Goal: Task Accomplishment & Management: Manage account settings

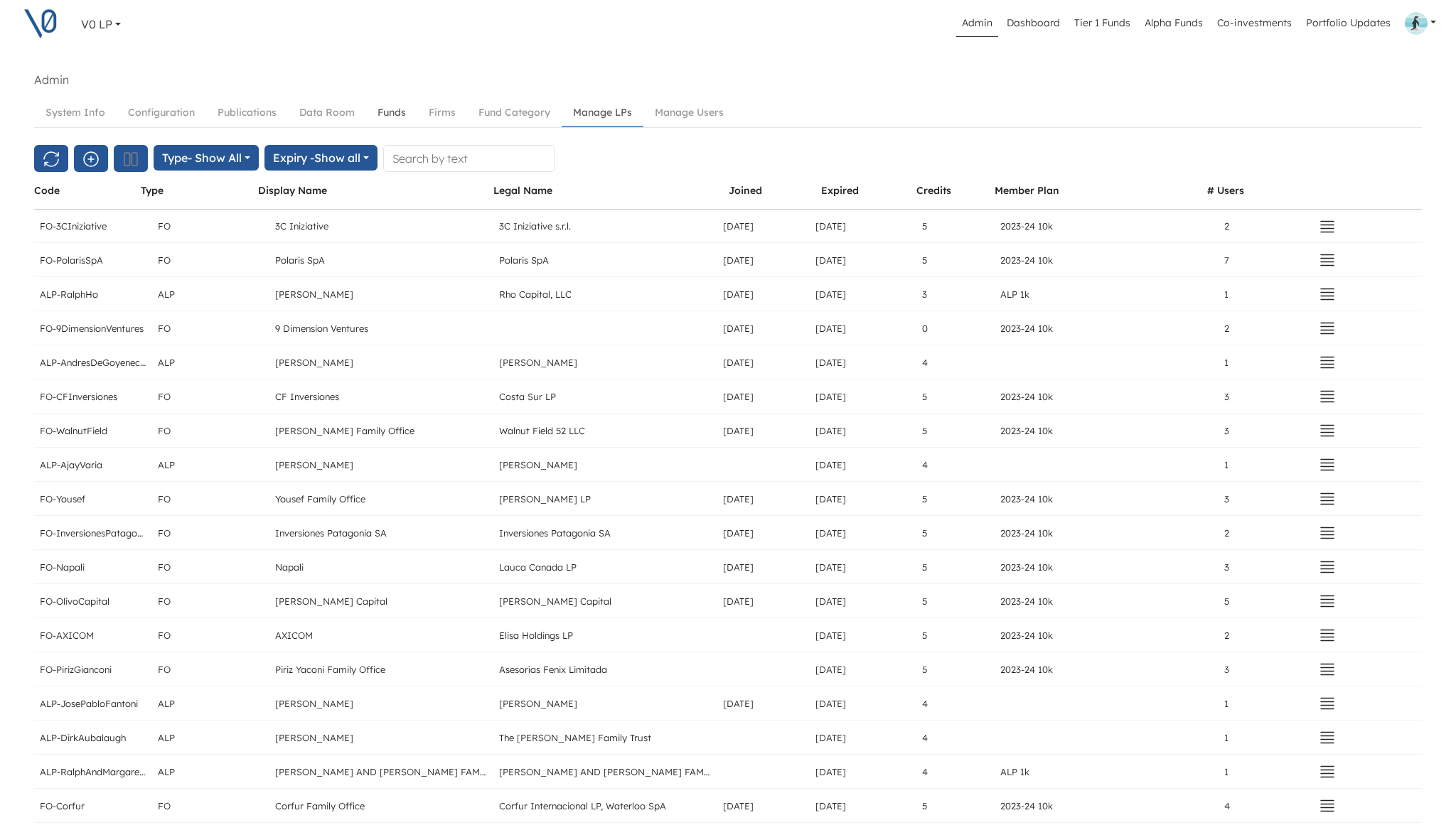
click at [397, 113] on link "Funds" at bounding box center [391, 112] width 52 height 26
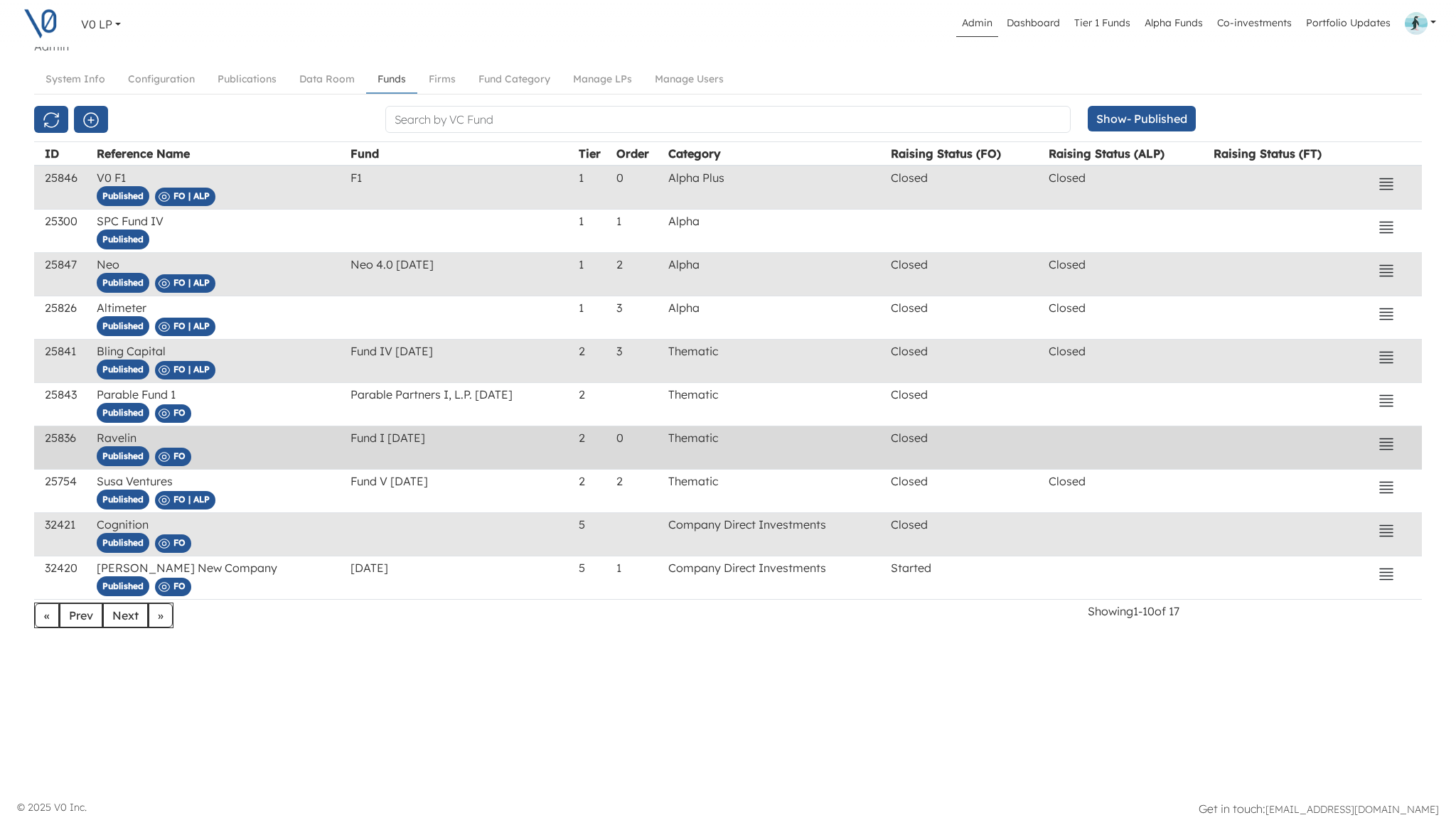
scroll to position [34, 0]
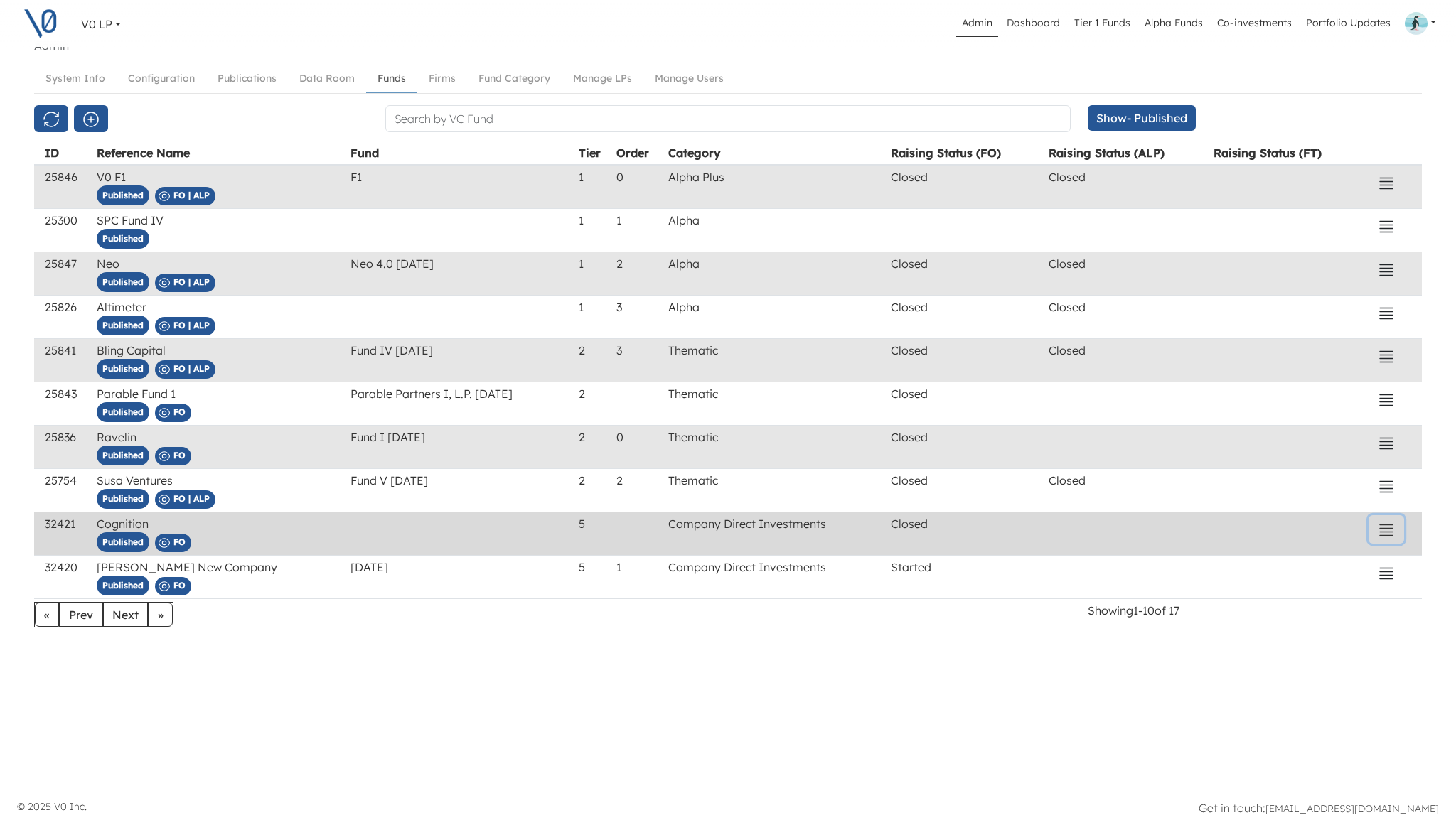
click at [1386, 528] on icon "button" at bounding box center [1387, 530] width 18 height 18
click at [1262, 476] on button "Edit" at bounding box center [1296, 474] width 200 height 22
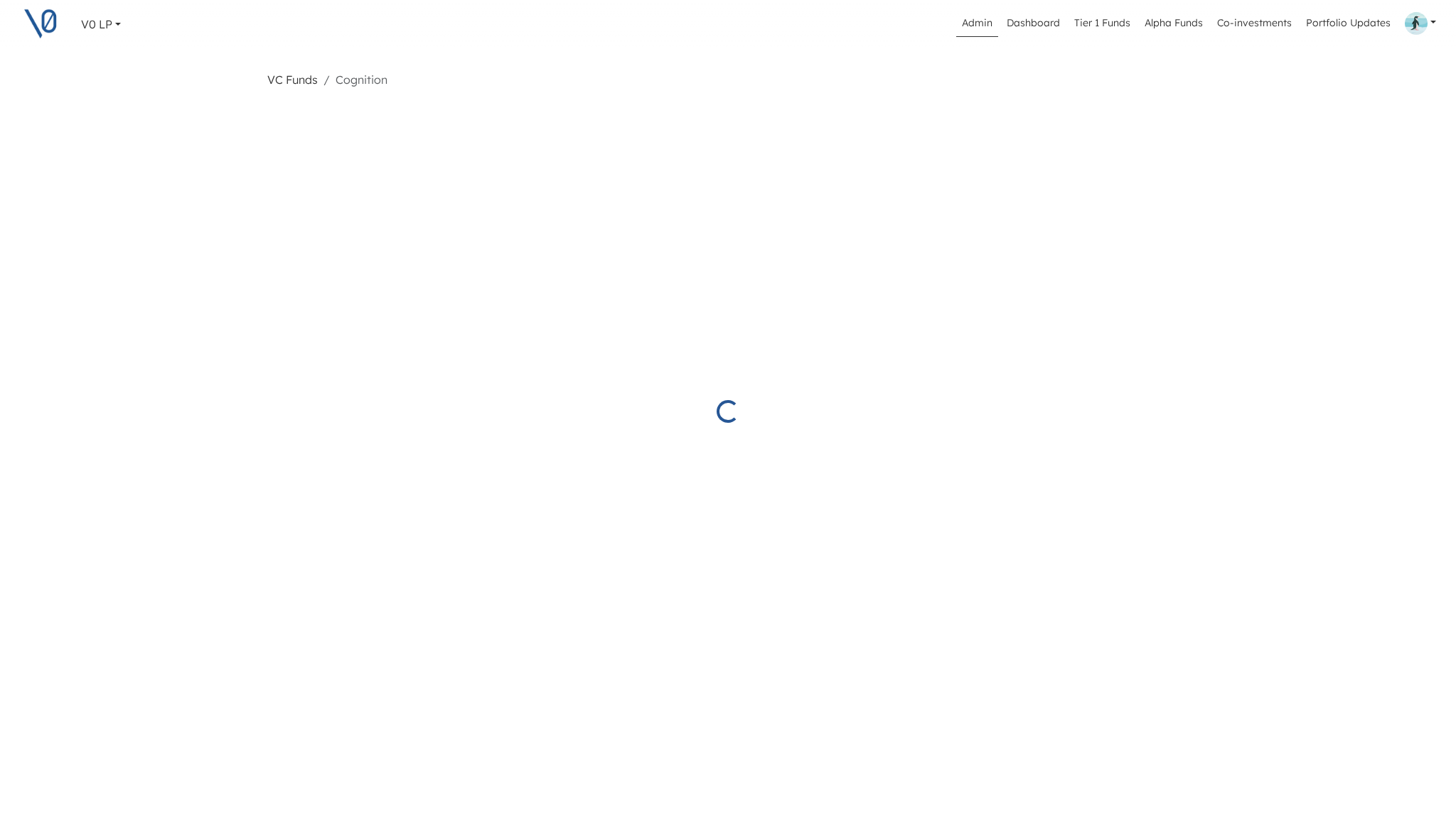
select select "Closed"
select select "Published"
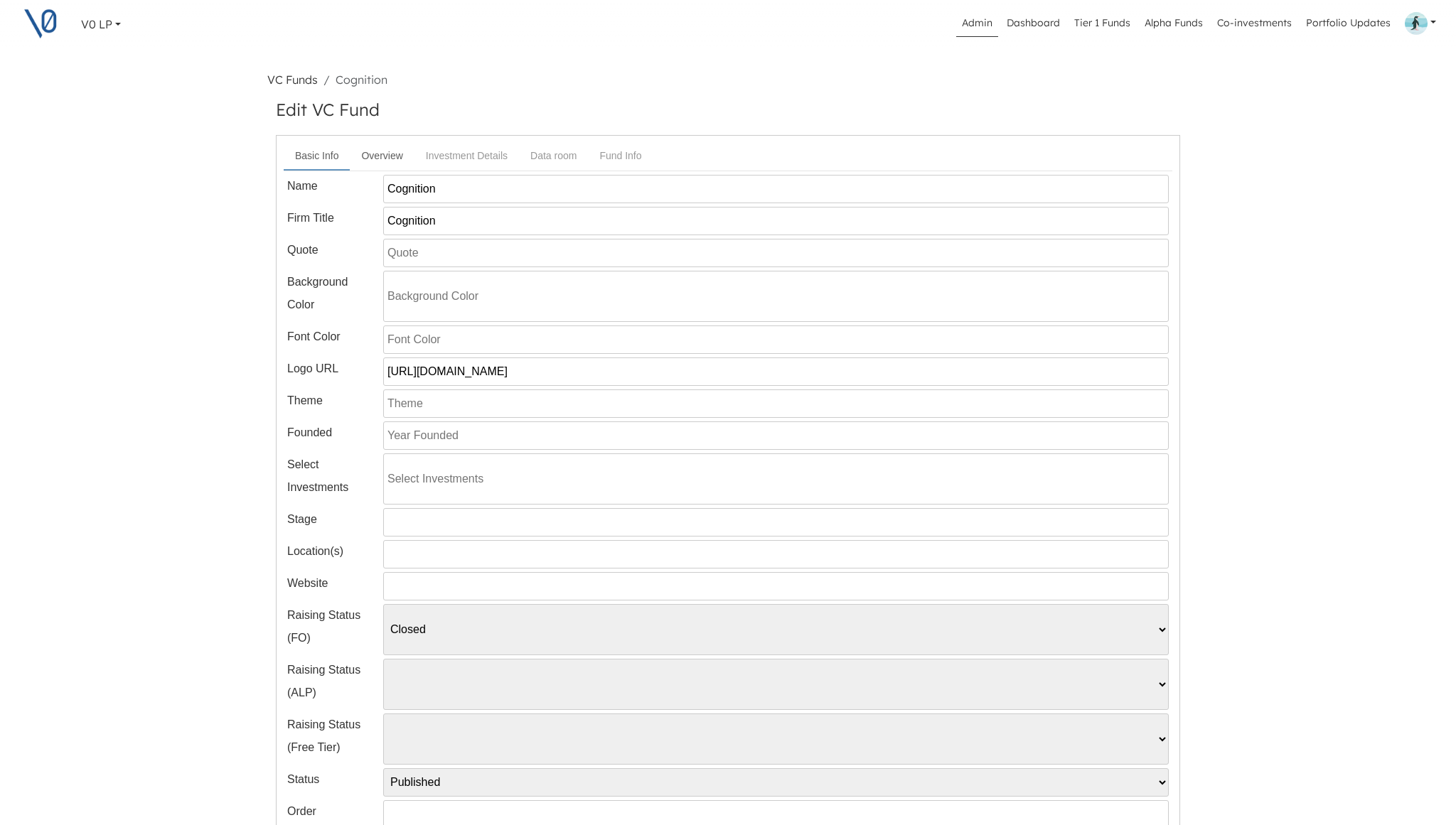
click at [382, 152] on link "Overview" at bounding box center [382, 156] width 64 height 26
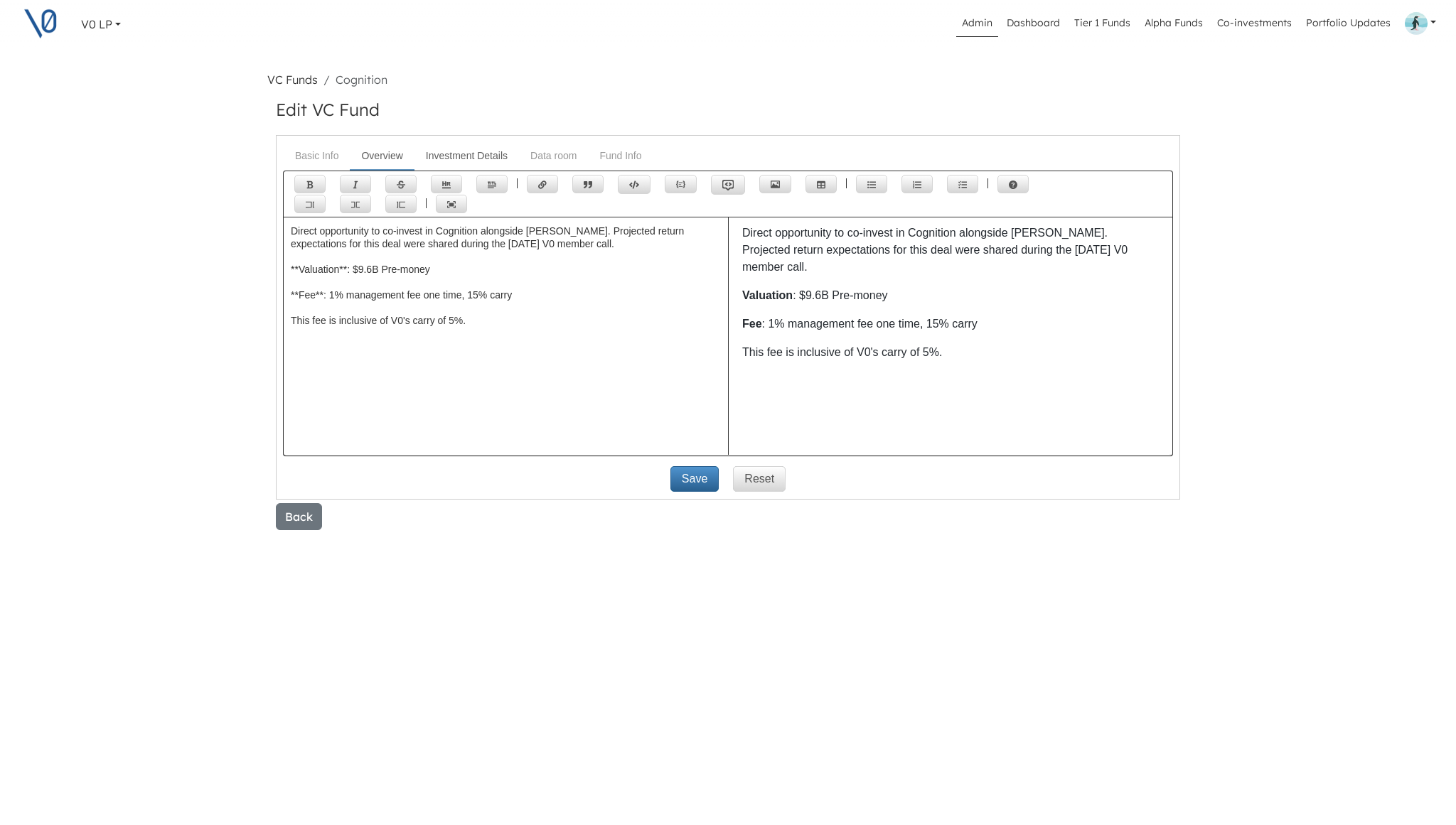
click at [455, 153] on link "Investment Details" at bounding box center [466, 156] width 104 height 26
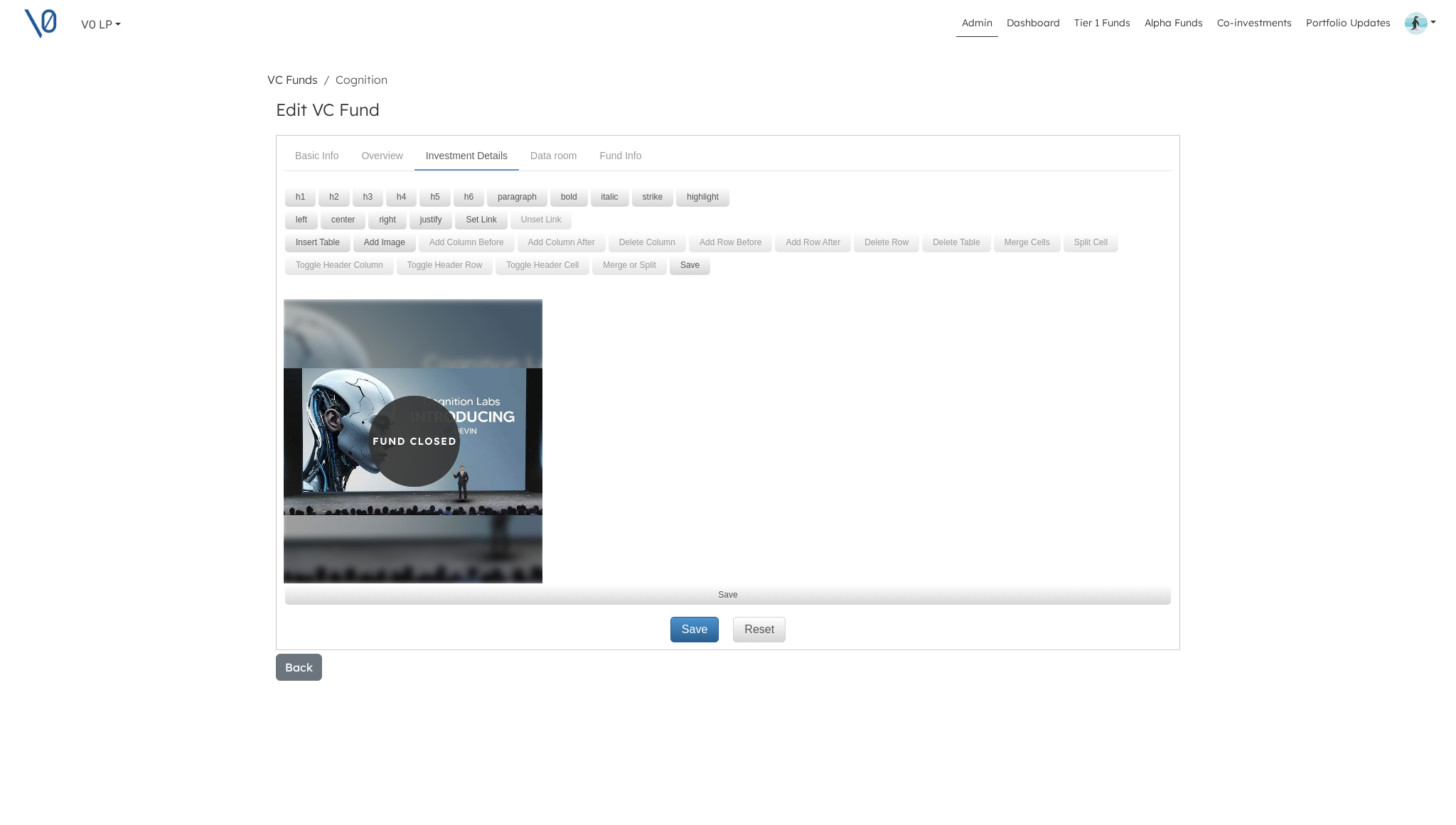
click at [506, 377] on img at bounding box center [413, 442] width 259 height 284
click at [505, 340] on img at bounding box center [413, 442] width 259 height 284
click at [378, 245] on button "Add Image" at bounding box center [384, 242] width 62 height 19
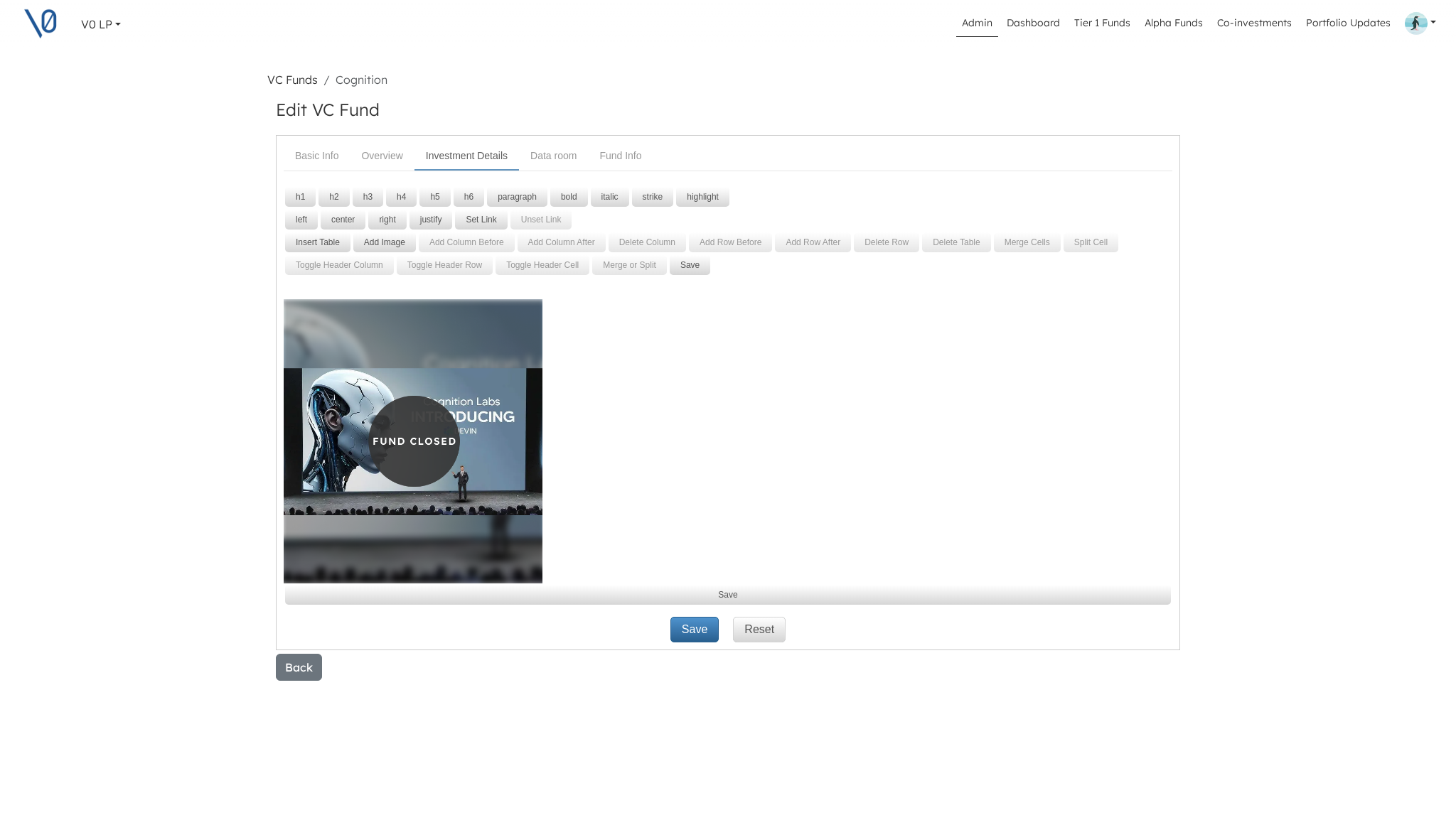
click at [483, 409] on img at bounding box center [413, 442] width 259 height 284
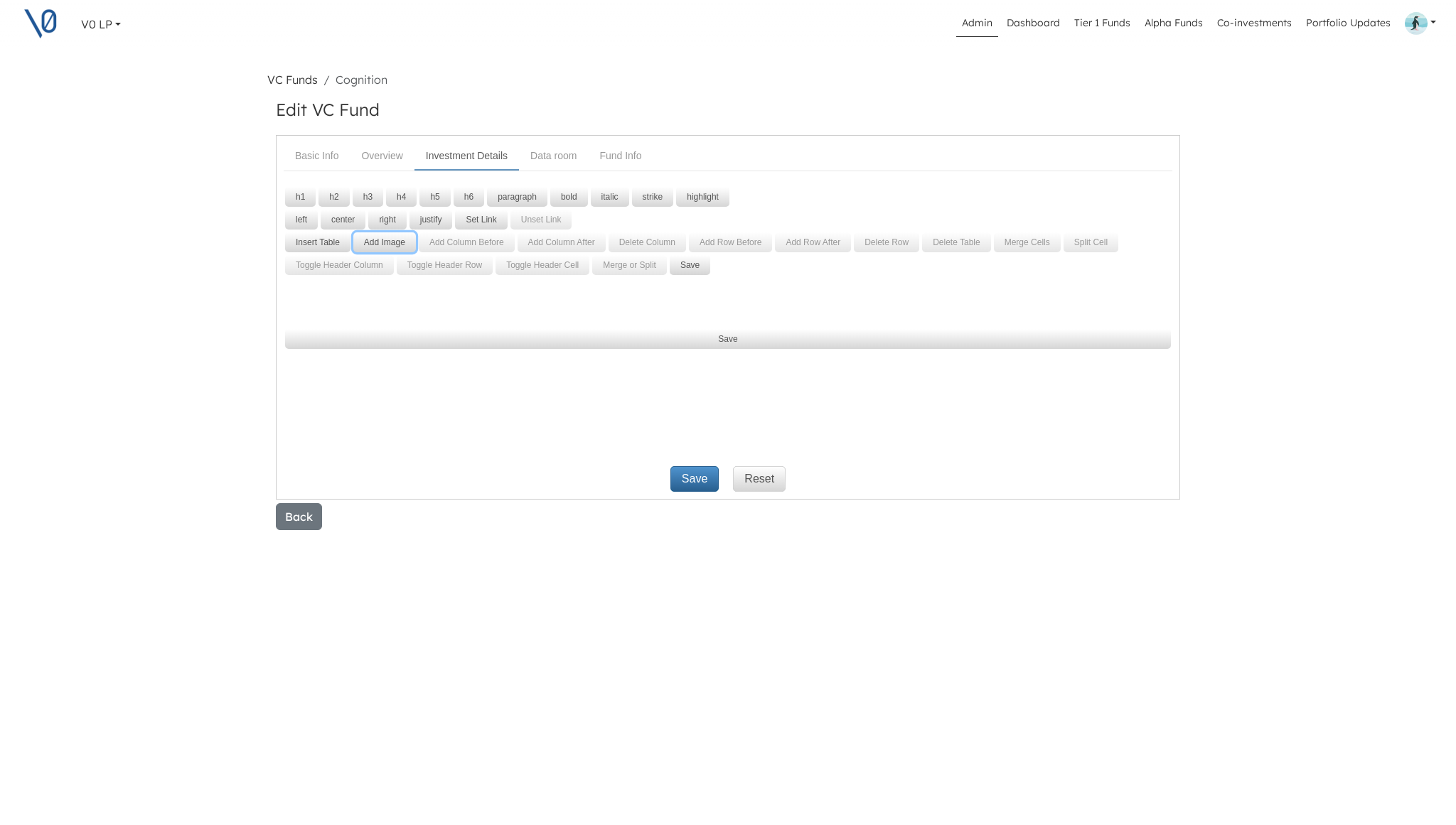
click at [384, 242] on button "Add Image" at bounding box center [384, 242] width 62 height 19
click at [345, 303] on p at bounding box center [727, 308] width 889 height 18
click at [382, 246] on button "Add Image" at bounding box center [384, 242] width 62 height 19
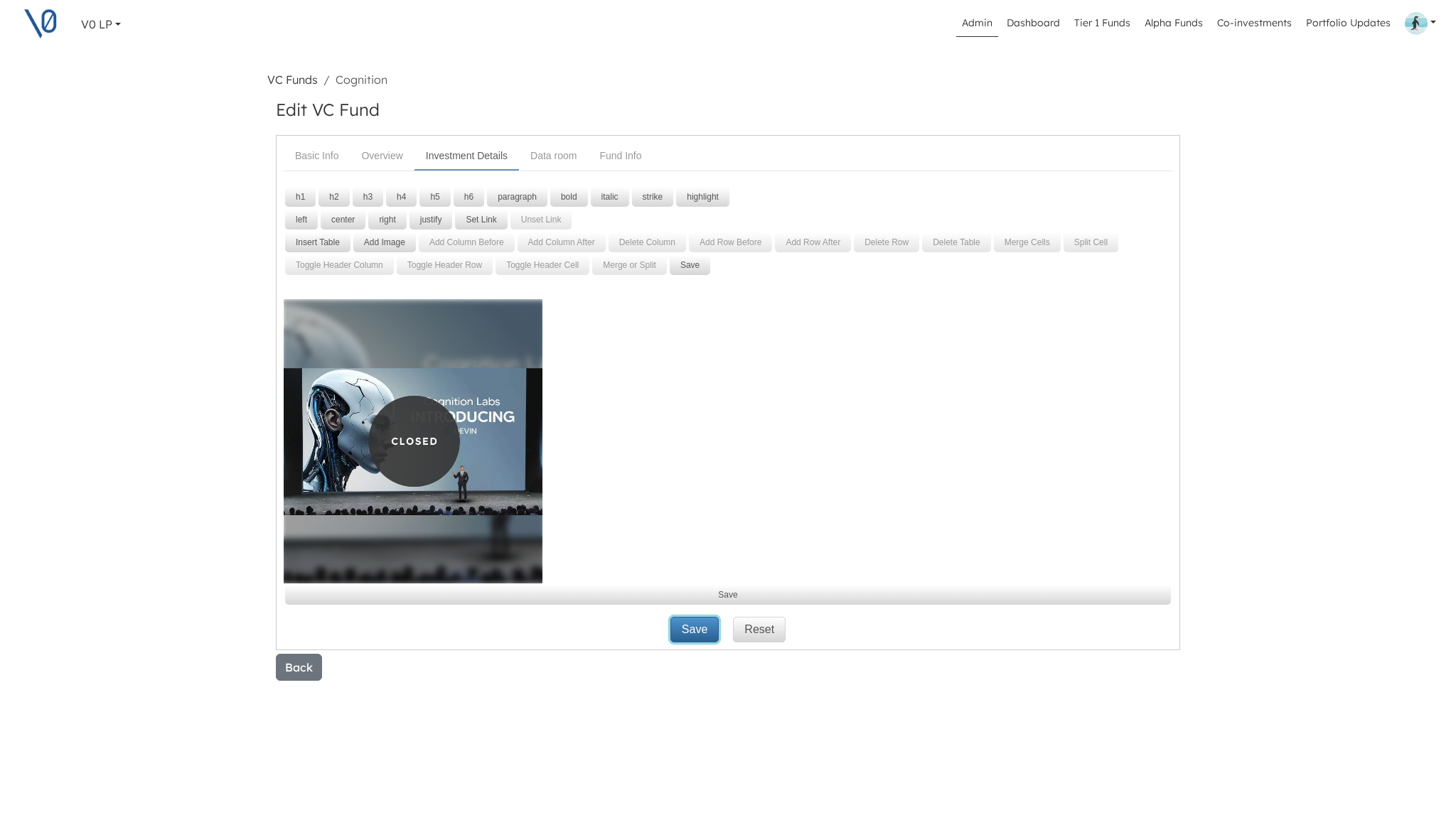
click at [691, 630] on button "Save" at bounding box center [695, 629] width 49 height 25
click at [417, 411] on img at bounding box center [413, 442] width 259 height 284
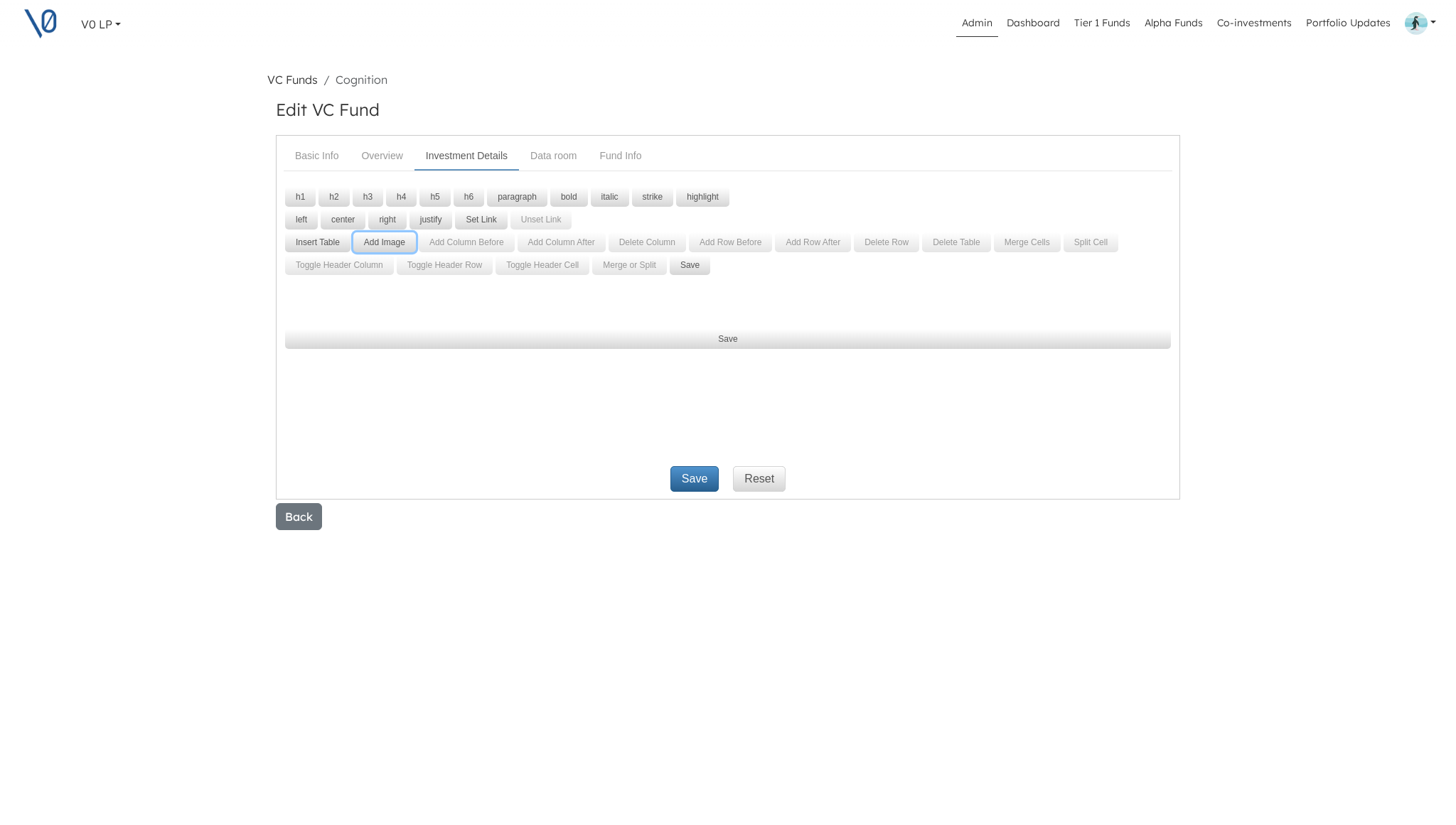
click at [380, 241] on button "Add Image" at bounding box center [384, 242] width 62 height 19
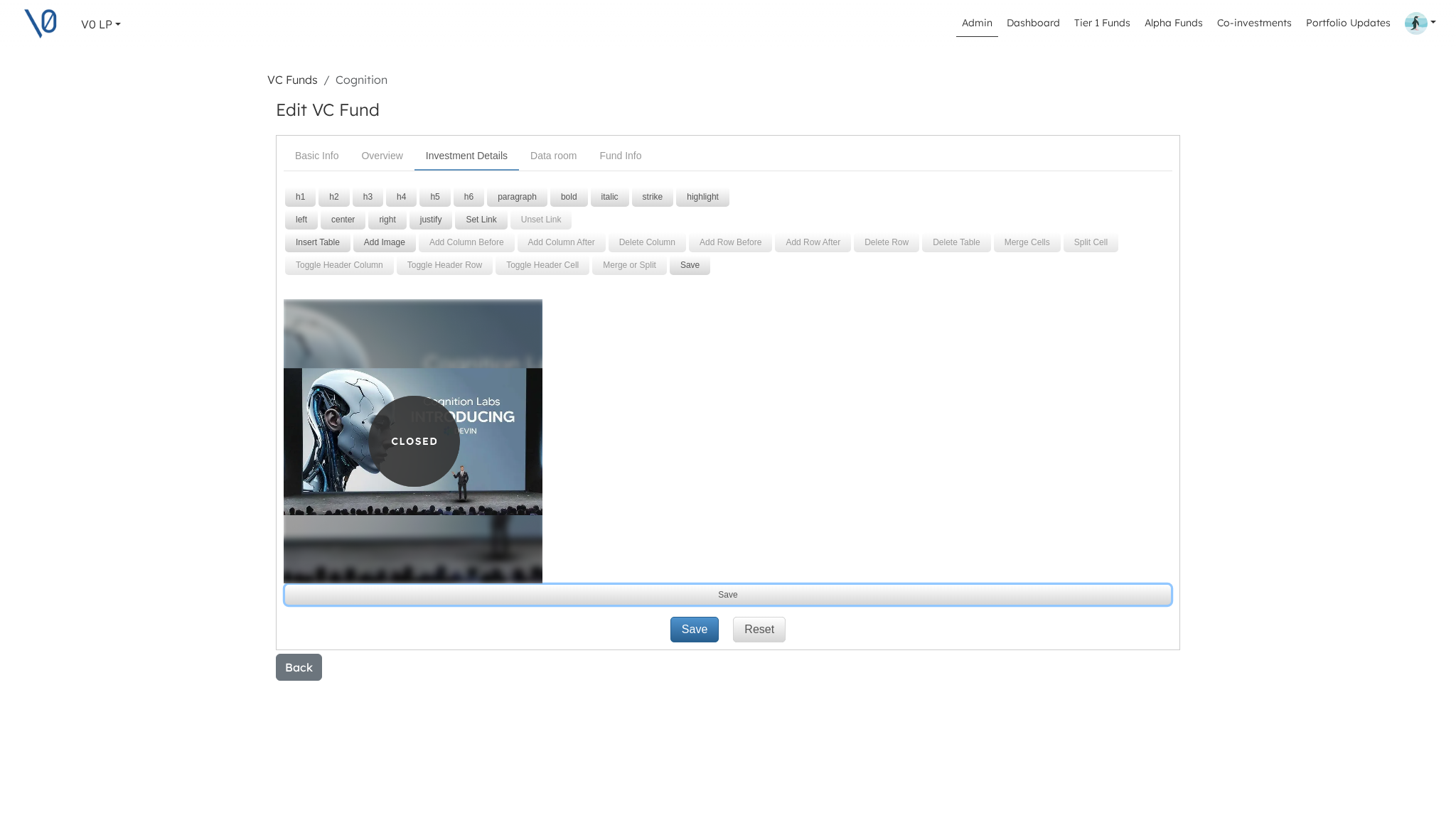
click at [727, 597] on button "Save" at bounding box center [728, 594] width 886 height 19
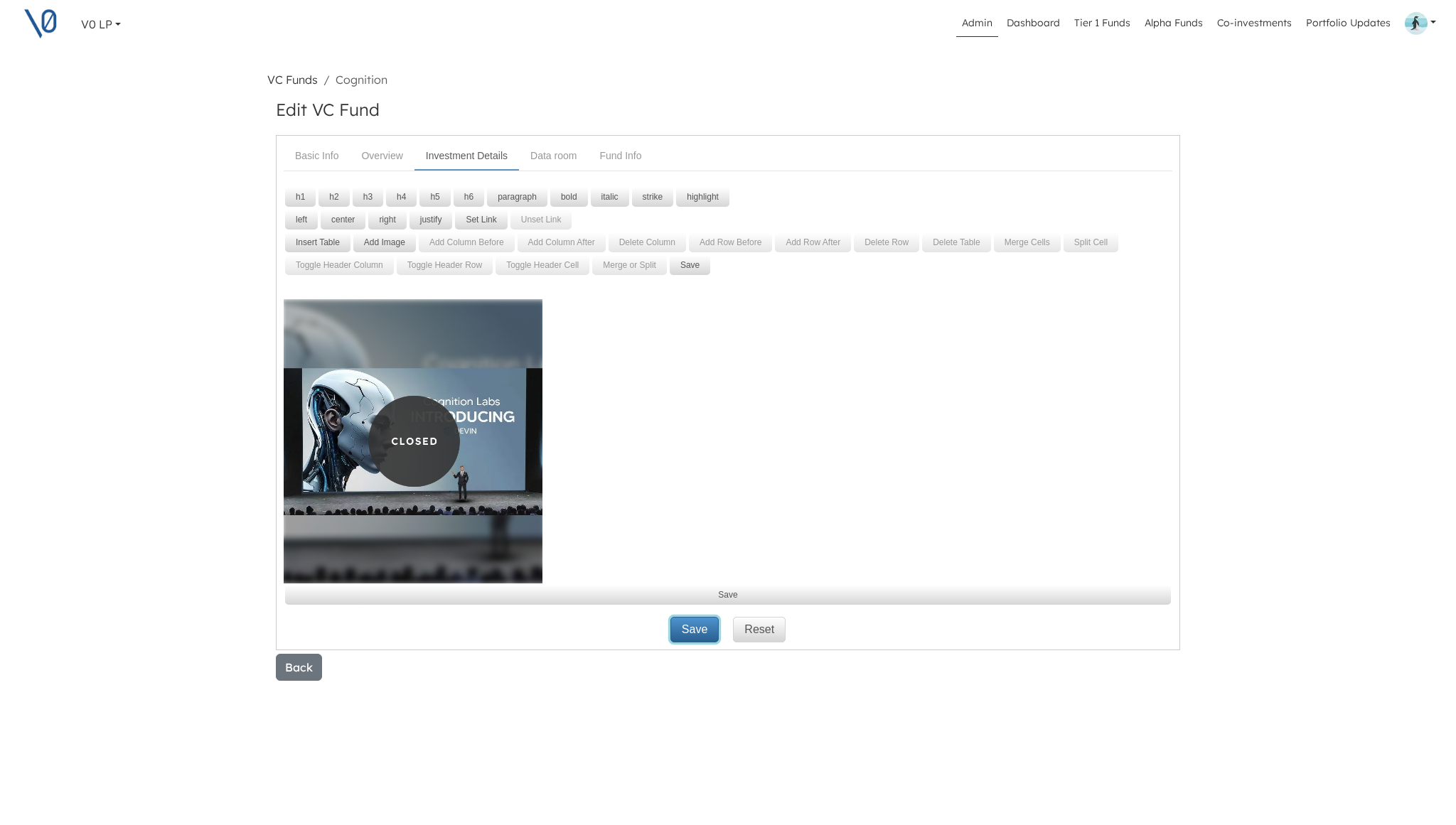
click at [692, 631] on button "Save" at bounding box center [695, 629] width 49 height 25
click at [293, 80] on link "VC Funds" at bounding box center [293, 80] width 51 height 15
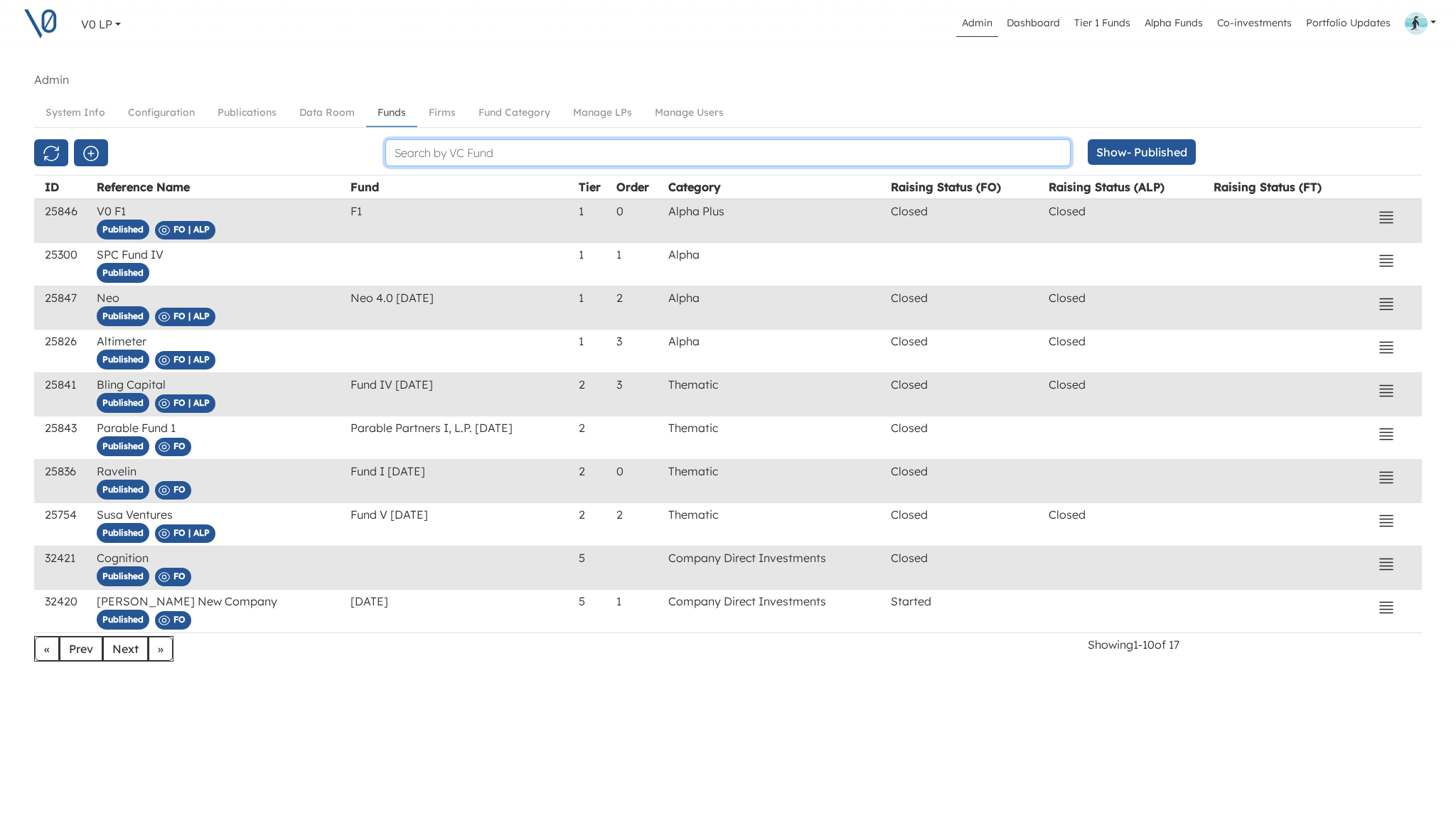
click at [462, 153] on input "text" at bounding box center [728, 153] width 685 height 27
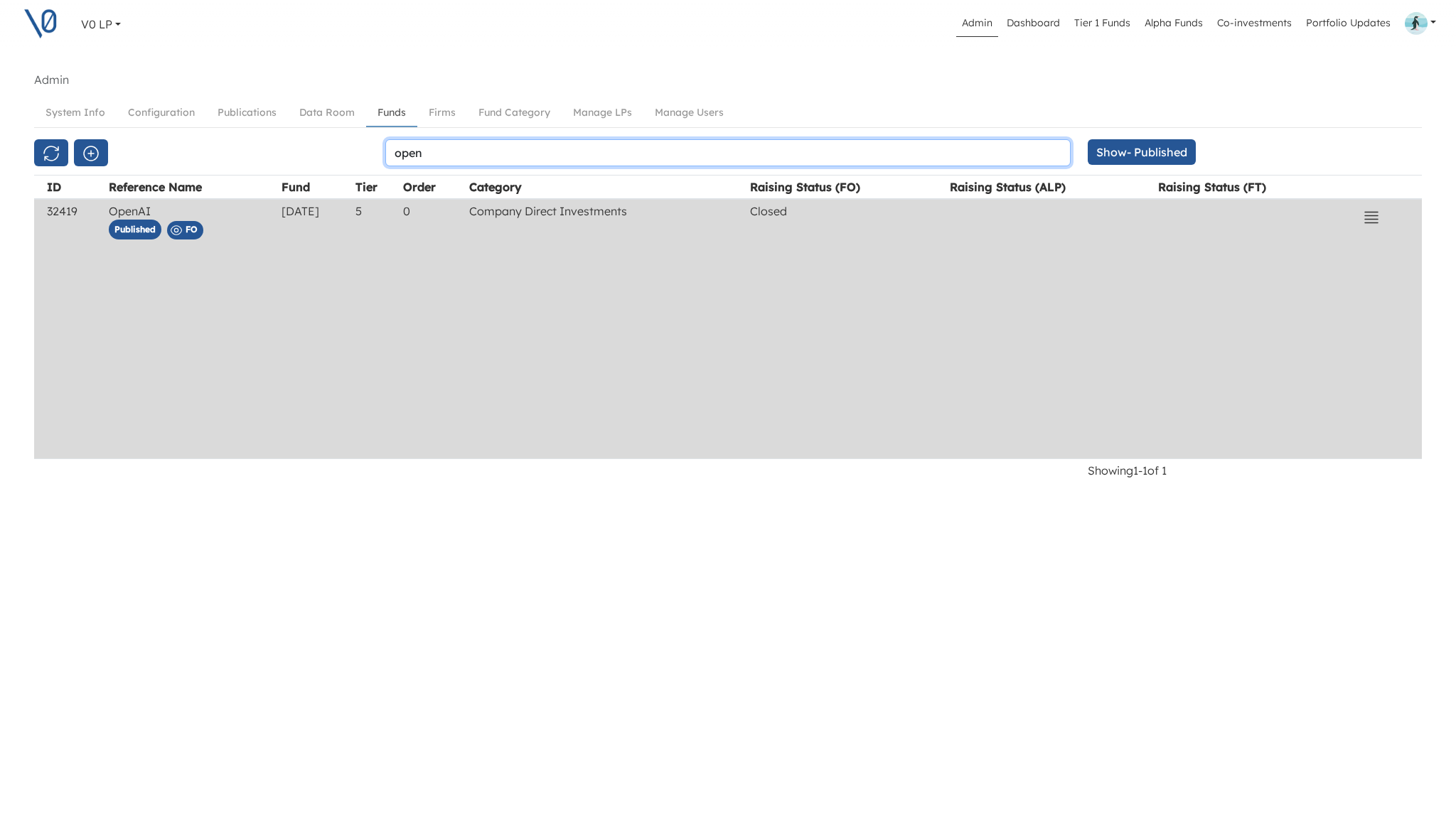
type input "open"
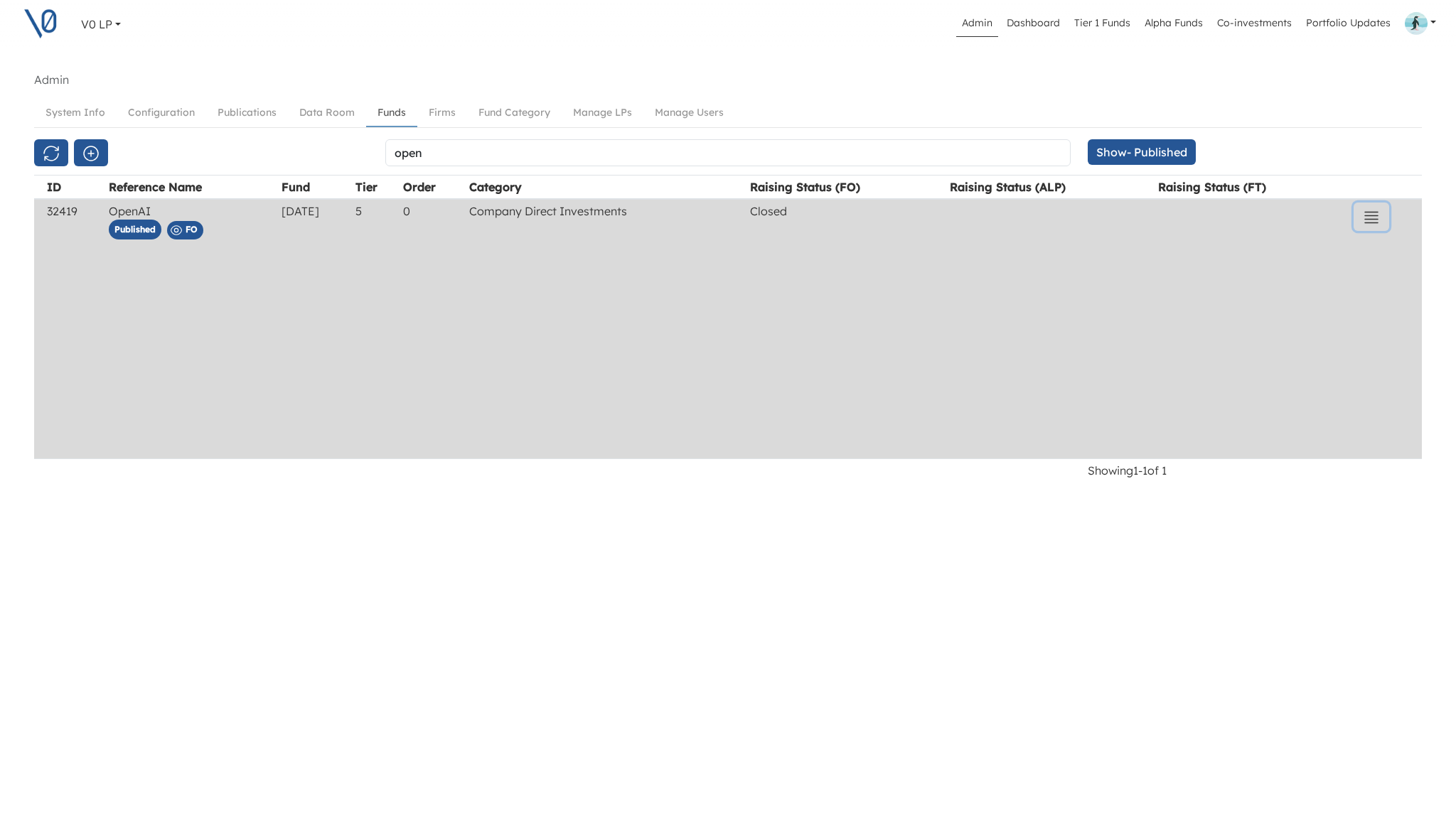
click at [1368, 219] on icon "button" at bounding box center [1370, 217] width 13 height 11
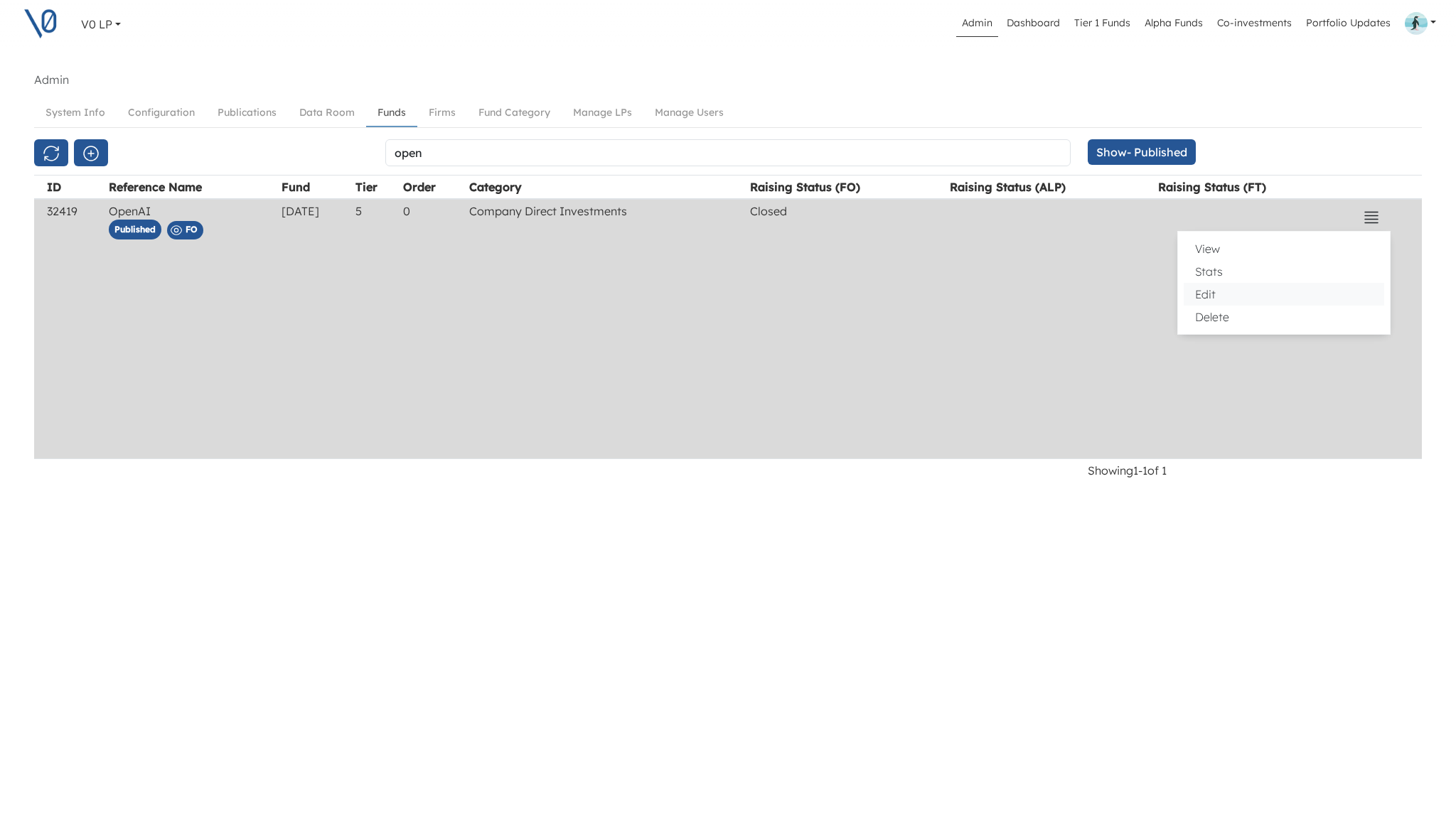
click at [1209, 297] on button "Edit" at bounding box center [1284, 294] width 200 height 22
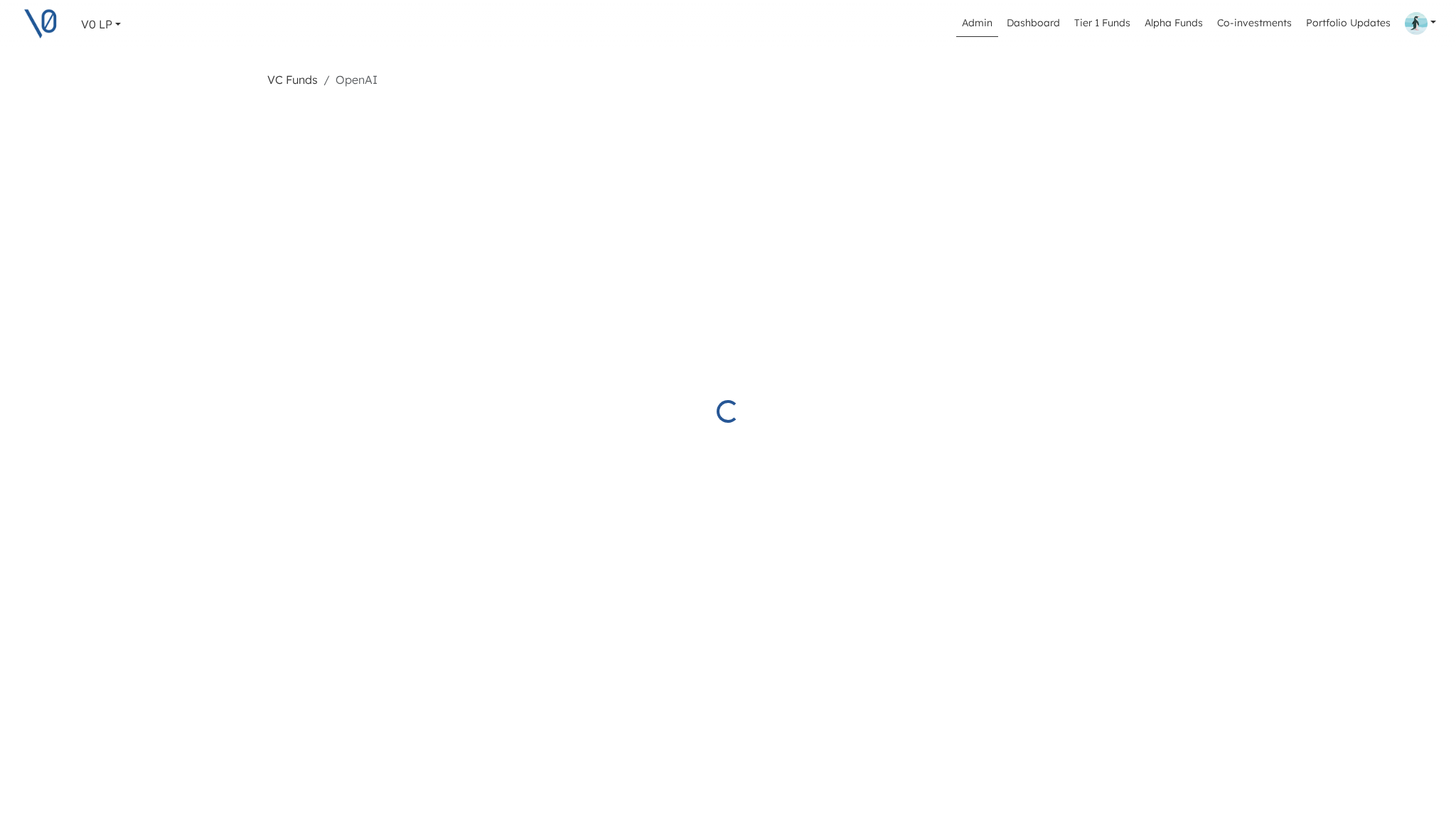
select select "Closed"
select select "Published"
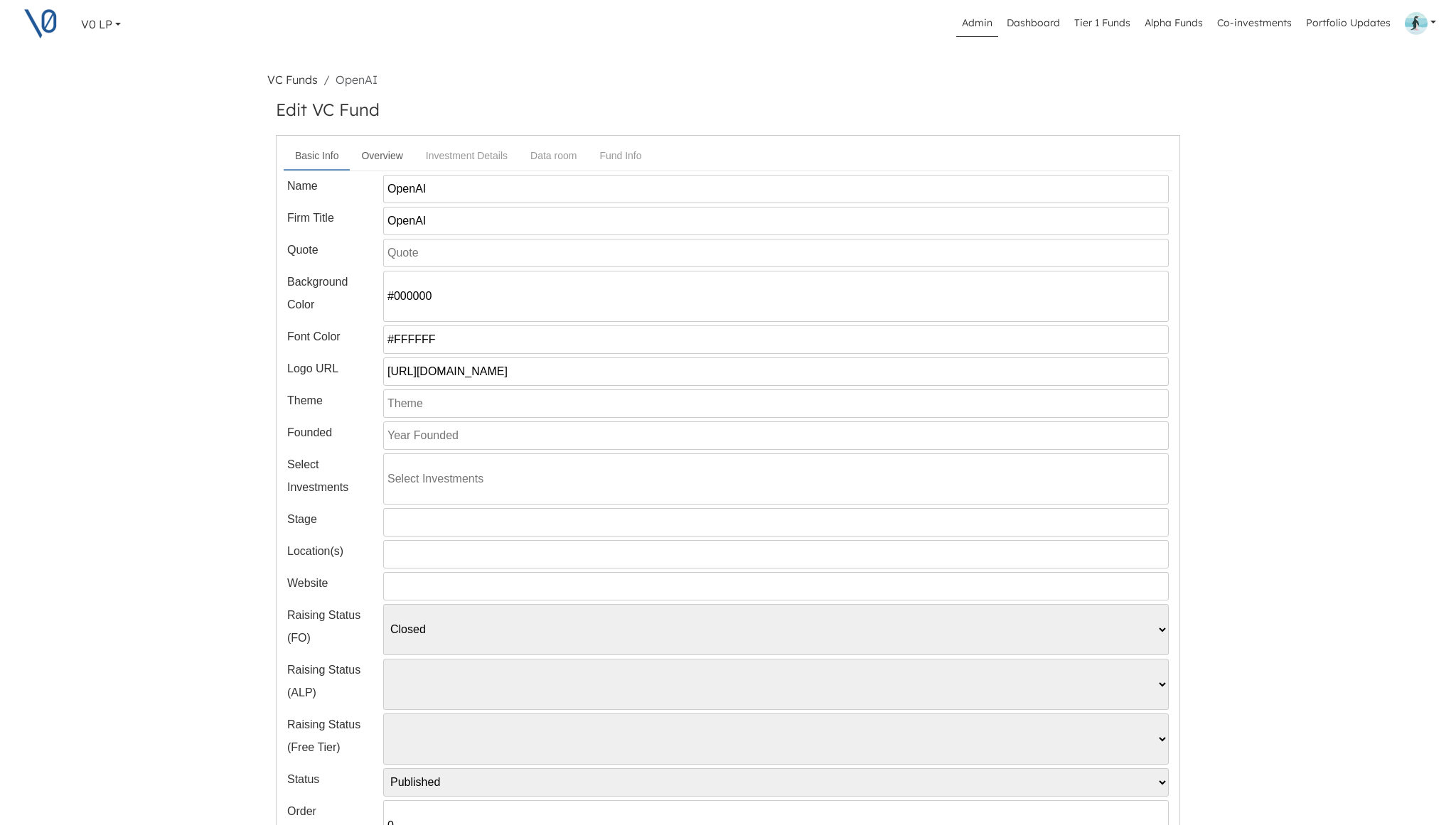
click at [396, 161] on link "Overview" at bounding box center [382, 156] width 64 height 26
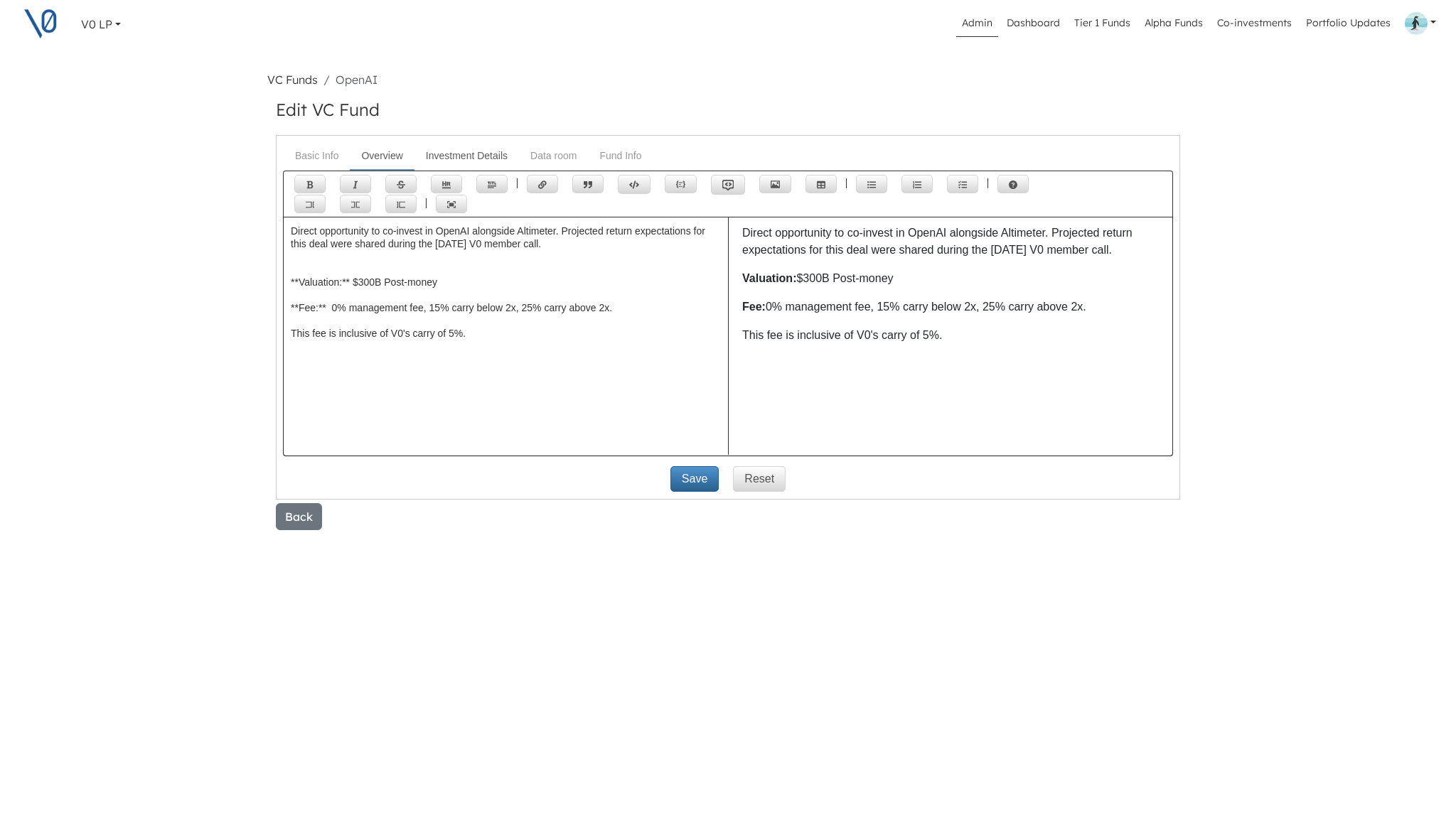
click at [473, 151] on link "Investment Details" at bounding box center [466, 156] width 104 height 26
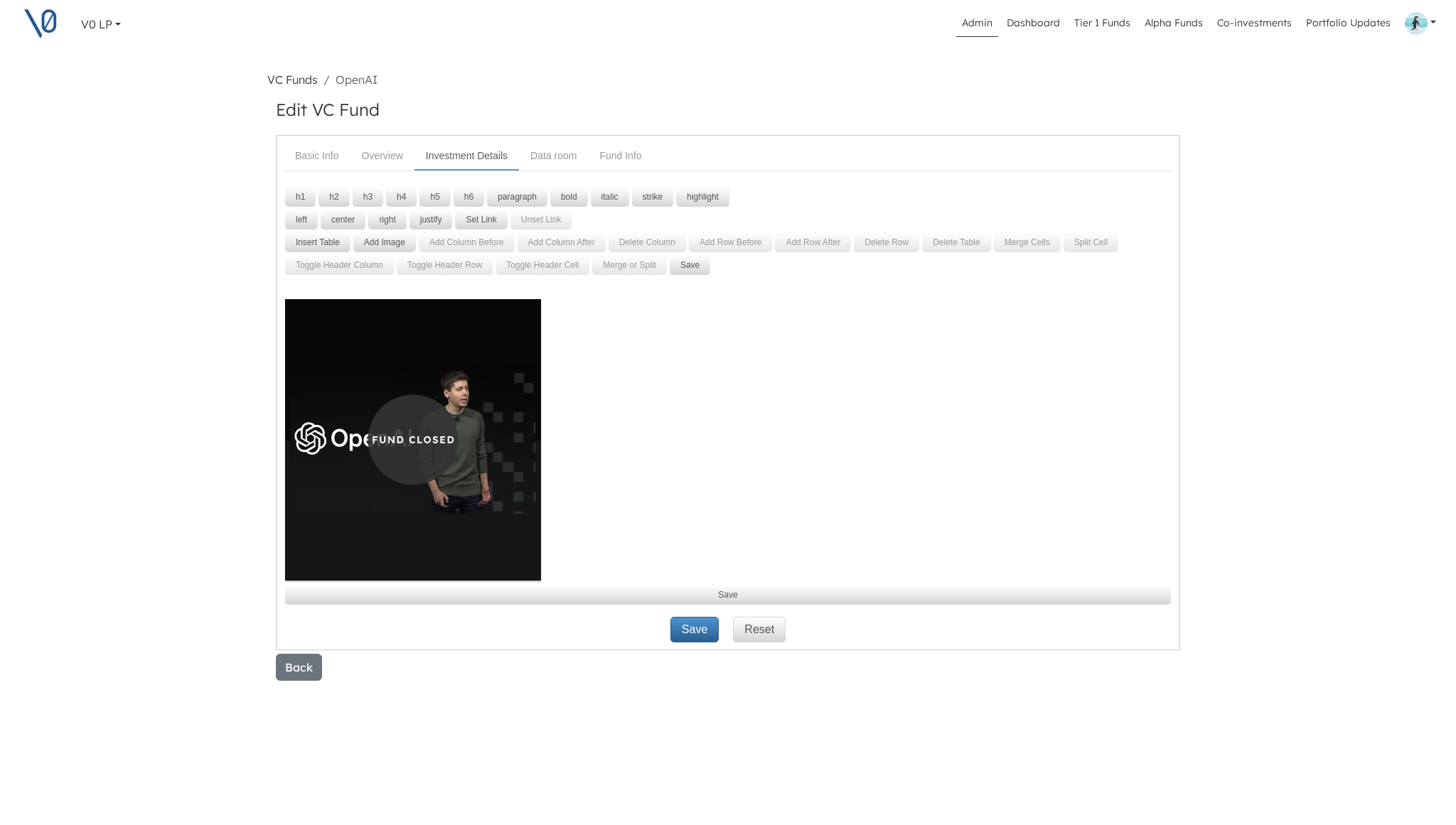
click at [484, 437] on img at bounding box center [413, 442] width 259 height 284
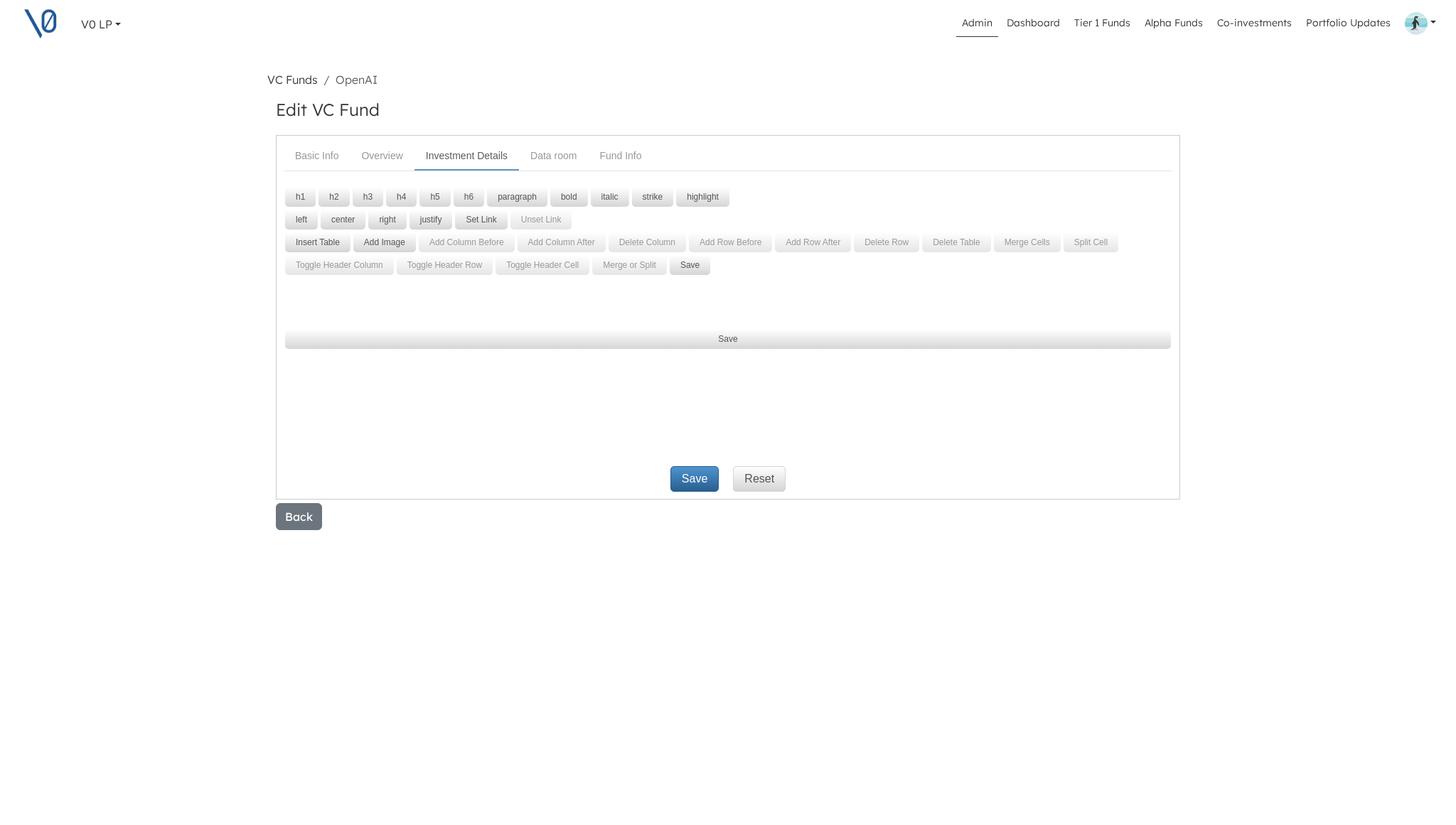
click at [442, 301] on p at bounding box center [727, 308] width 889 height 18
click at [395, 239] on button "Add Image" at bounding box center [384, 242] width 62 height 19
click at [392, 241] on button "Add Image" at bounding box center [384, 242] width 62 height 19
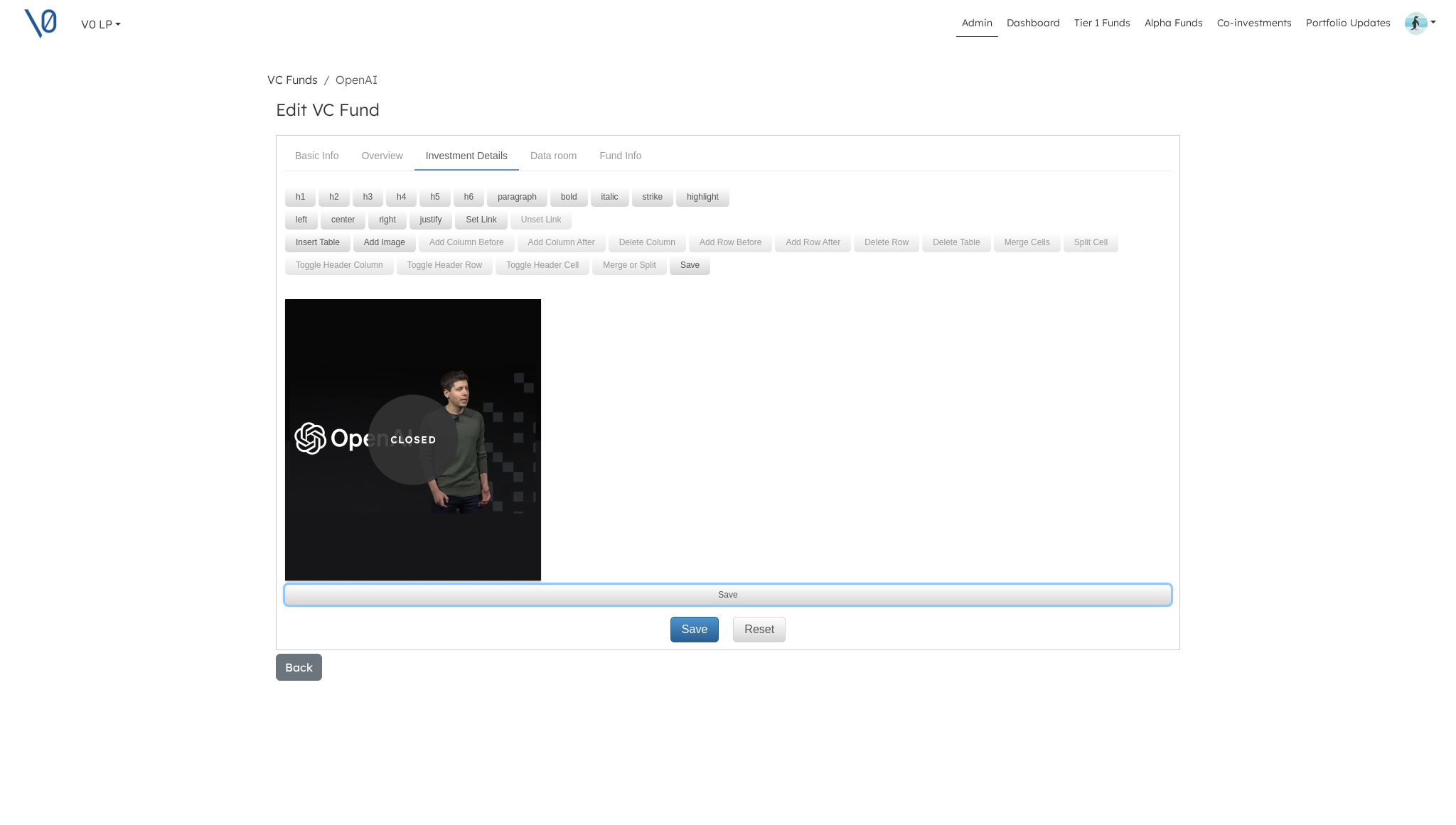
click at [729, 595] on button "Save" at bounding box center [728, 594] width 886 height 19
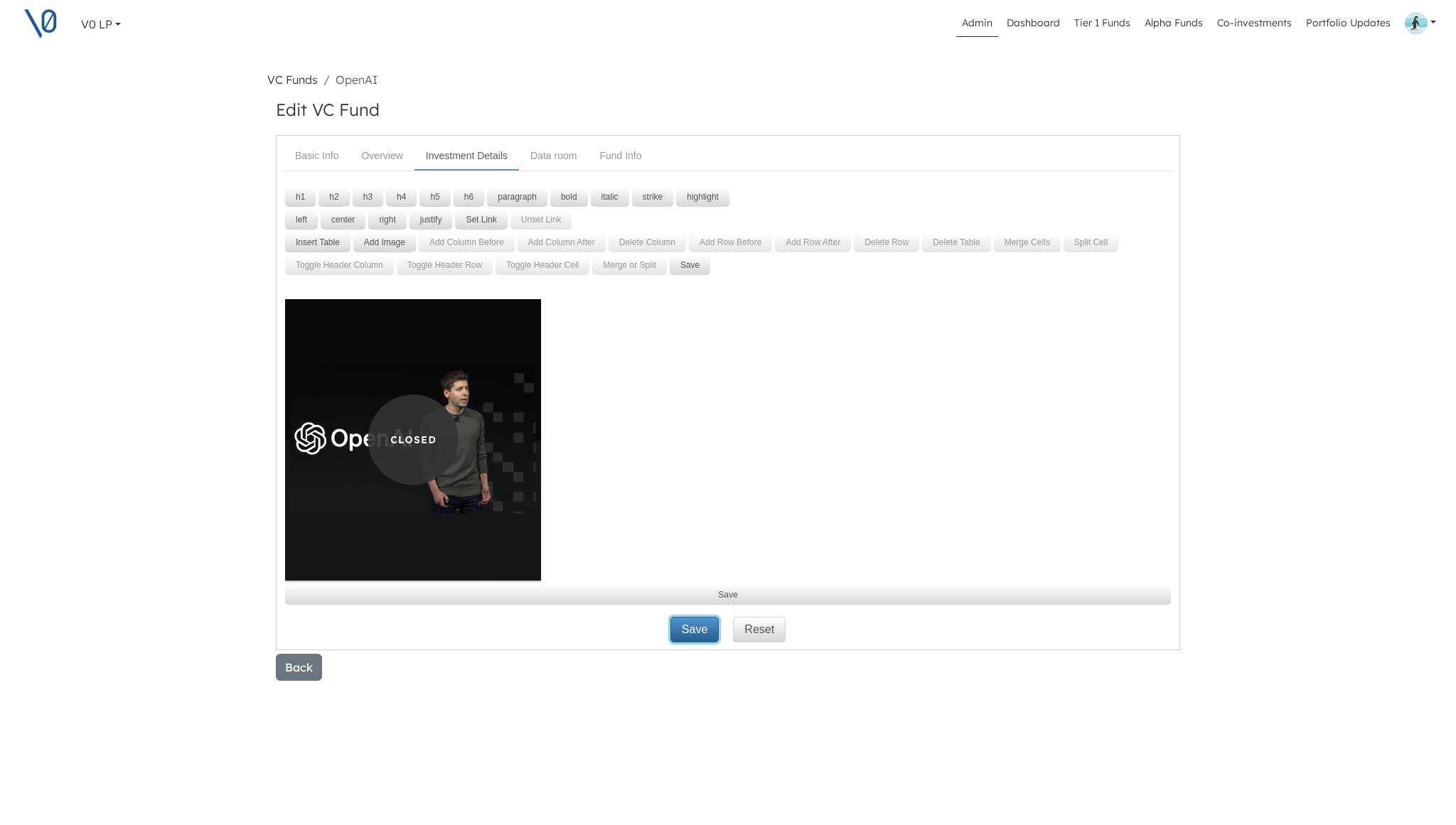
click at [693, 634] on button "Save" at bounding box center [695, 629] width 49 height 25
click at [315, 161] on link "Basic Info" at bounding box center [316, 156] width 66 height 26
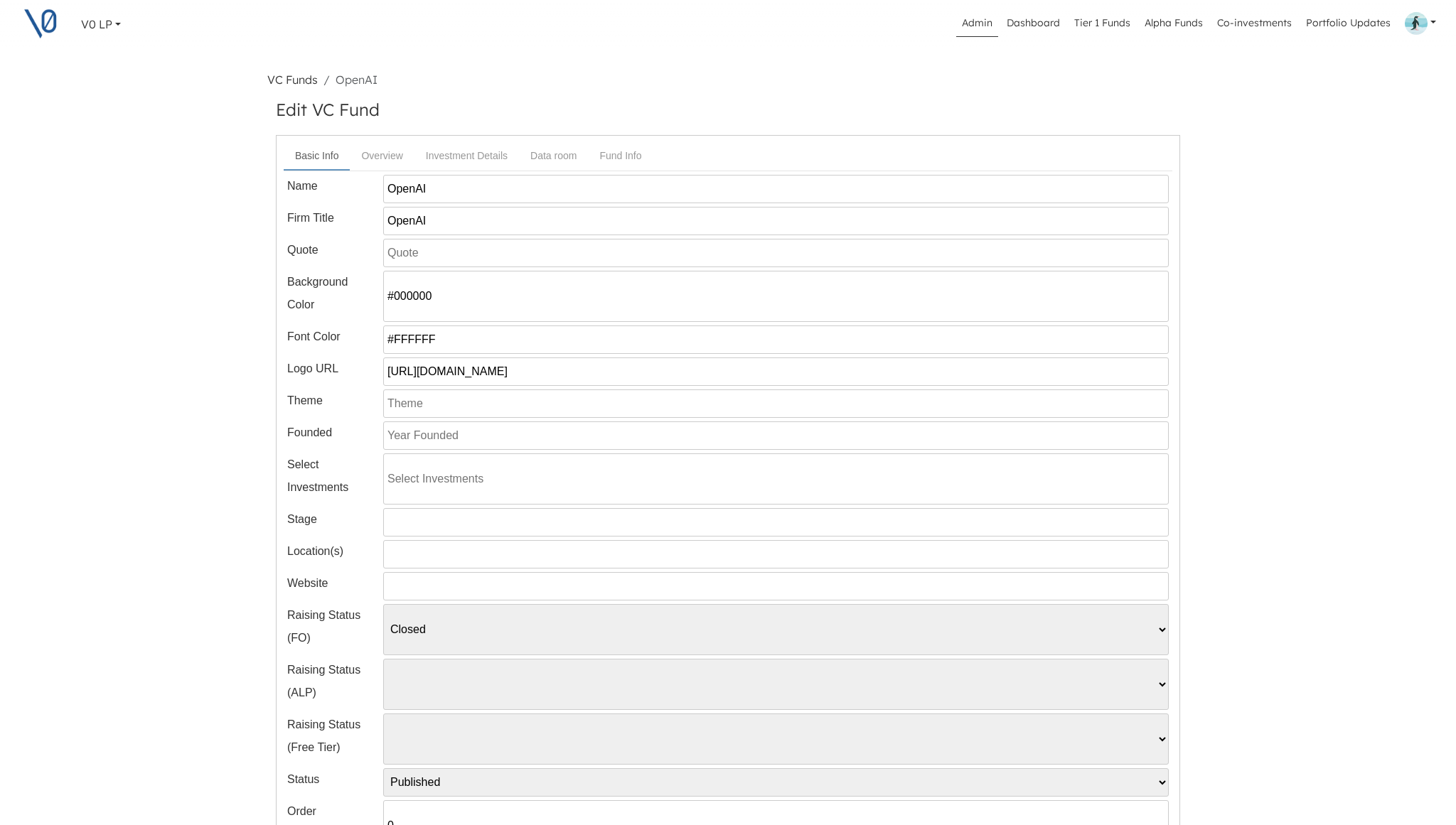
scroll to position [240, 0]
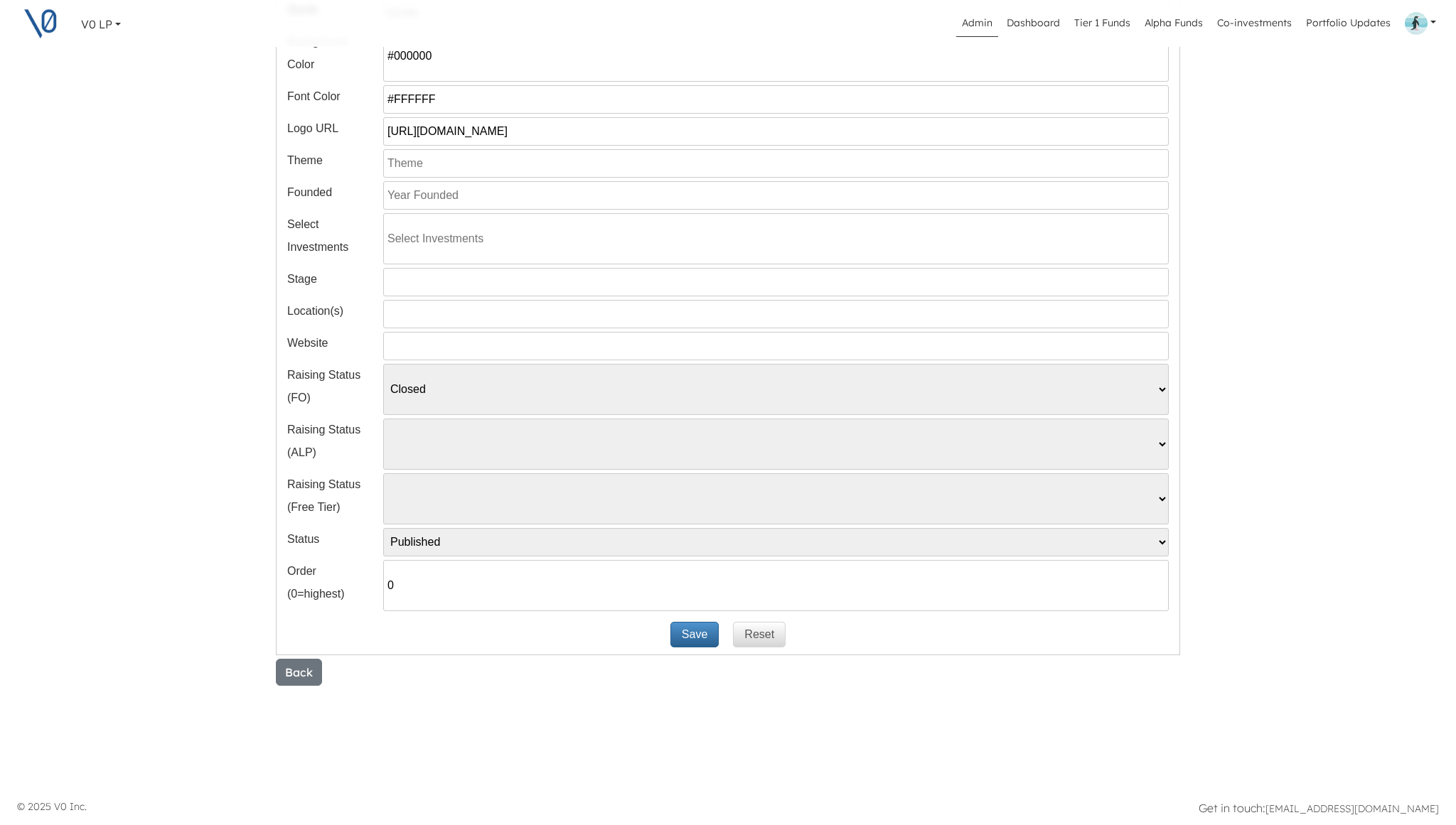
click at [410, 587] on input "0" at bounding box center [776, 586] width 785 height 52
type input "1"
click at [692, 635] on button "Save" at bounding box center [695, 634] width 49 height 25
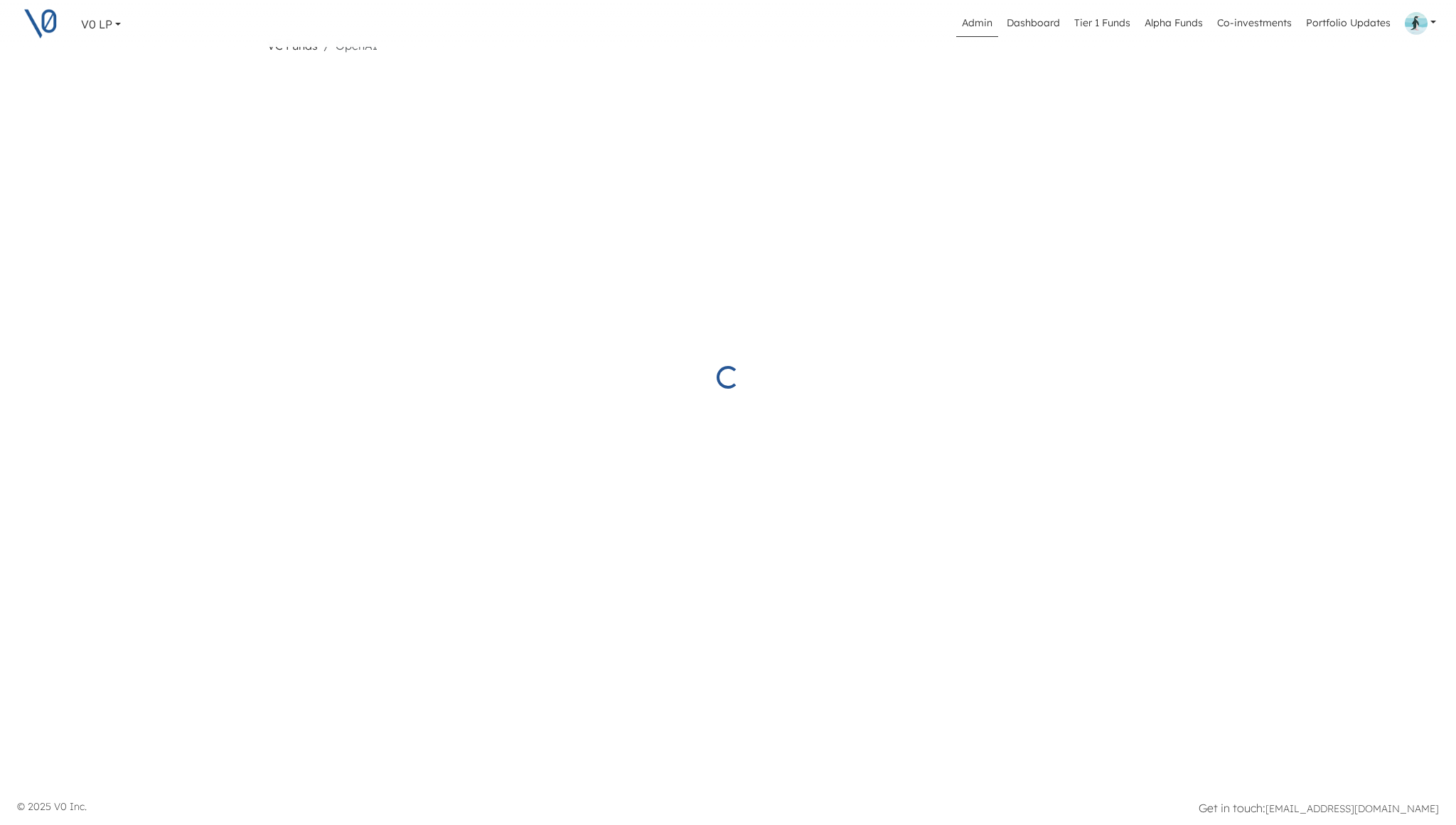
scroll to position [34, 0]
select select "Closed"
select select "Published"
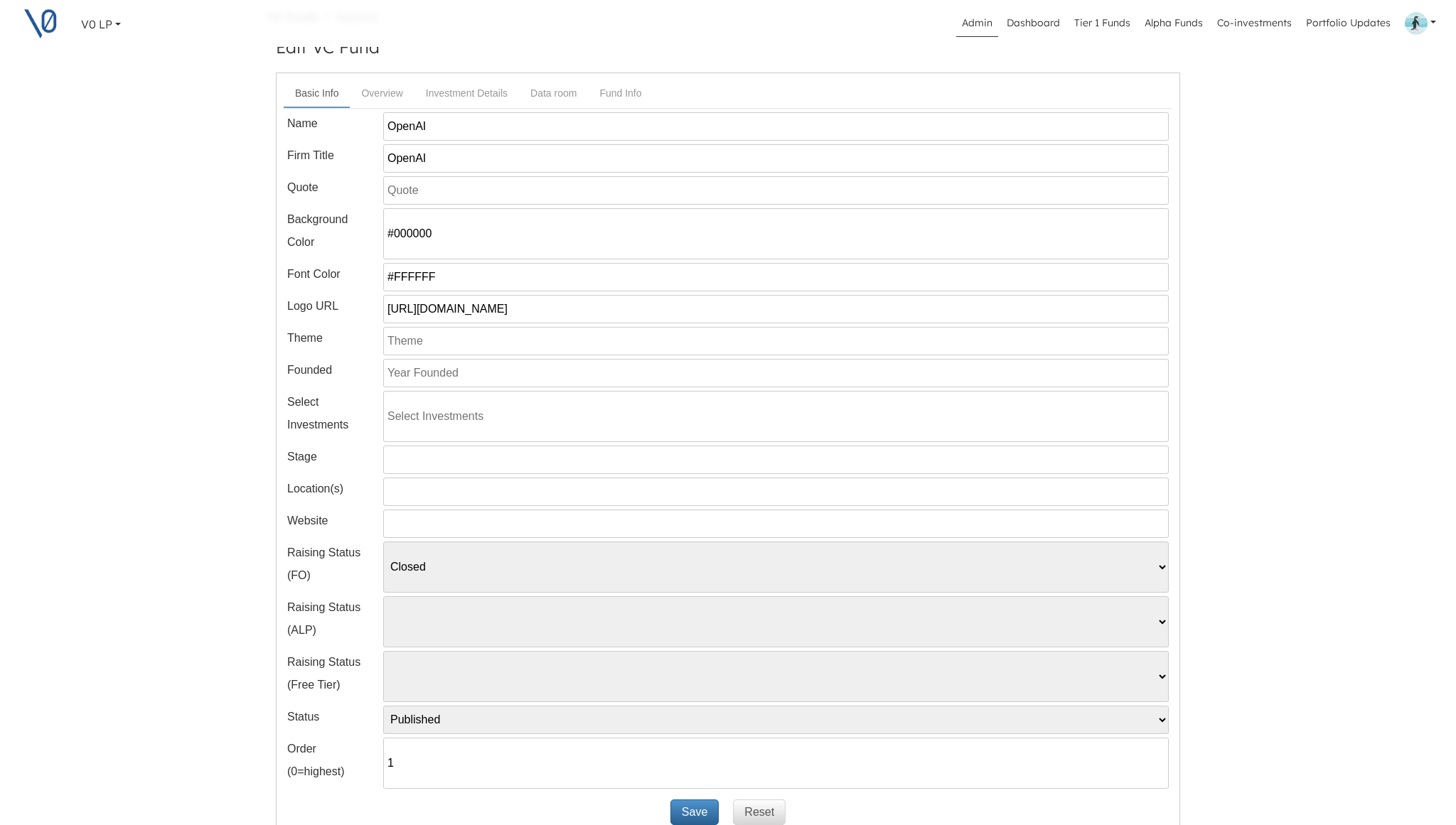
scroll to position [0, 0]
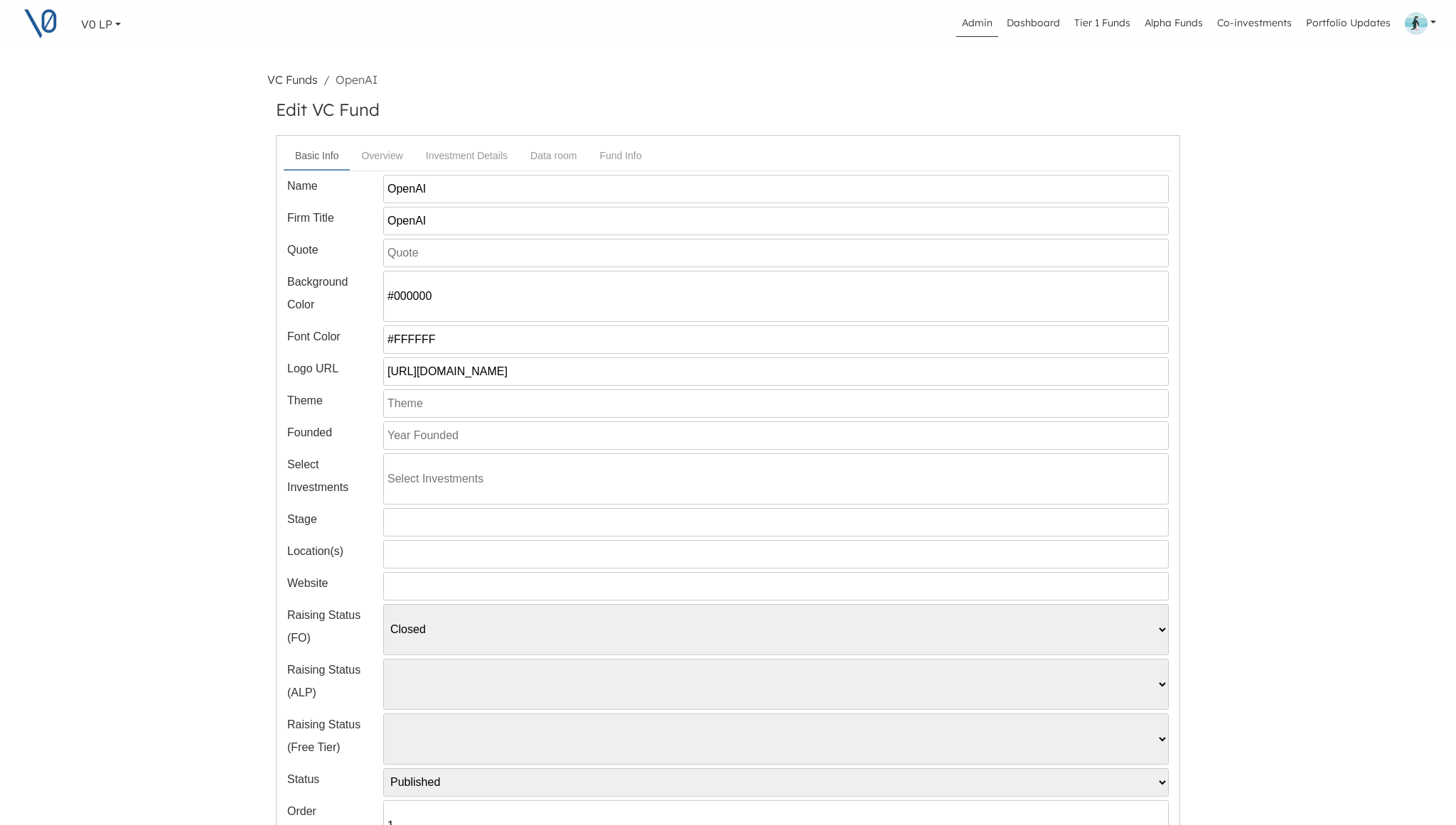
click at [307, 82] on link "VC Funds" at bounding box center [293, 80] width 51 height 15
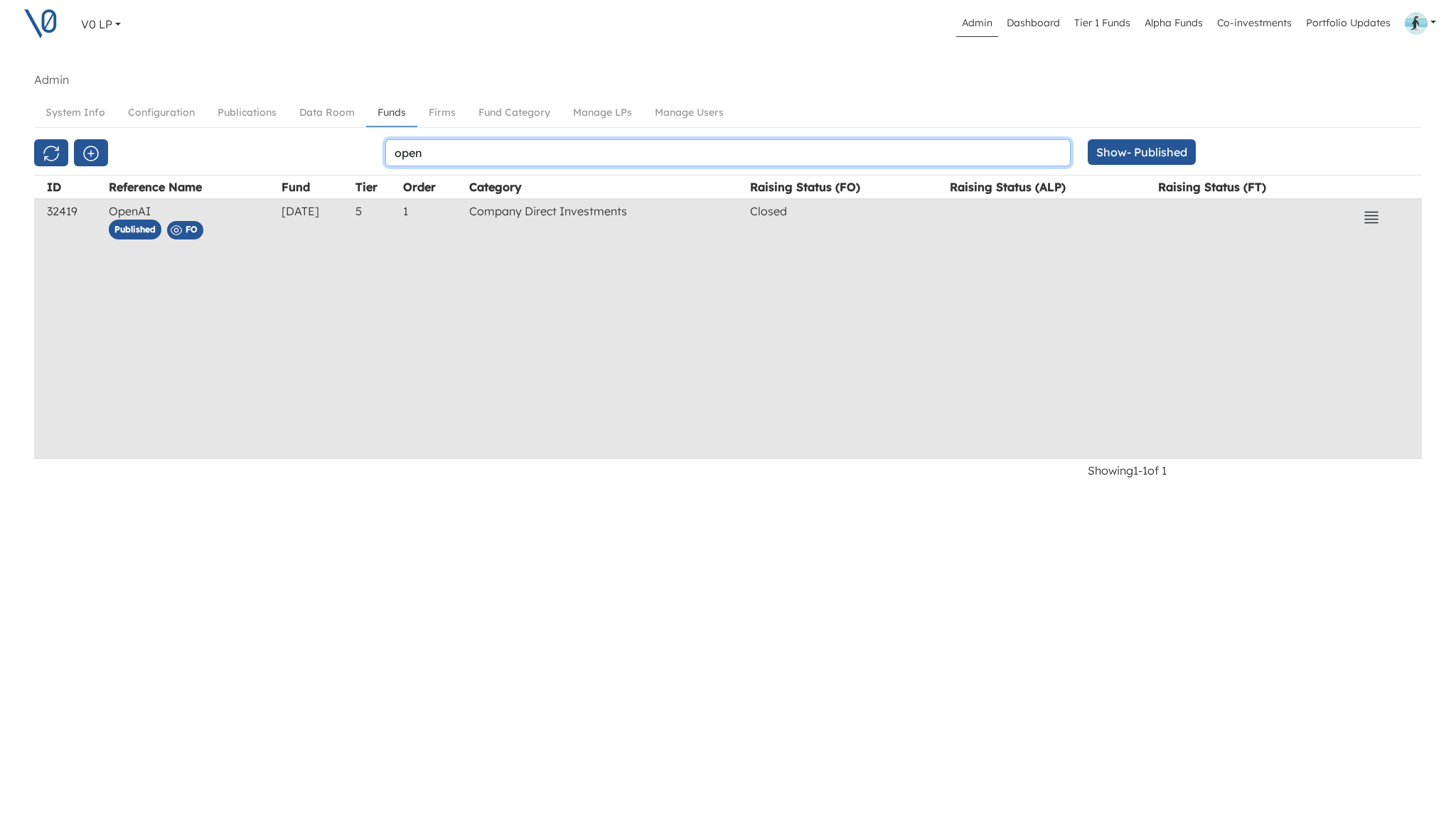
click at [439, 153] on input "open" at bounding box center [728, 153] width 685 height 27
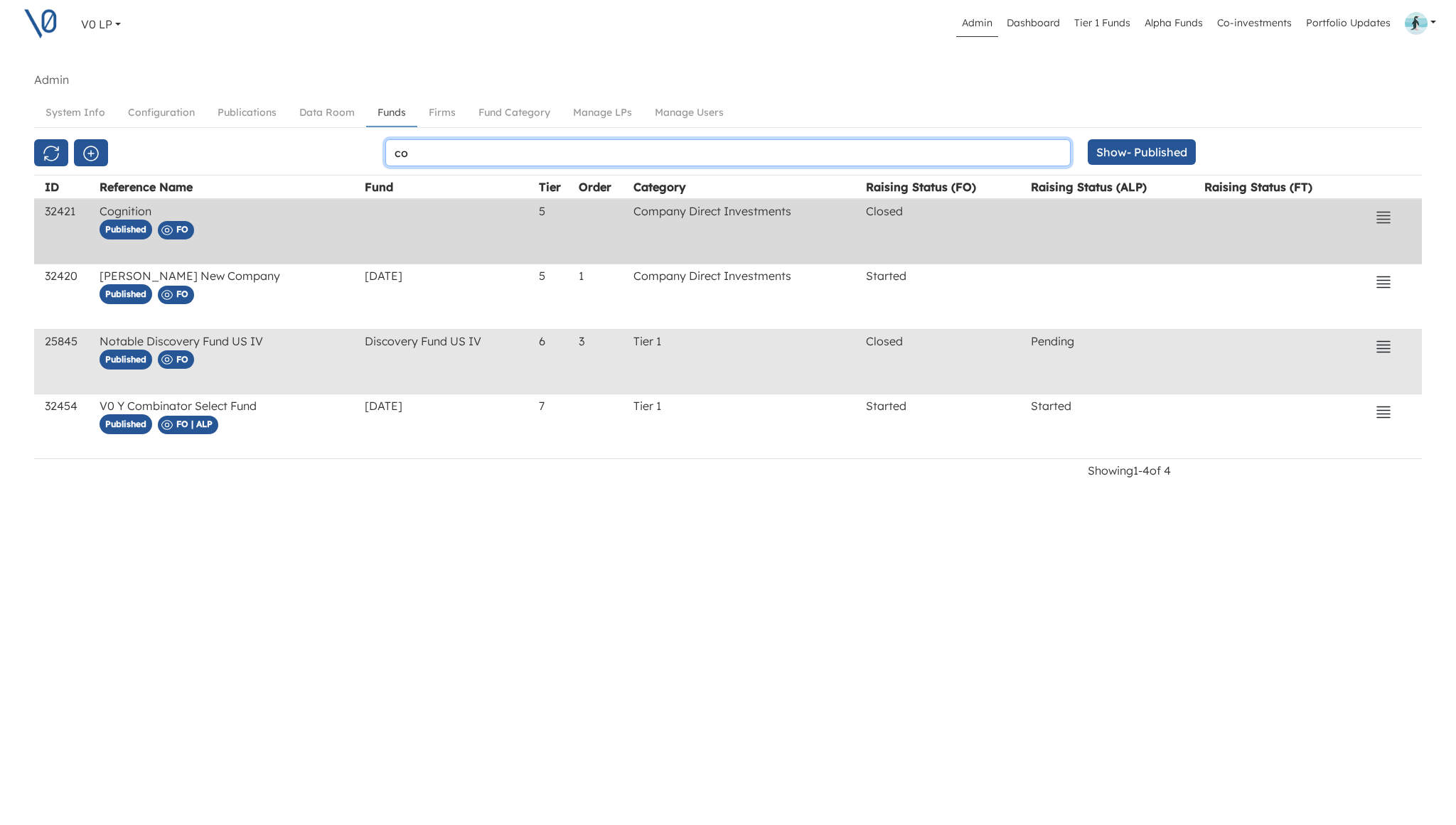
type input "co"
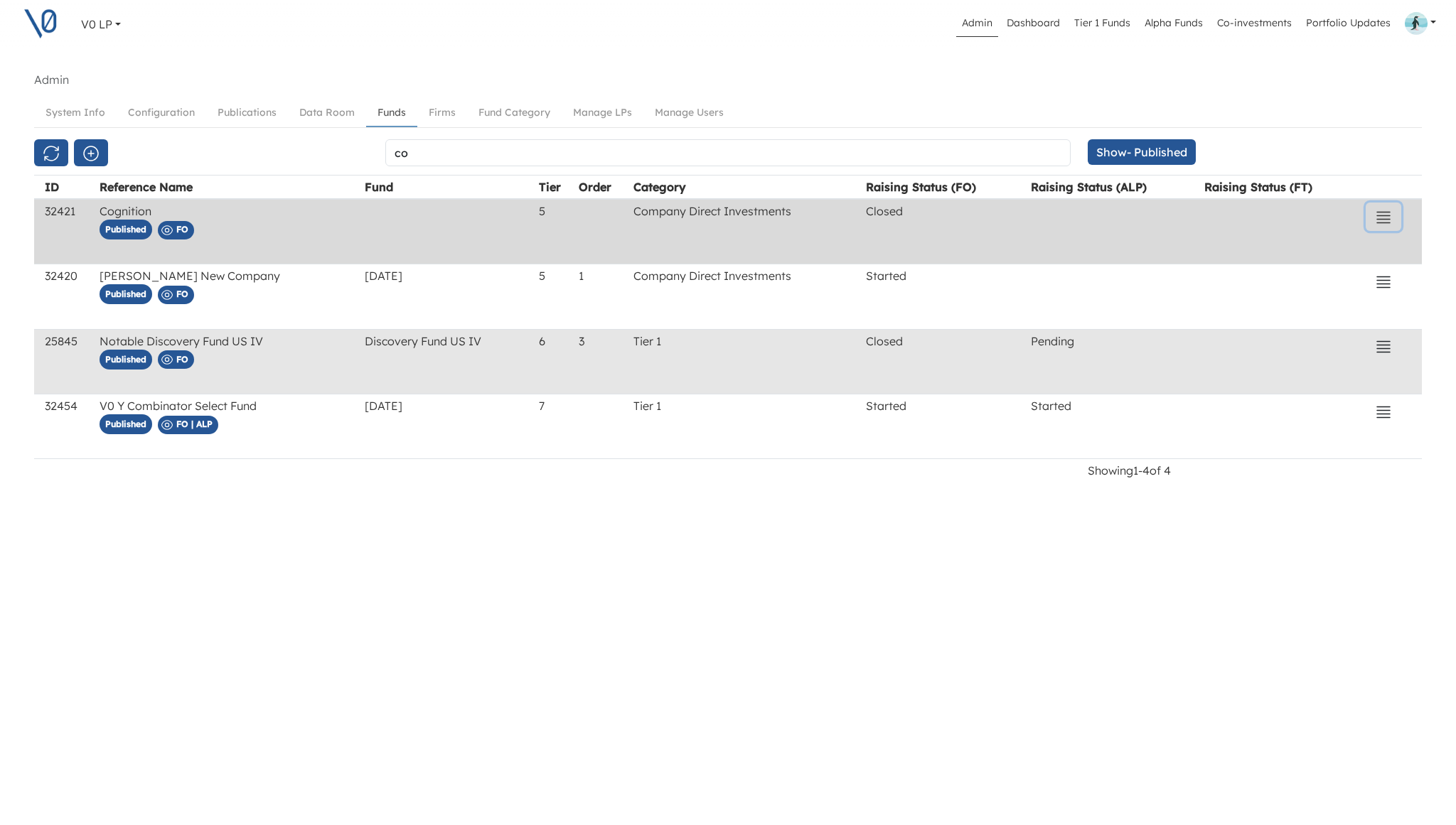
click at [1391, 212] on button "button" at bounding box center [1383, 216] width 36 height 28
click at [1247, 294] on button "Edit" at bounding box center [1293, 294] width 200 height 22
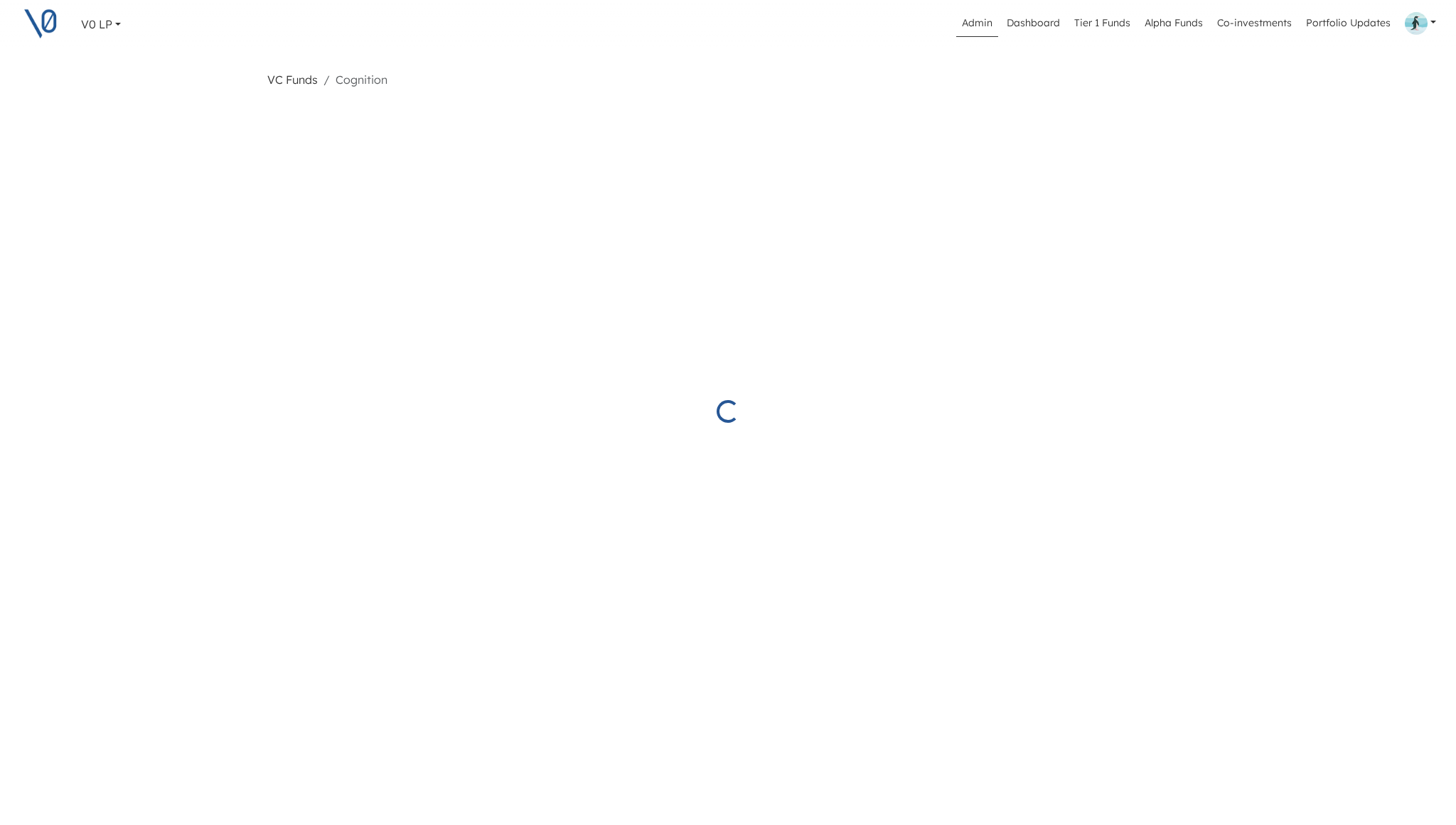
select select "Closed"
select select "Published"
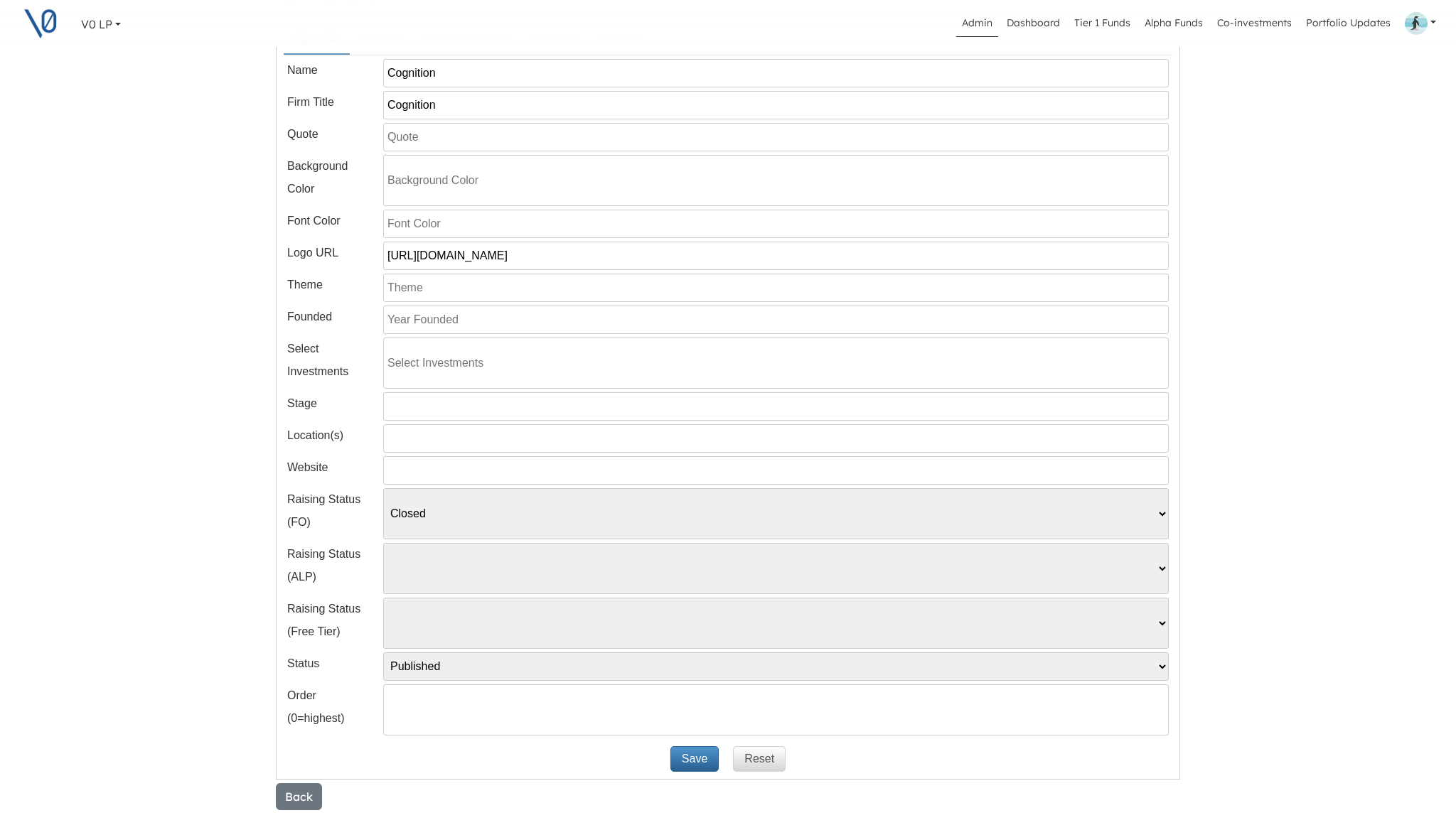
scroll to position [240, 0]
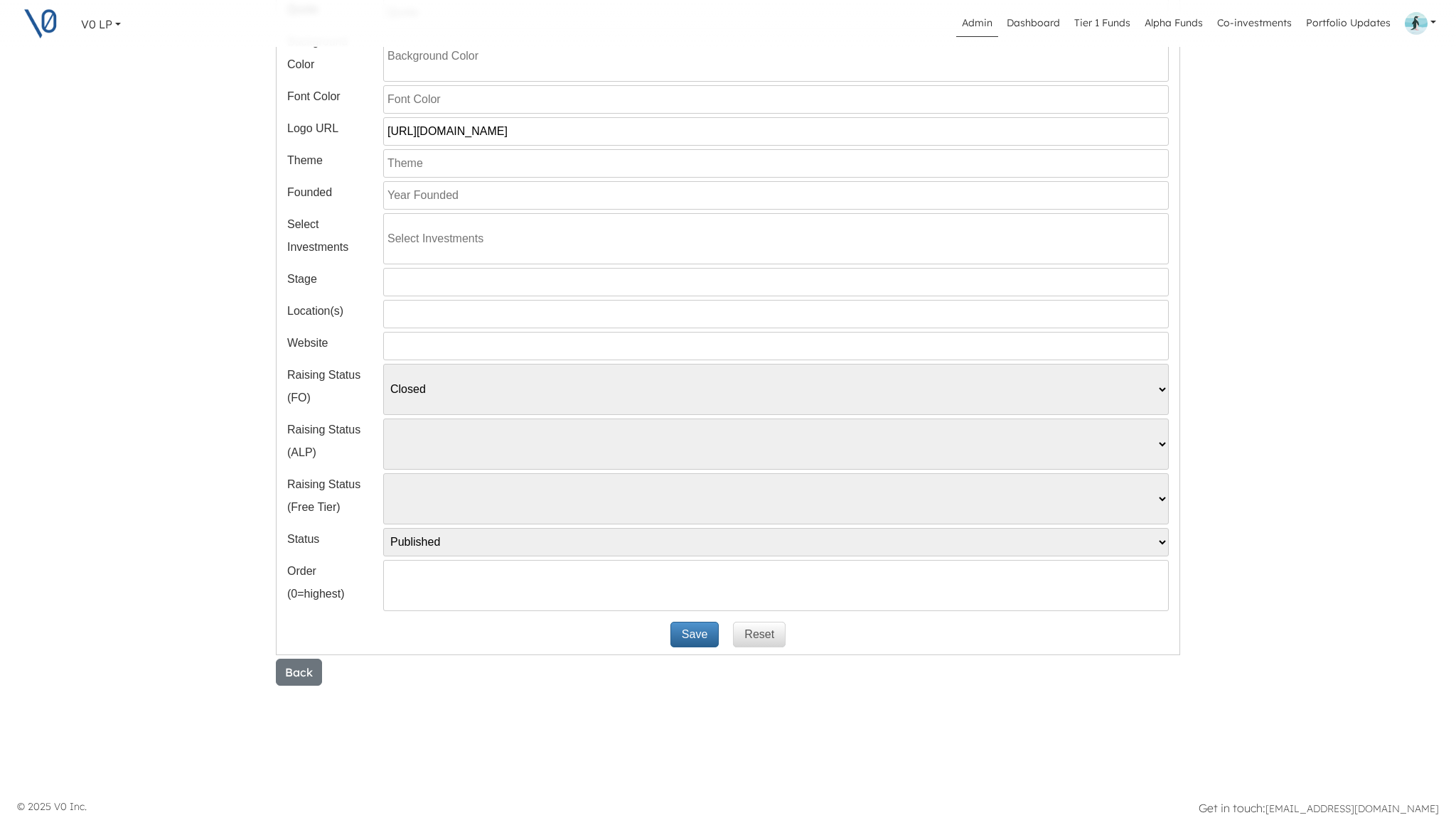
click at [448, 591] on input "number" at bounding box center [776, 586] width 785 height 52
type input "2"
click at [699, 635] on button "Save" at bounding box center [695, 634] width 49 height 25
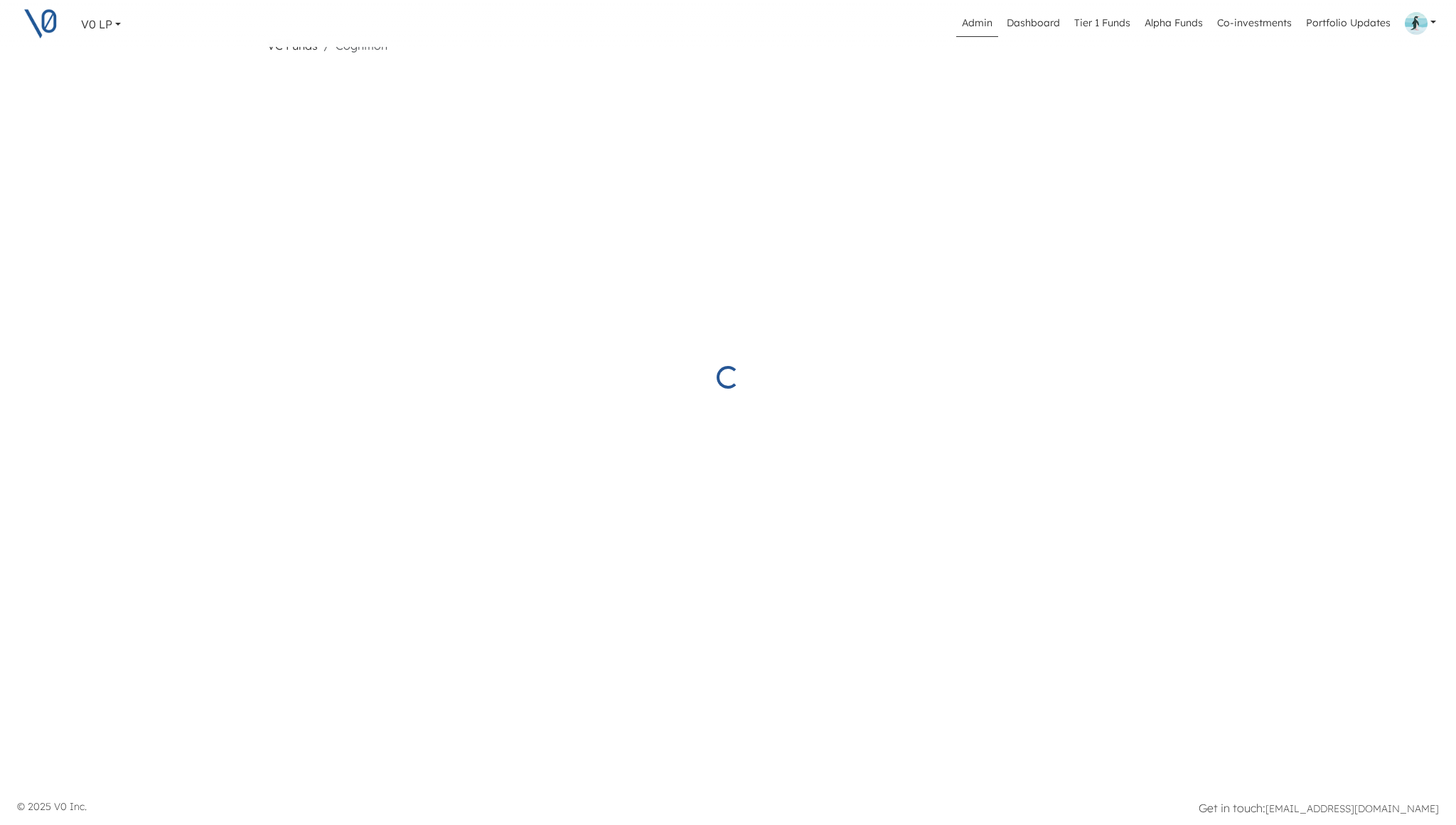
select select "Closed"
select select "Published"
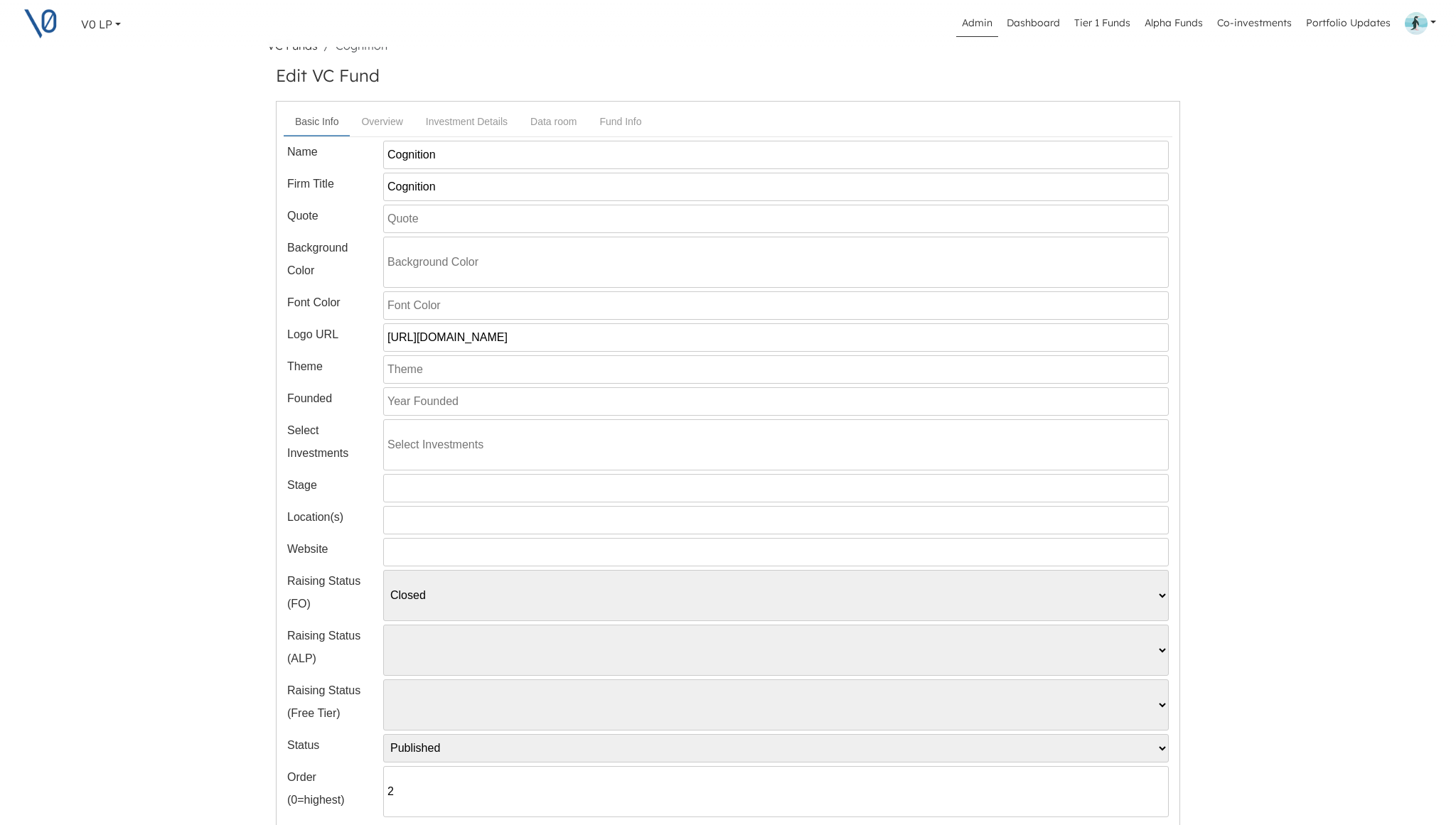
scroll to position [240, 0]
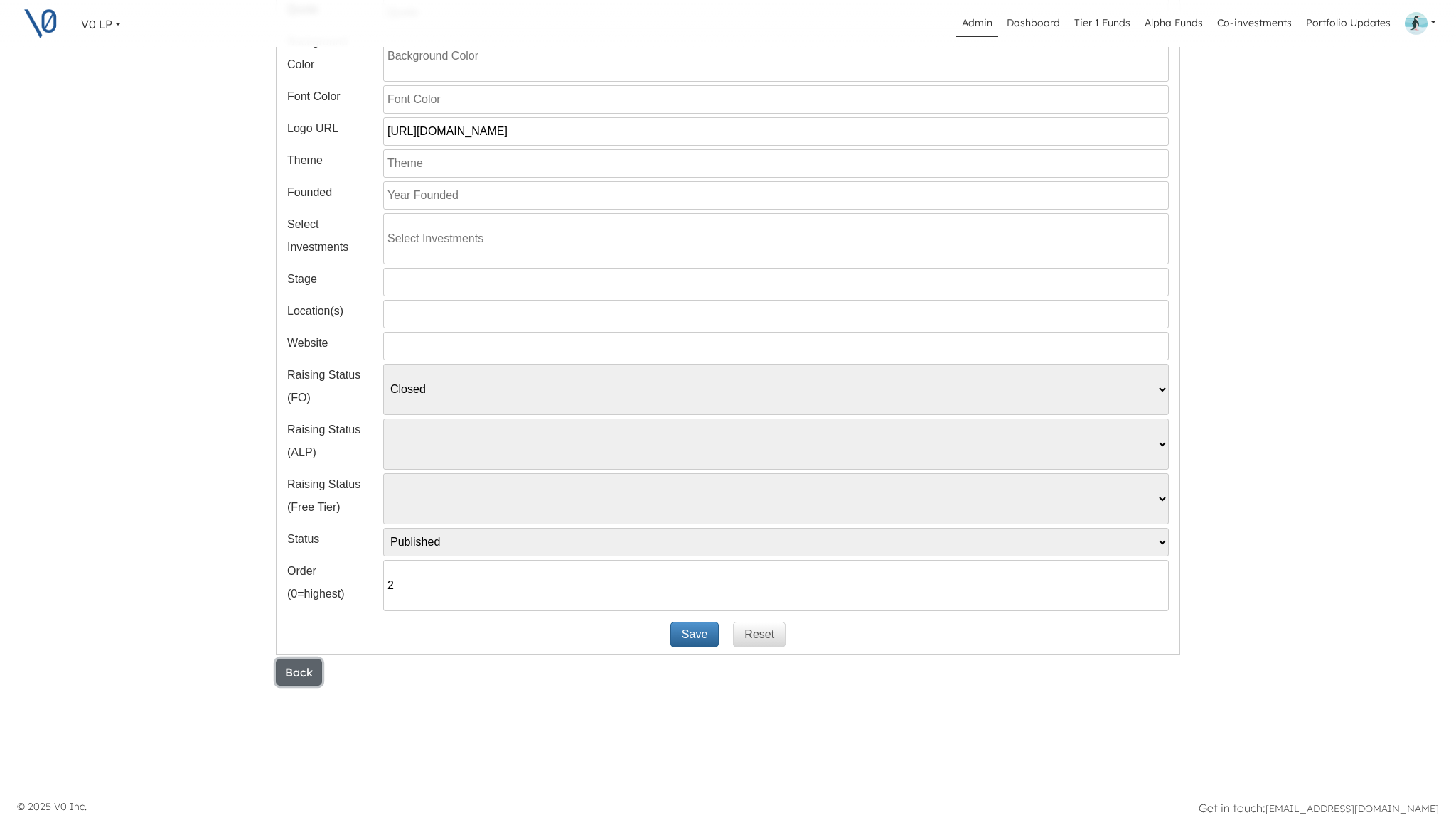
click at [308, 672] on button "Back" at bounding box center [298, 672] width 46 height 27
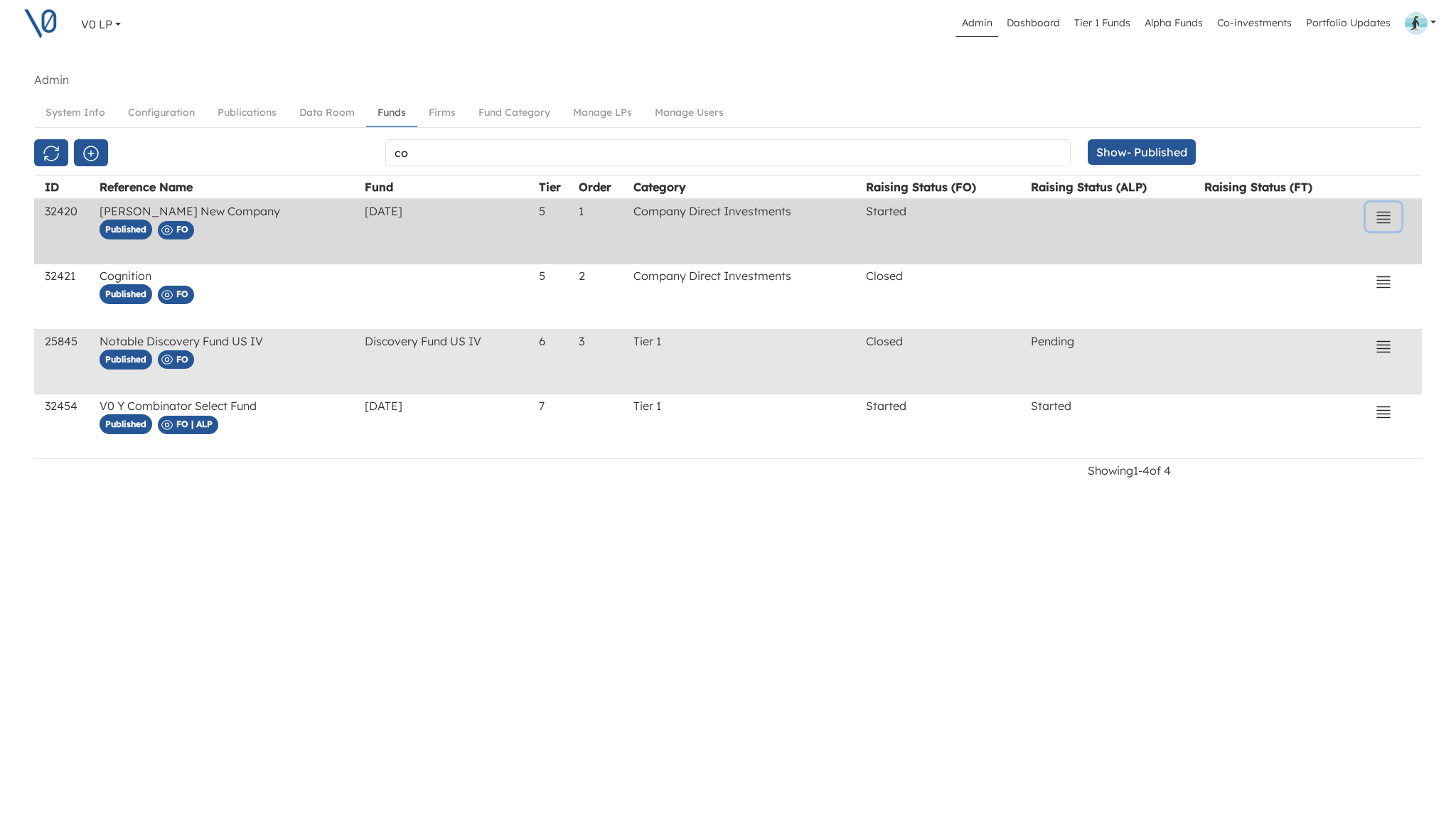
click at [1380, 218] on icon "button" at bounding box center [1383, 217] width 13 height 11
click at [1223, 295] on button "Edit" at bounding box center [1293, 294] width 200 height 22
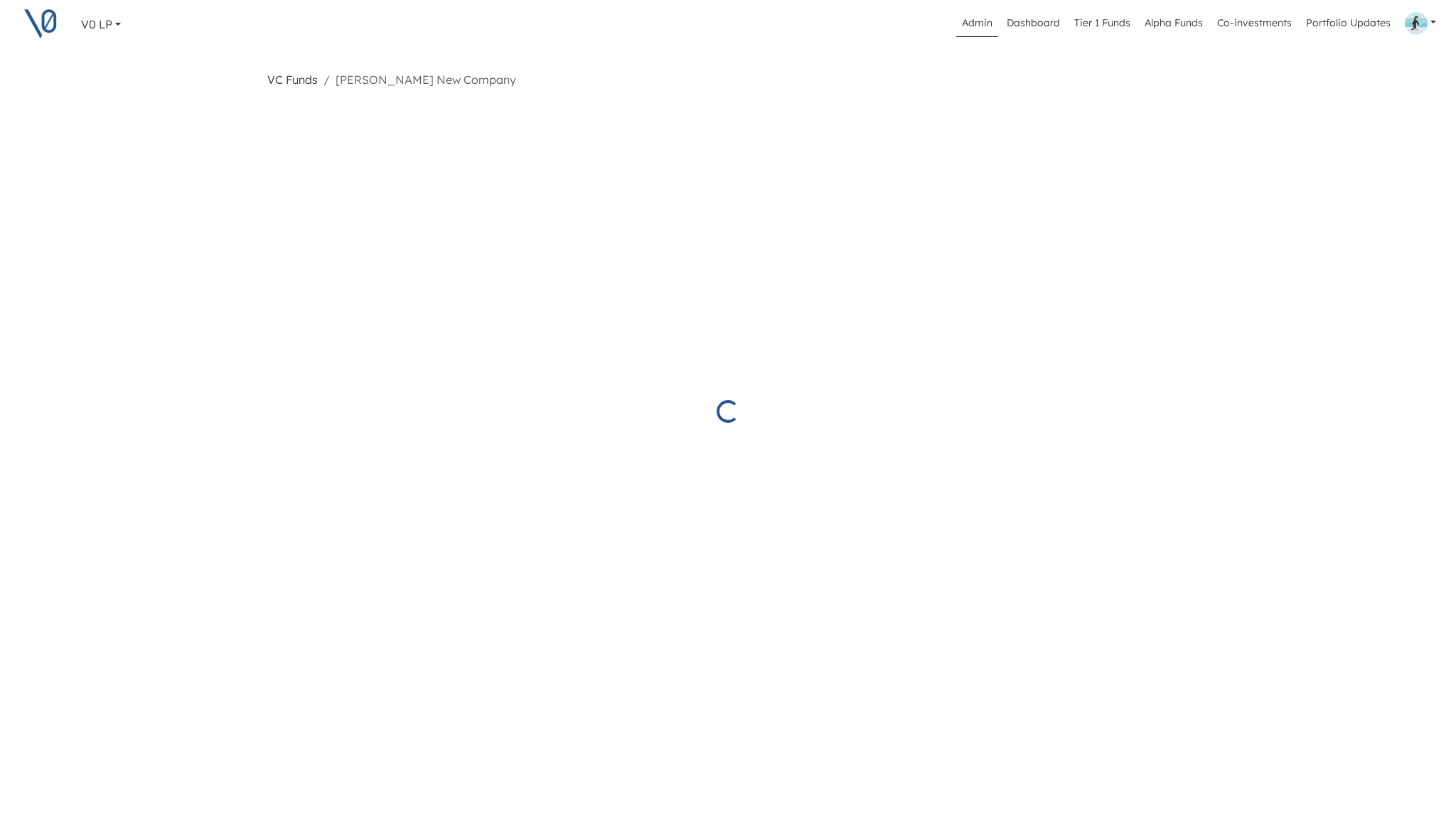
select select "Started"
select select "Published"
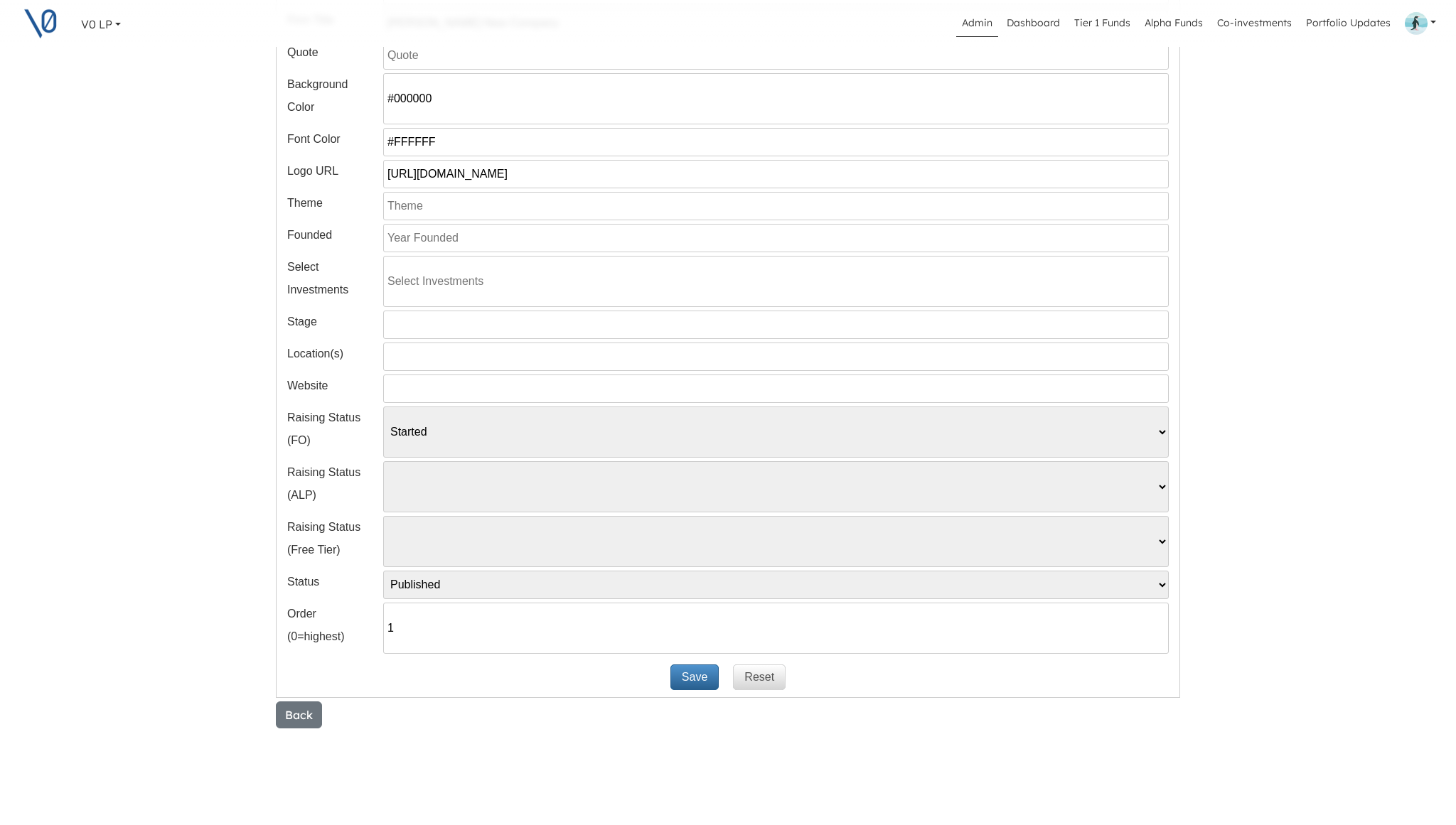
scroll to position [240, 0]
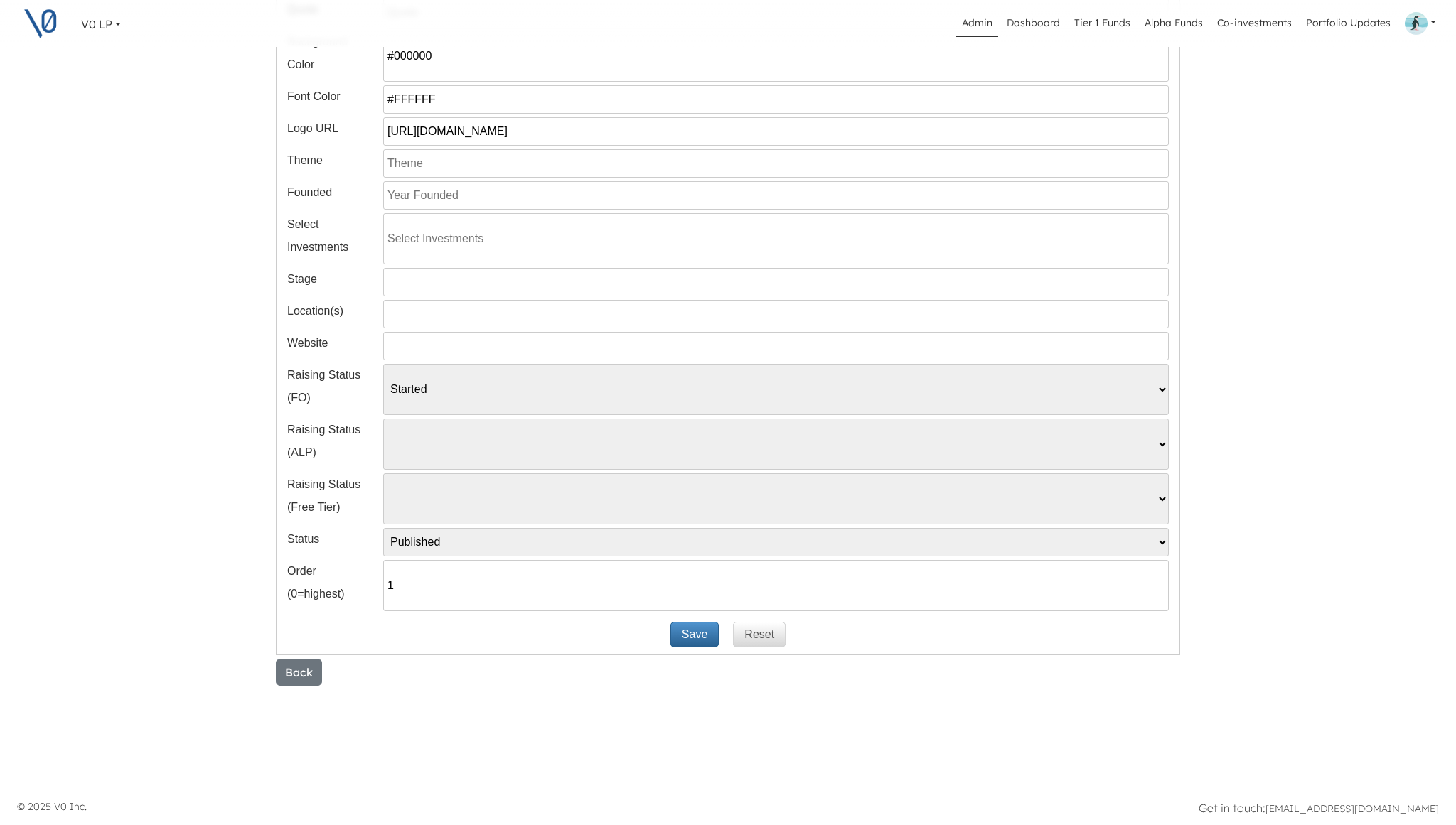
click at [461, 592] on input "1" at bounding box center [776, 586] width 785 height 52
type input "0"
click at [691, 639] on button "Save" at bounding box center [695, 634] width 49 height 25
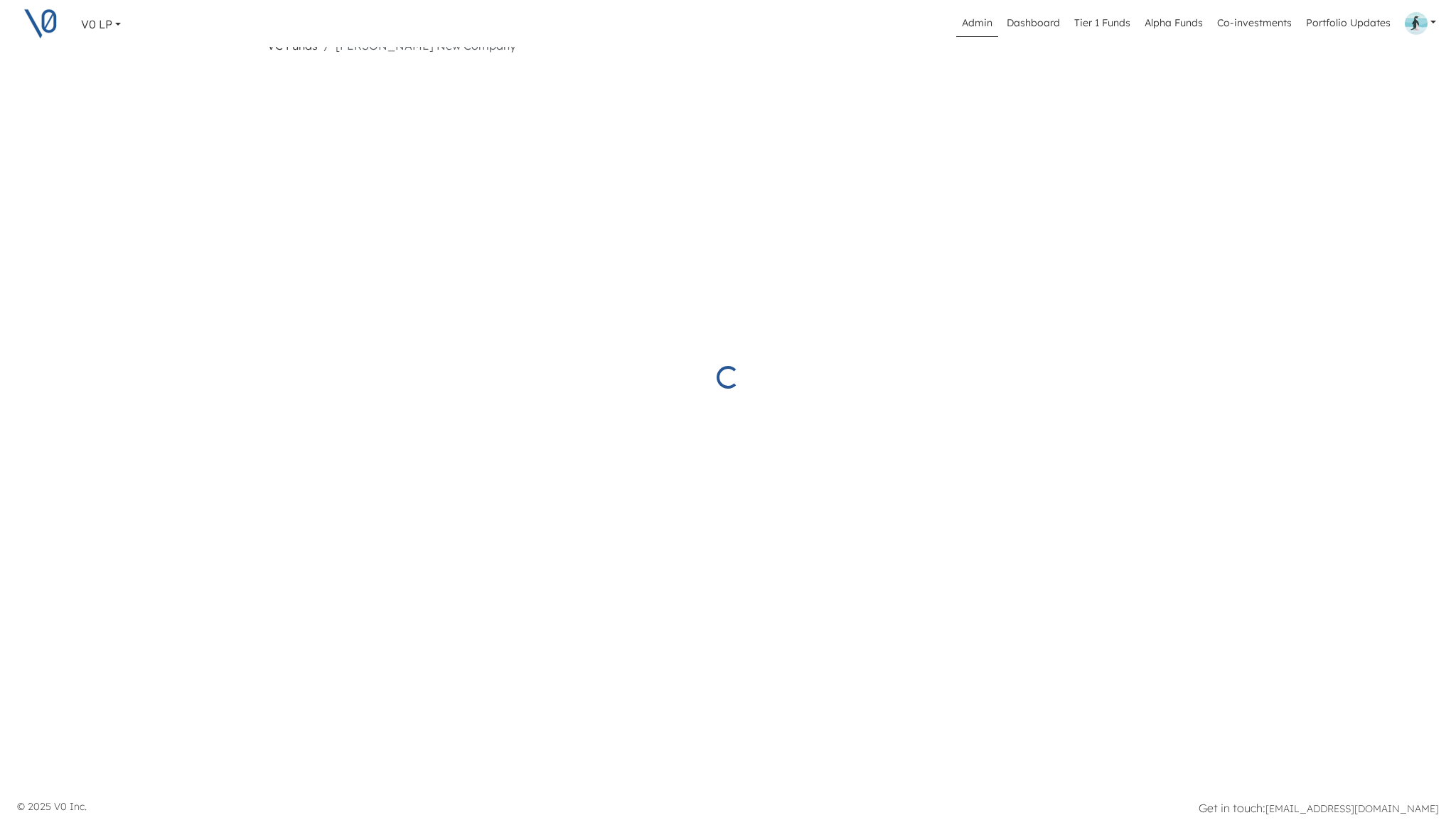
select select "Started"
select select "Published"
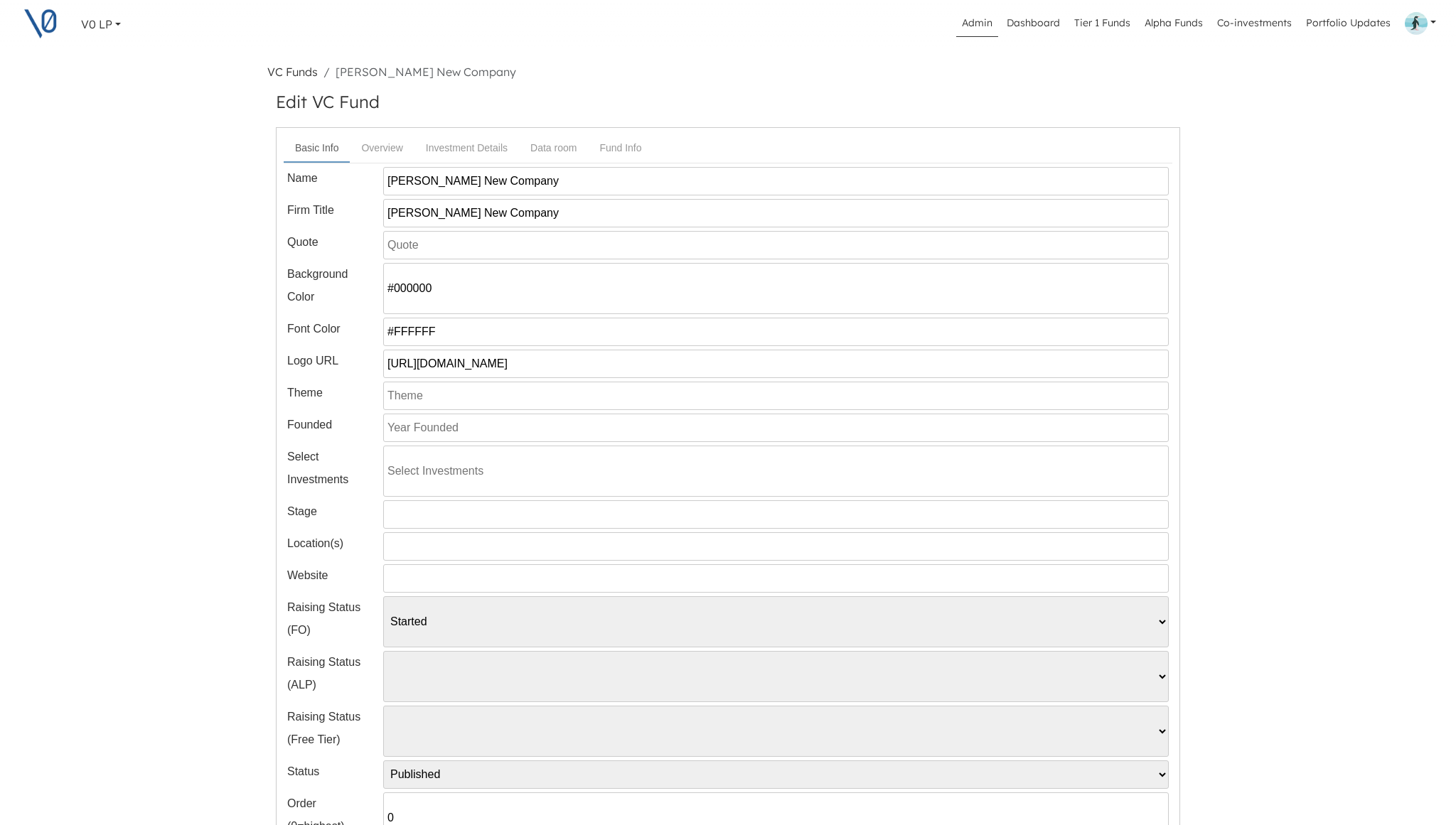
scroll to position [0, 0]
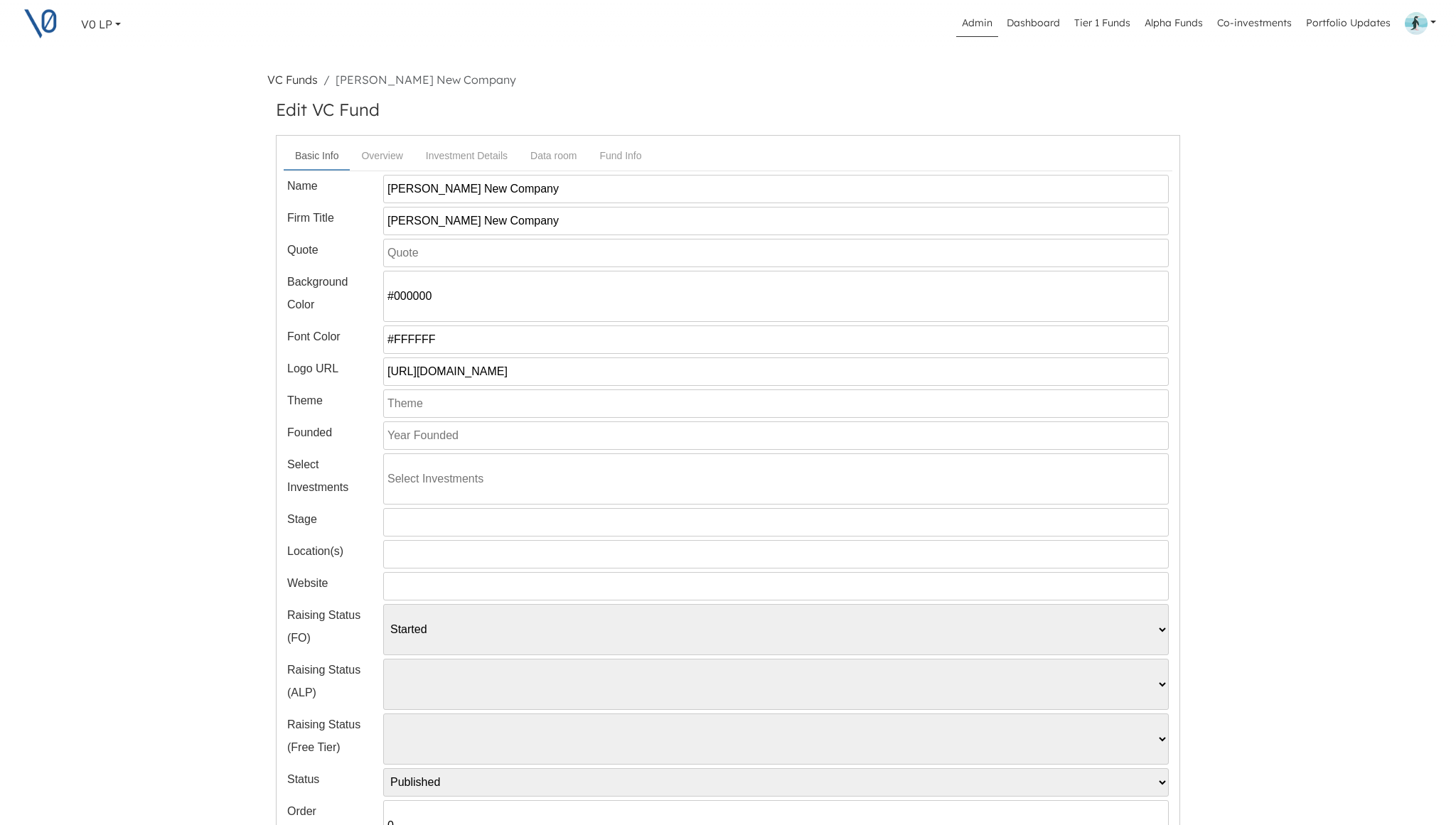
click at [300, 77] on link "VC Funds" at bounding box center [293, 80] width 51 height 15
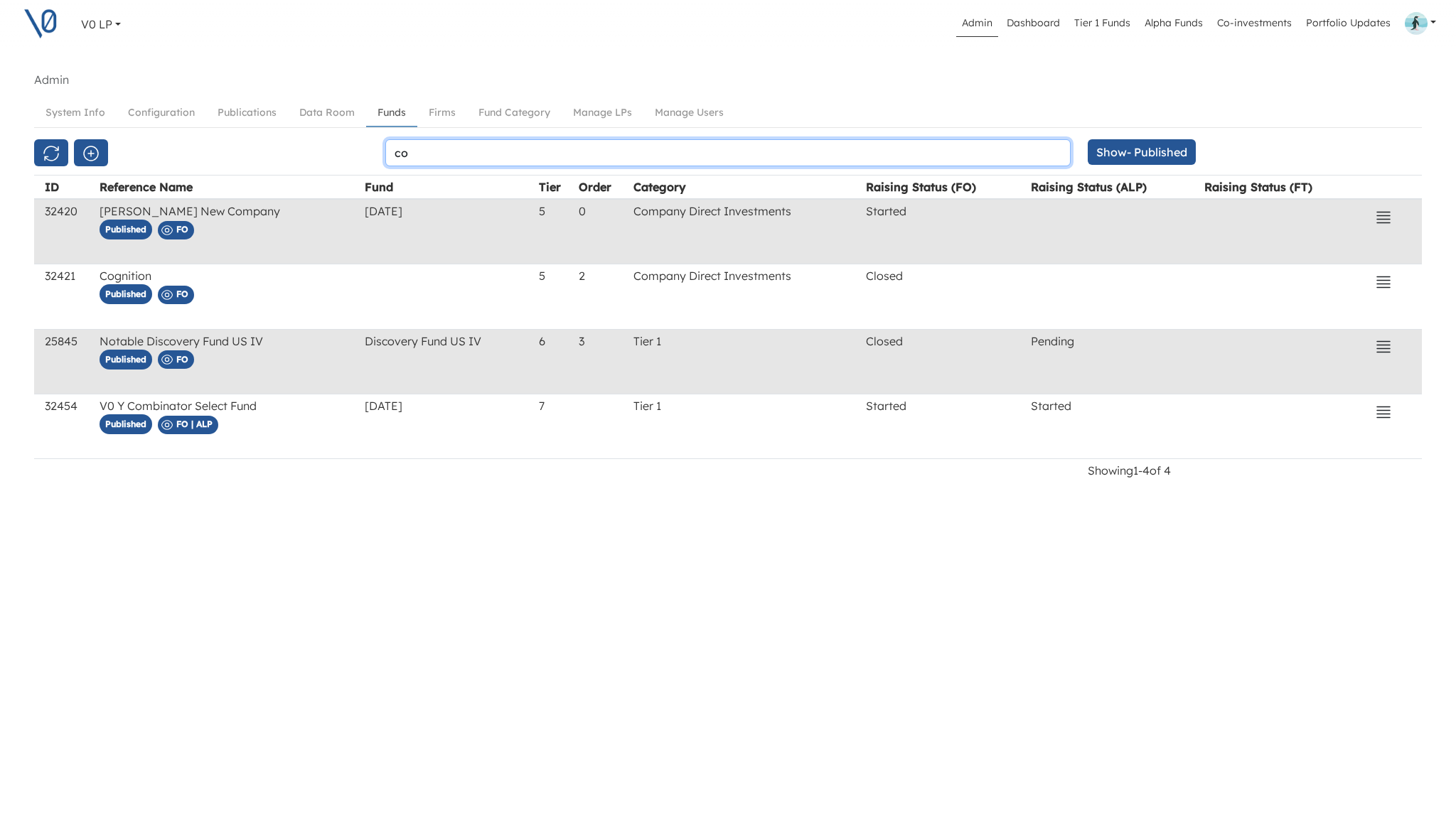
click at [445, 154] on input "co" at bounding box center [728, 153] width 685 height 27
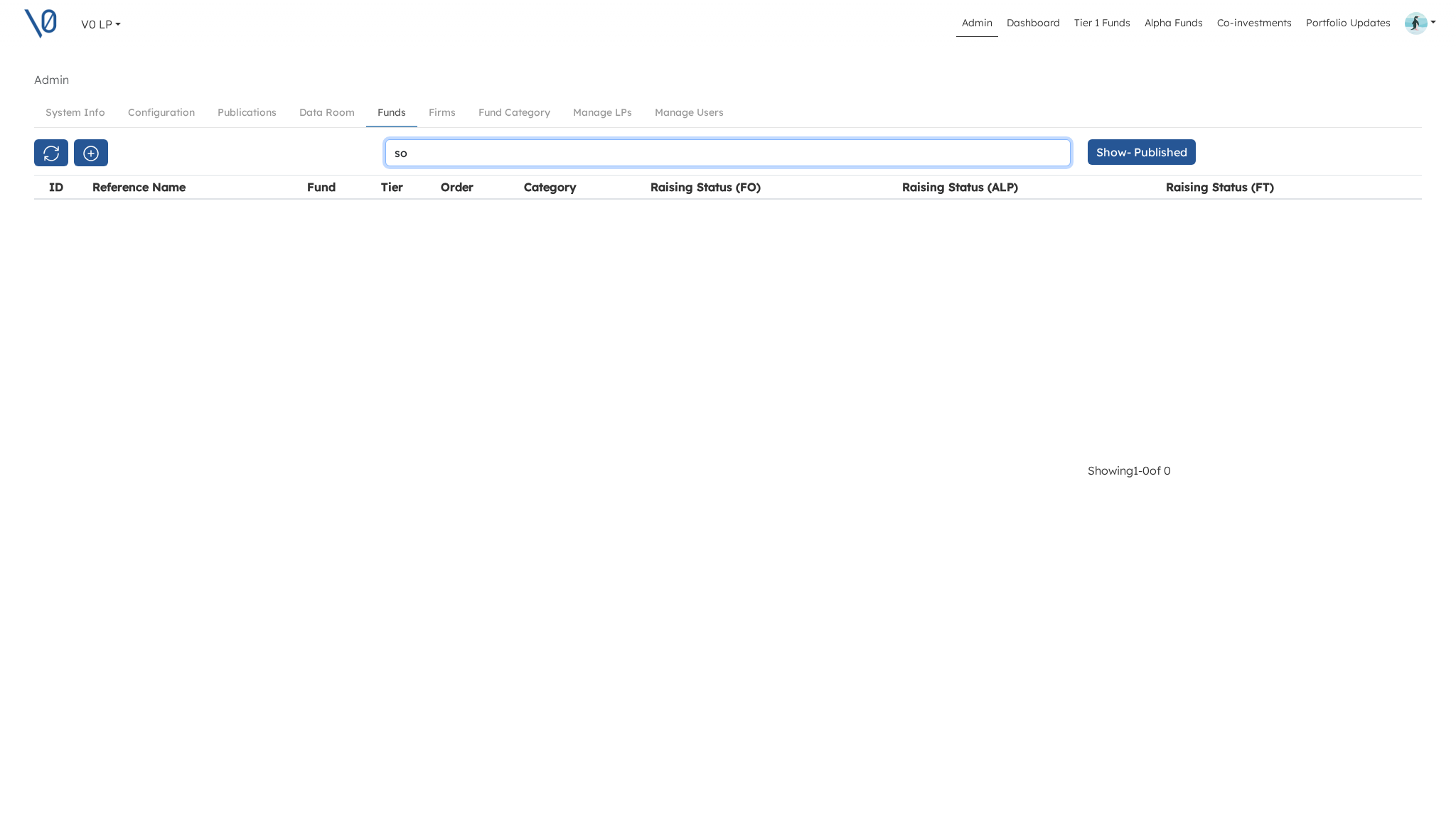
type input "s"
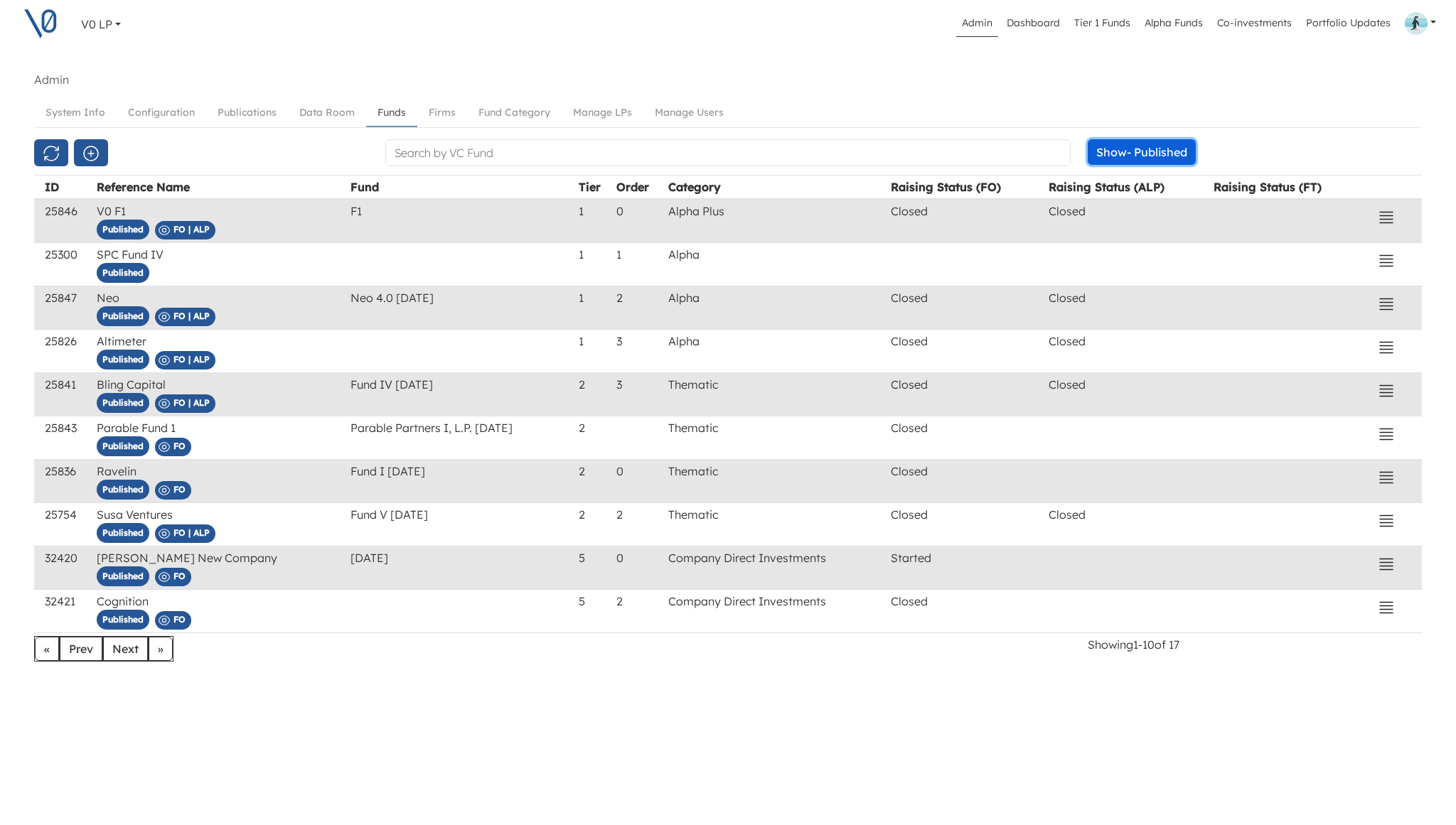
click at [1124, 154] on button "Show - Published" at bounding box center [1142, 152] width 108 height 25
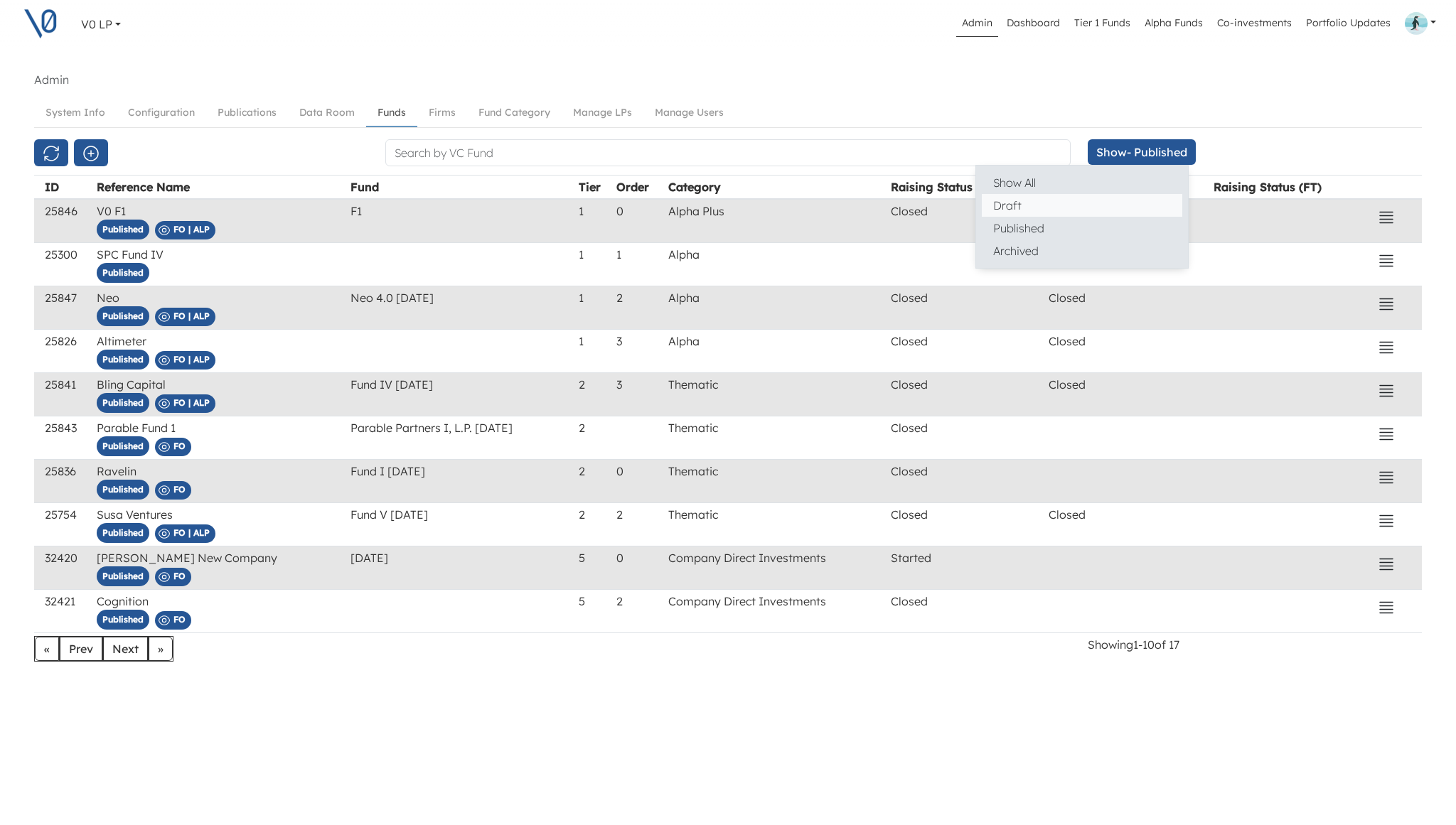
click at [1040, 209] on button "Draft" at bounding box center [1082, 204] width 200 height 22
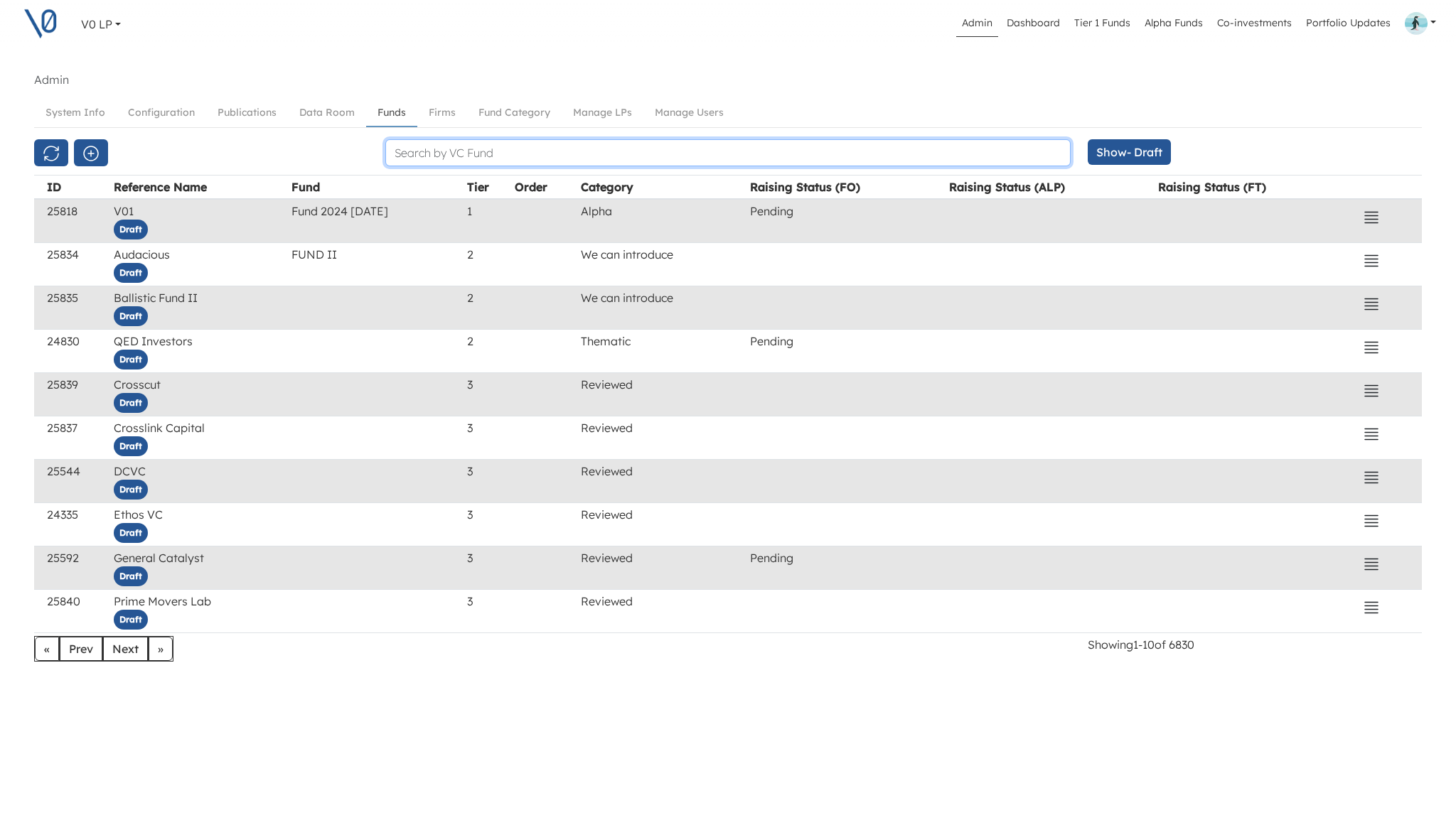
click at [556, 159] on input "text" at bounding box center [728, 153] width 685 height 27
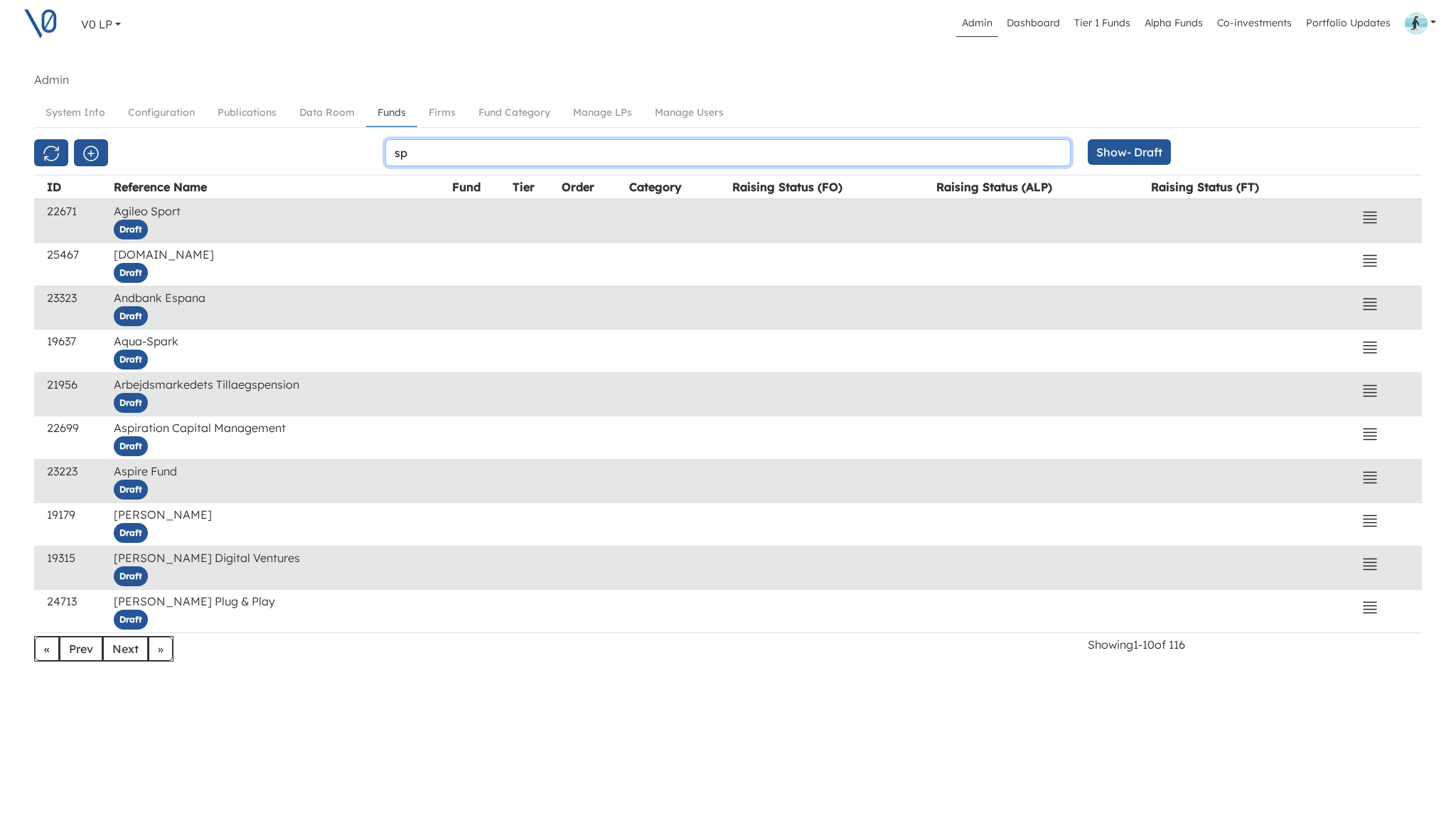
type input "s"
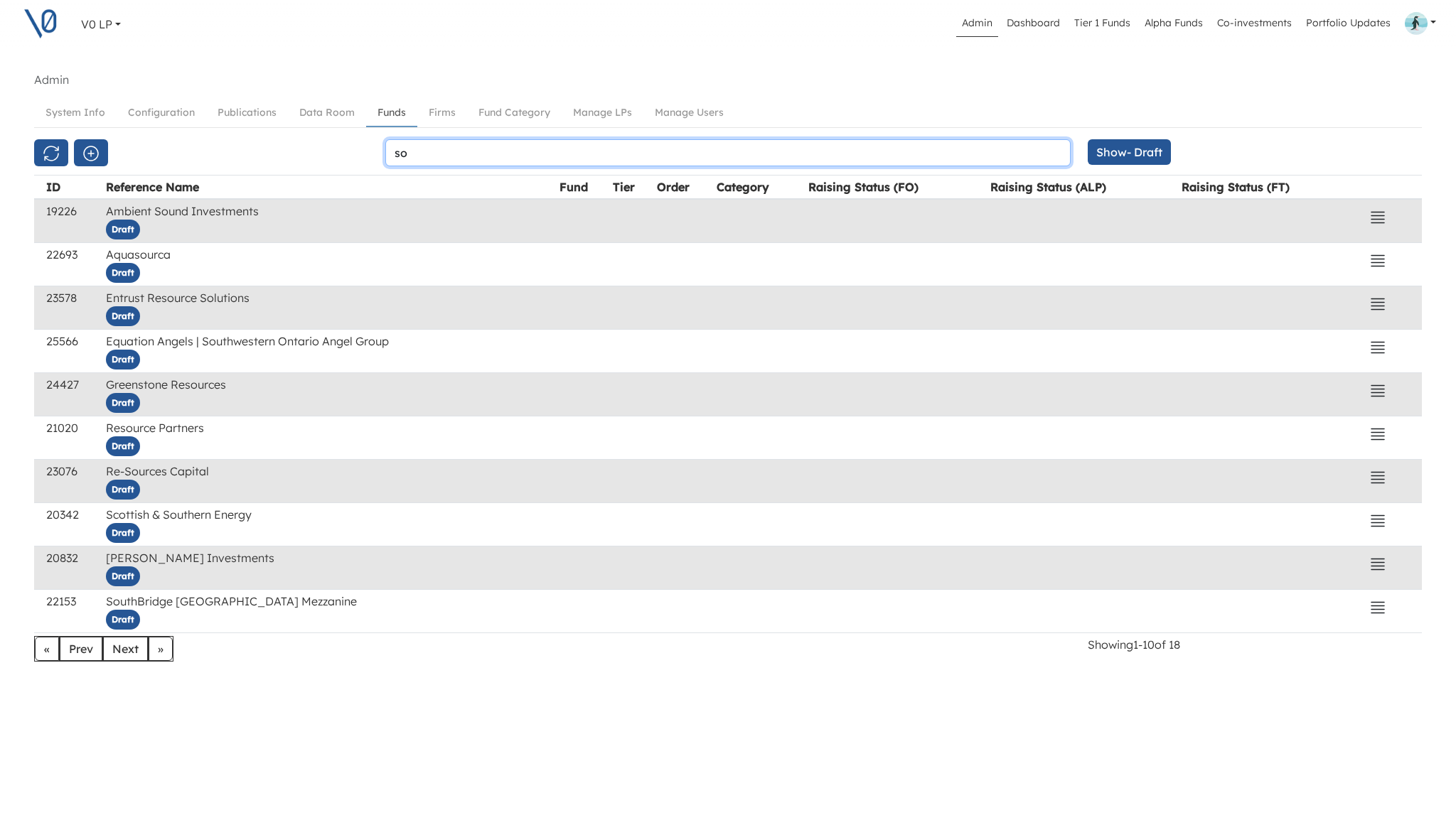
type input "s"
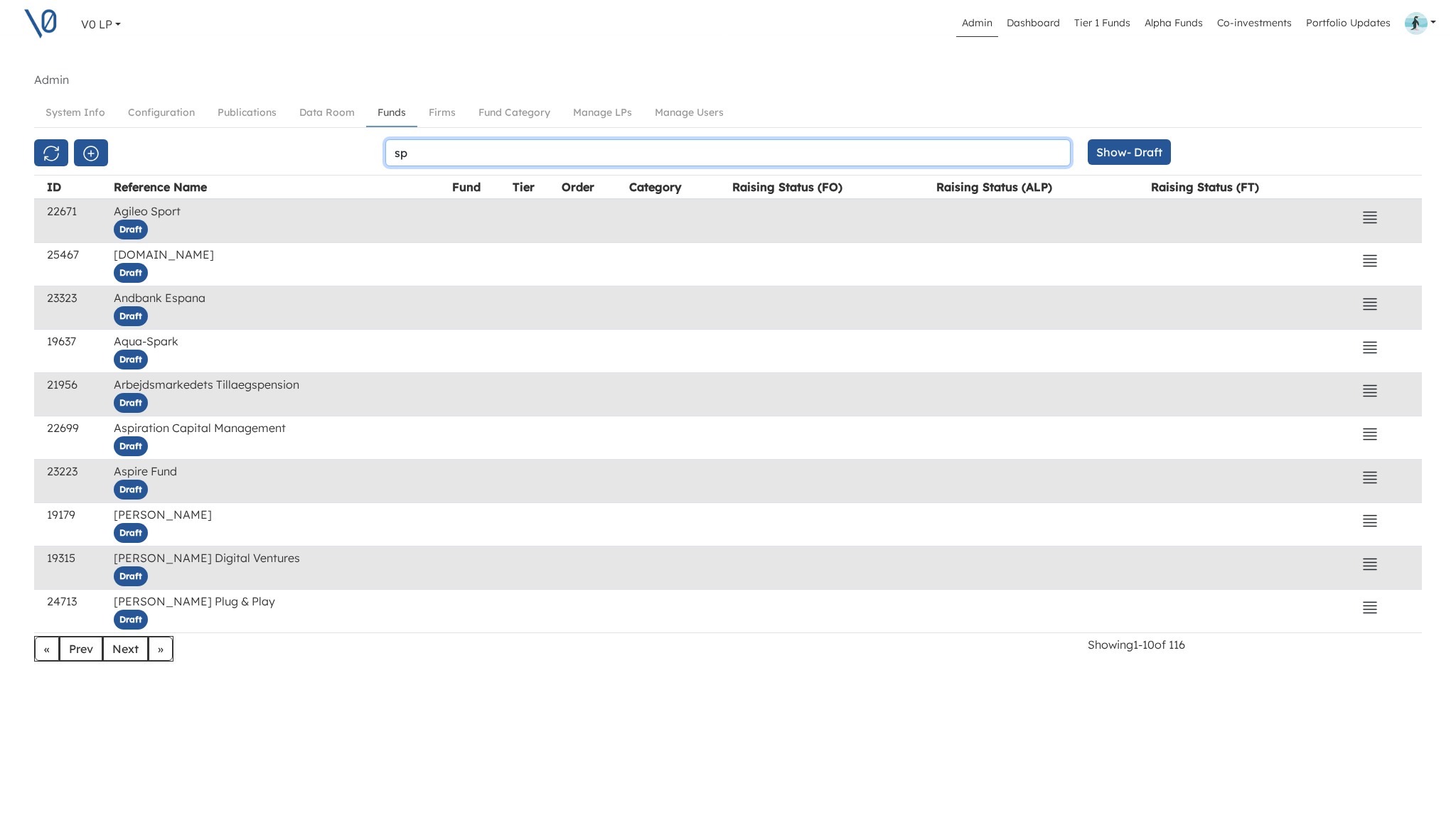
type input "s"
click at [484, 152] on input "SP" at bounding box center [728, 153] width 685 height 27
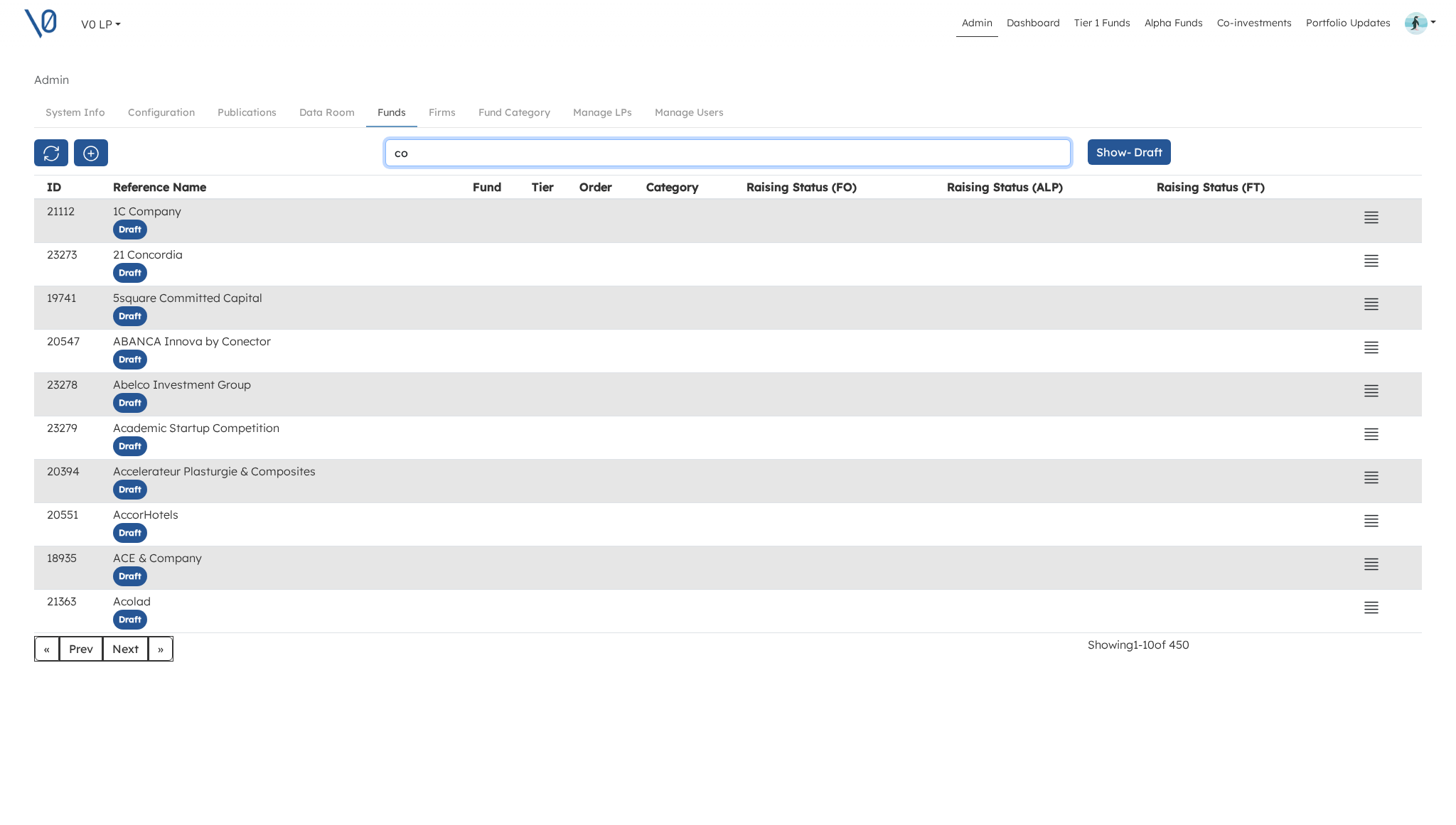
type input "c"
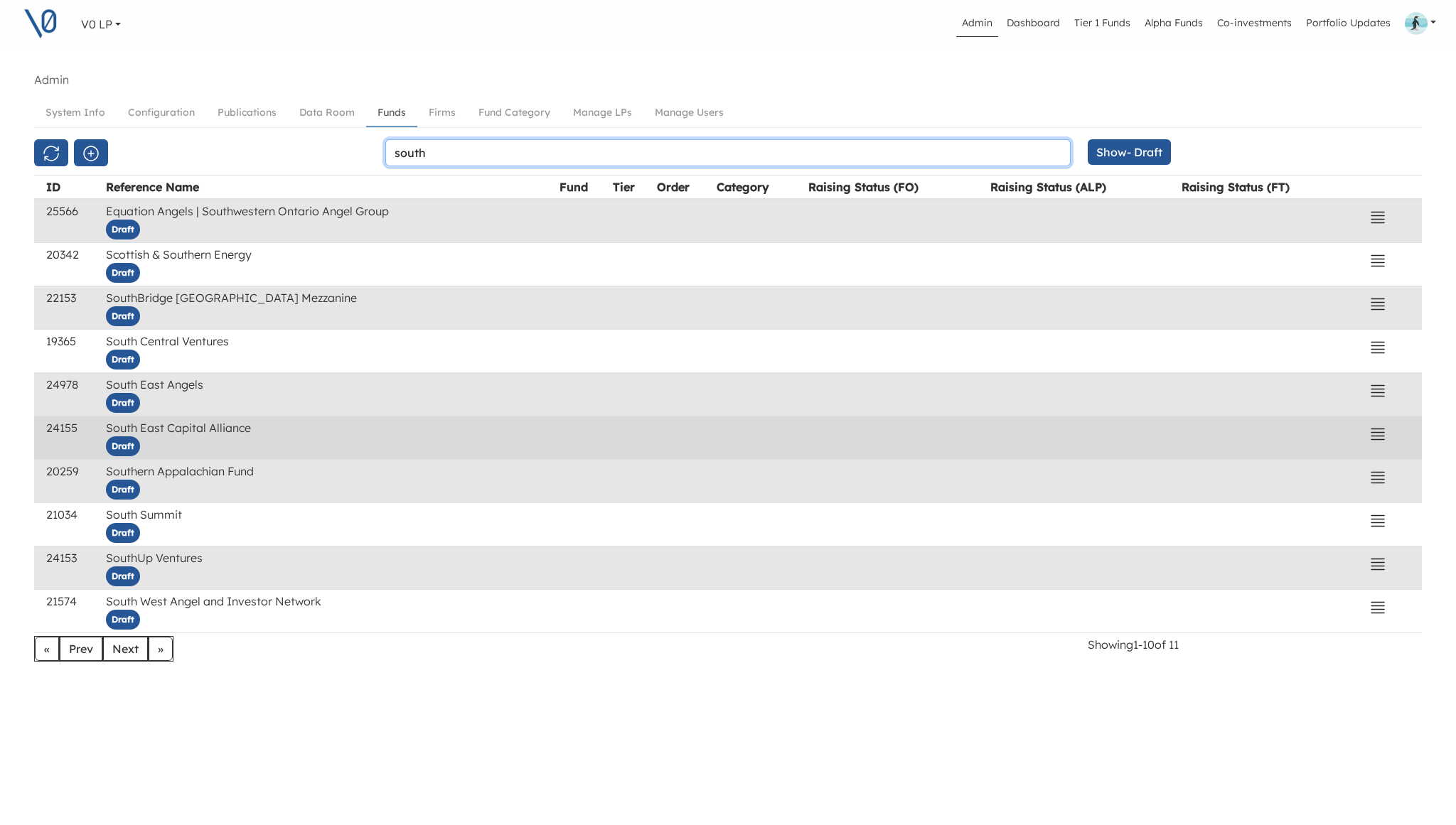
scroll to position [34, 0]
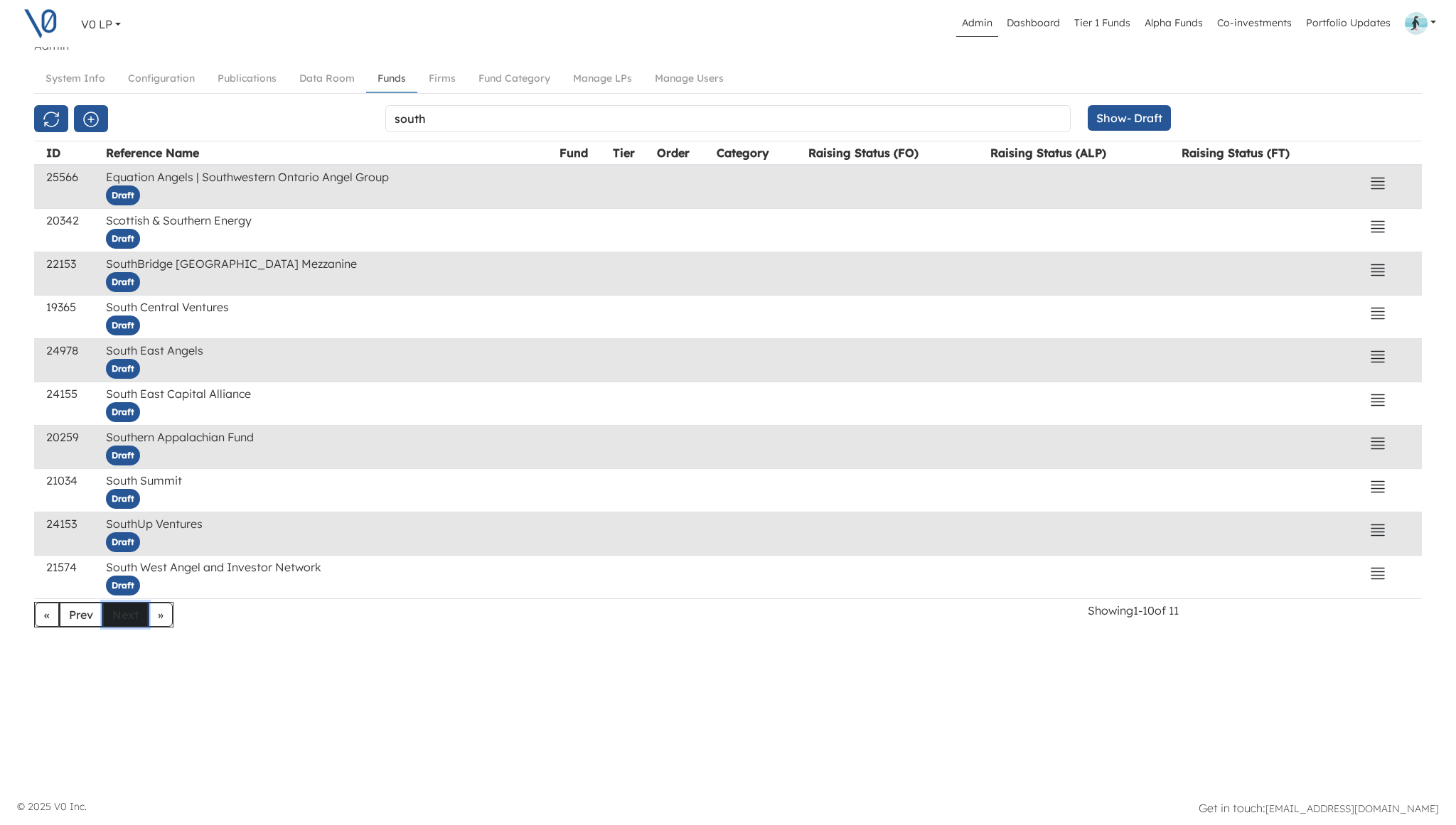
click at [125, 618] on button "Next" at bounding box center [126, 614] width 45 height 24
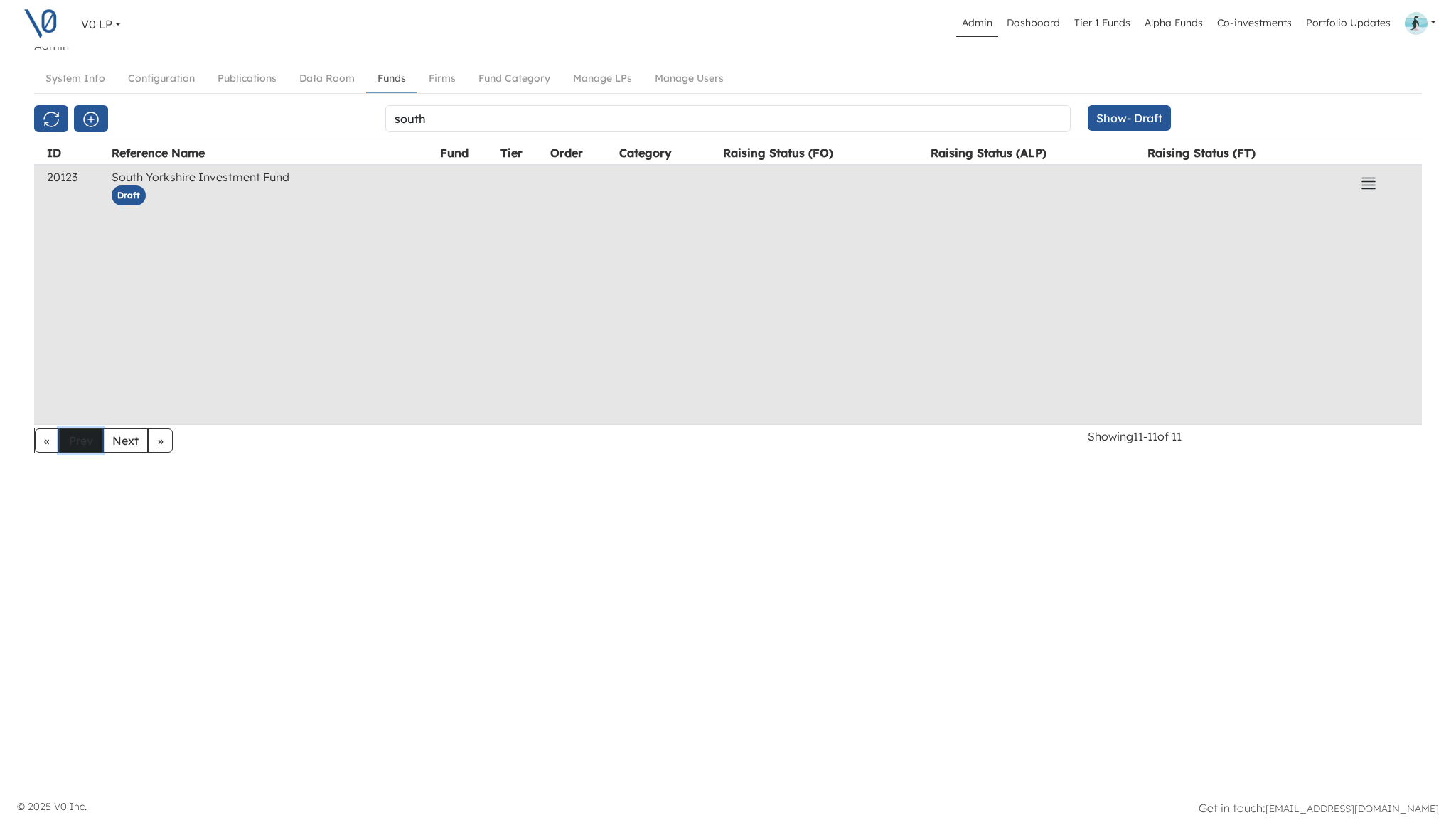
click at [78, 434] on button "Prev" at bounding box center [81, 440] width 43 height 24
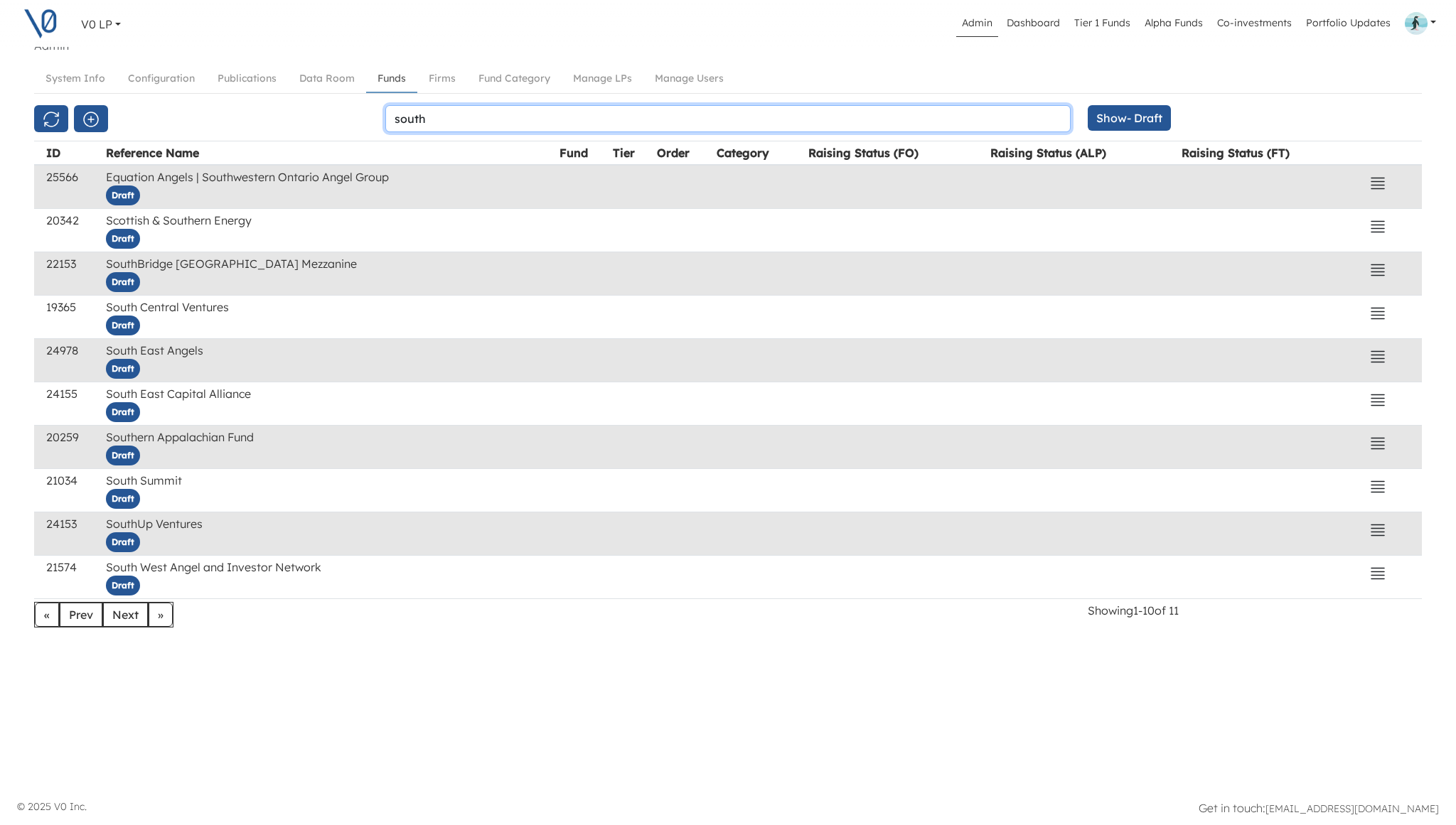
click at [436, 121] on input "south" at bounding box center [728, 119] width 685 height 27
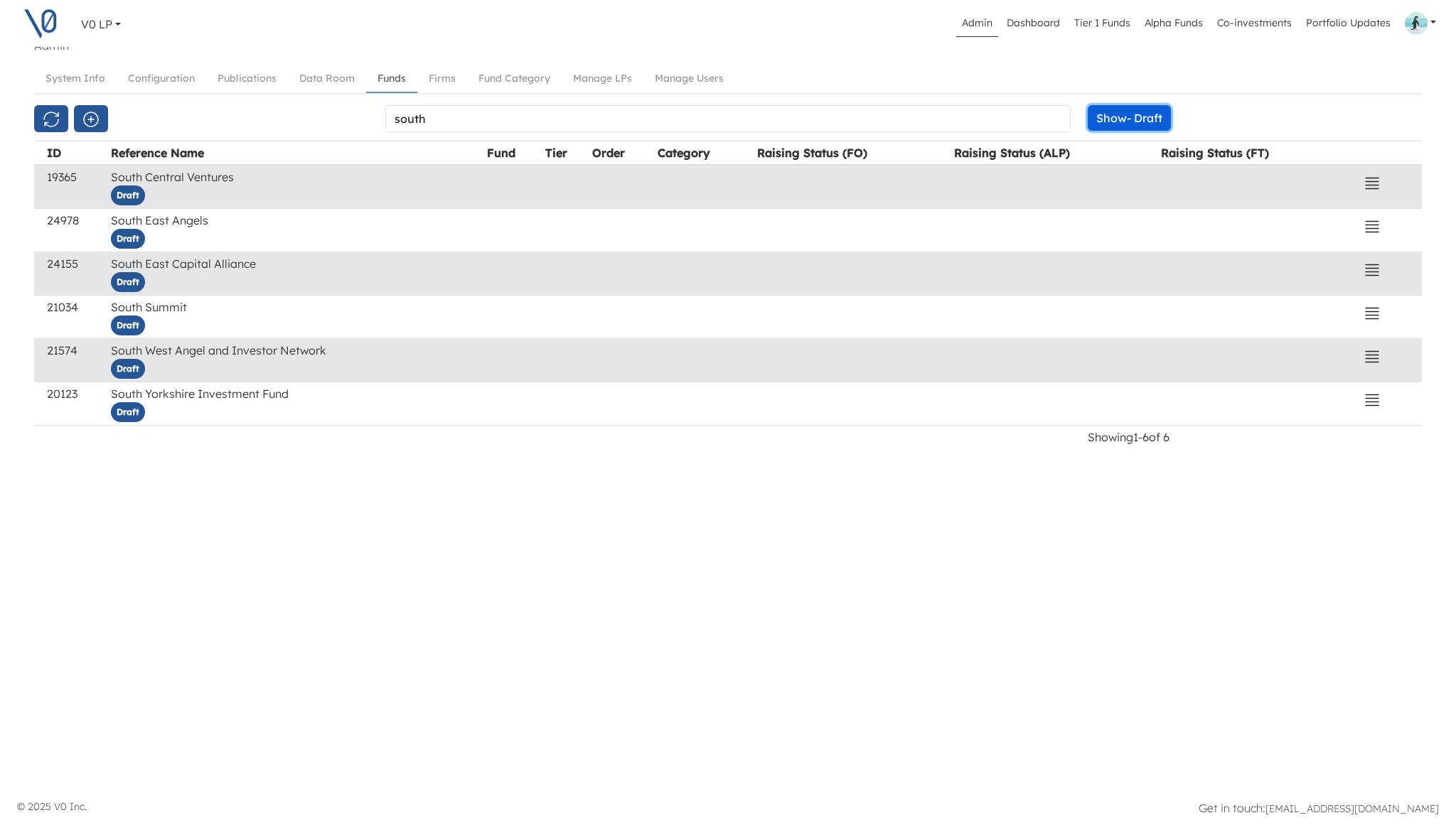
click at [1130, 117] on button "Show - Draft" at bounding box center [1129, 118] width 83 height 25
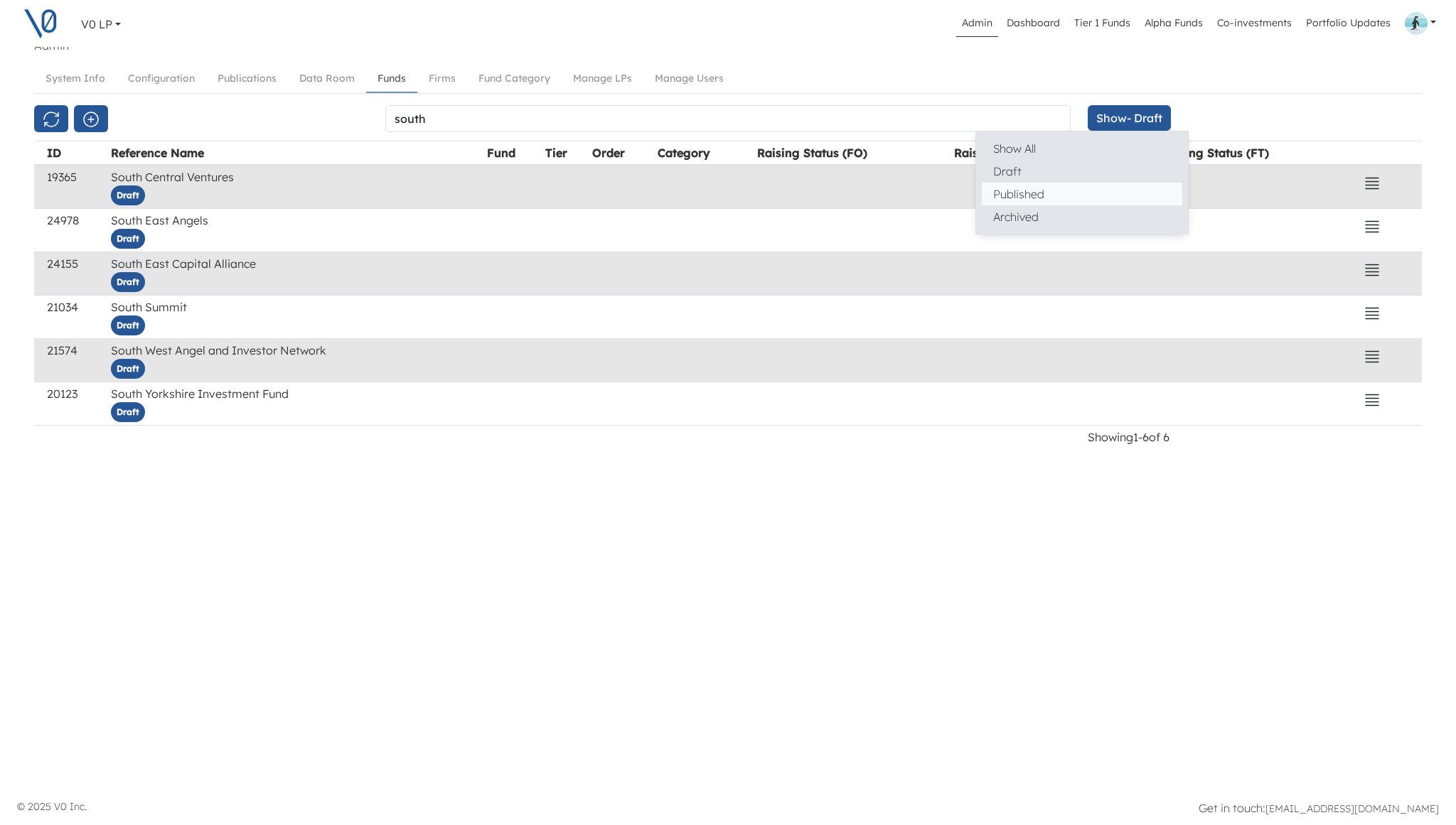
click at [1025, 194] on button "Published" at bounding box center [1082, 194] width 200 height 22
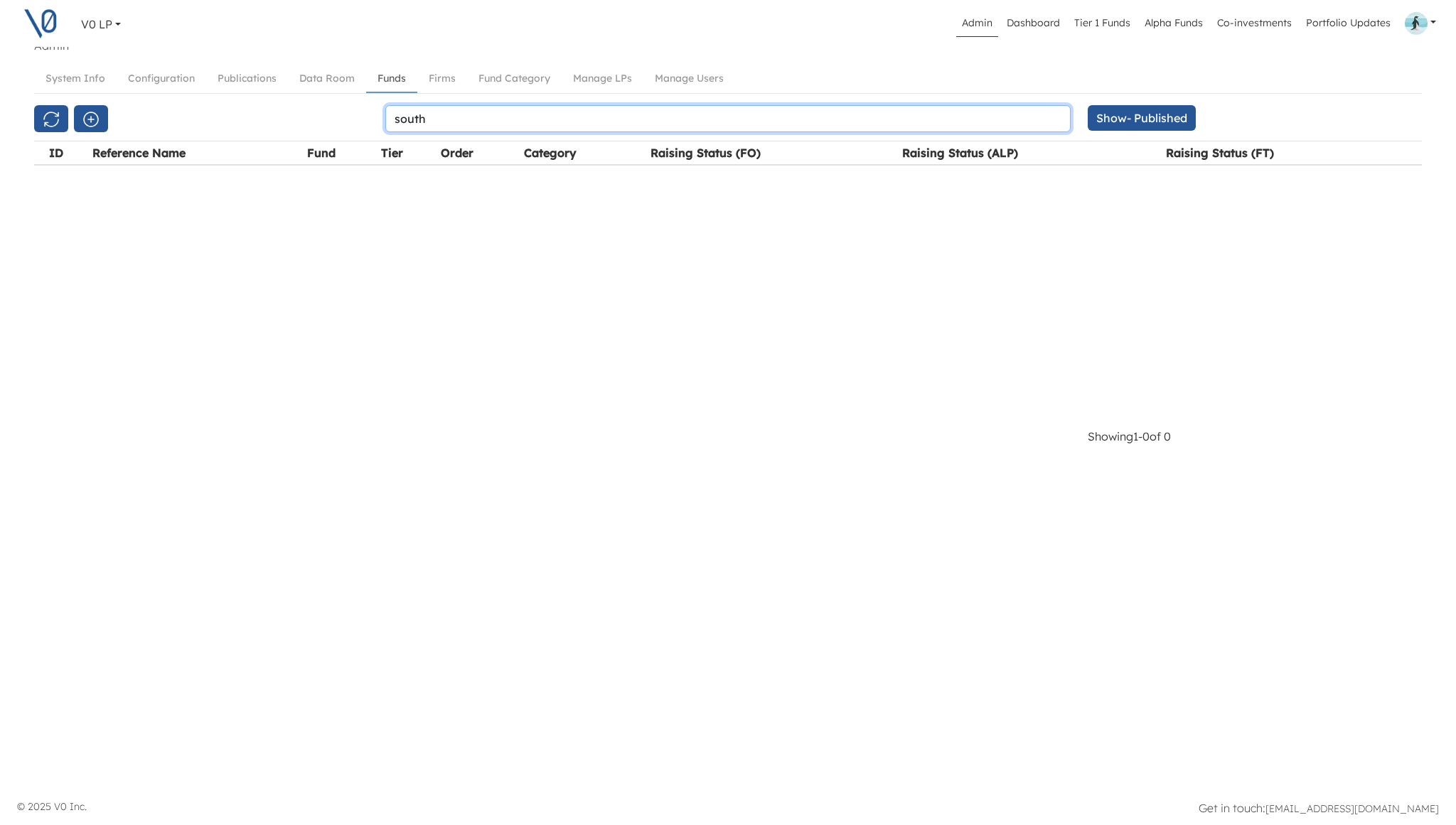
click at [446, 120] on input "south" at bounding box center [728, 119] width 685 height 27
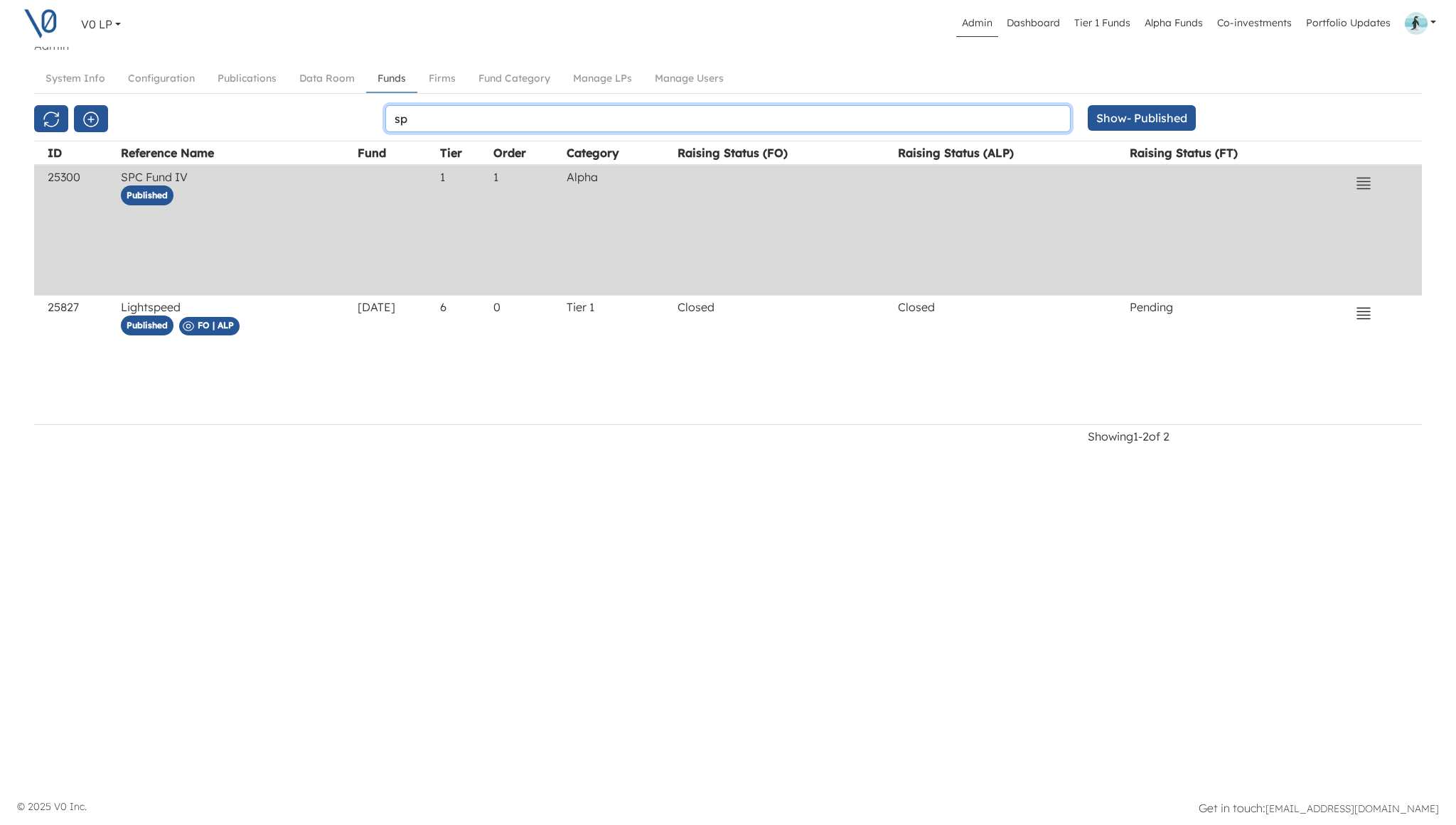
type input "sp"
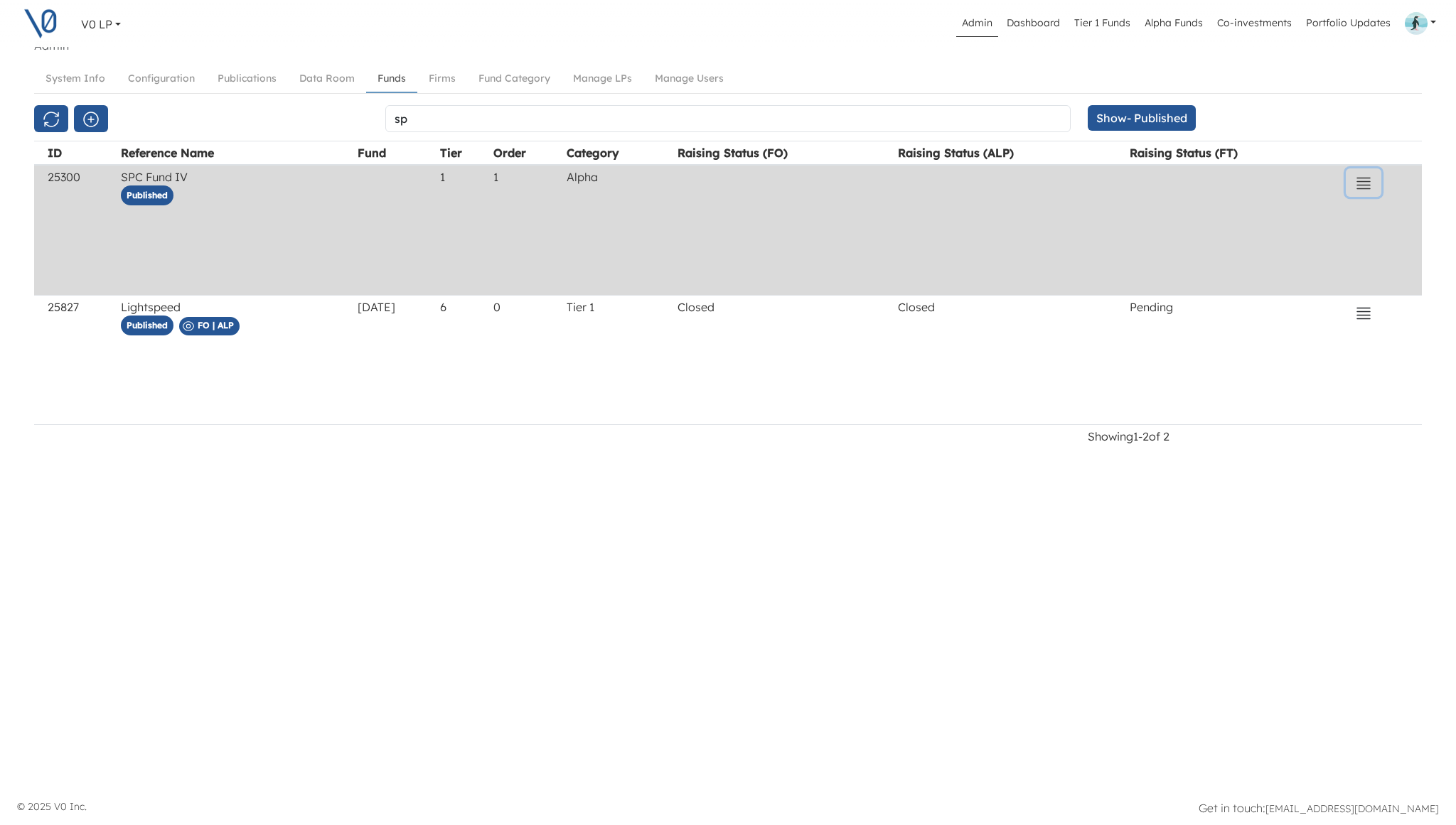
click at [1365, 183] on icon "button" at bounding box center [1364, 184] width 18 height 18
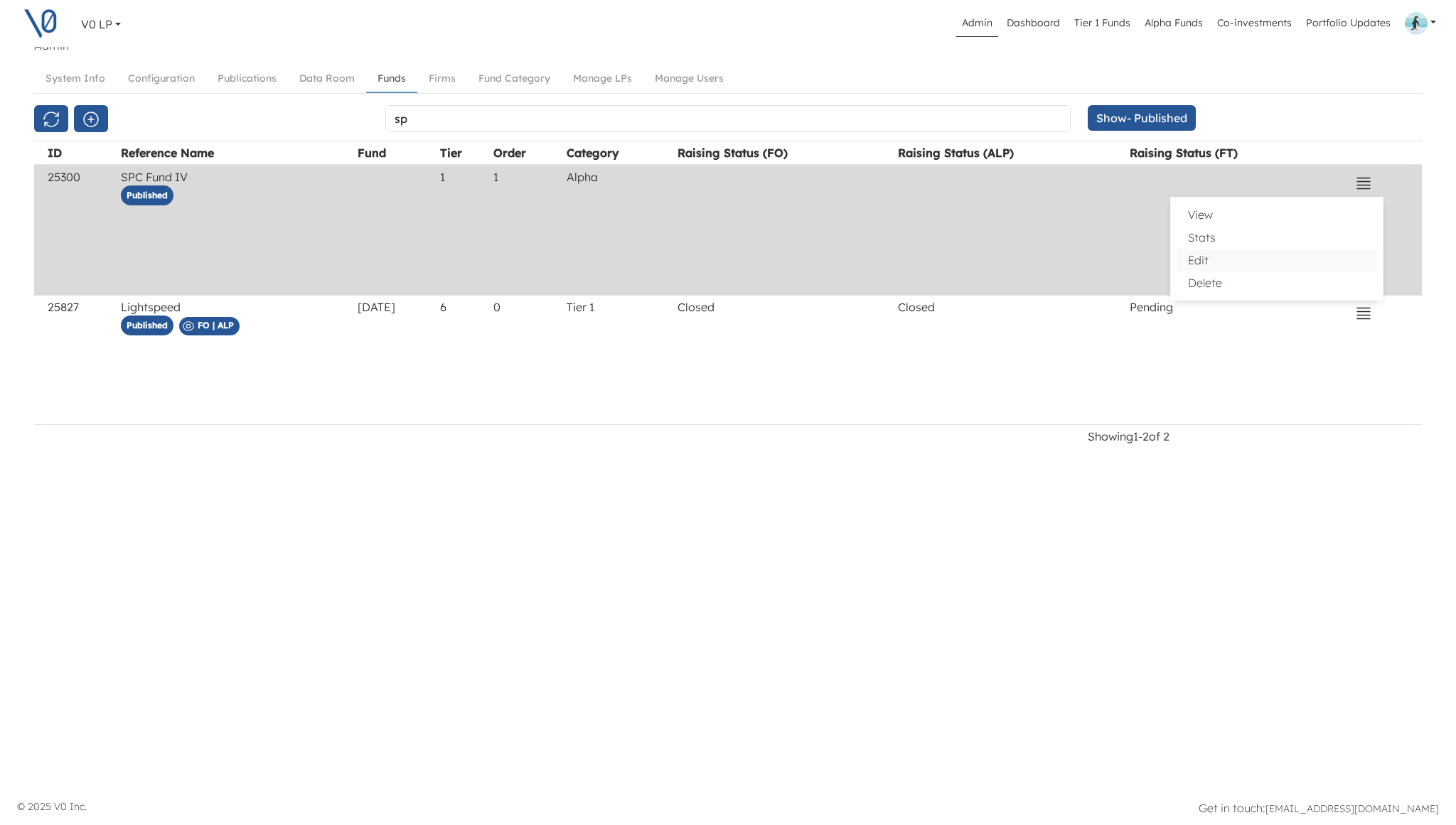
click at [1237, 255] on button "Edit" at bounding box center [1277, 260] width 200 height 22
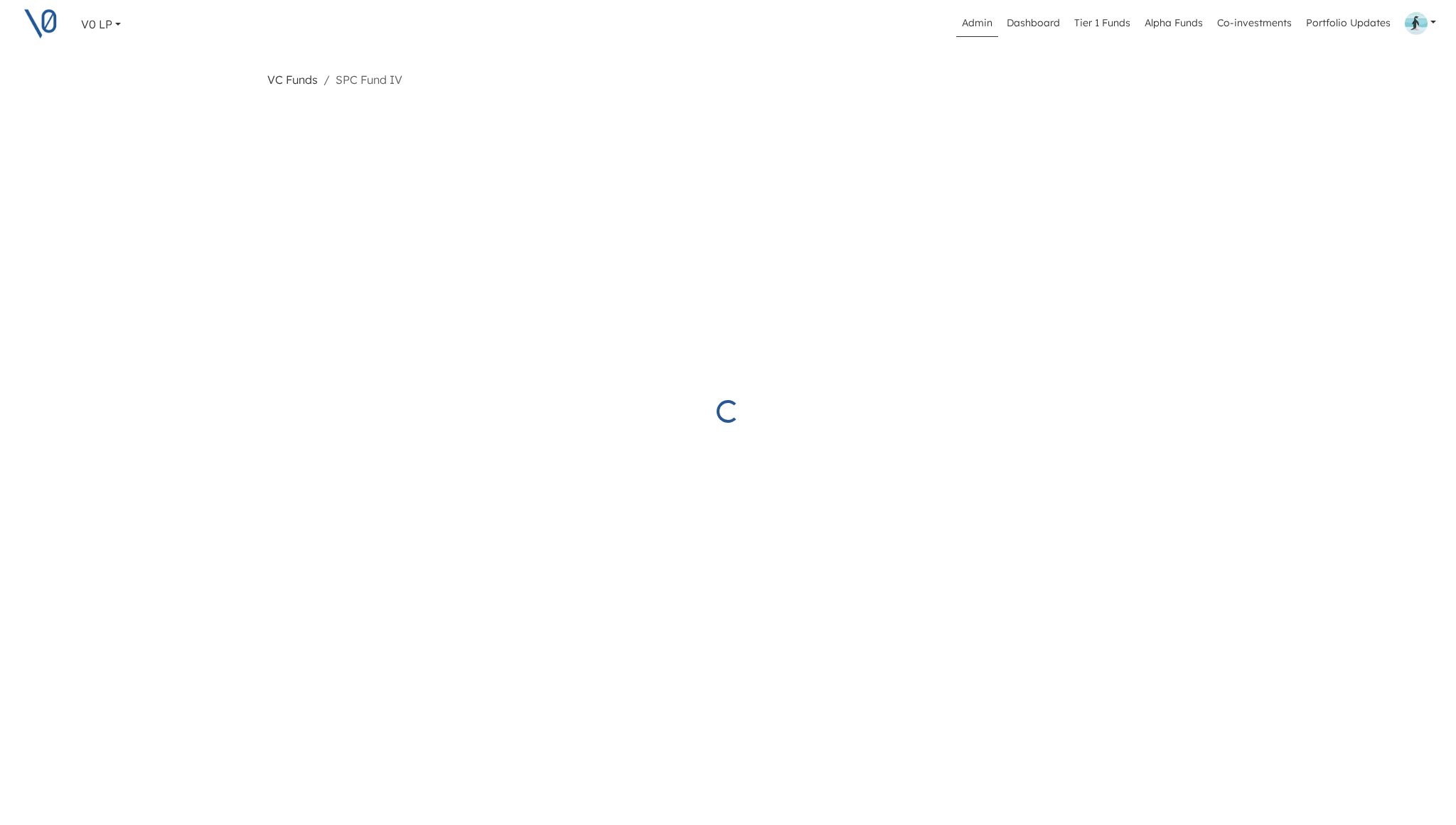
select select "Published"
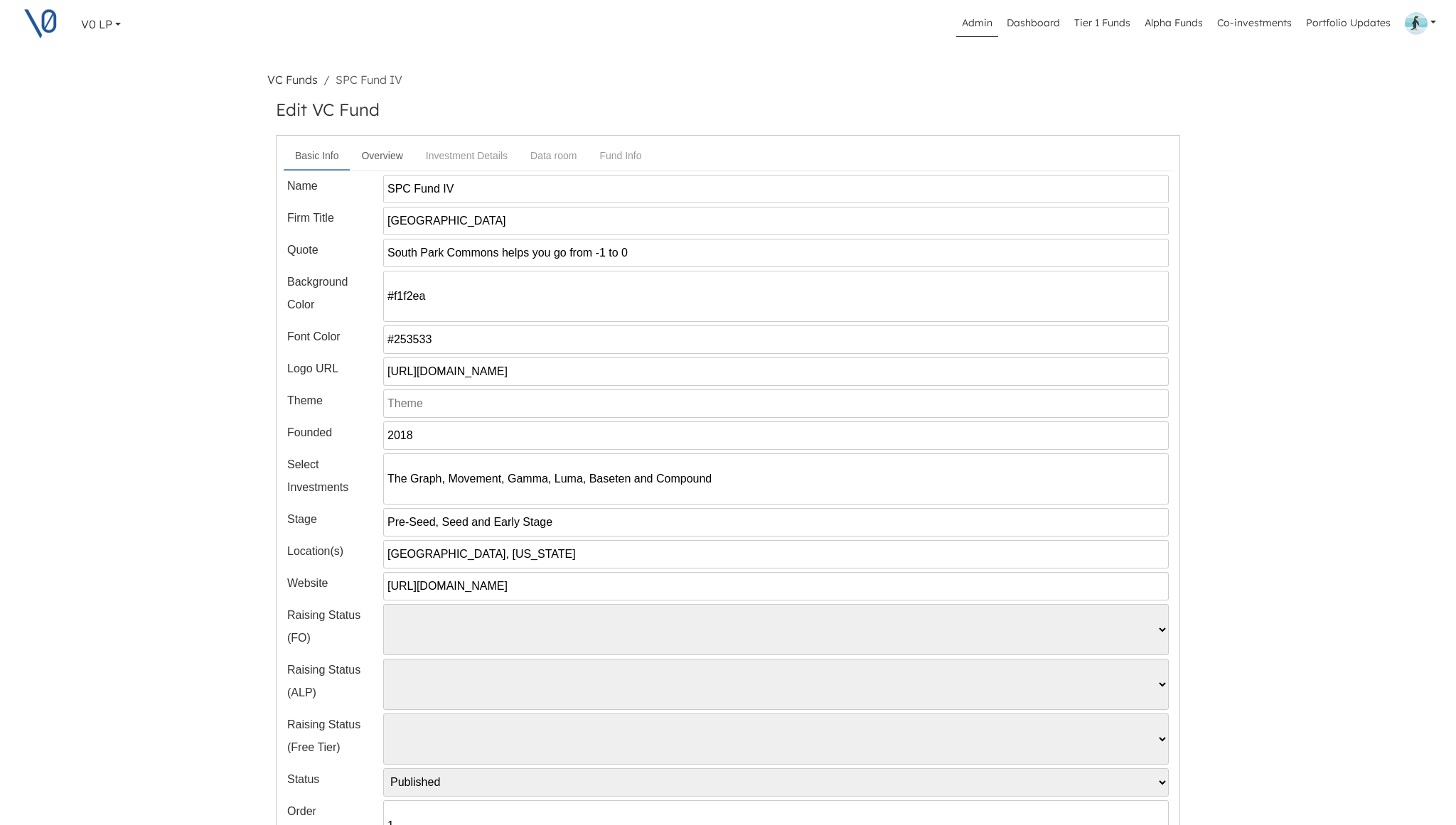
click at [386, 160] on link "Overview" at bounding box center [382, 156] width 64 height 26
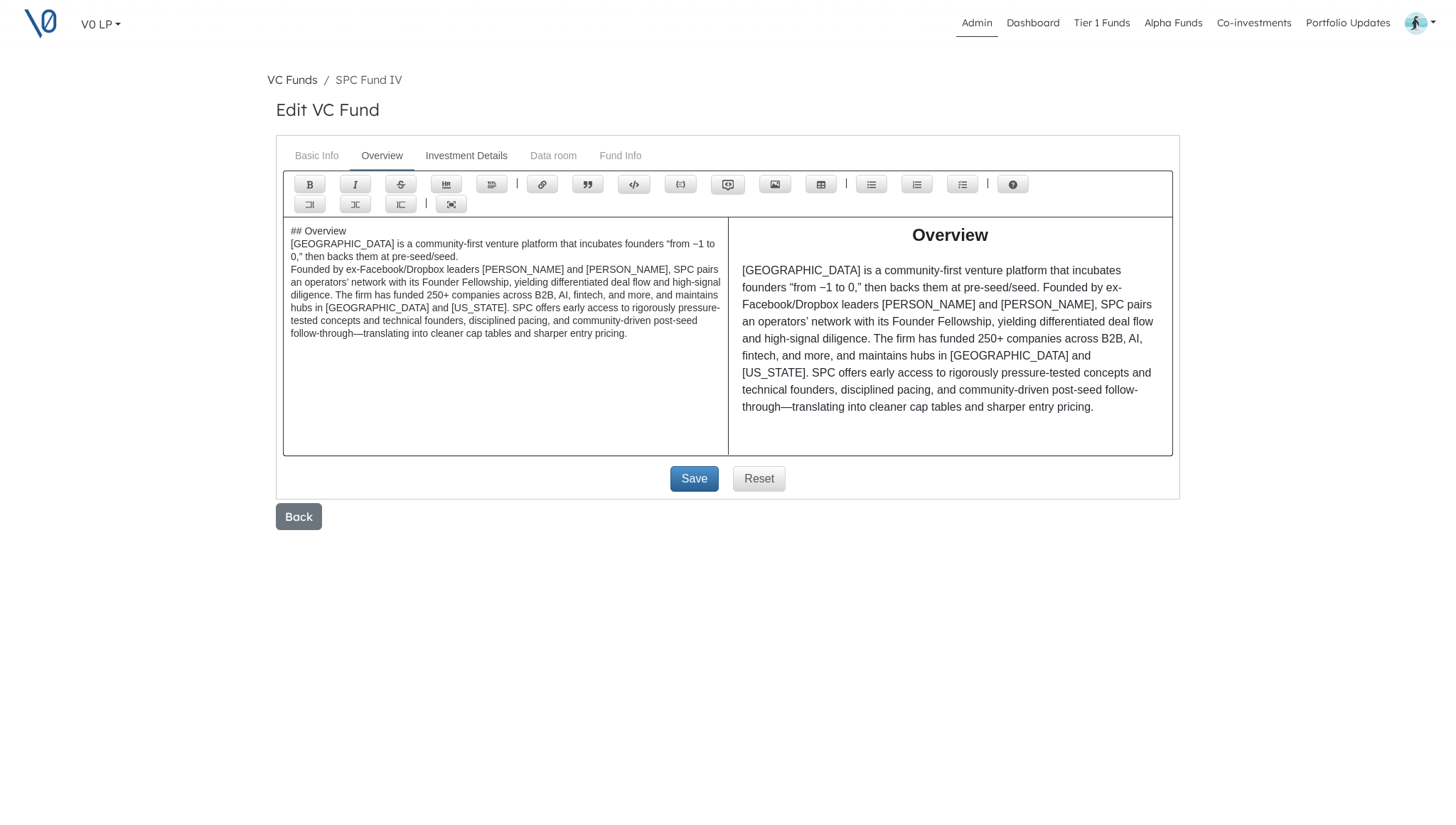
click at [453, 159] on link "Investment Details" at bounding box center [466, 156] width 104 height 26
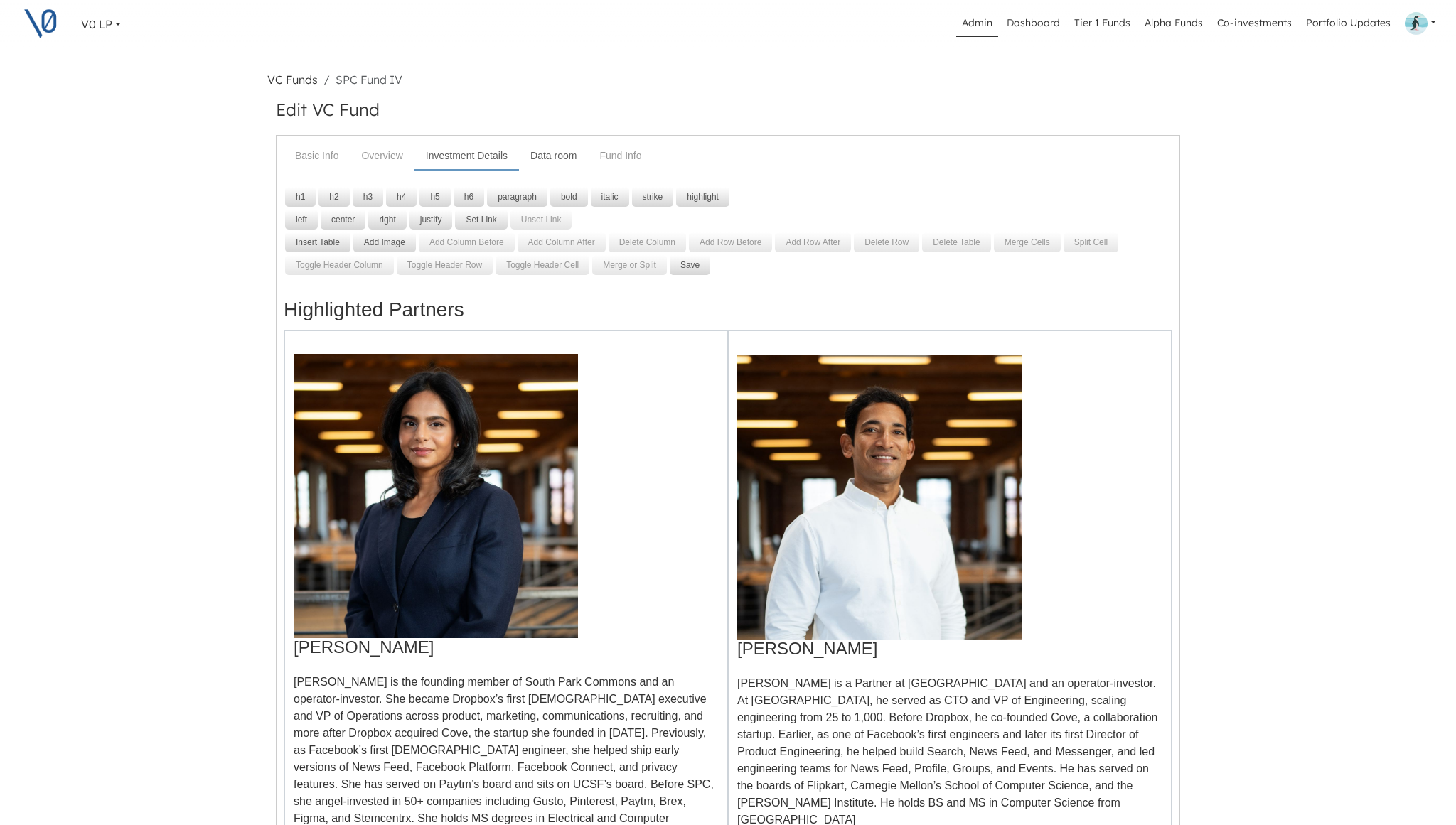
click at [543, 158] on link "Data room" at bounding box center [553, 156] width 69 height 26
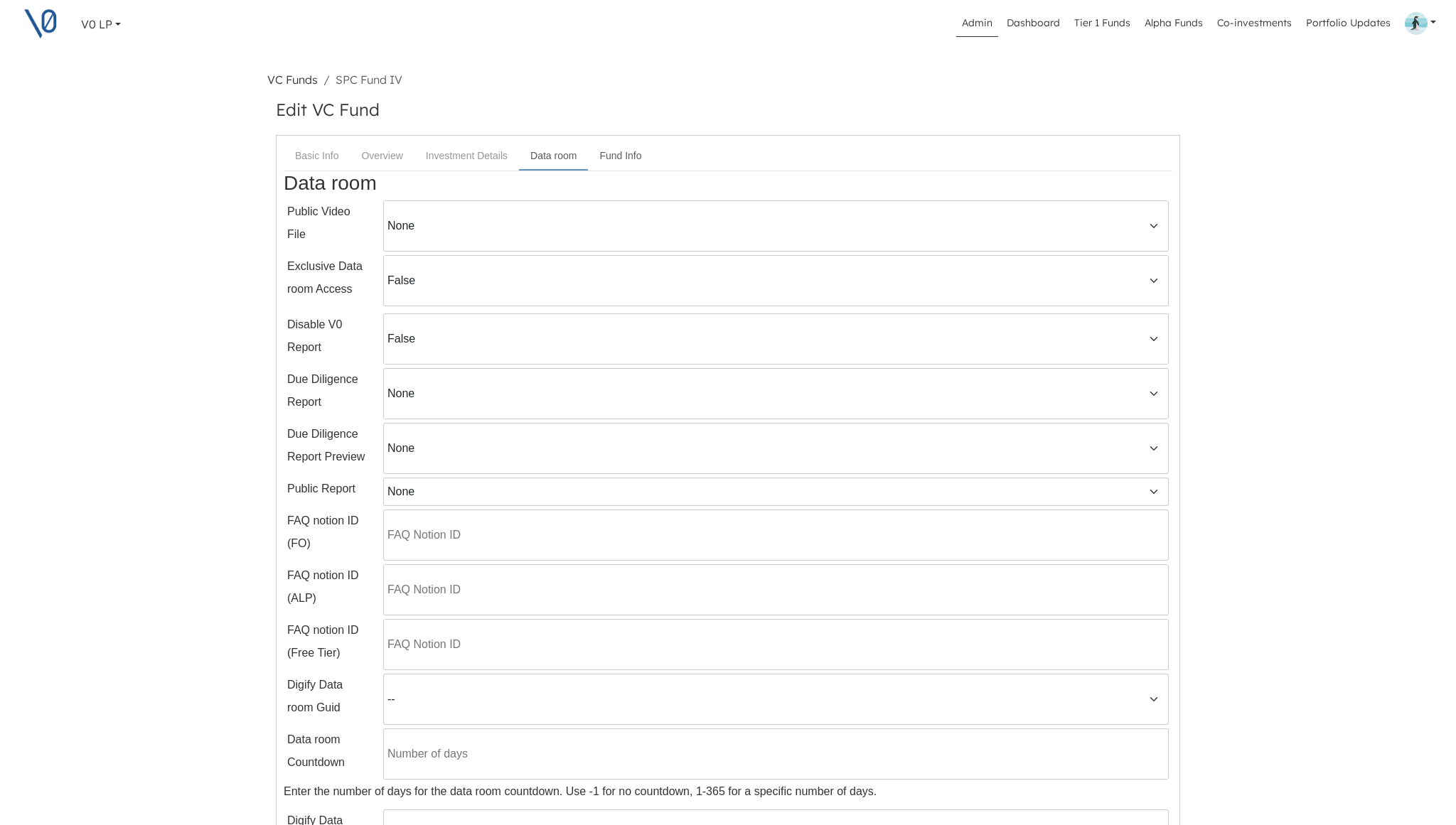
click at [607, 155] on link "Fund Info" at bounding box center [620, 156] width 64 height 26
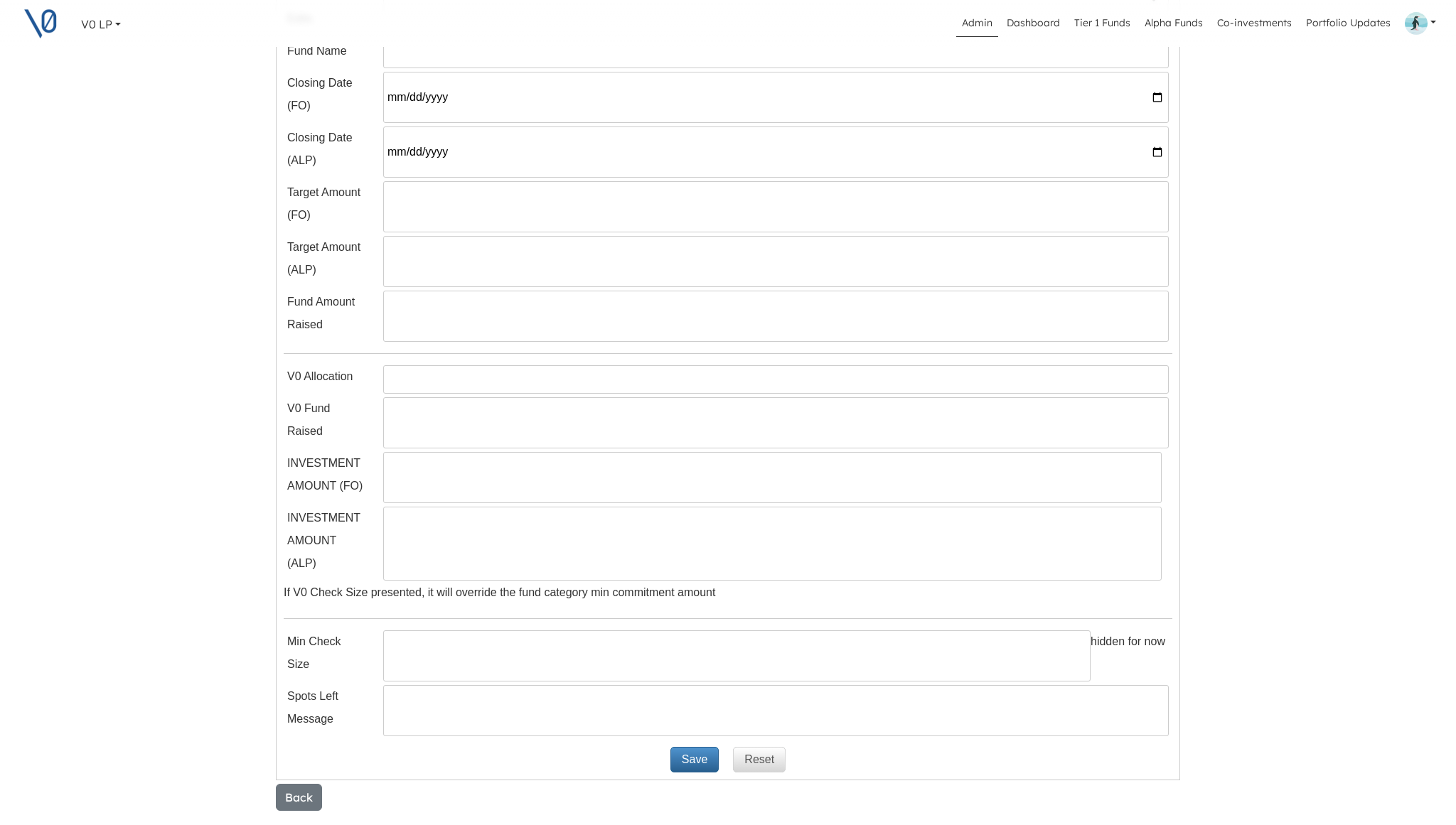
scroll to position [467, 1]
click at [528, 423] on input "number" at bounding box center [775, 419] width 785 height 52
type input "3"
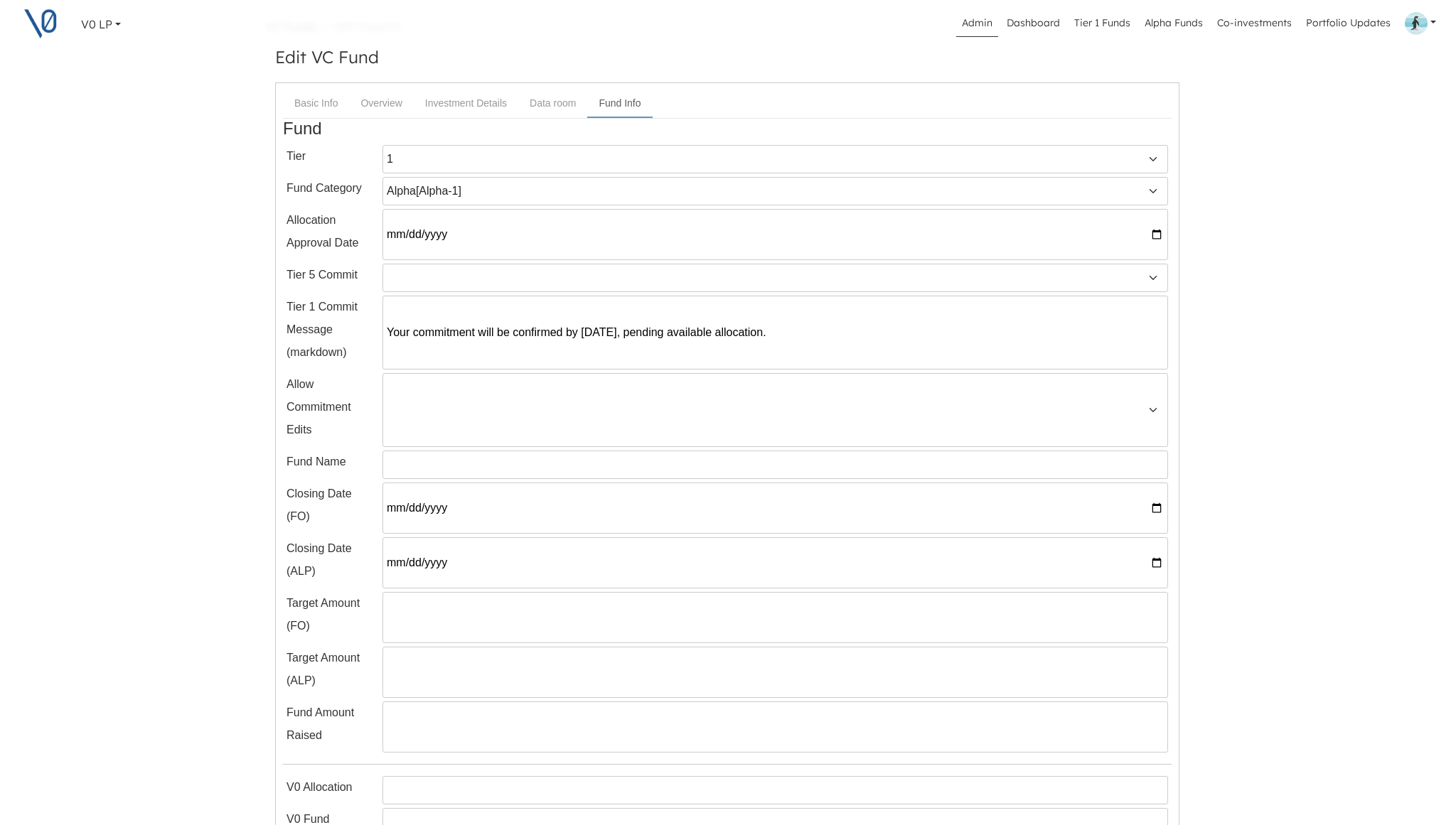
scroll to position [38, 1]
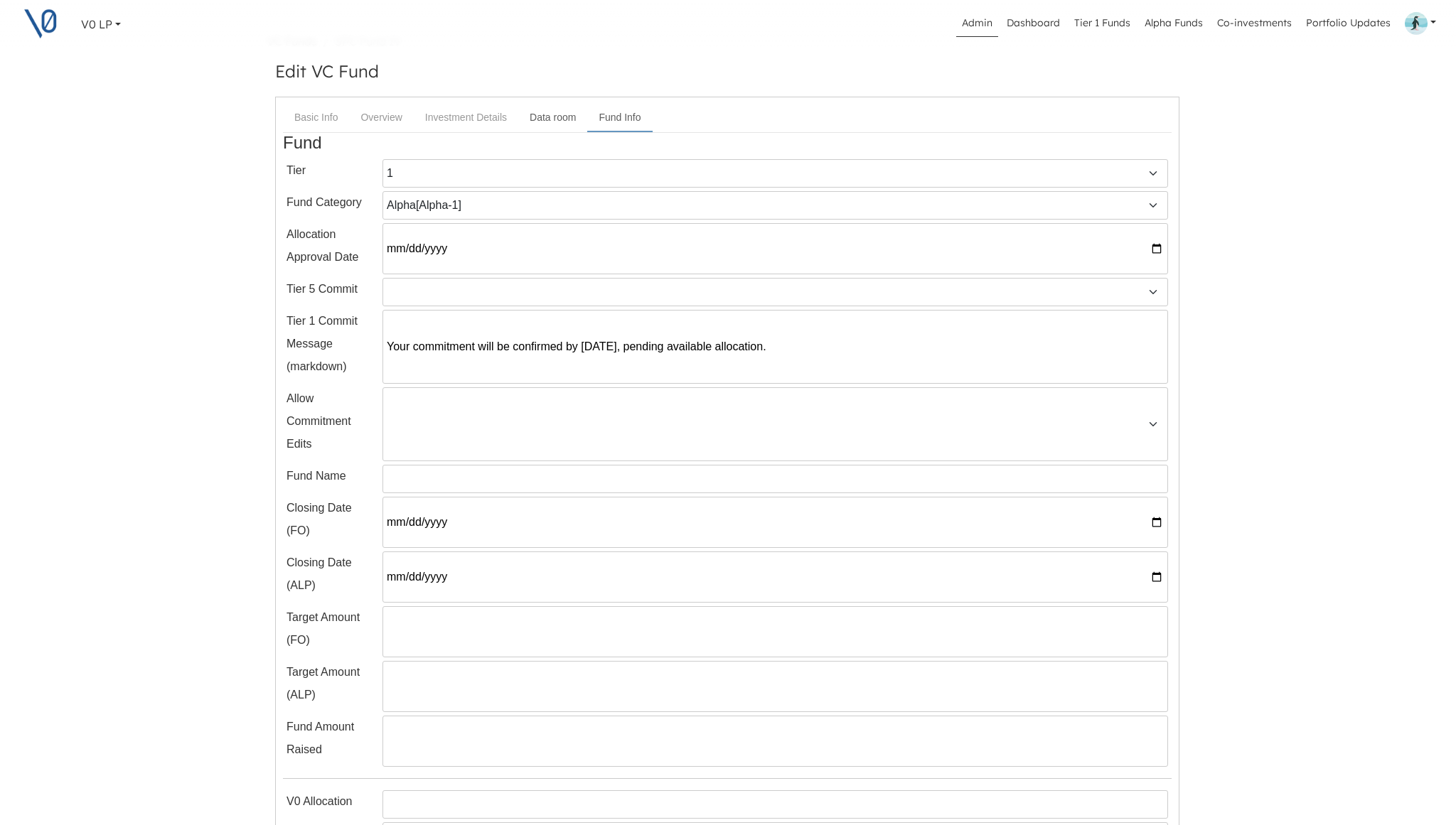
click at [554, 114] on link "Data room" at bounding box center [552, 117] width 69 height 26
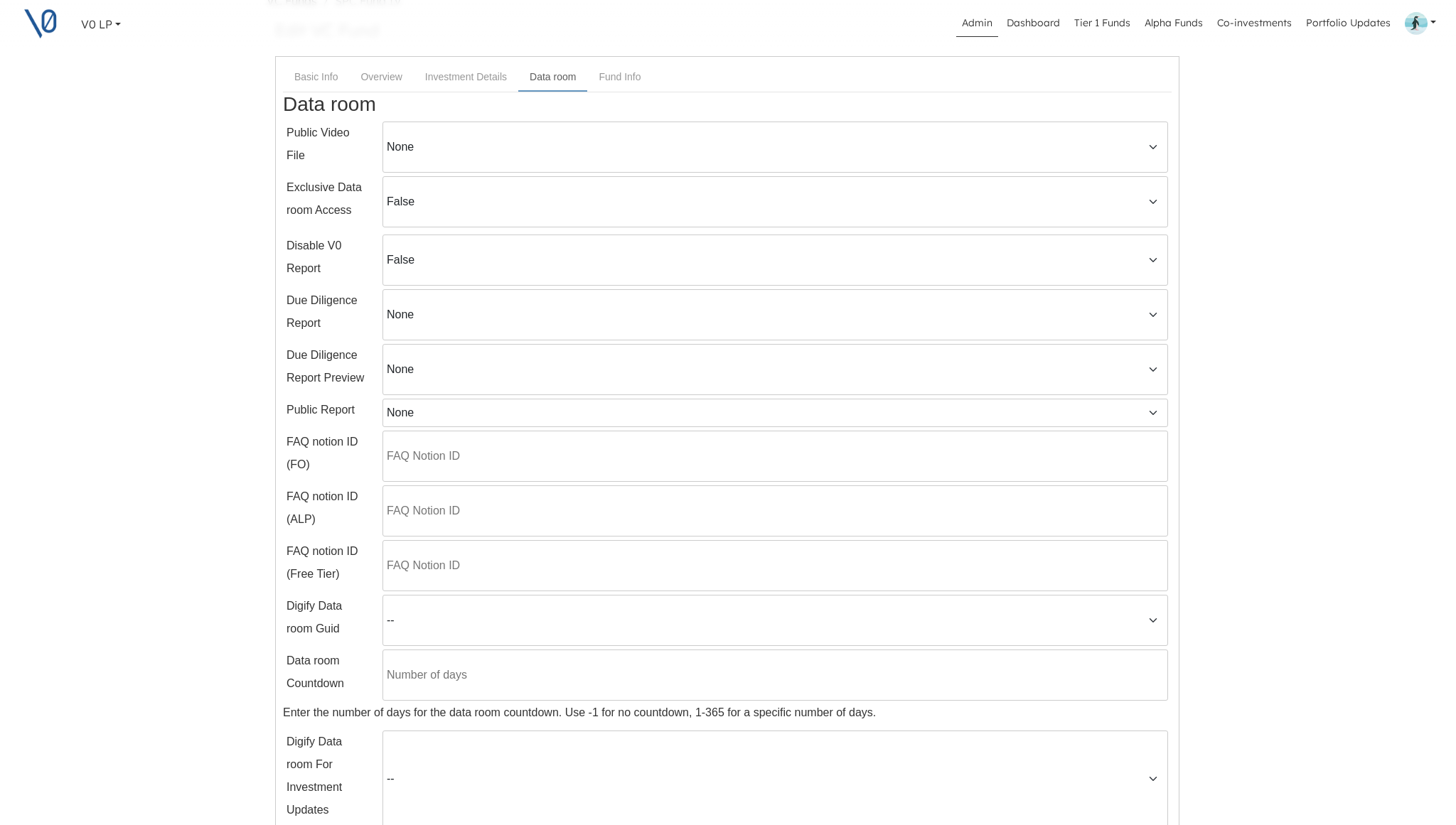
scroll to position [80, 1]
click at [452, 624] on select "-- KYC-ALP-AnnaShtein VC-Parable KYC-FO-VascoMadrilena PI-VC-Altimeter-Fund-VII…" at bounding box center [775, 620] width 785 height 52
select select "fae1cea9244c4e5f8a645f10645ed168"
click at [382, 594] on select "-- KYC-ALP-AnnaShtein VC-Parable KYC-FO-VascoMadrilena PI-VC-Altimeter-Fund-VII…" at bounding box center [775, 620] width 785 height 52
click at [1241, 642] on div "V0 LP V0 LP Manage Membership Ivy Chan V0 LP V0 LP Manage Membership Ivy Chan A…" at bounding box center [727, 507] width 1456 height 1173
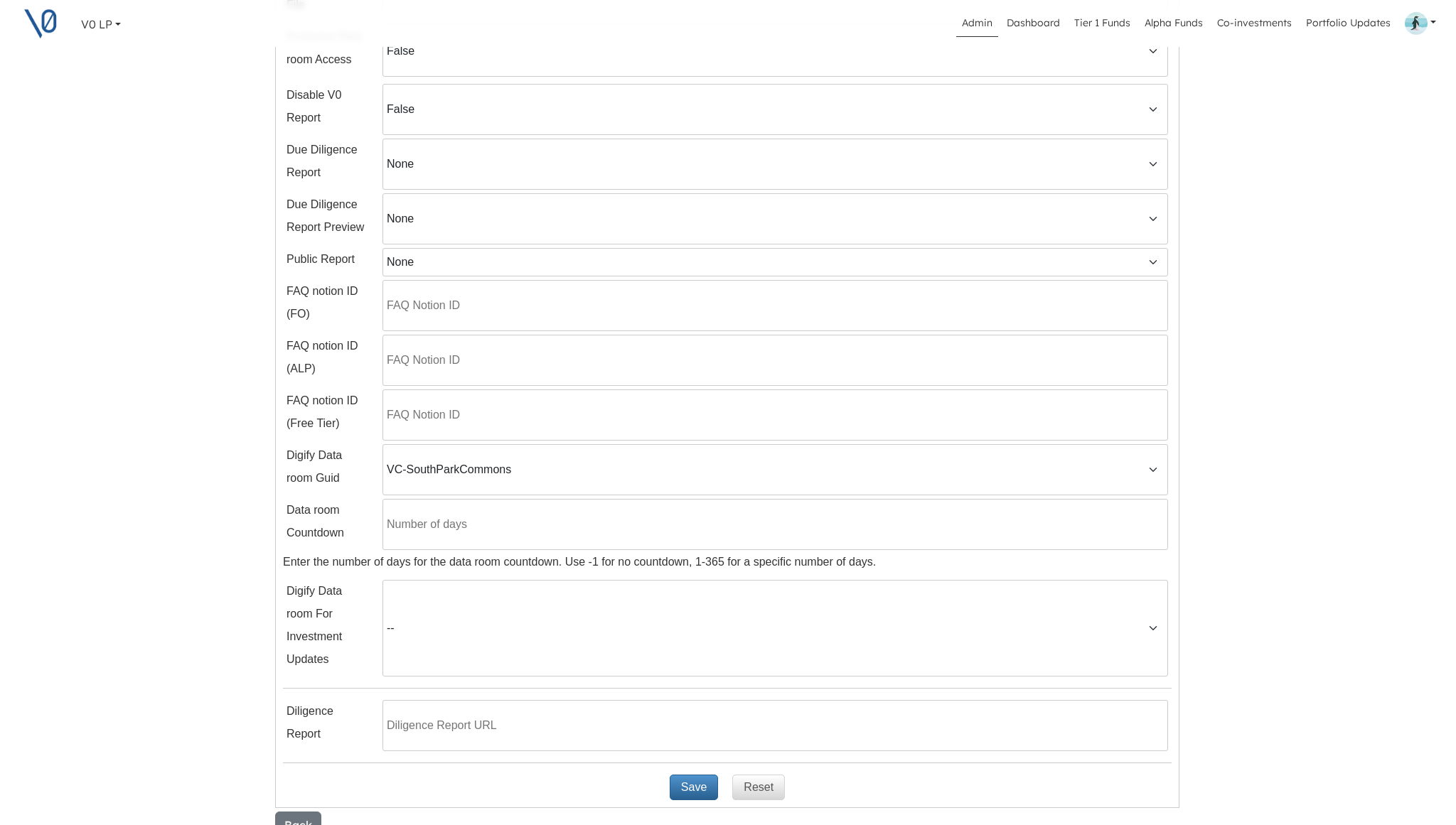
scroll to position [276, 1]
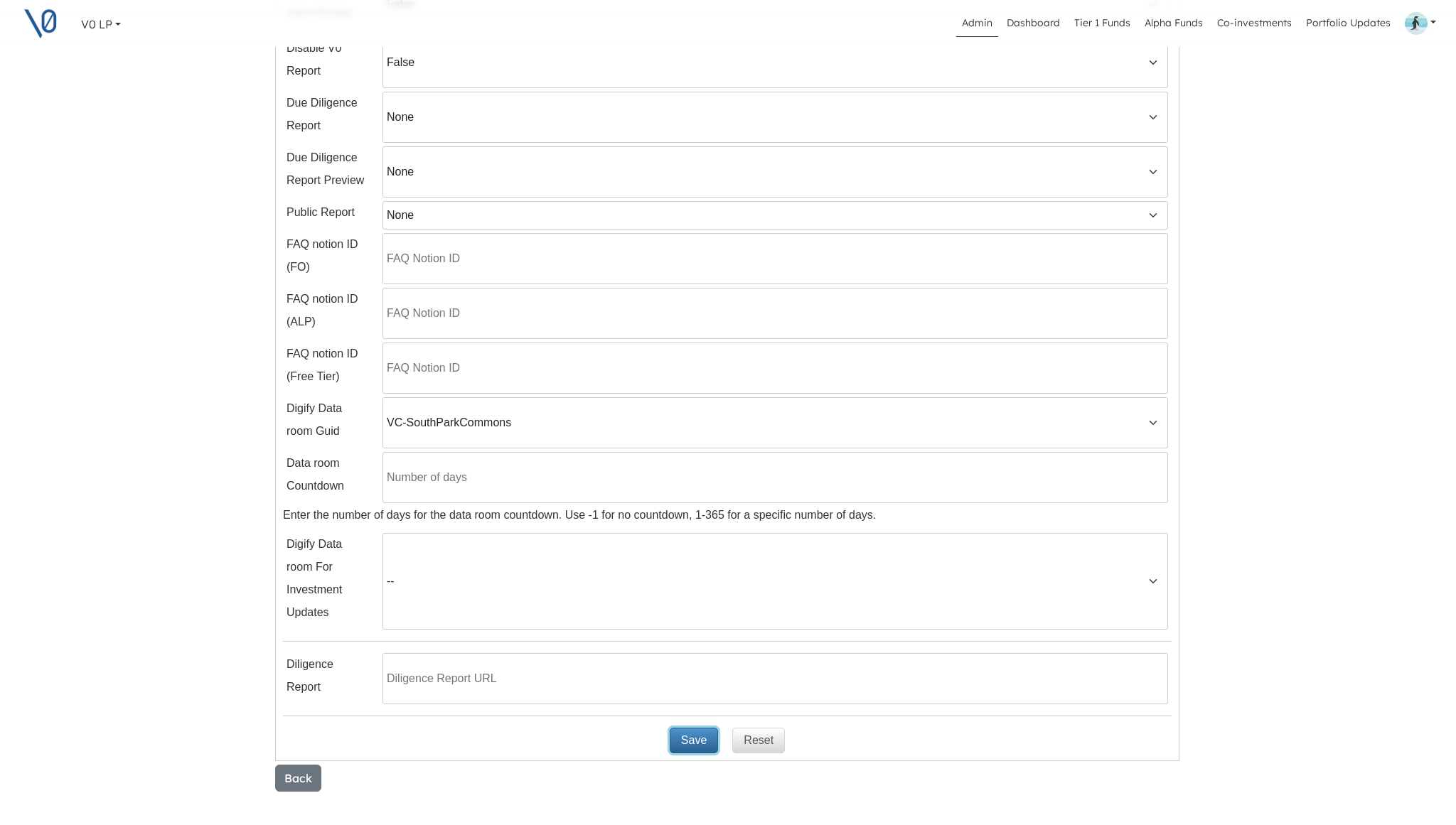
click at [692, 741] on button "Save" at bounding box center [694, 740] width 49 height 25
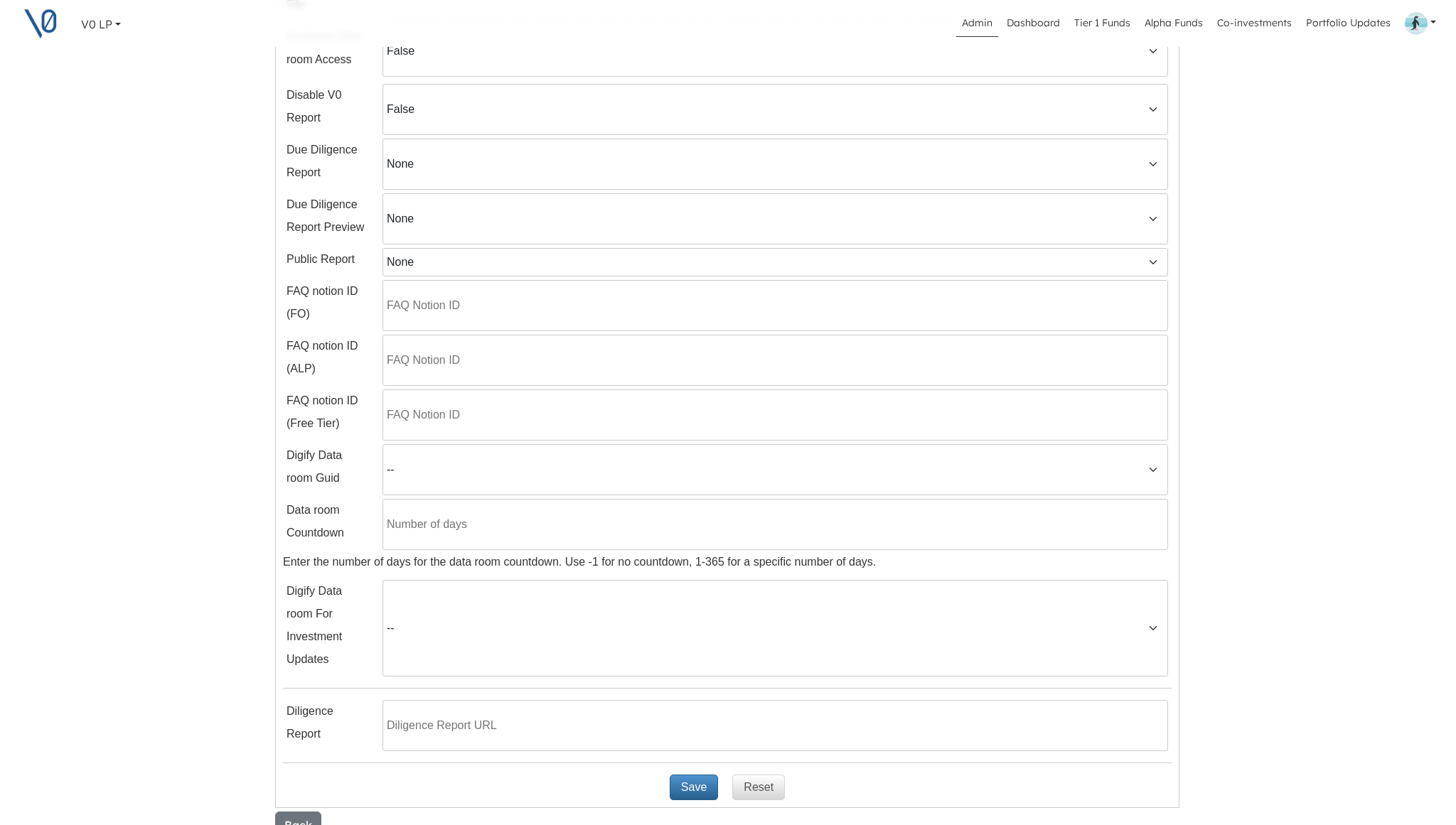
scroll to position [212, 1]
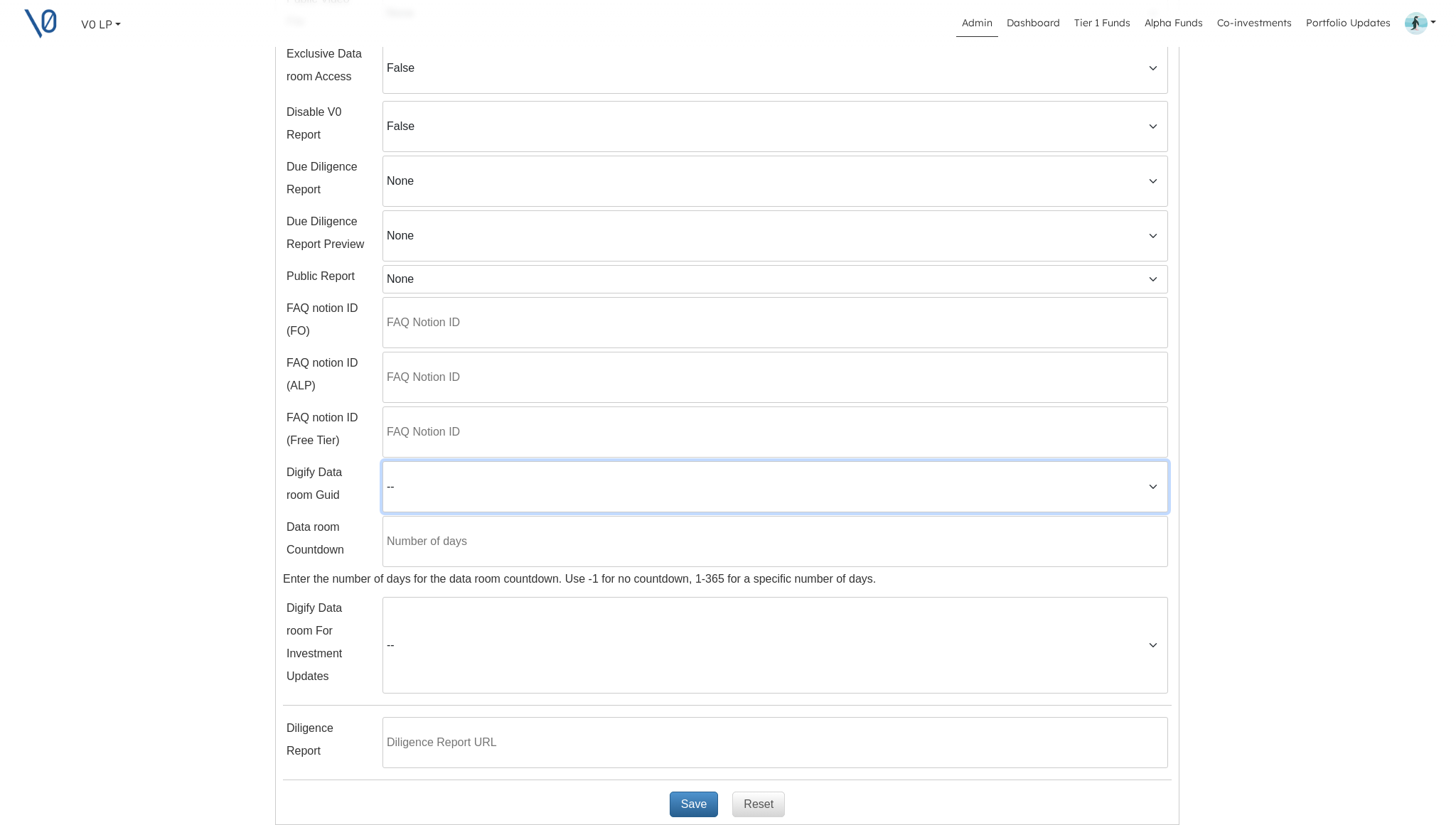
click at [624, 485] on select "-- KYC-ALP-AnnaShtein VC-Parable KYC-FO-VascoMadrilena PI-VC-Altimeter-Fund-VII…" at bounding box center [775, 486] width 785 height 52
select select "fae1cea9244c4e5f8a645f10645ed168"
click at [382, 461] on select "-- KYC-ALP-AnnaShtein VC-Parable KYC-FO-VascoMadrilena PI-VC-Altimeter-Fund-VII…" at bounding box center [775, 486] width 785 height 52
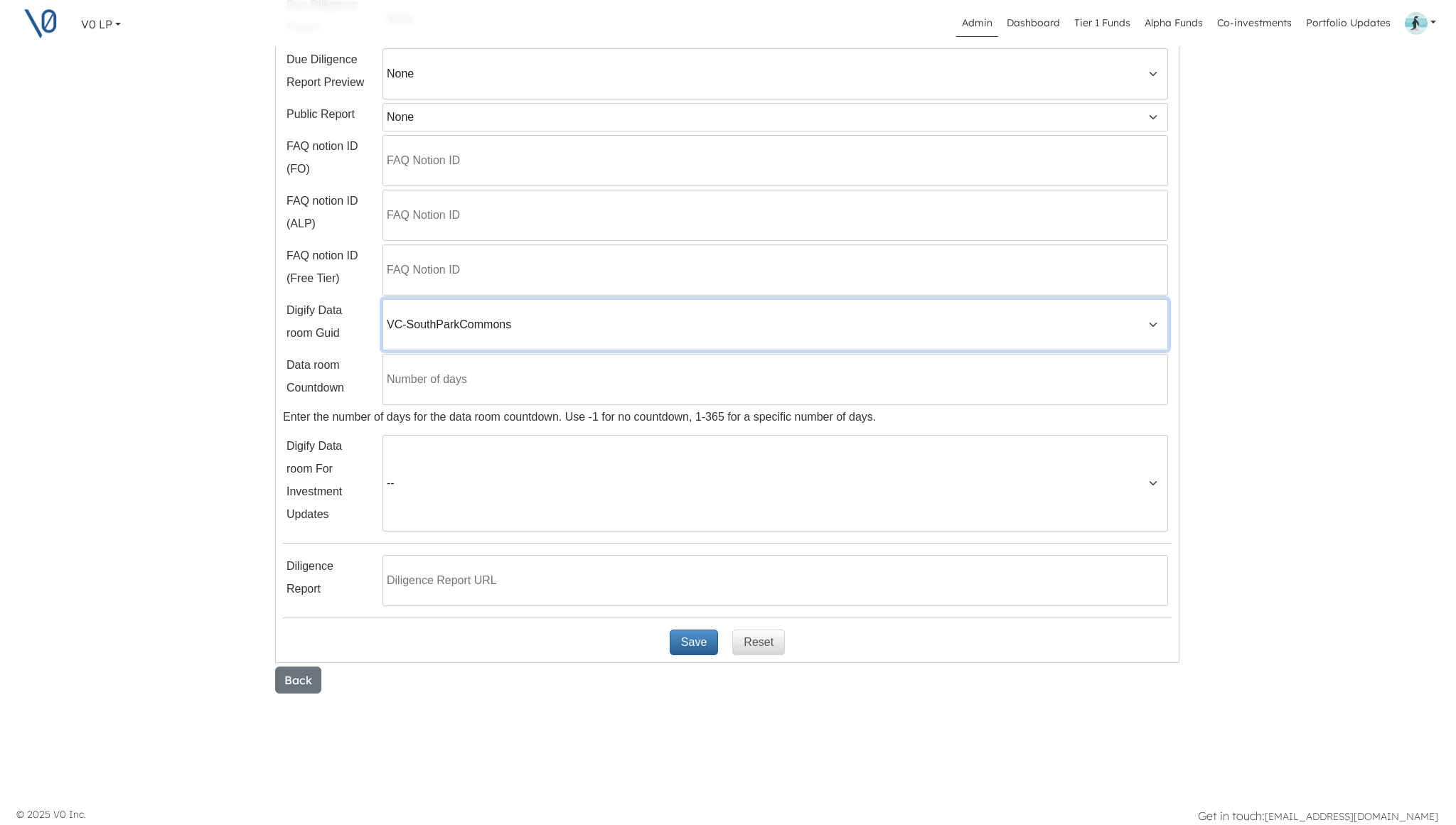
scroll to position [382, 1]
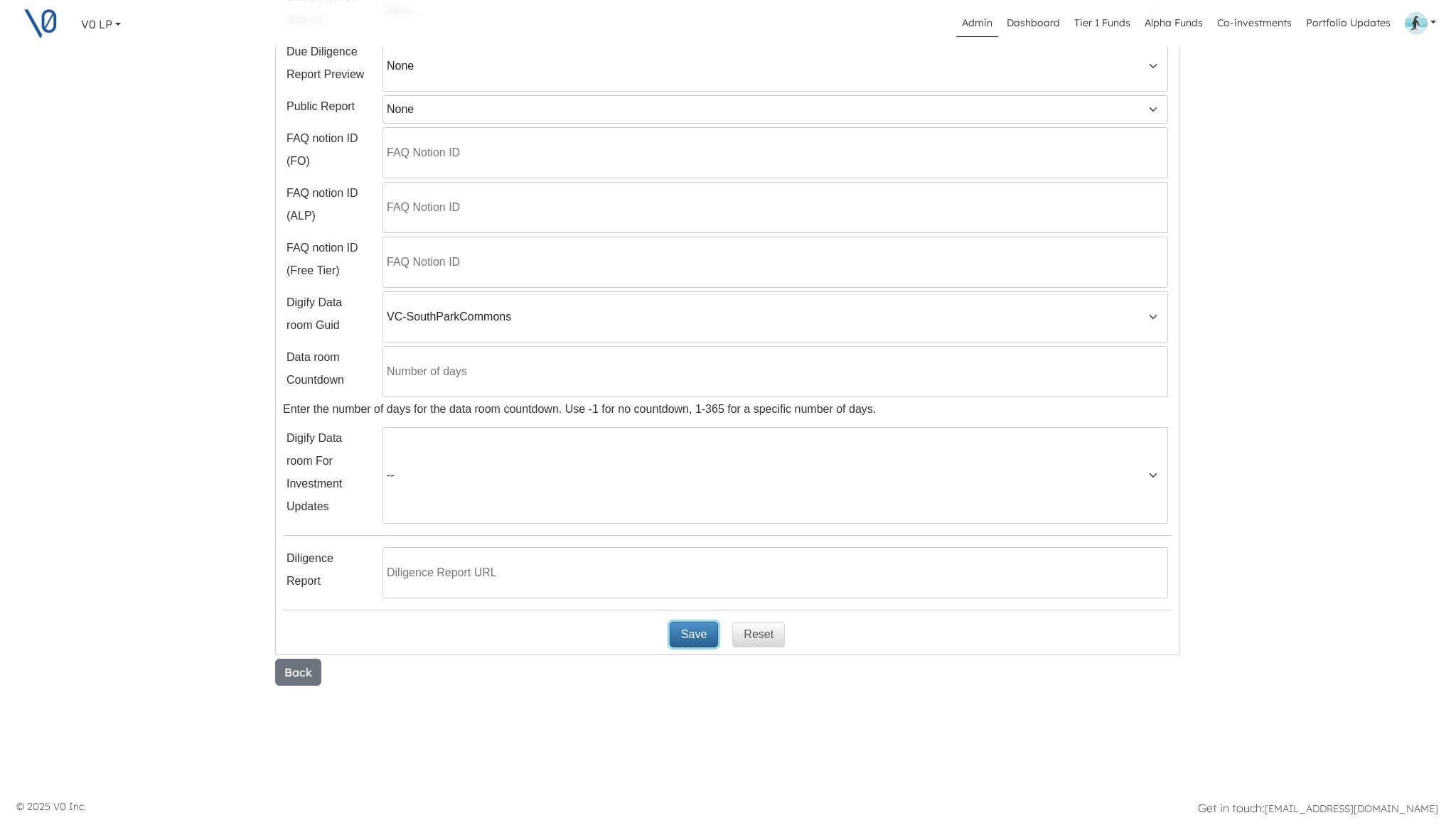
click at [693, 630] on button "Save" at bounding box center [694, 634] width 49 height 25
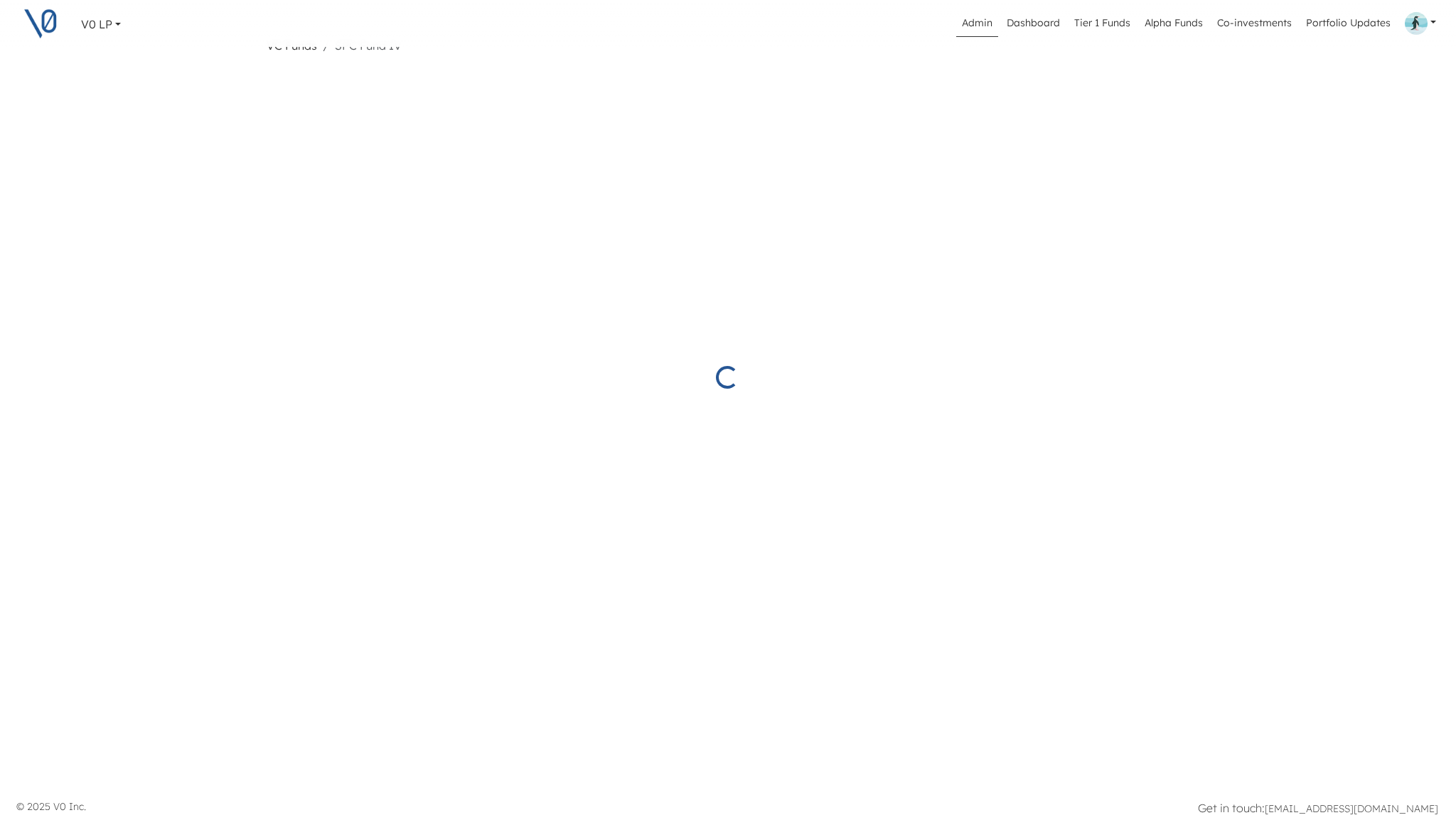
select select "fae1cea9244c4e5f8a645f10645ed168"
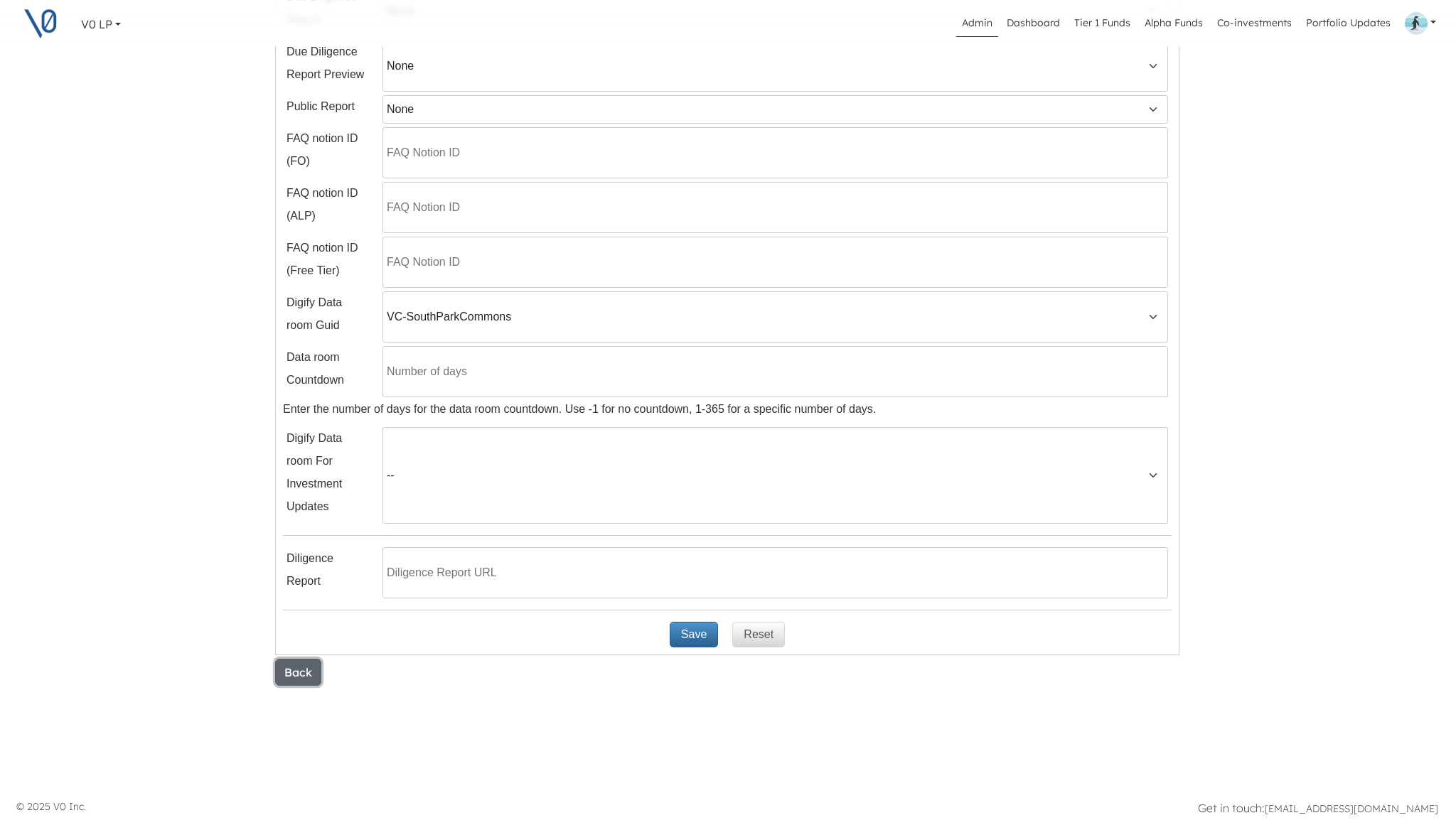
click at [301, 673] on button "Back" at bounding box center [298, 672] width 46 height 27
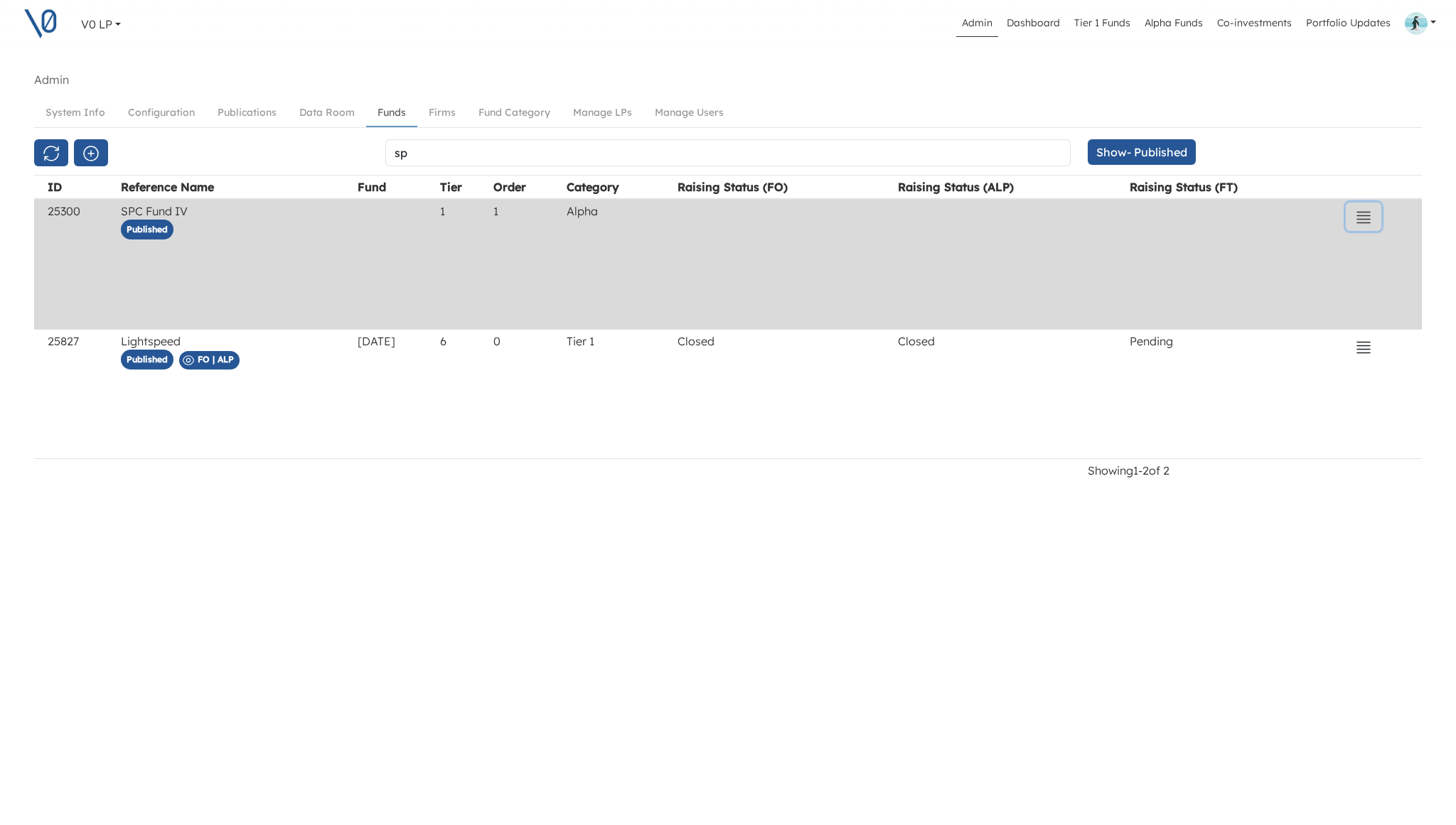
click at [1372, 223] on icon "button" at bounding box center [1364, 218] width 18 height 18
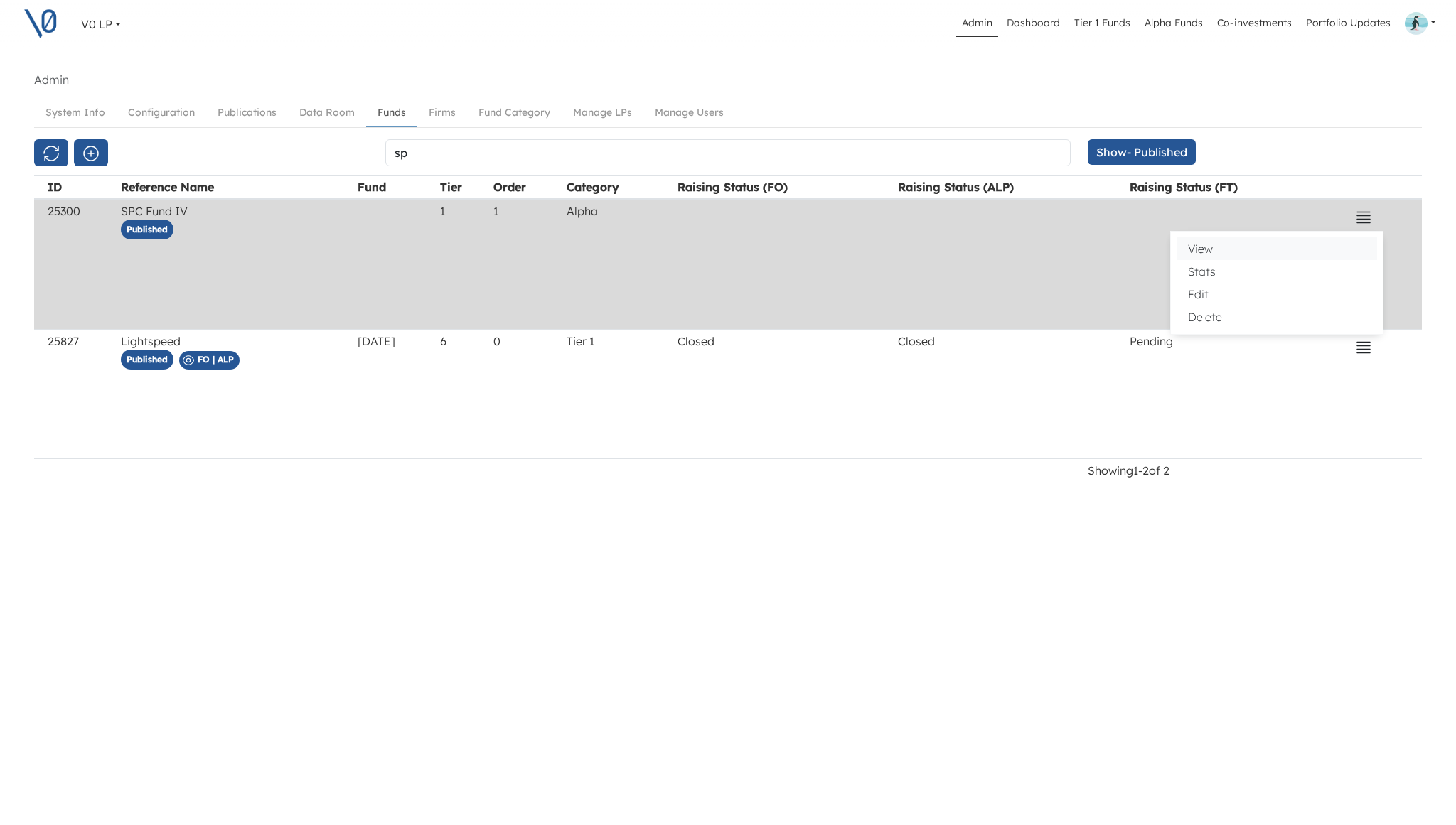
click at [1264, 245] on button "View" at bounding box center [1277, 248] width 200 height 22
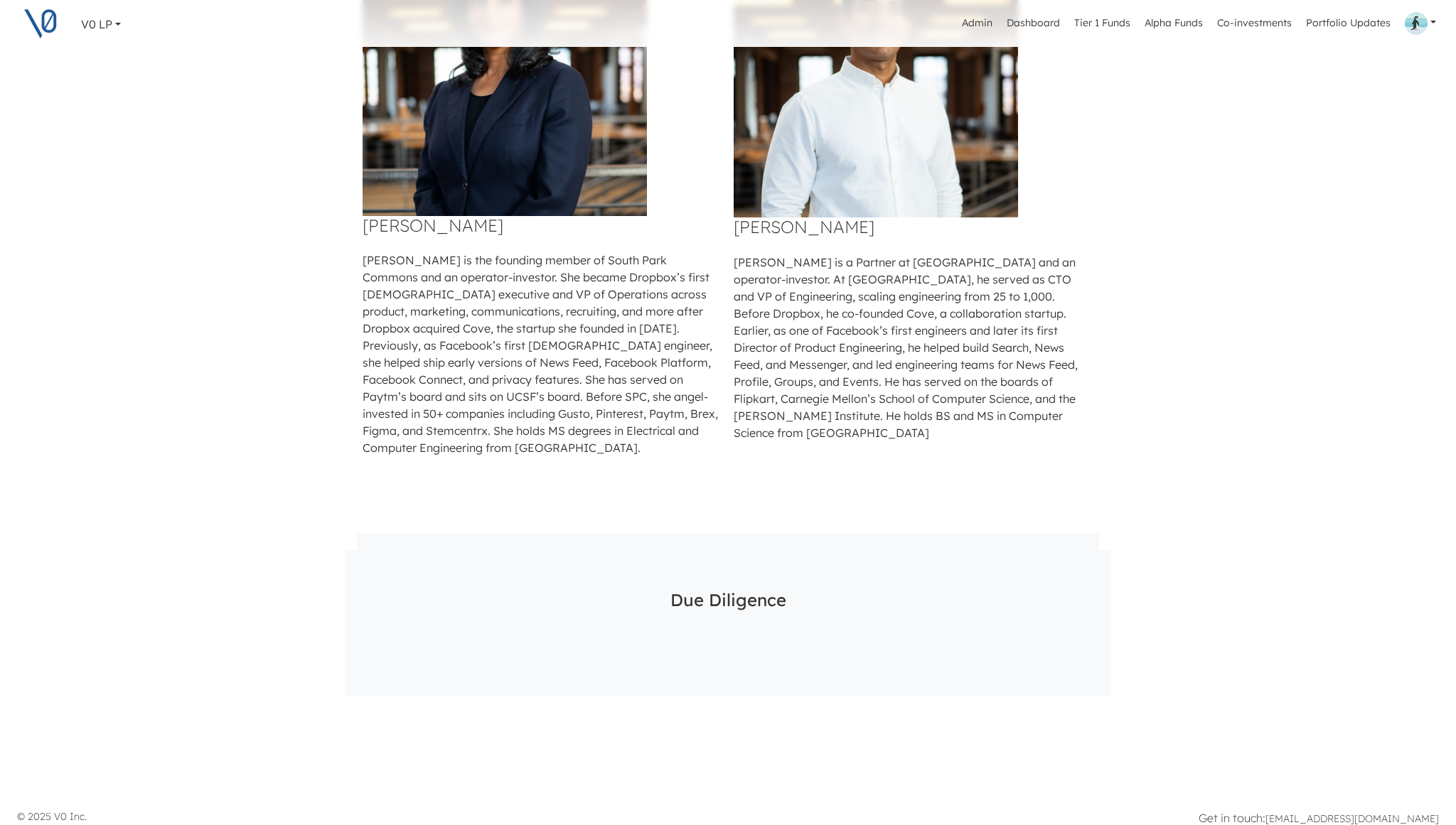
scroll to position [890, 0]
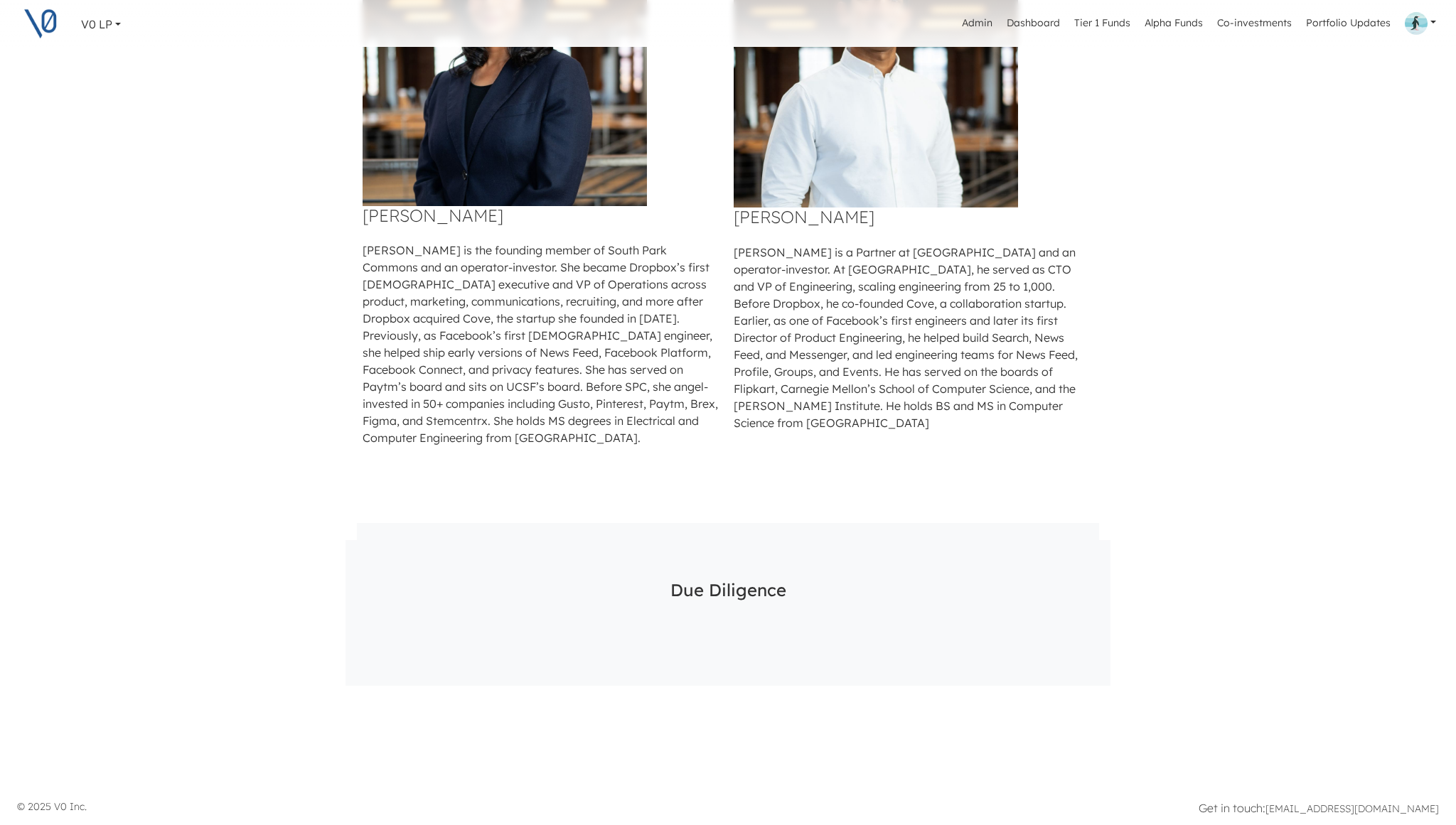
click at [767, 634] on div "Due Diligence The data room is closed" at bounding box center [728, 613] width 765 height 146
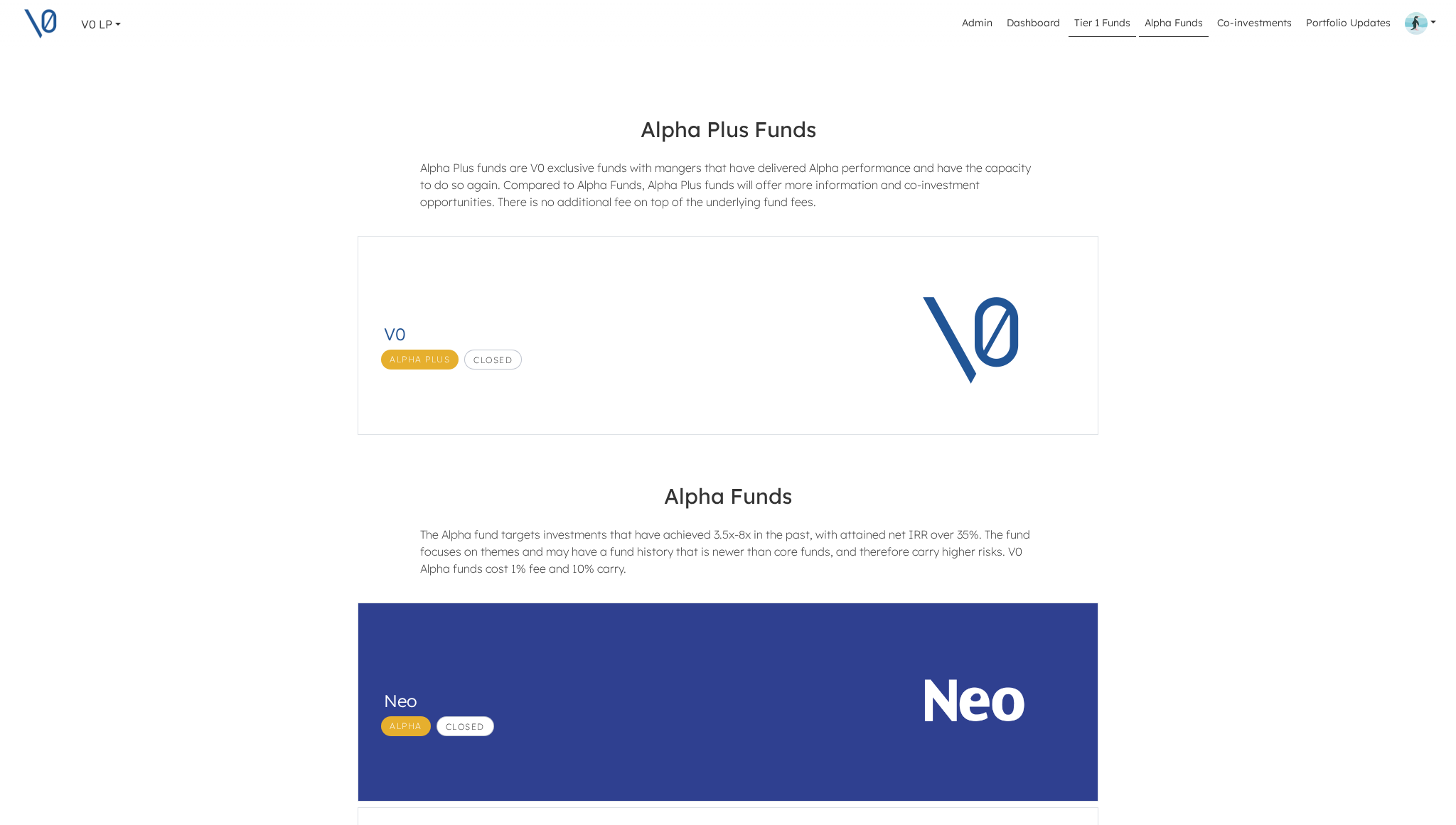
click at [1095, 29] on link "Tier 1 Funds" at bounding box center [1102, 23] width 67 height 27
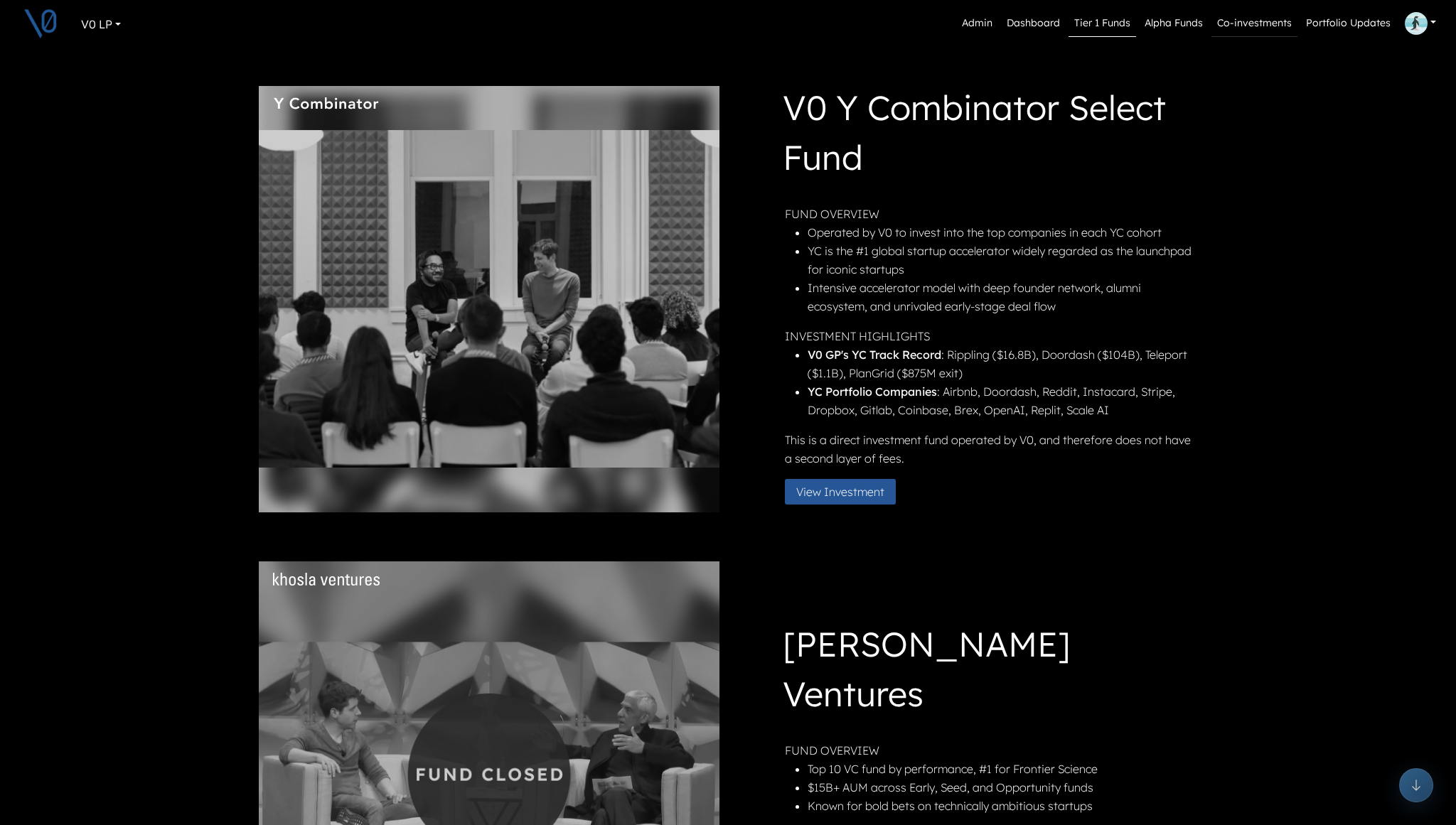
click at [1257, 25] on link "Co-investments" at bounding box center [1255, 23] width 86 height 27
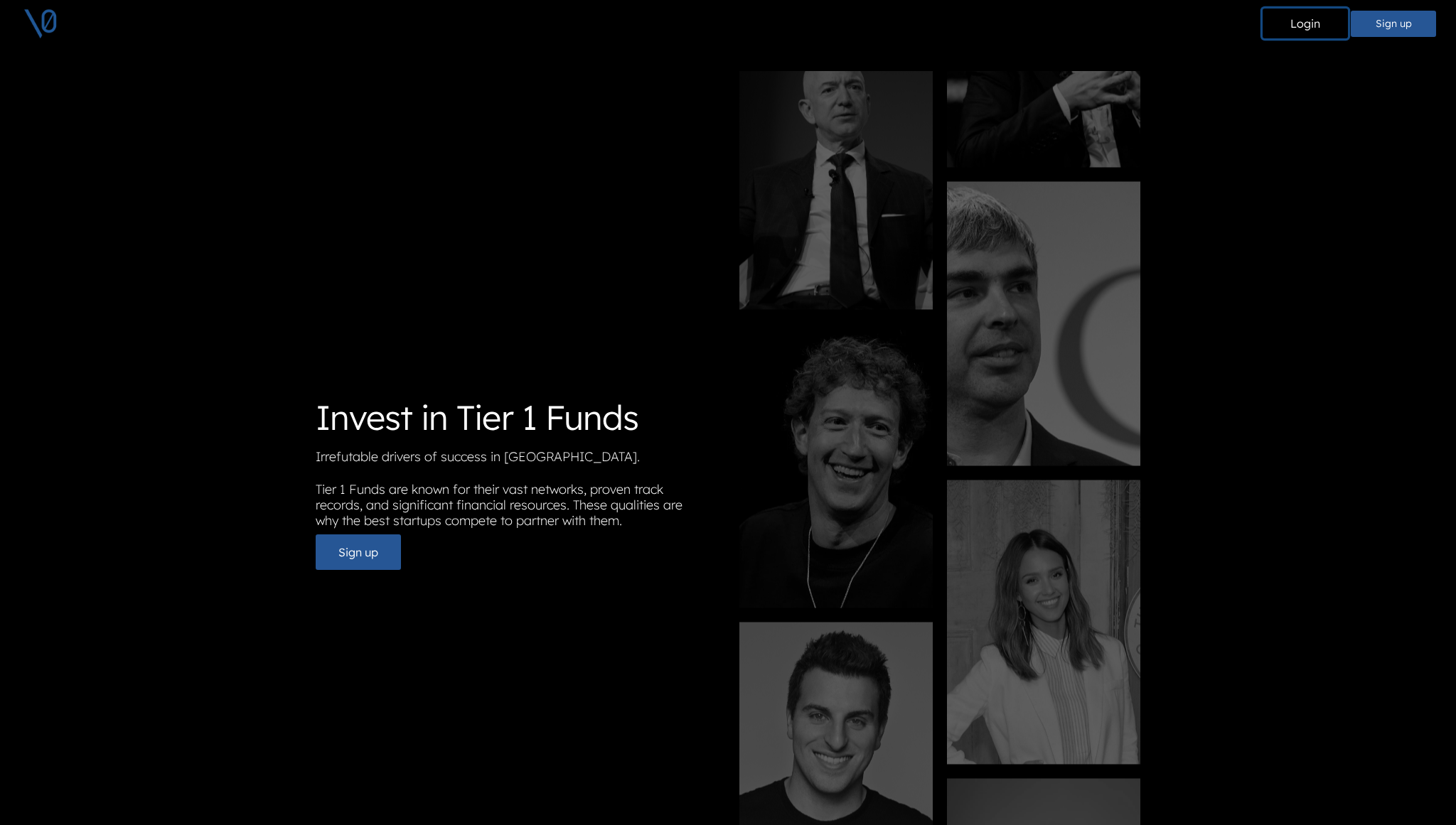
click at [1314, 27] on button "Login" at bounding box center [1305, 23] width 86 height 30
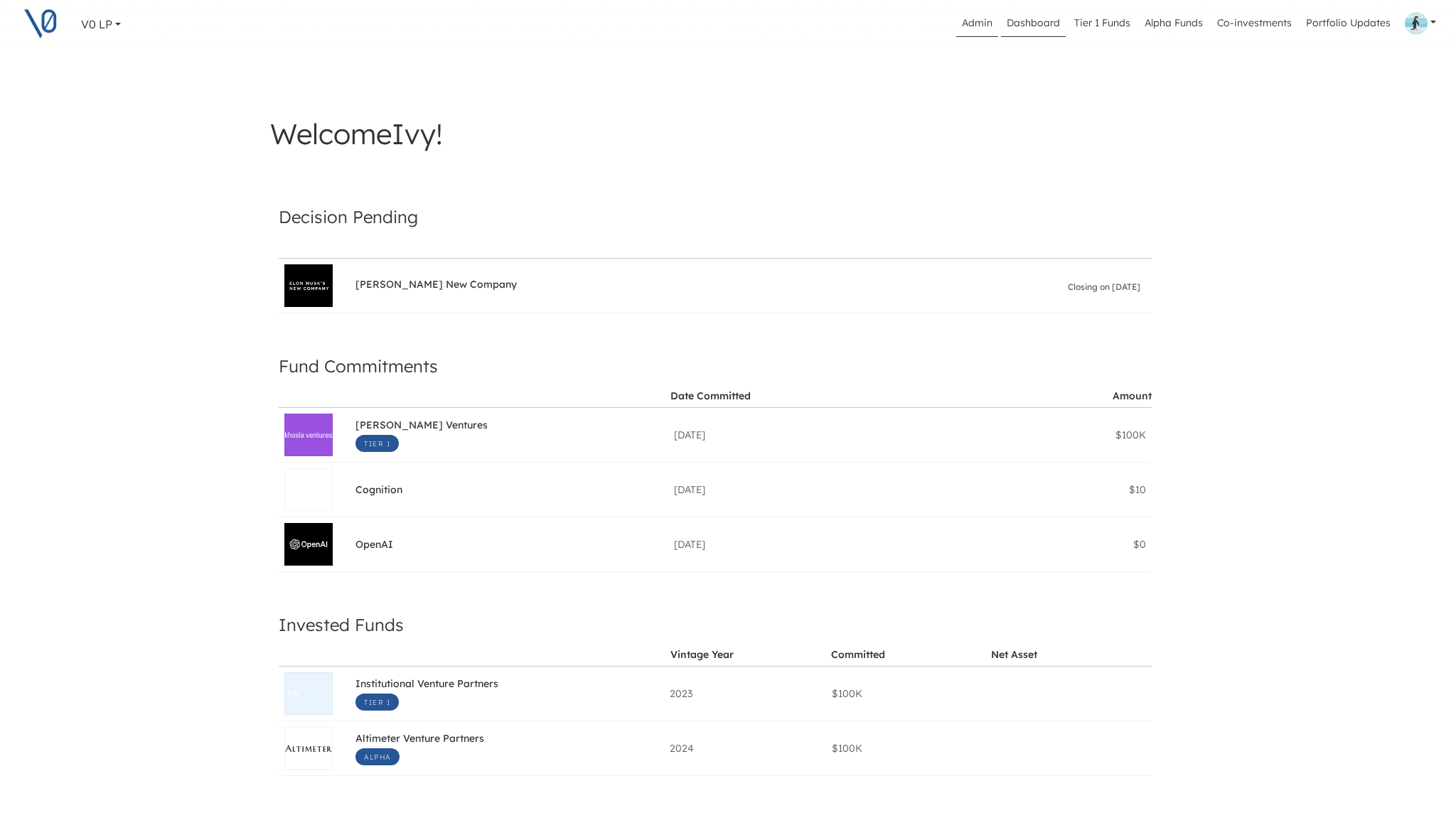
click at [986, 33] on link "Admin" at bounding box center [976, 23] width 42 height 27
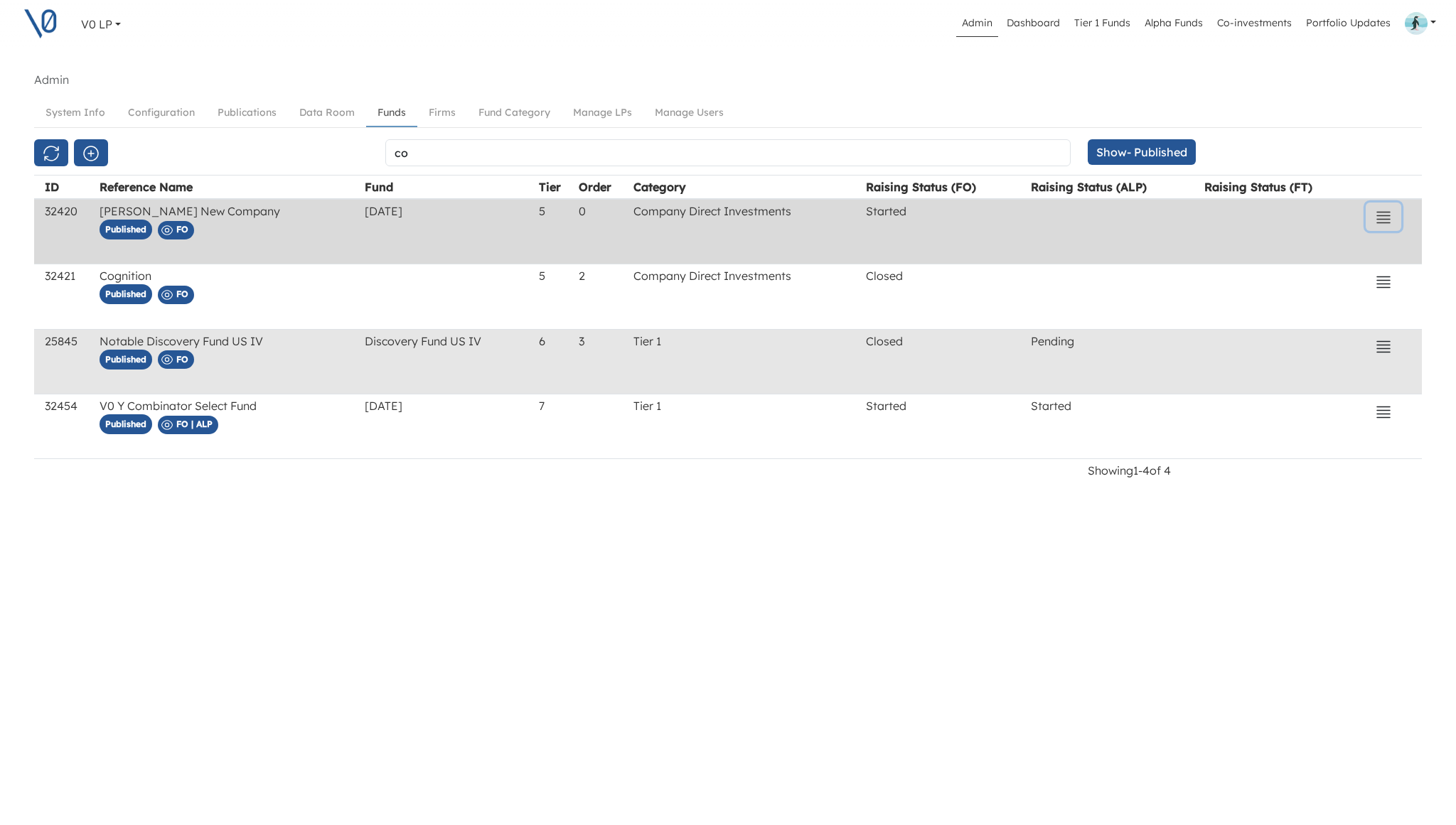
click at [1383, 215] on icon "button" at bounding box center [1384, 218] width 18 height 18
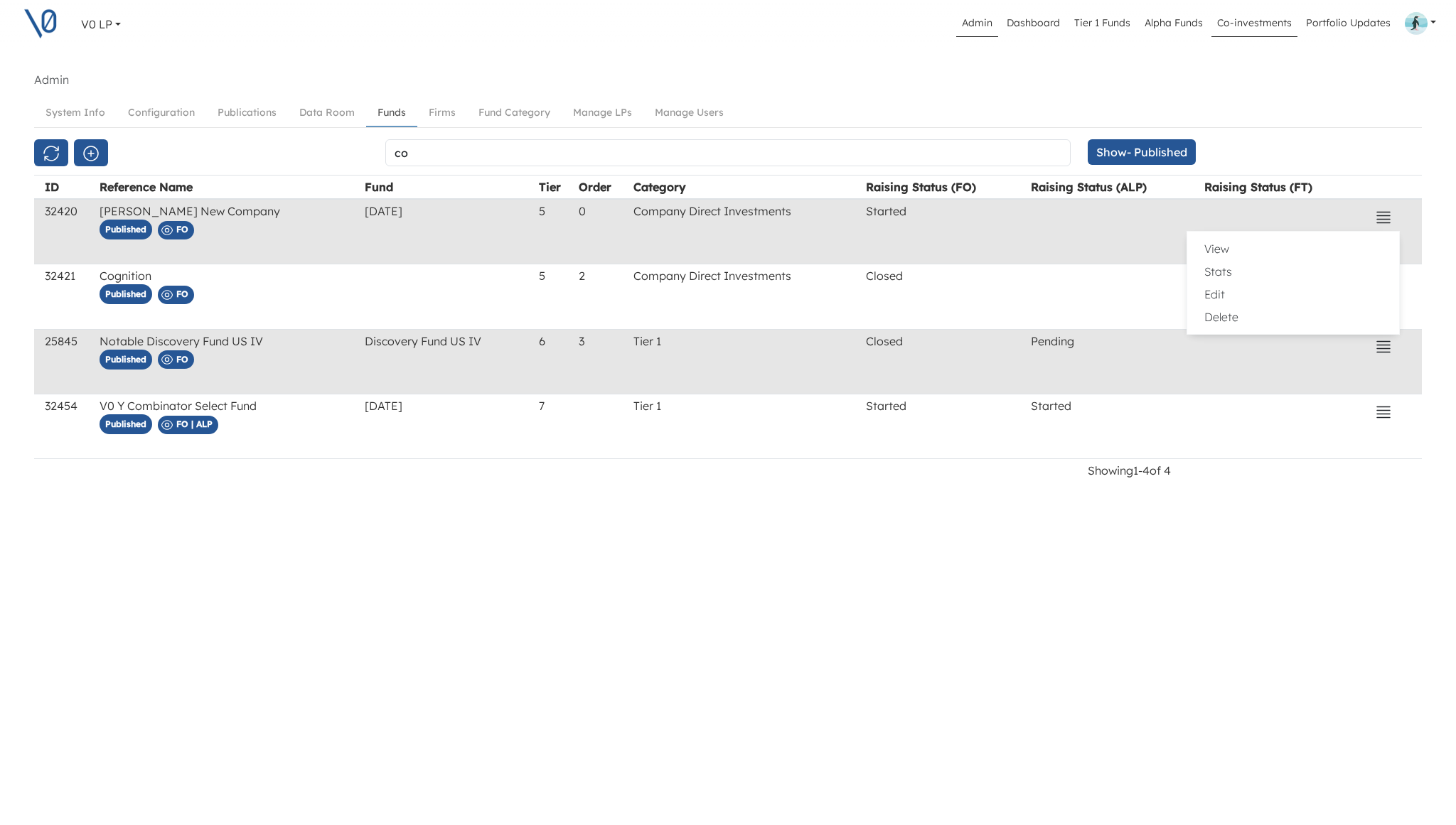
click at [1275, 18] on link "Co-investments" at bounding box center [1255, 23] width 86 height 27
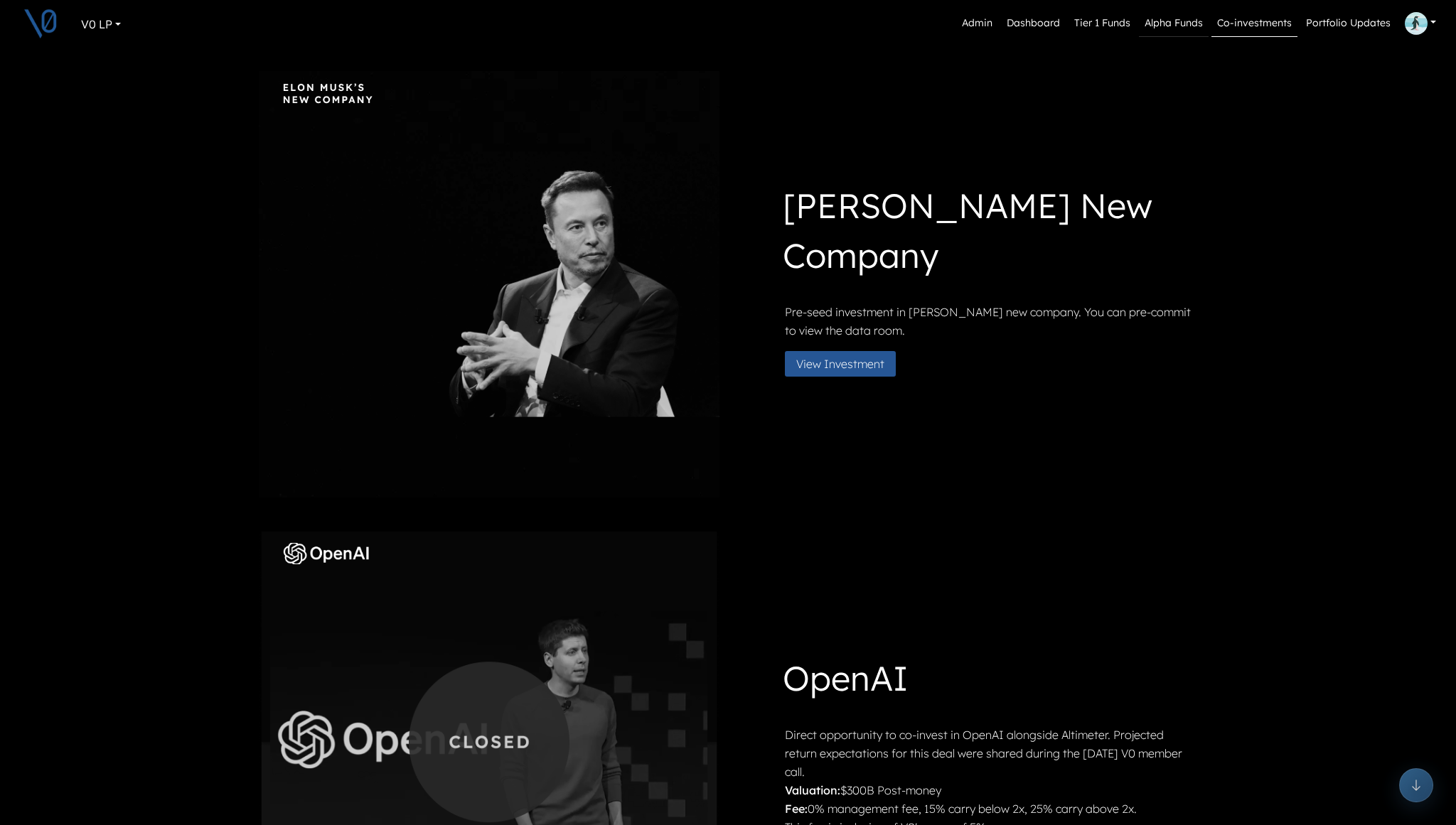
click at [1170, 28] on link "Alpha Funds" at bounding box center [1174, 23] width 70 height 27
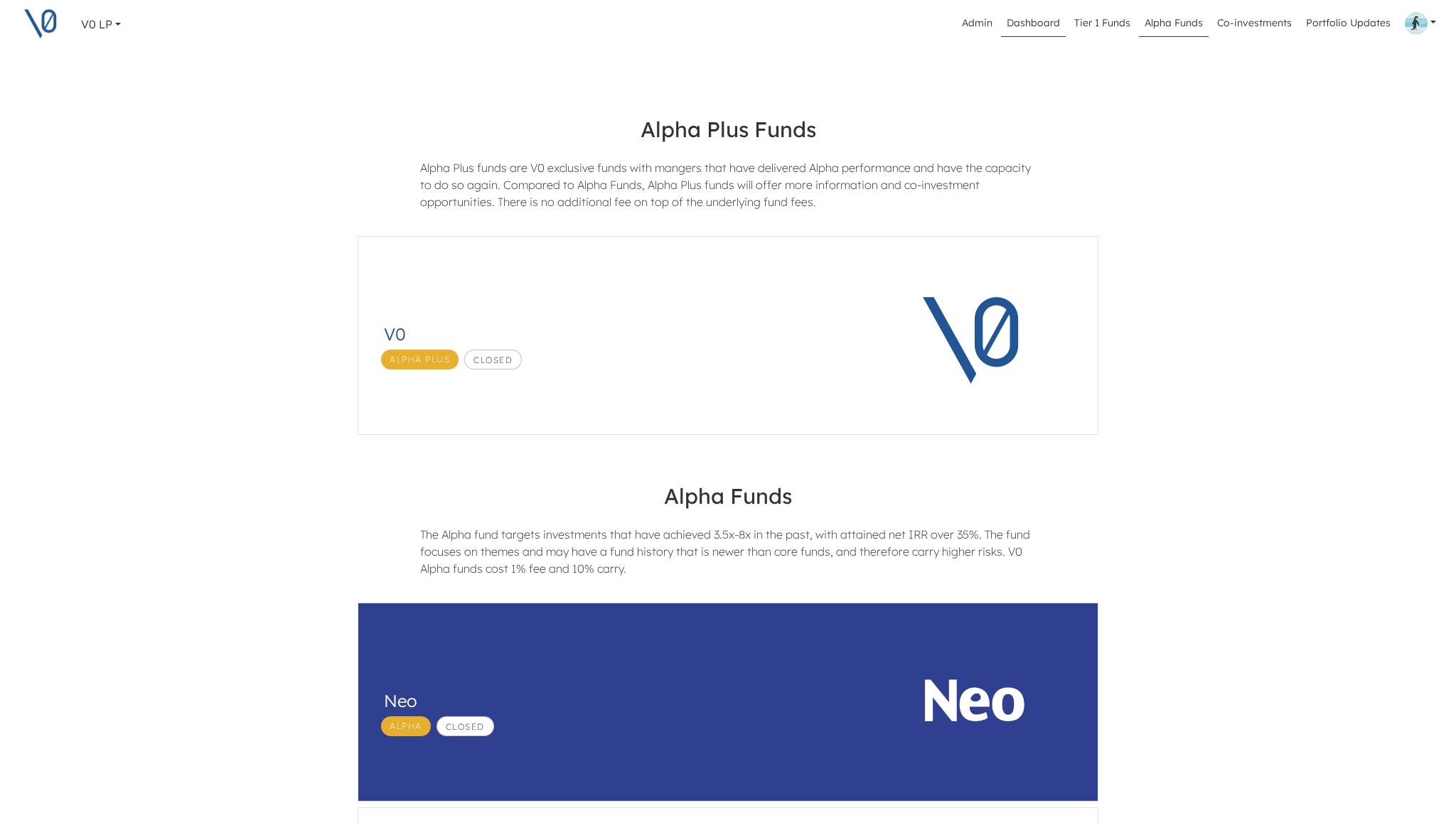
click at [1054, 25] on link "Dashboard" at bounding box center [1033, 23] width 64 height 27
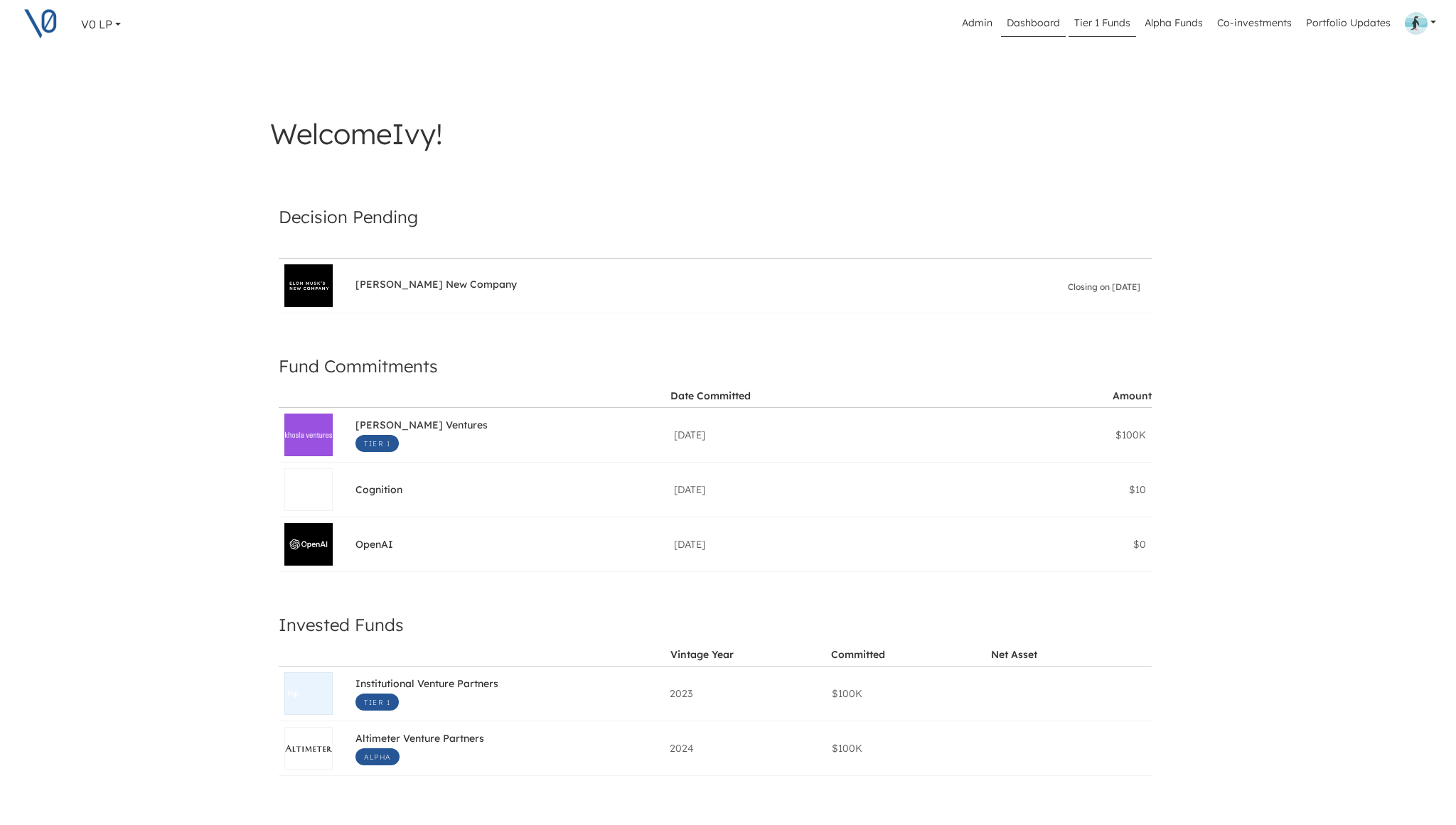
click at [1119, 22] on link "Tier 1 Funds" at bounding box center [1102, 23] width 67 height 27
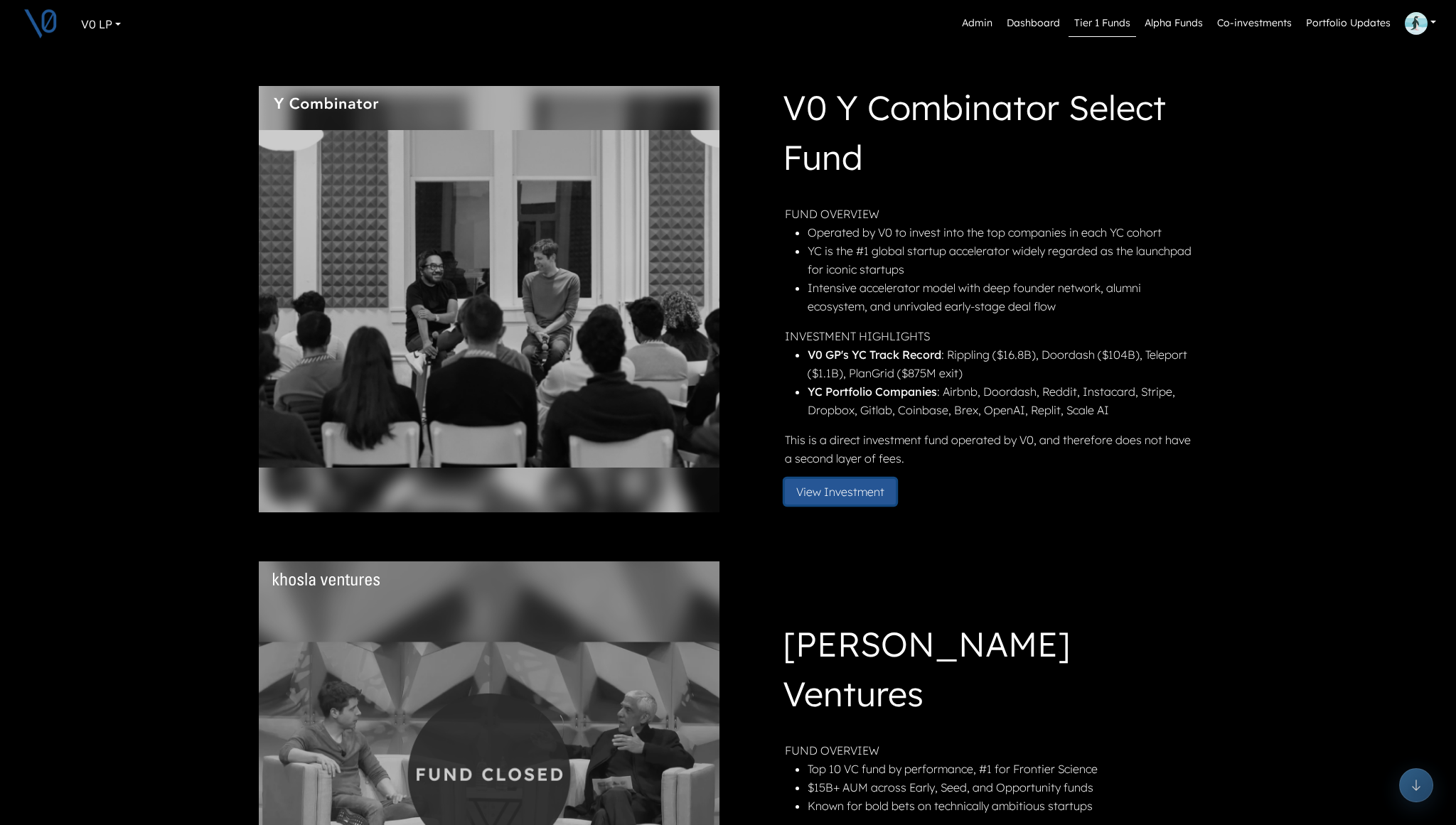
click at [846, 490] on button "View Investment" at bounding box center [840, 491] width 111 height 25
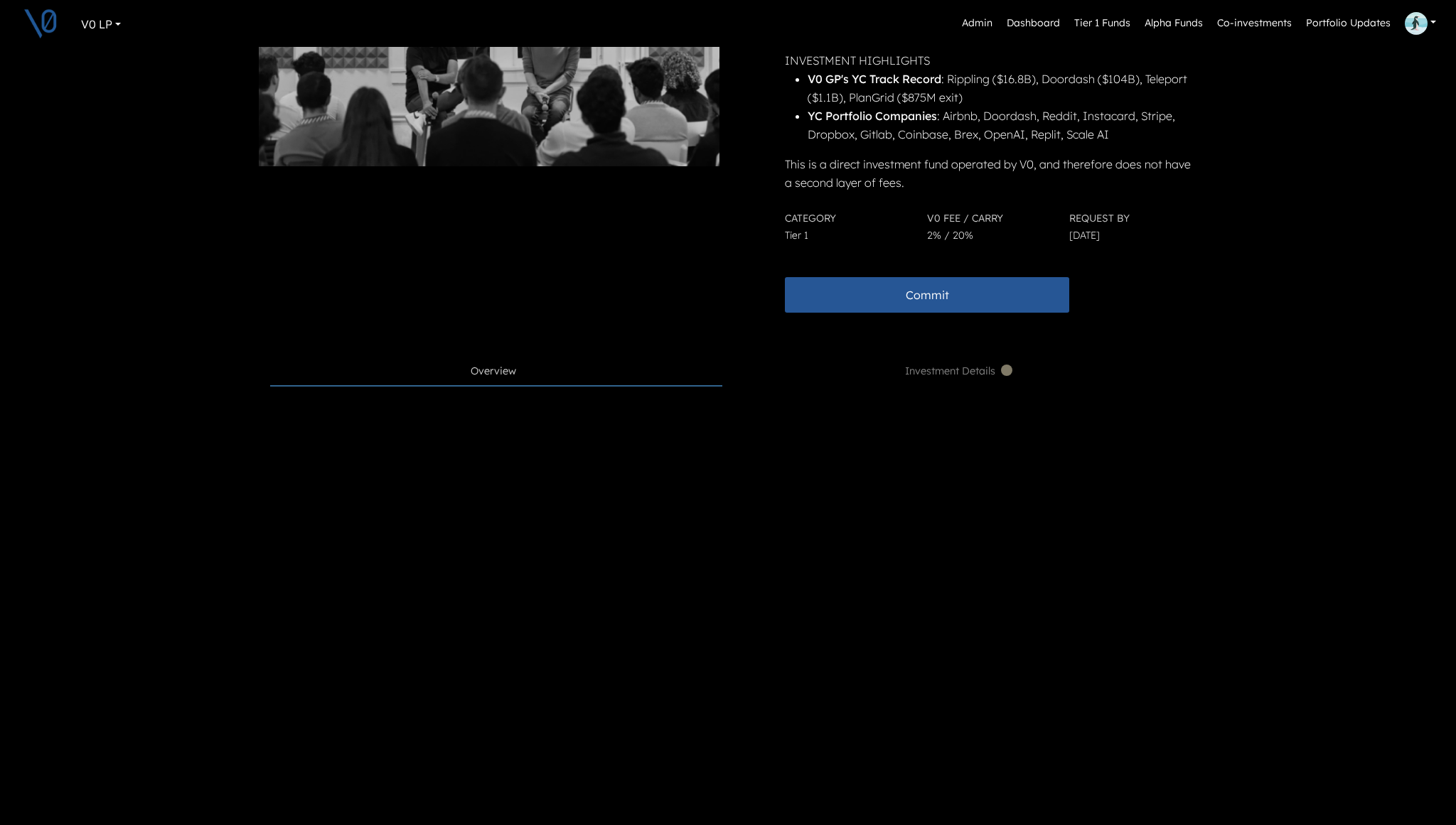
scroll to position [317, 0]
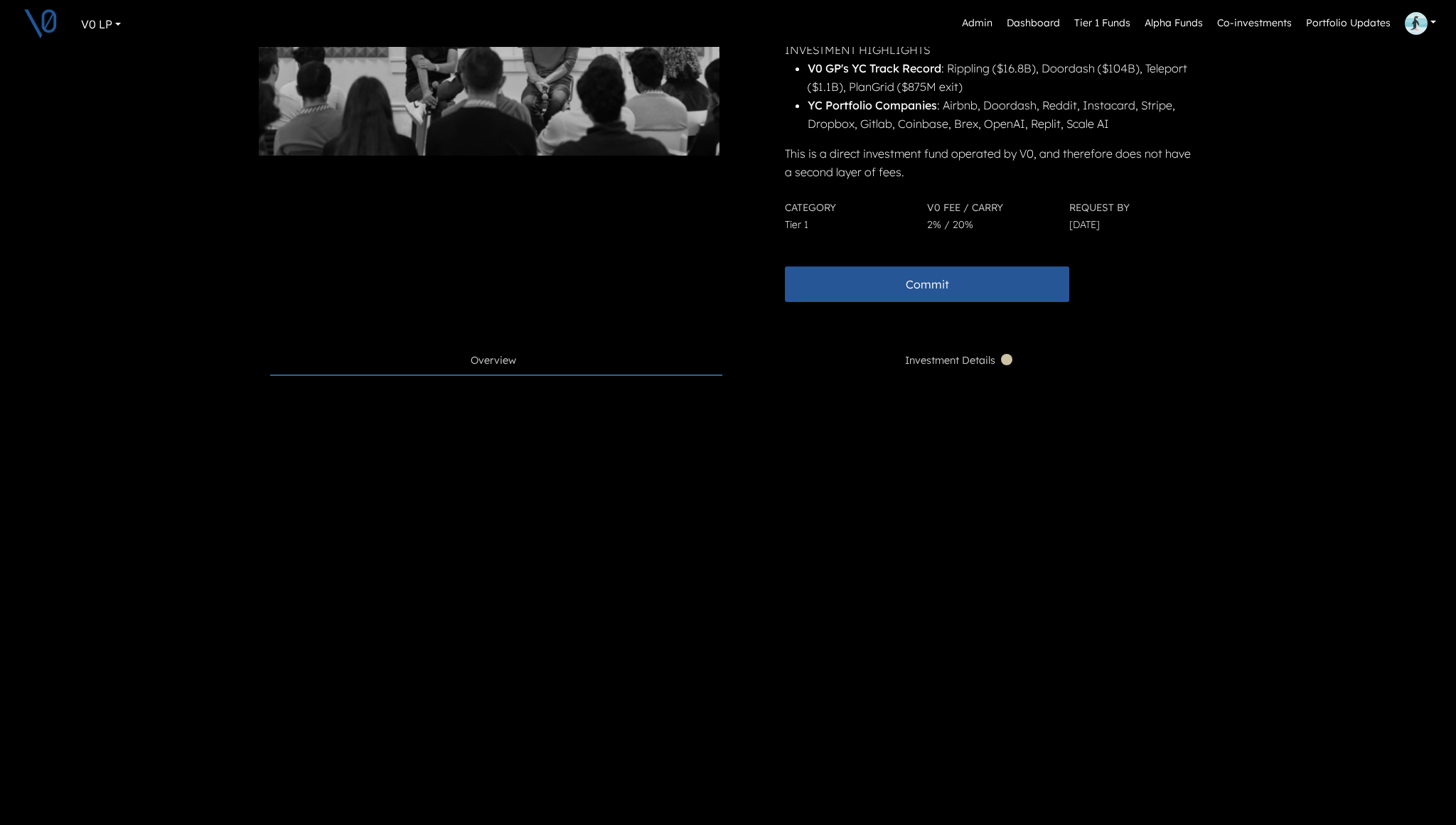
click at [940, 364] on span "Investment Details" at bounding box center [960, 361] width 110 height 16
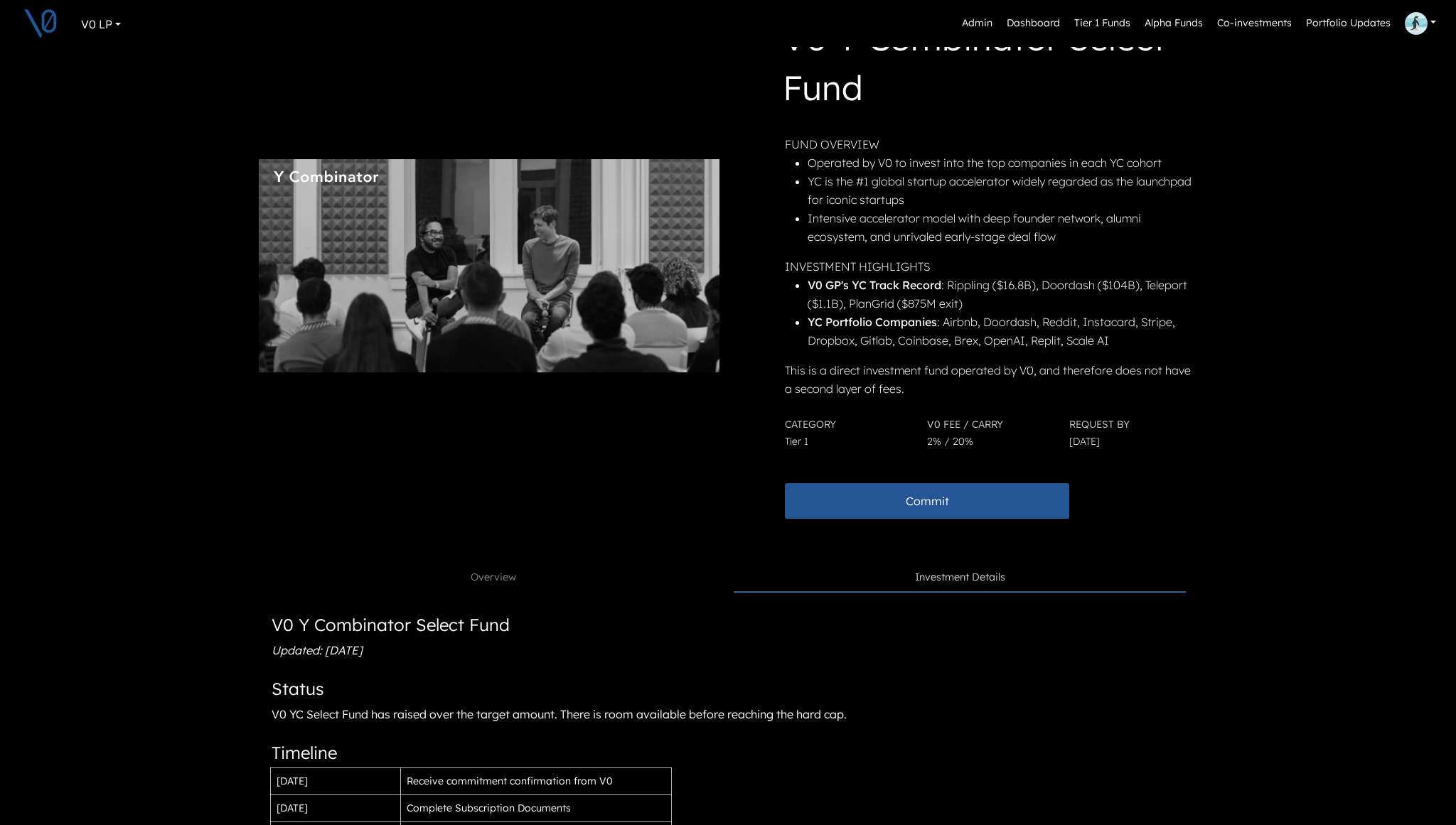
scroll to position [0, 0]
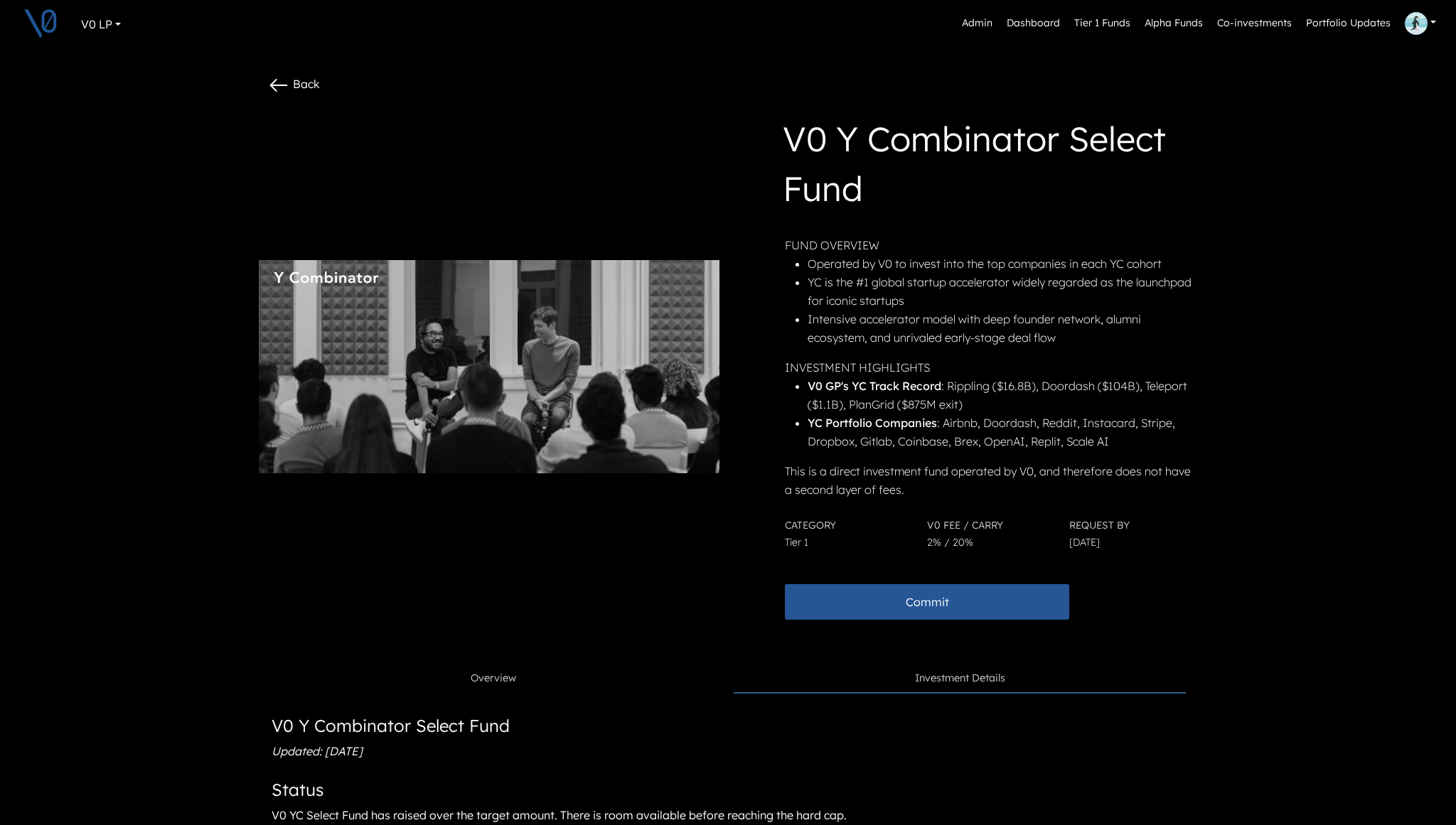
click at [502, 677] on span "Overview" at bounding box center [493, 679] width 46 height 16
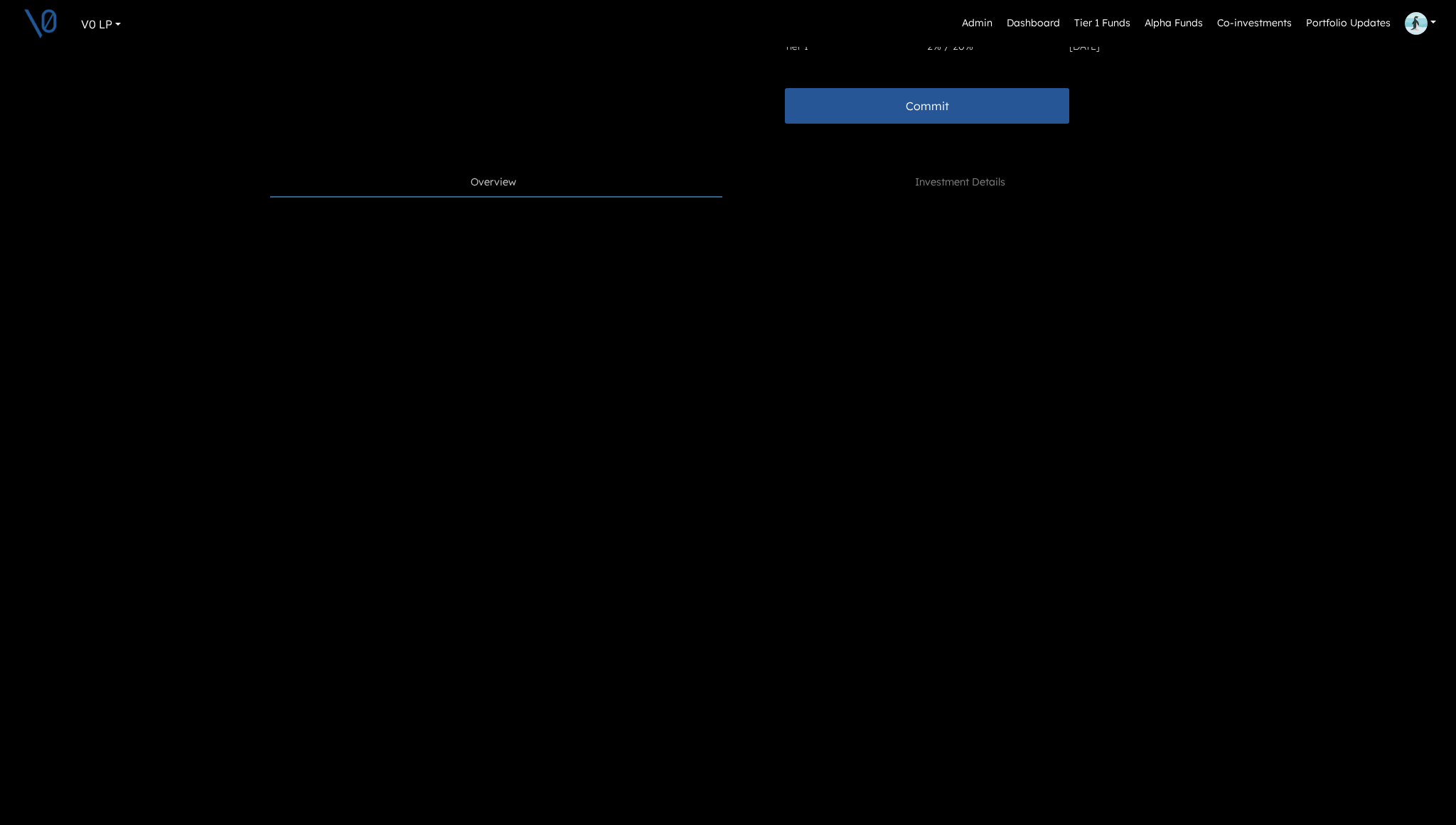
scroll to position [334, 0]
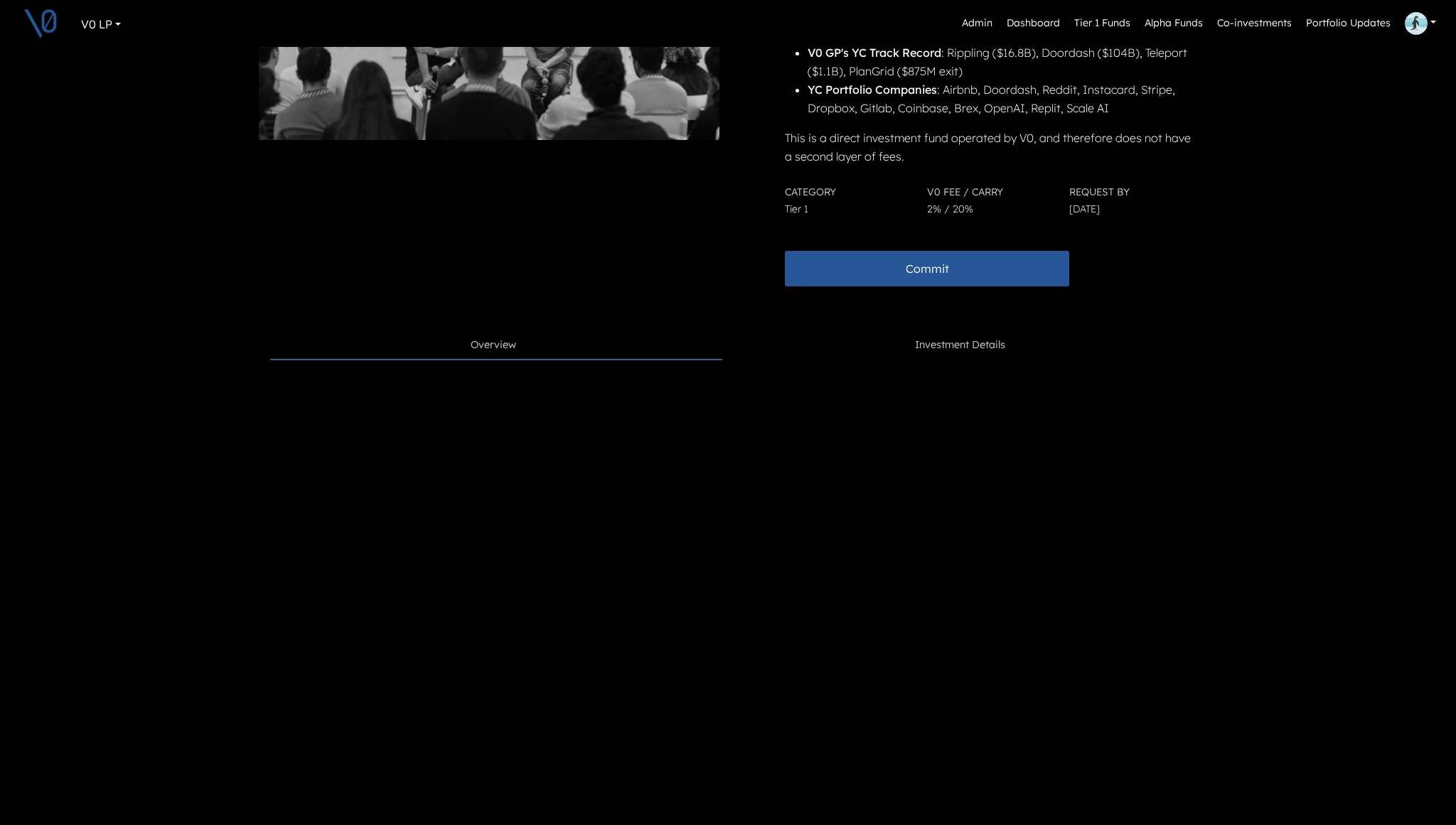
click at [934, 341] on span "Investment Details" at bounding box center [960, 345] width 91 height 16
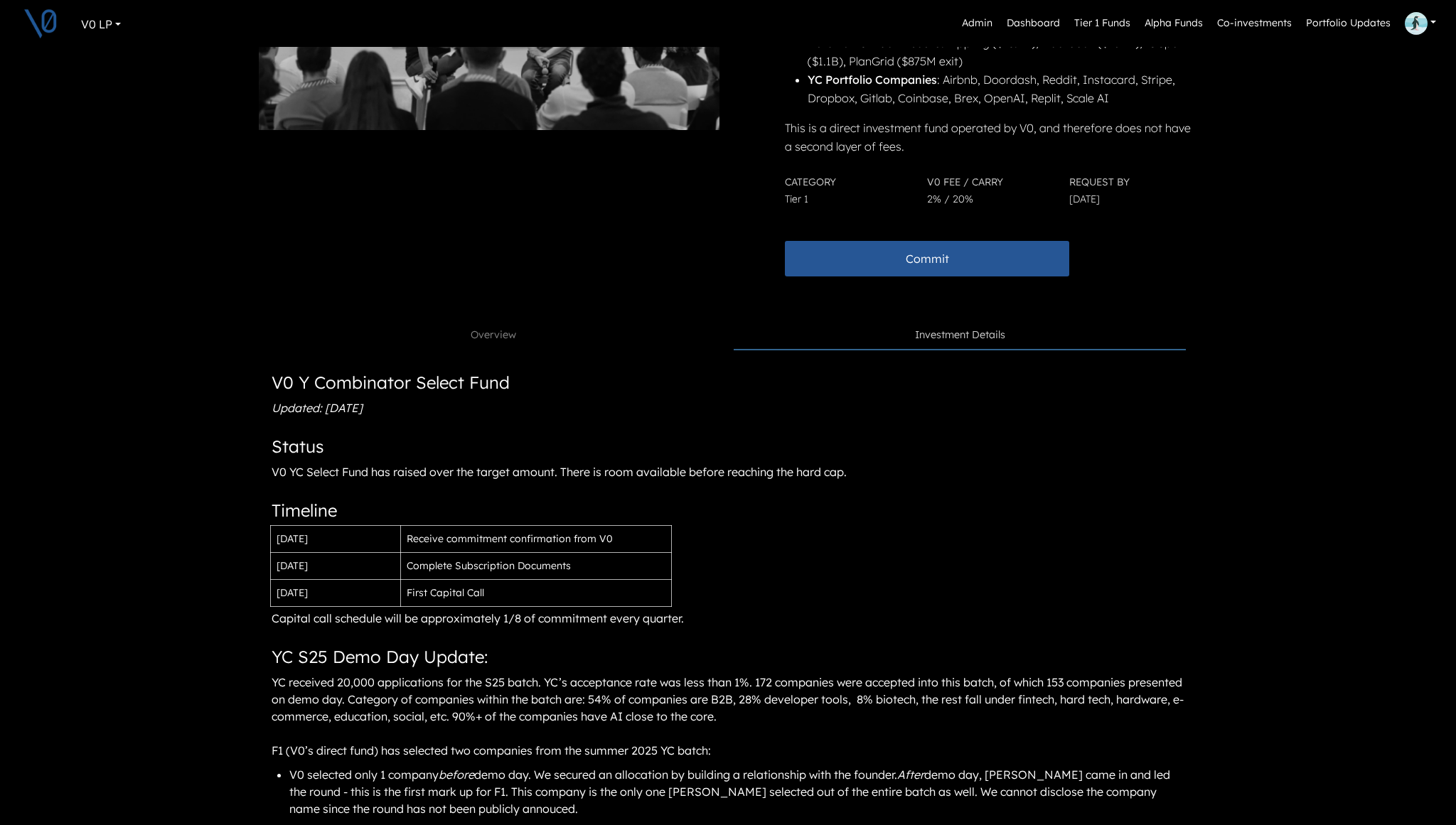
scroll to position [379, 0]
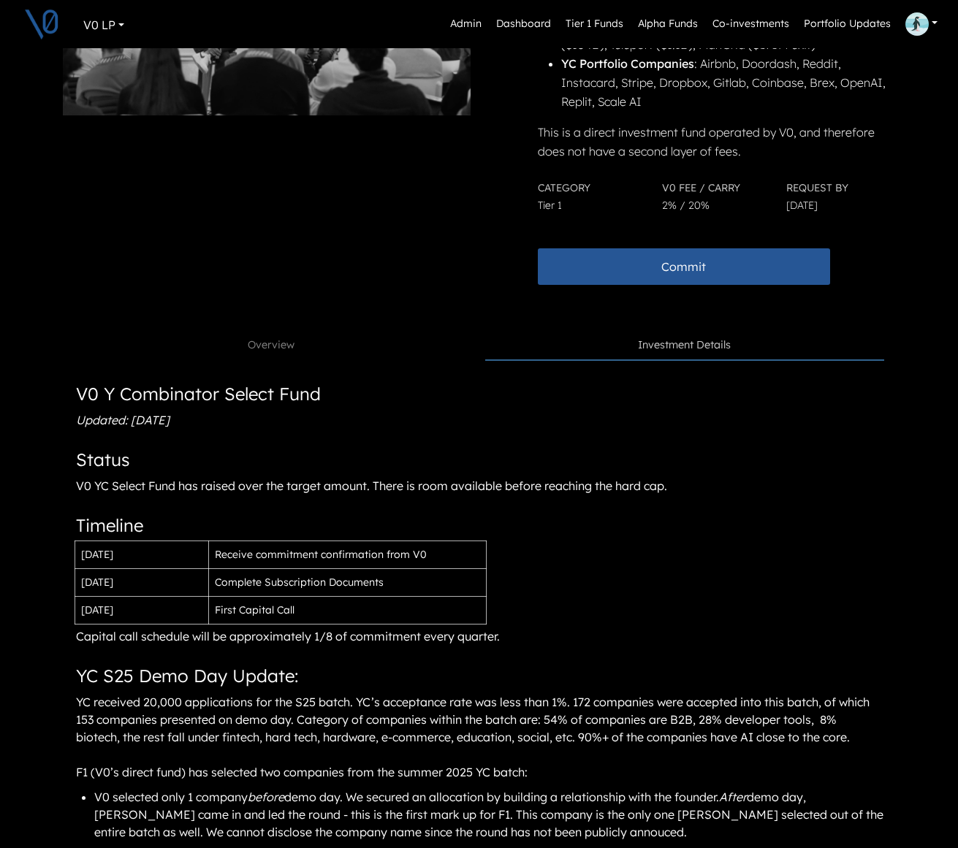
click at [714, 91] on li "YC Portfolio Companies : Airbnb, Doordash, Reddit, Instacard, Stripe, Dropbox, …" at bounding box center [727, 82] width 332 height 57
click at [684, 746] on div "YC received 20,000 applications for the S25 batch. YC’s acceptance rate was les…" at bounding box center [479, 737] width 809 height 92
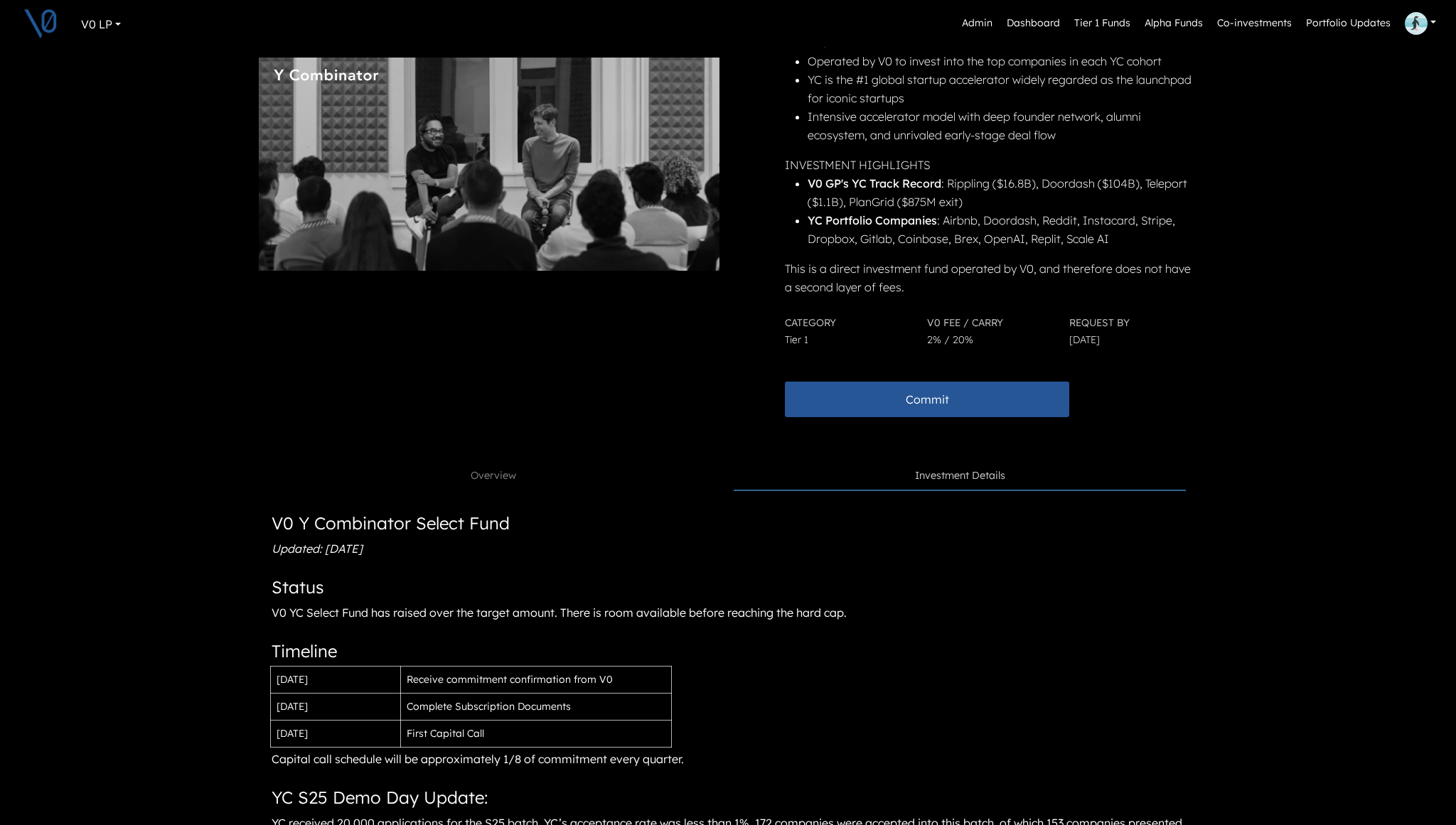
scroll to position [203, 0]
click at [521, 471] on div "Overview" at bounding box center [496, 476] width 52 height 16
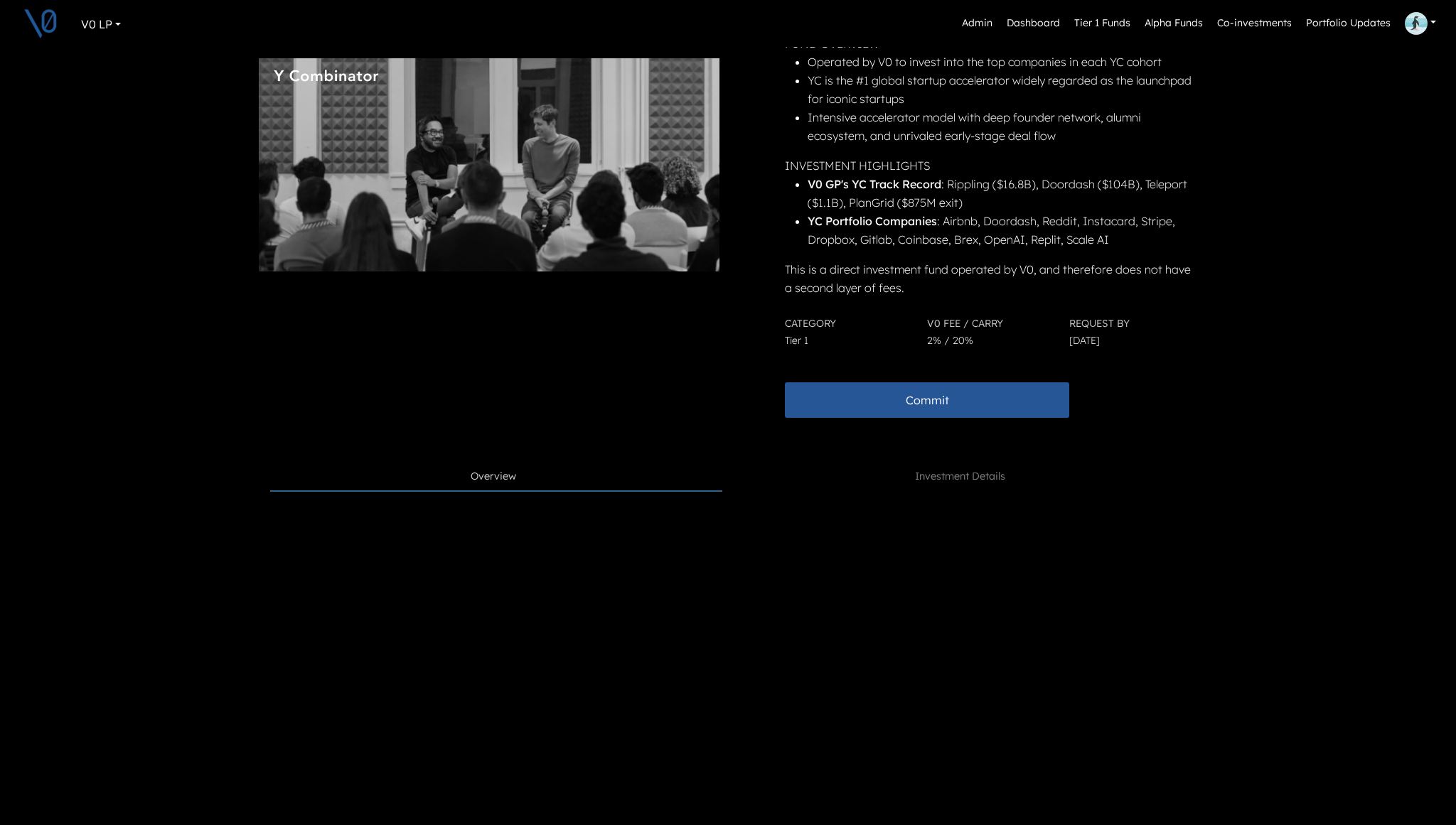
scroll to position [0, 0]
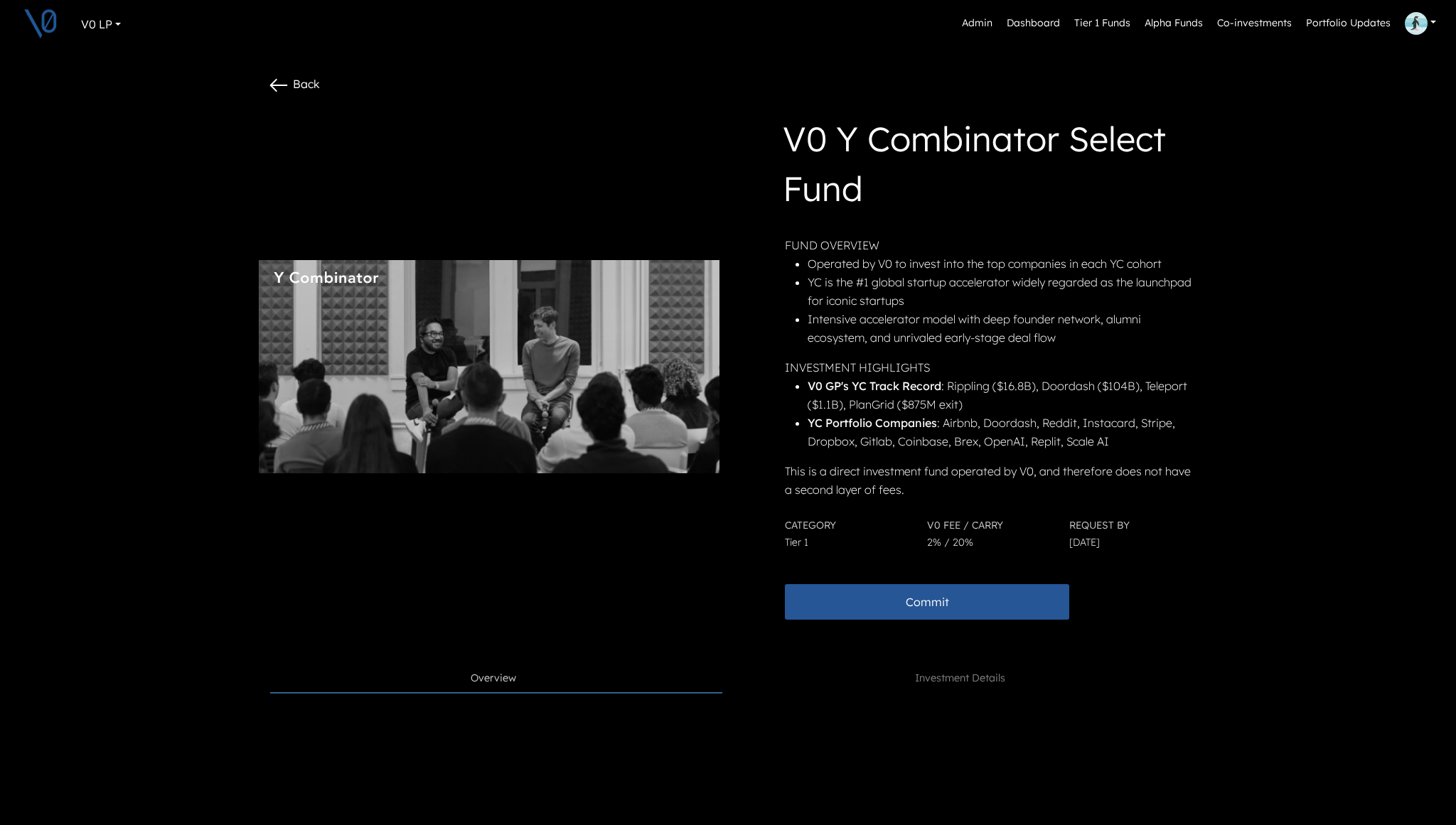
click at [278, 89] on icon at bounding box center [278, 85] width 22 height 22
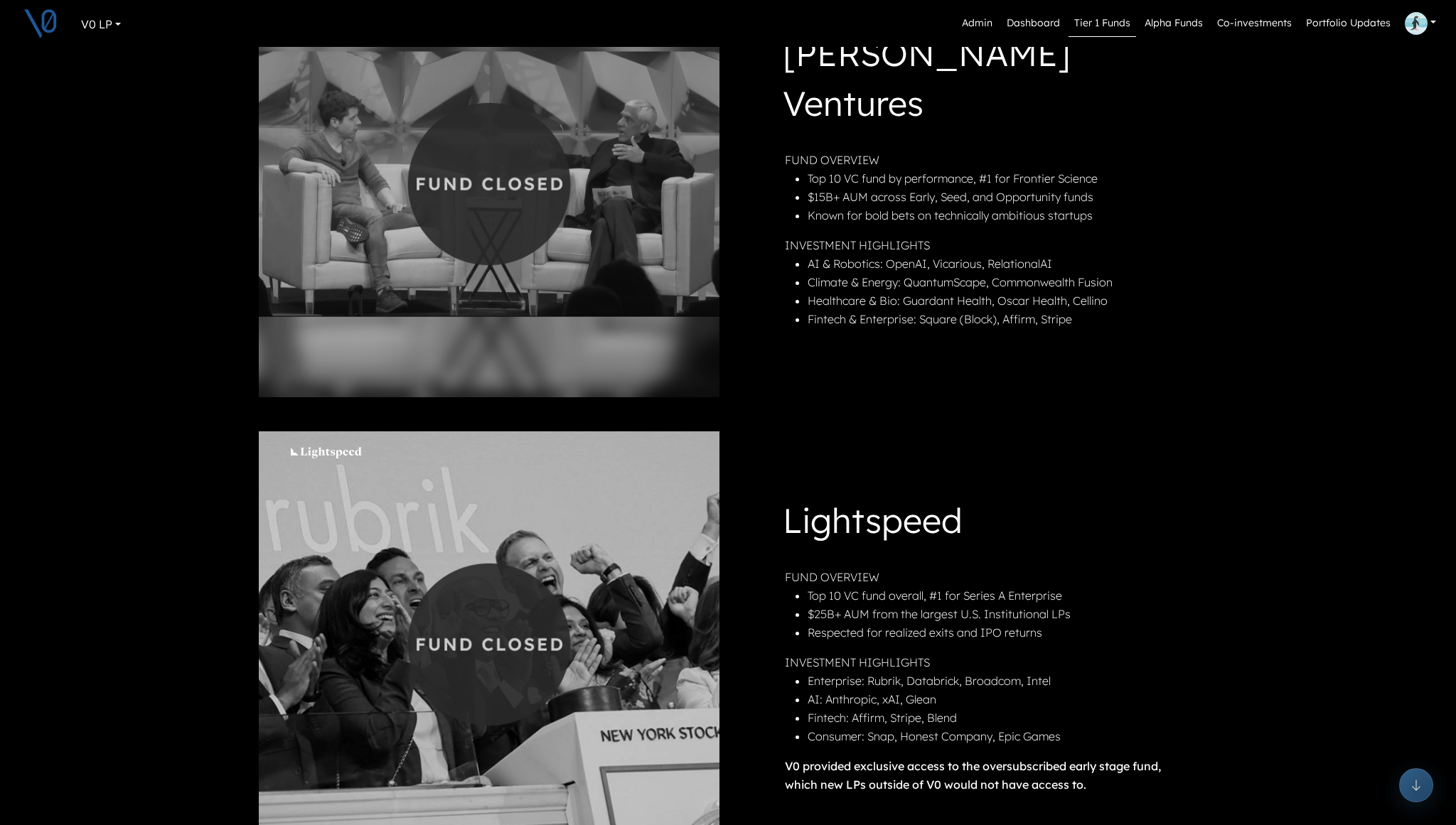
scroll to position [345, 0]
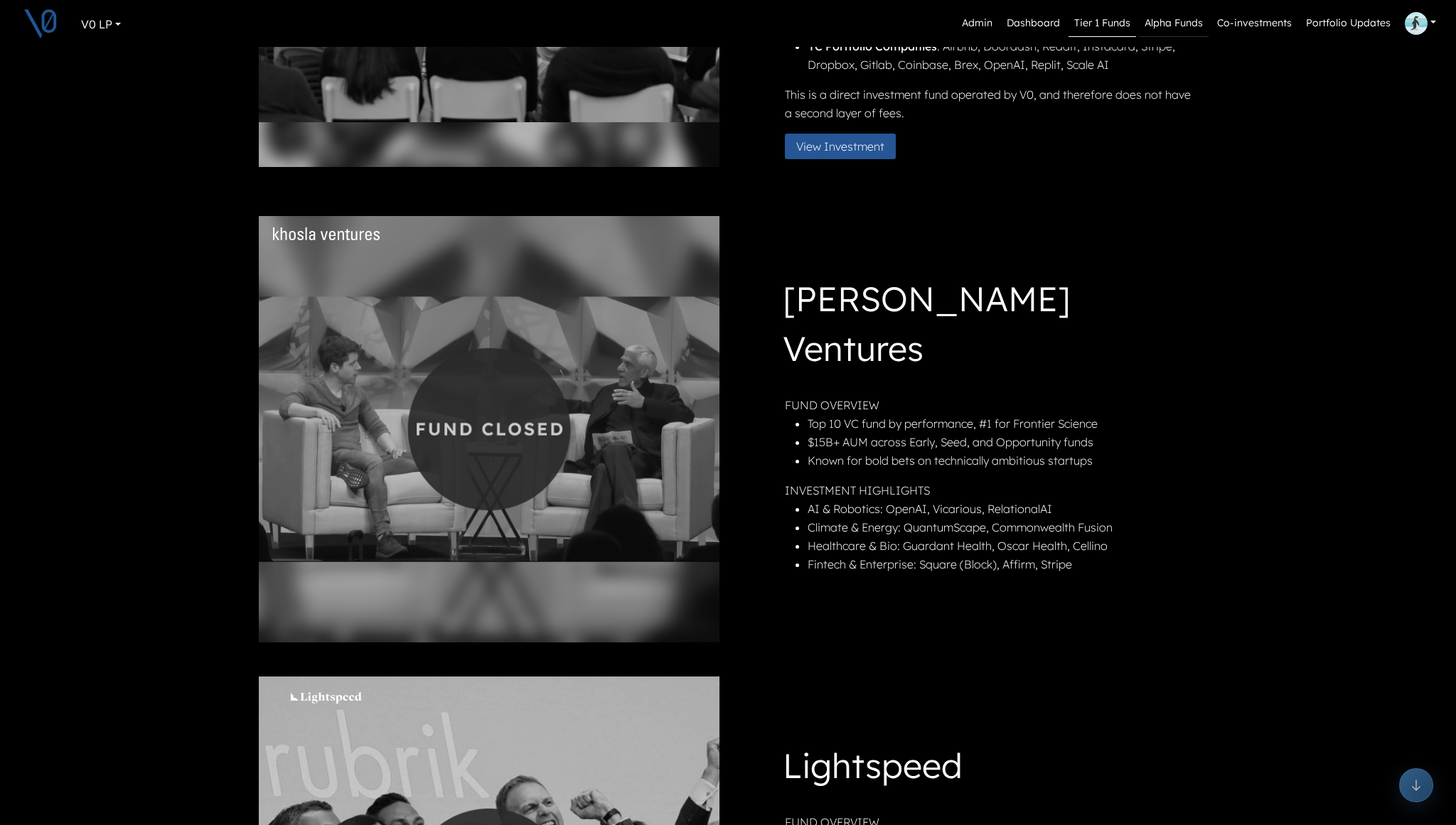
click at [1181, 23] on link "Alpha Funds" at bounding box center [1174, 23] width 70 height 27
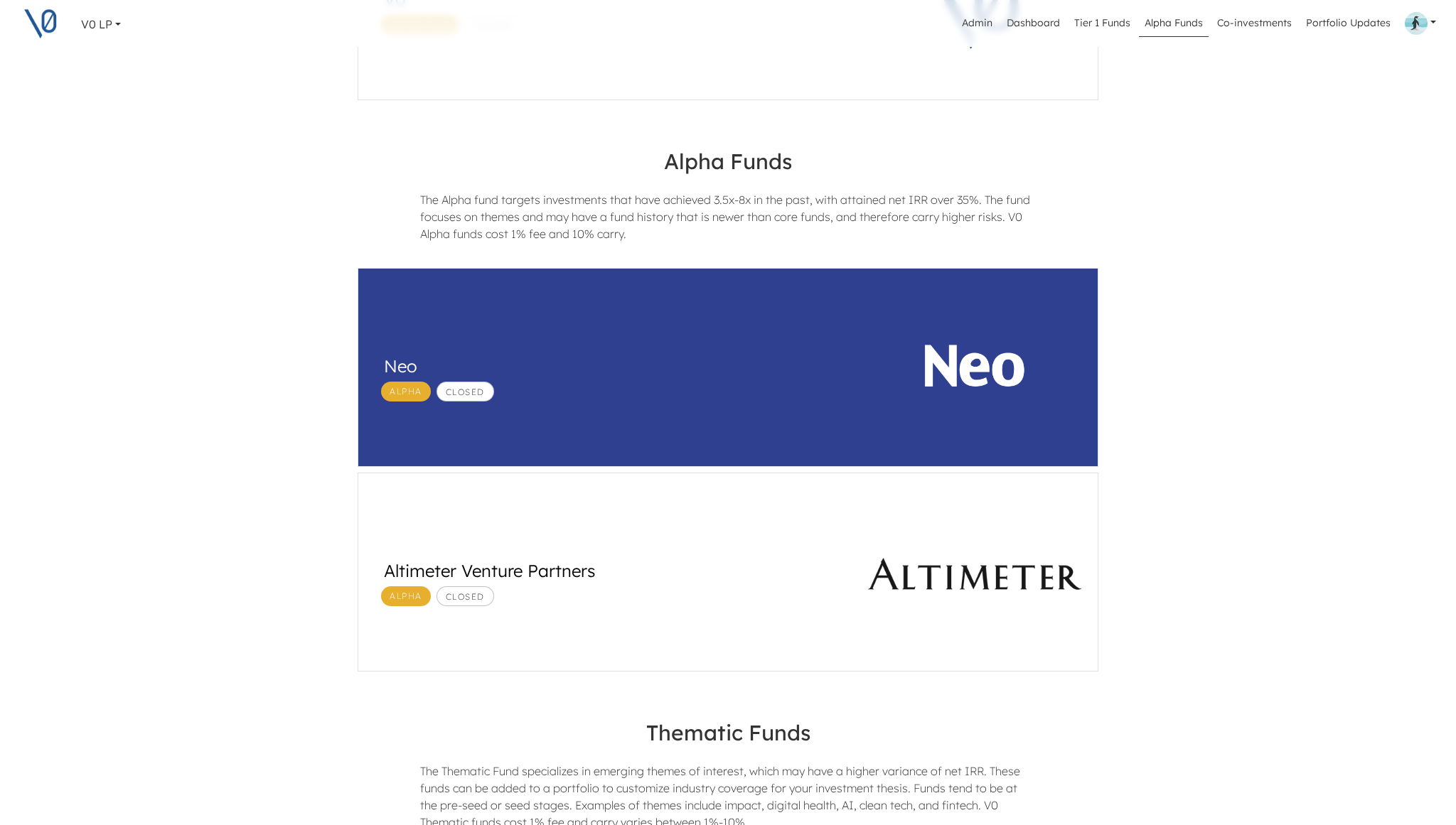
scroll to position [411, 0]
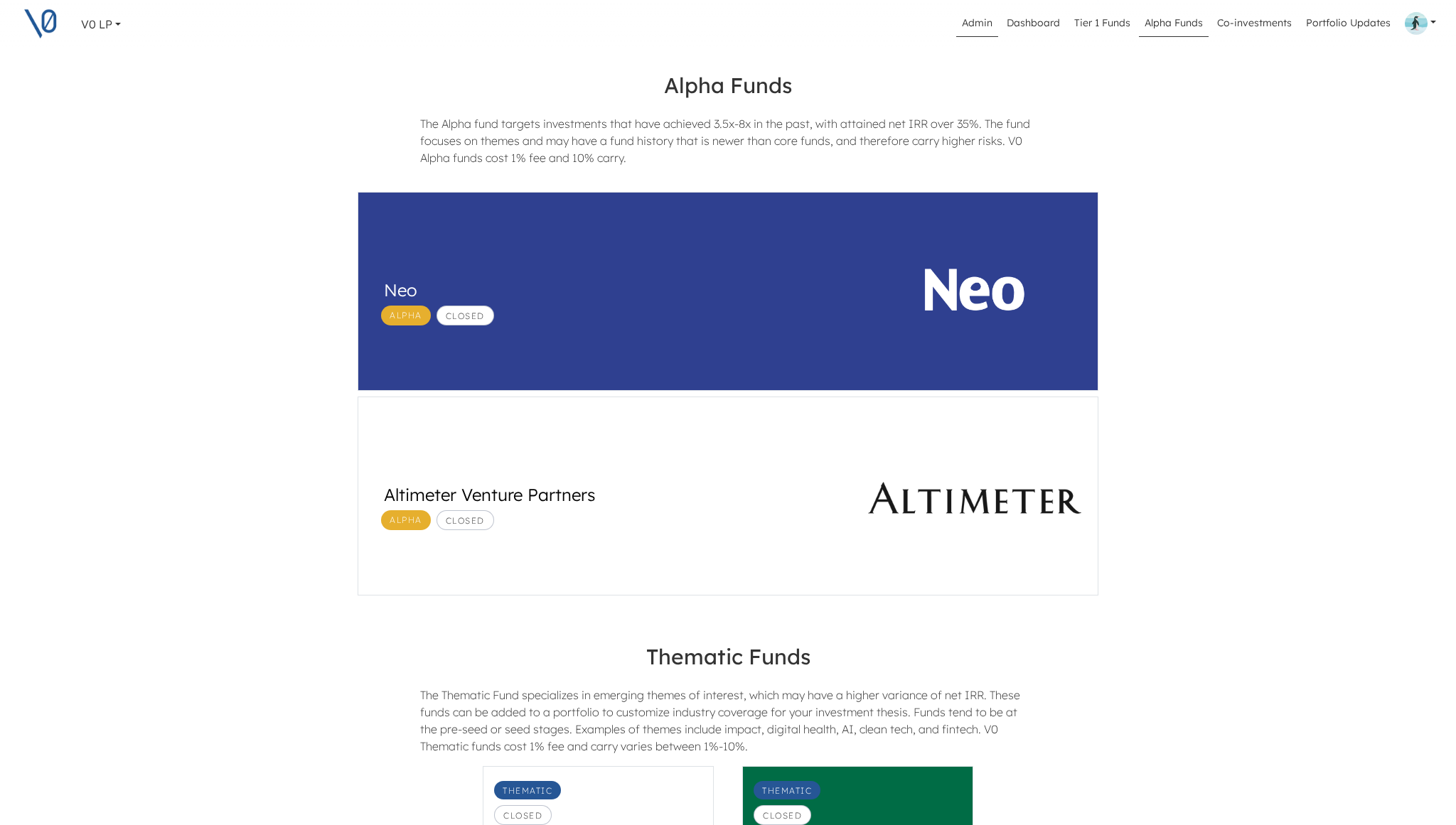
click at [982, 22] on link "Admin" at bounding box center [976, 23] width 42 height 27
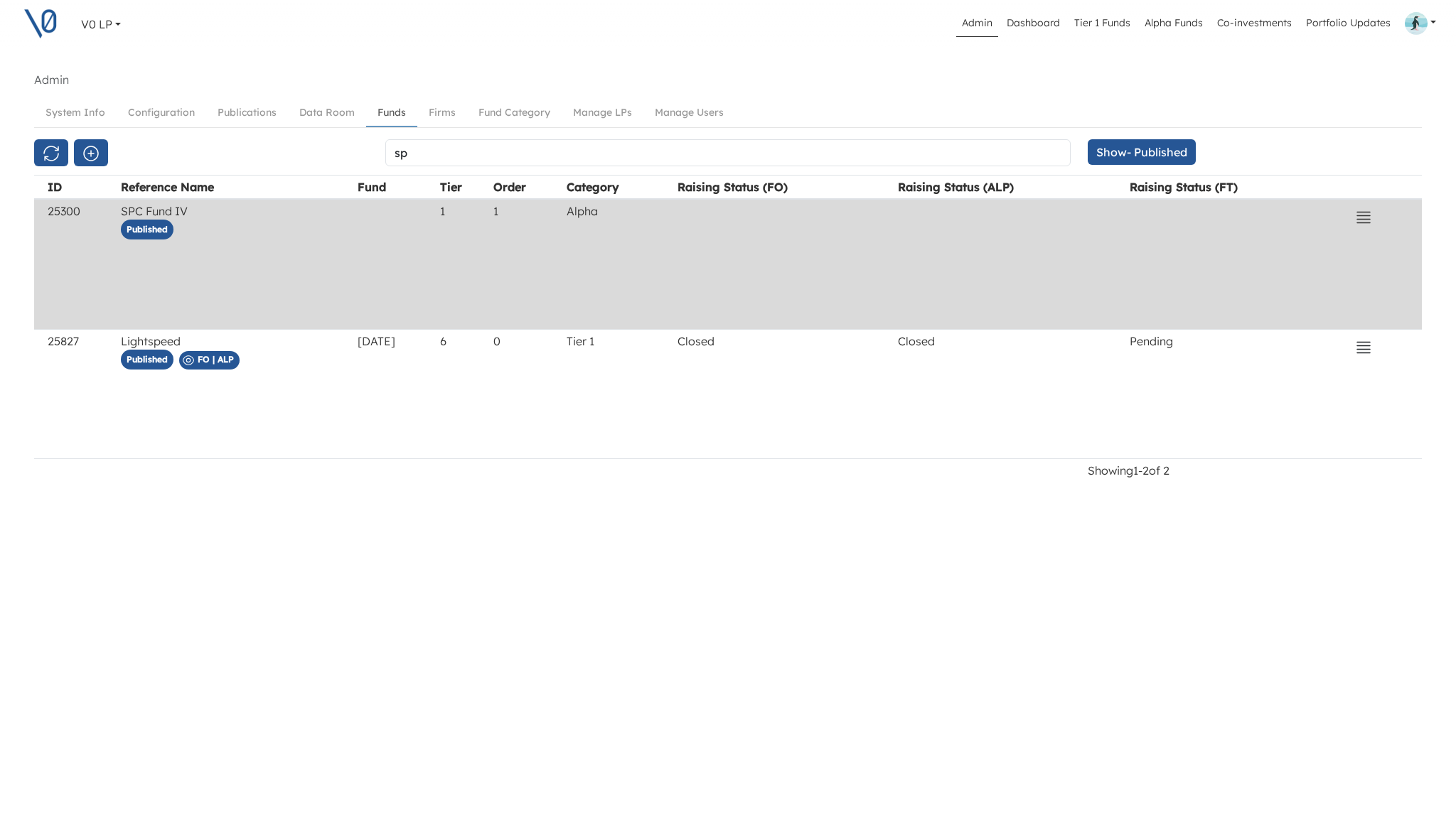
click at [1367, 216] on icon "button" at bounding box center [1364, 218] width 18 height 18
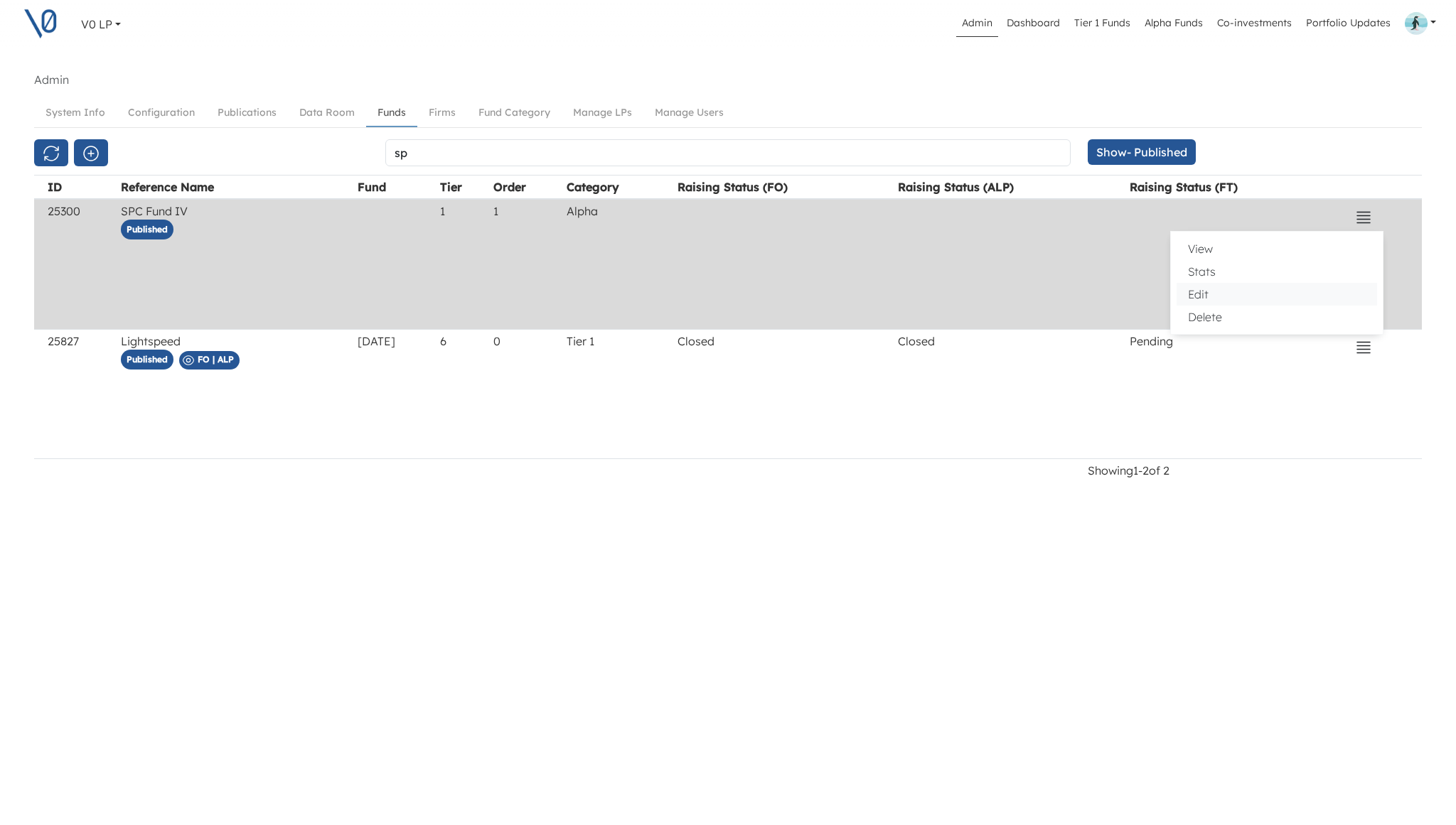
click at [1240, 289] on button "Edit" at bounding box center [1277, 294] width 200 height 22
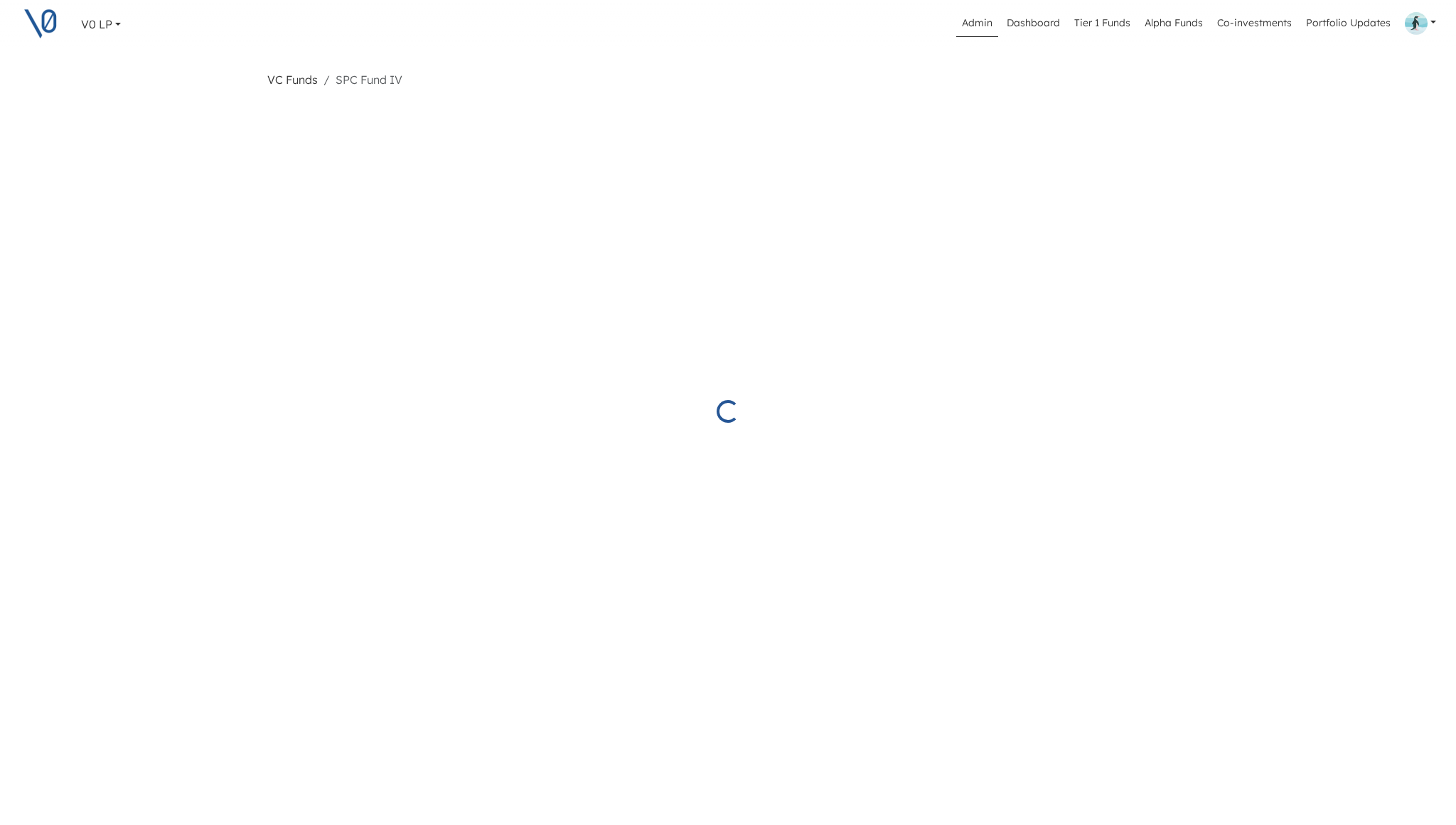
select select "Published"
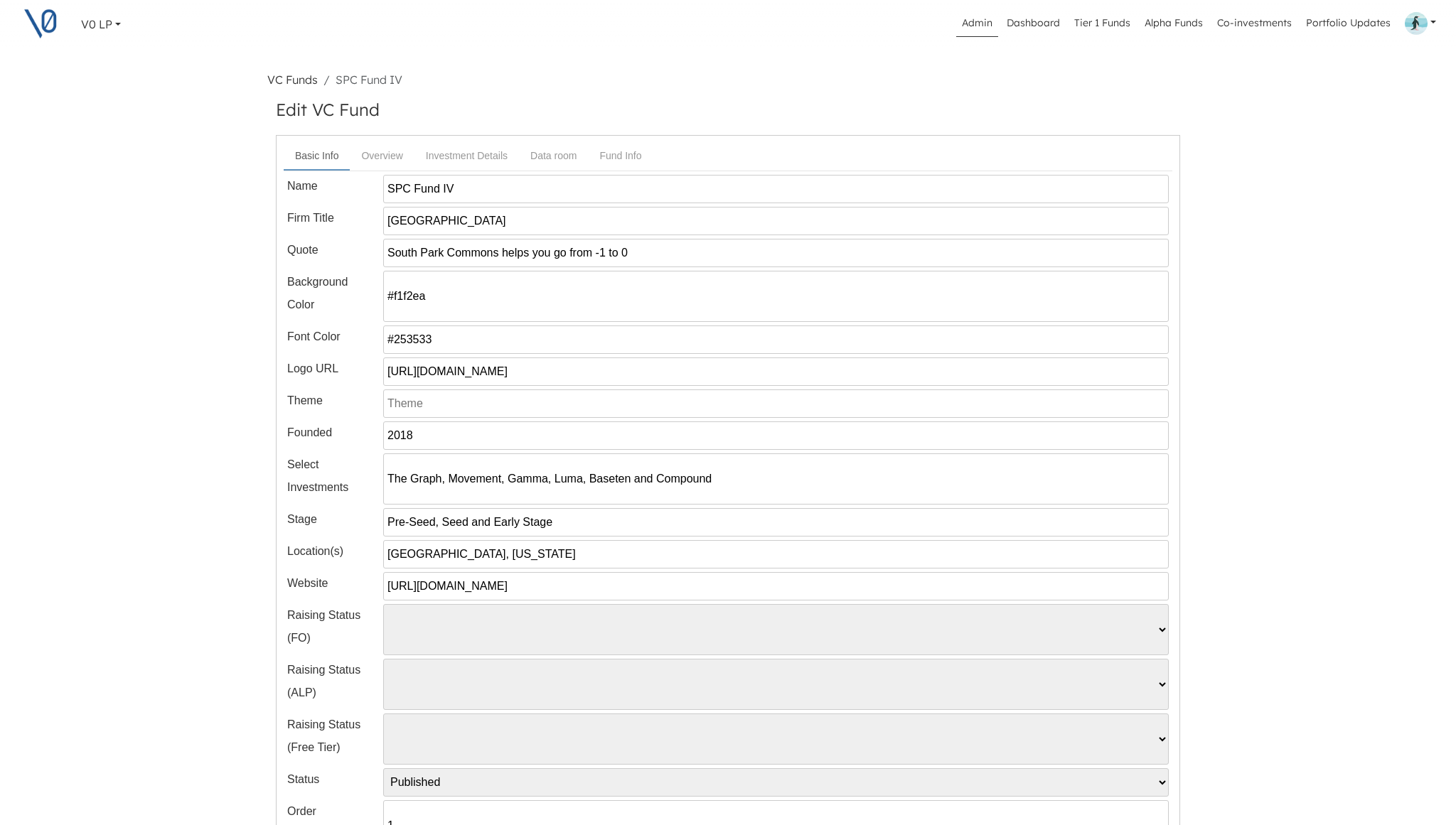
scroll to position [9, 0]
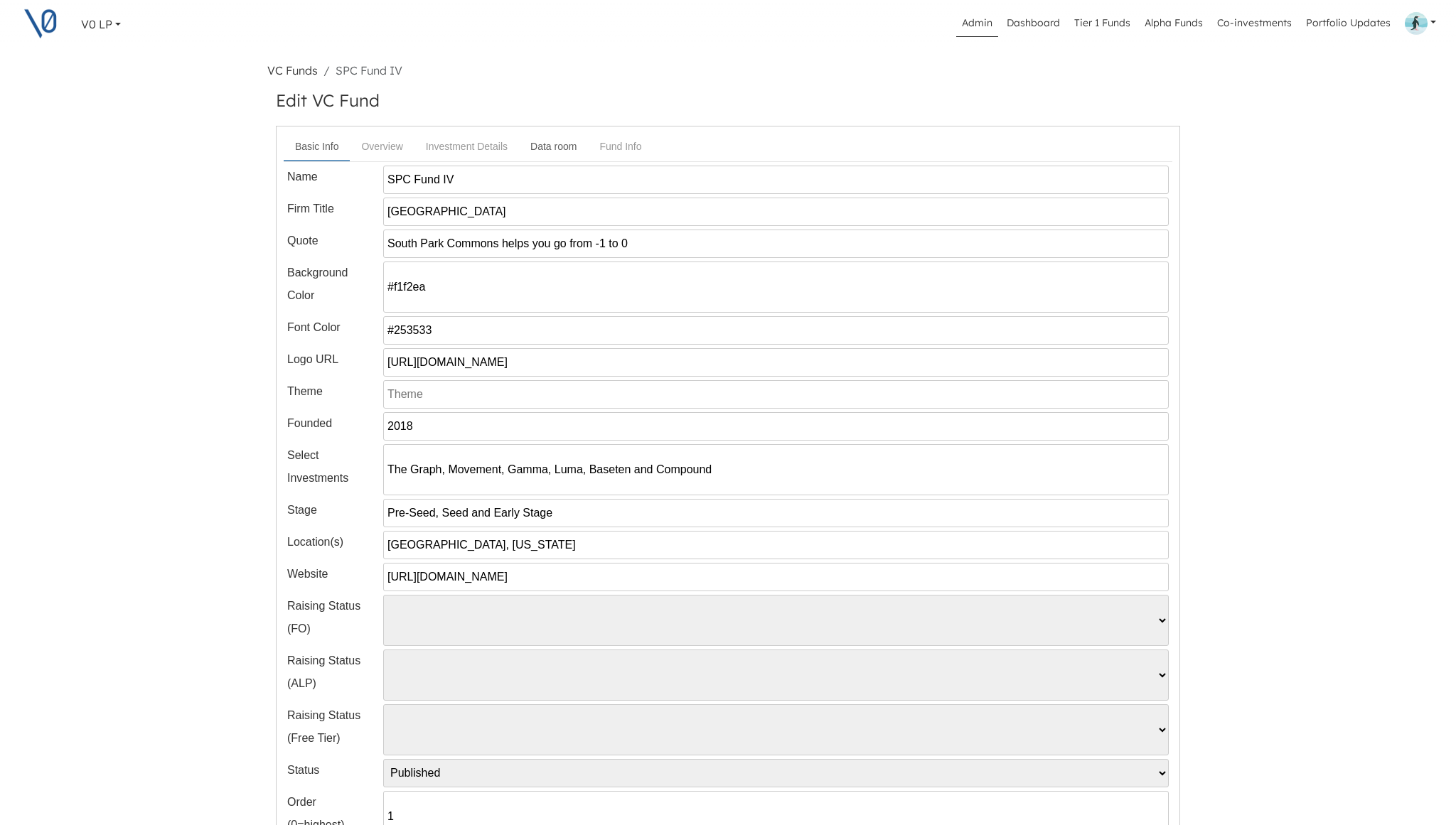
click at [558, 148] on link "Data room" at bounding box center [553, 146] width 69 height 26
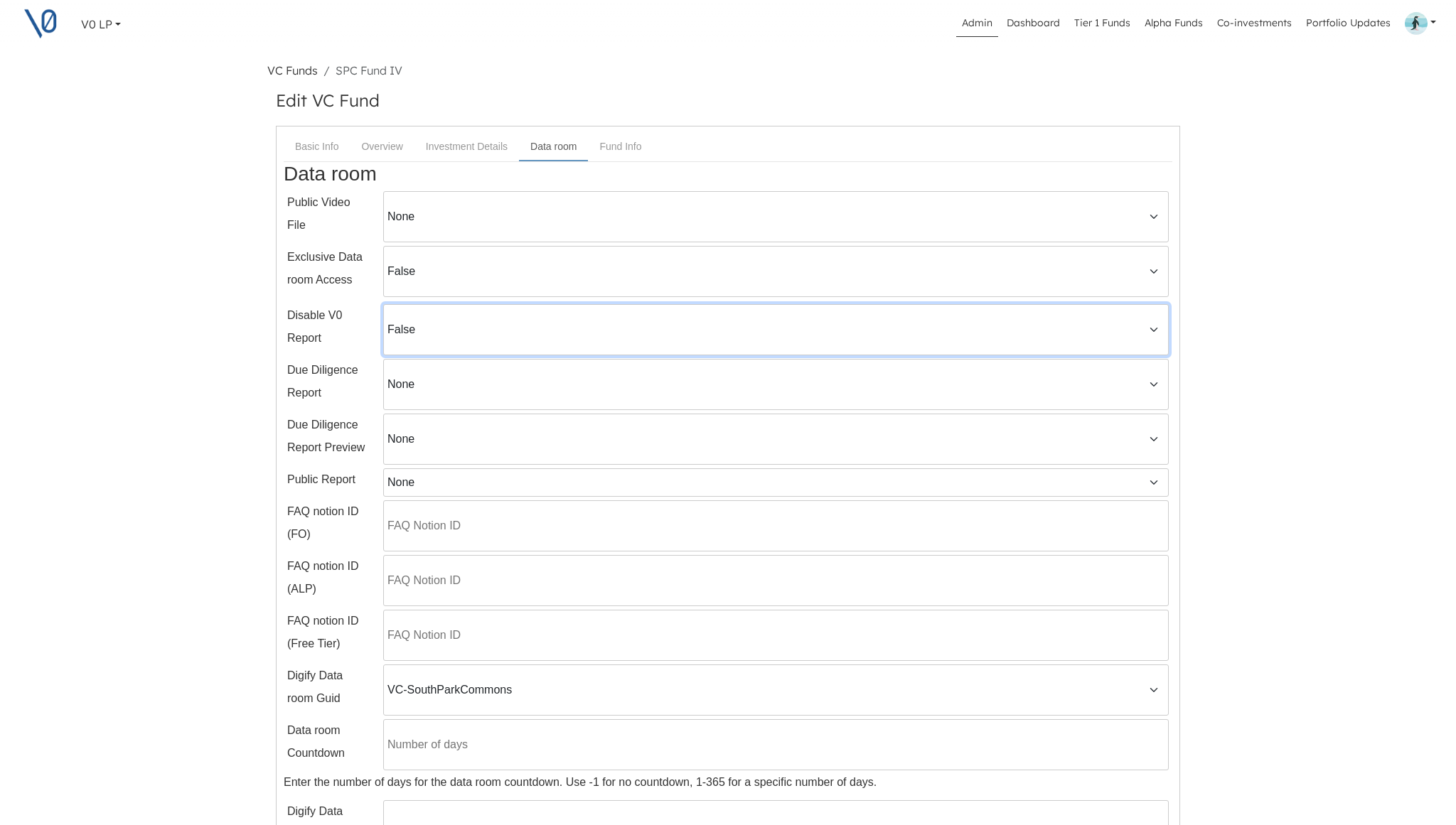
click at [512, 332] on select "False True" at bounding box center [776, 330] width 785 height 52
select select "true"
click at [383, 305] on select "False True" at bounding box center [776, 330] width 785 height 52
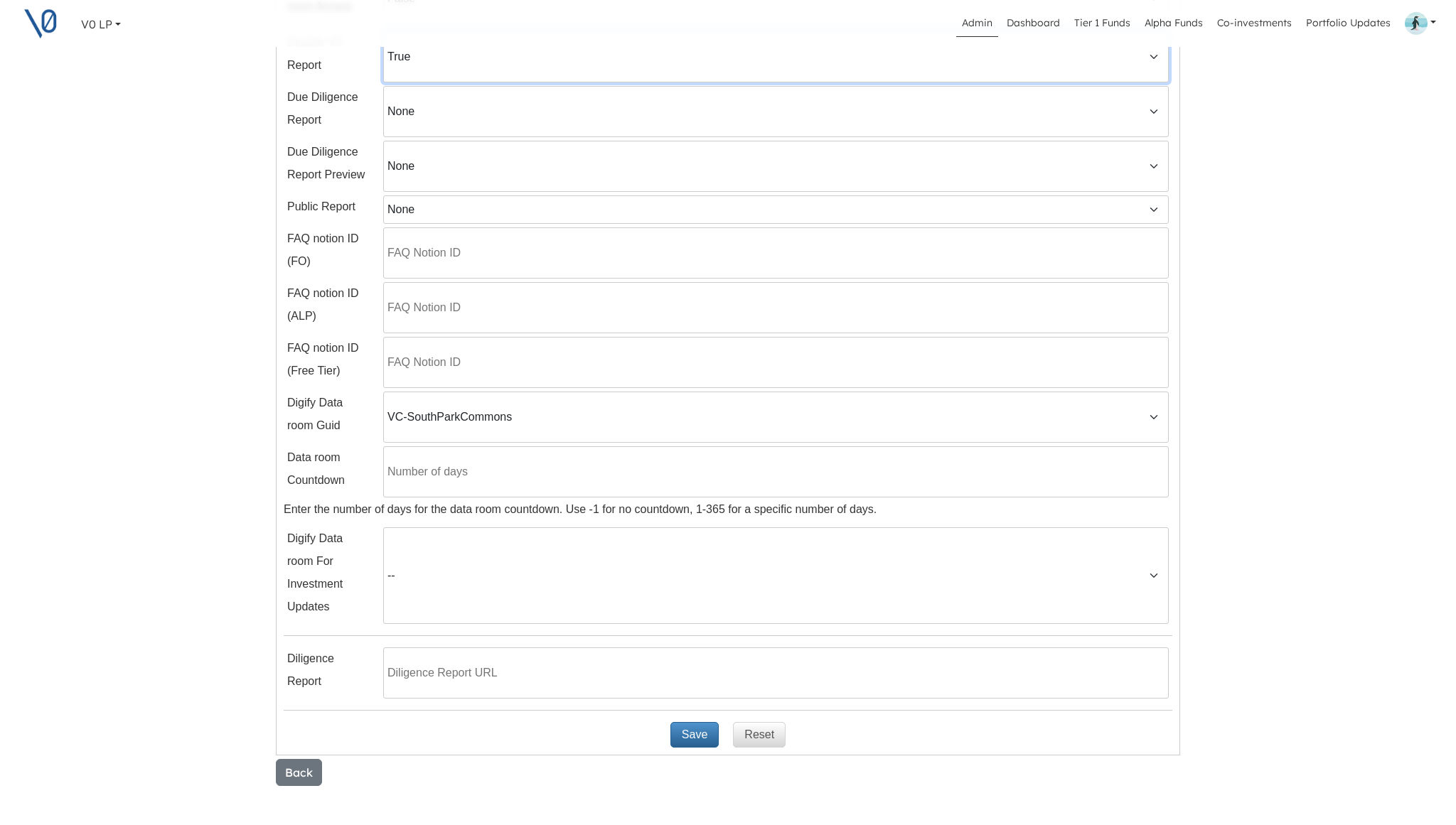
scroll to position [286, 0]
click at [697, 730] on button "Save" at bounding box center [695, 731] width 49 height 25
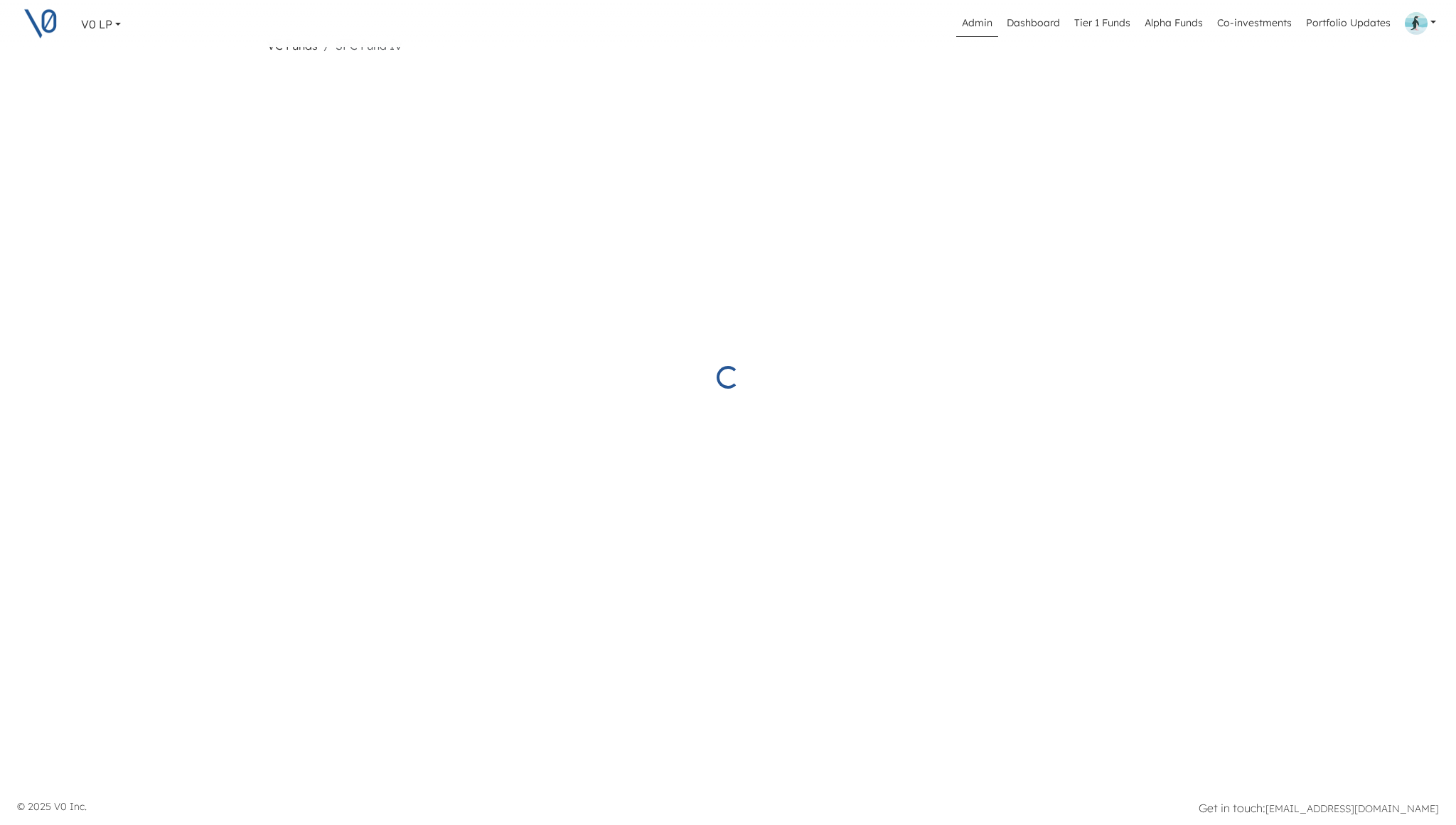
scroll to position [34, 0]
select select "true"
select select "fae1cea9244c4e5f8a645f10645ed168"
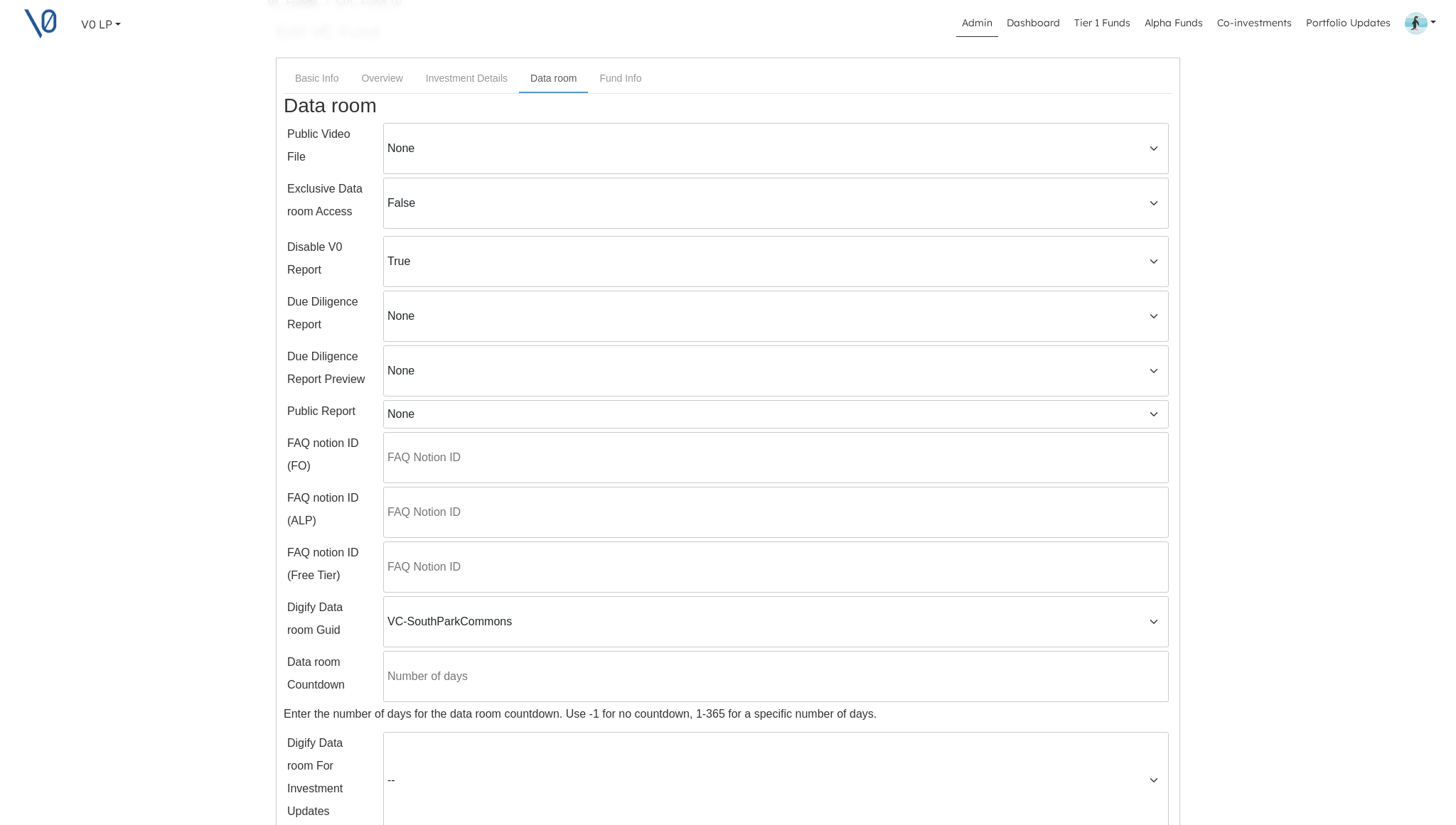
scroll to position [73, 0]
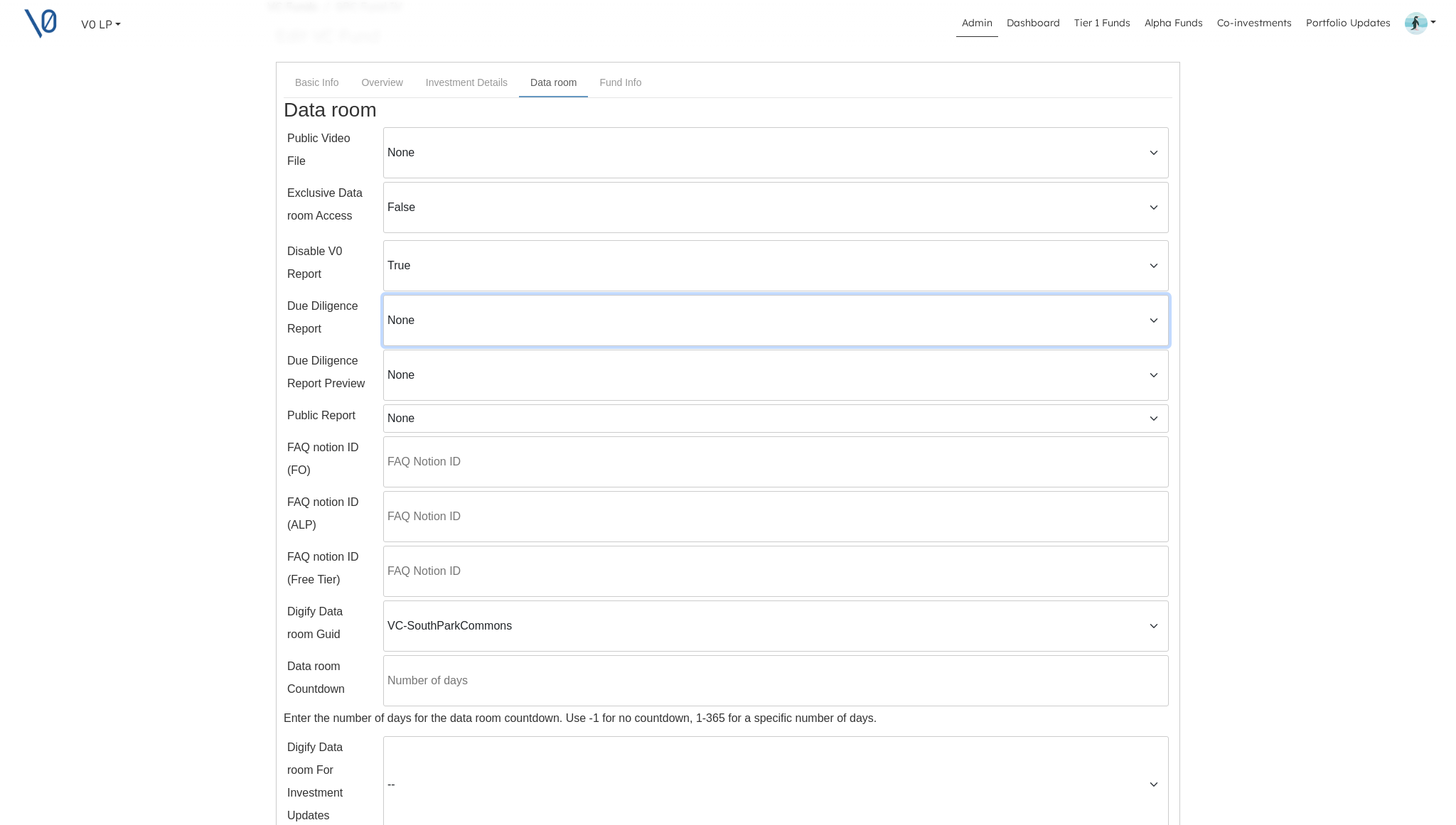
click at [455, 326] on select "None 2025 Aug Member Call.pdf Cognition_Data_Room_Combined.pdf OpenAI Usage Dat…" at bounding box center [776, 320] width 785 height 52
select select "88000413df984d419a76bd74db6b8474"
click at [383, 295] on select "None 2025 Aug Member Call.pdf Cognition_Data_Room_Combined.pdf OpenAI Usage Dat…" at bounding box center [776, 320] width 785 height 52
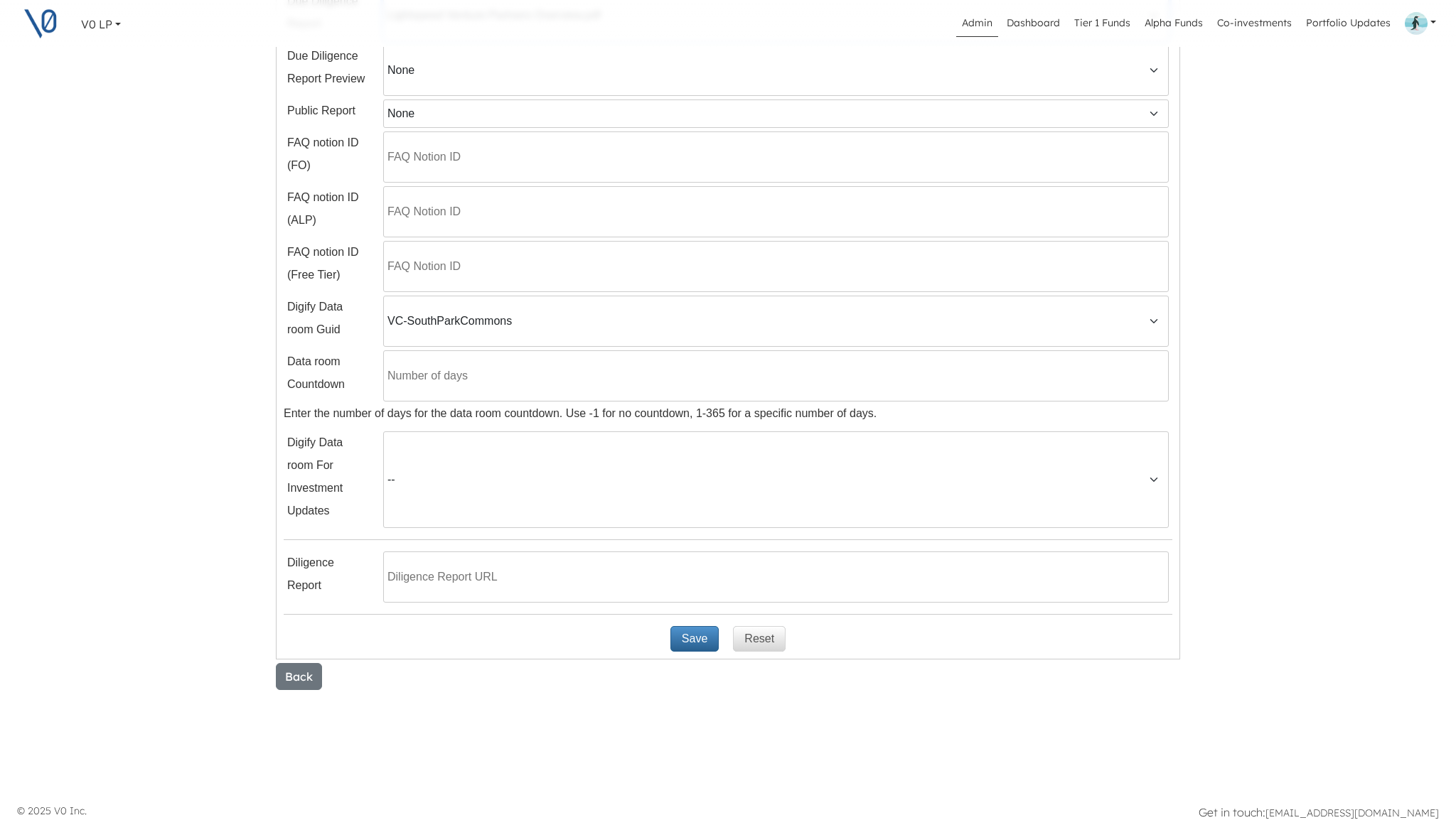
scroll to position [382, 0]
click at [688, 636] on button "Save" at bounding box center [695, 634] width 49 height 25
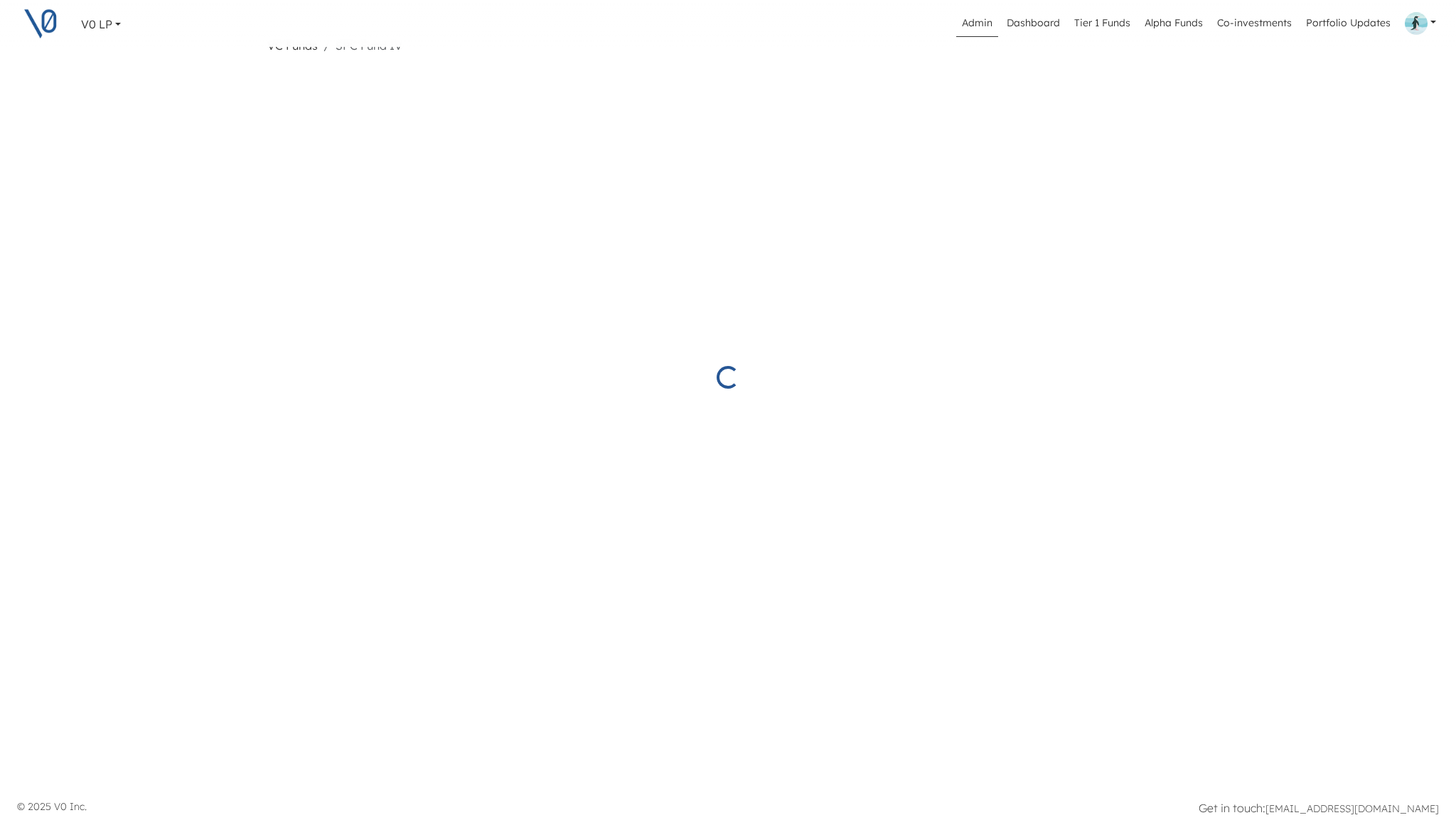
scroll to position [34, 0]
select select "true"
select select "88000413df984d419a76bd74db6b8474"
select select "fae1cea9244c4e5f8a645f10645ed168"
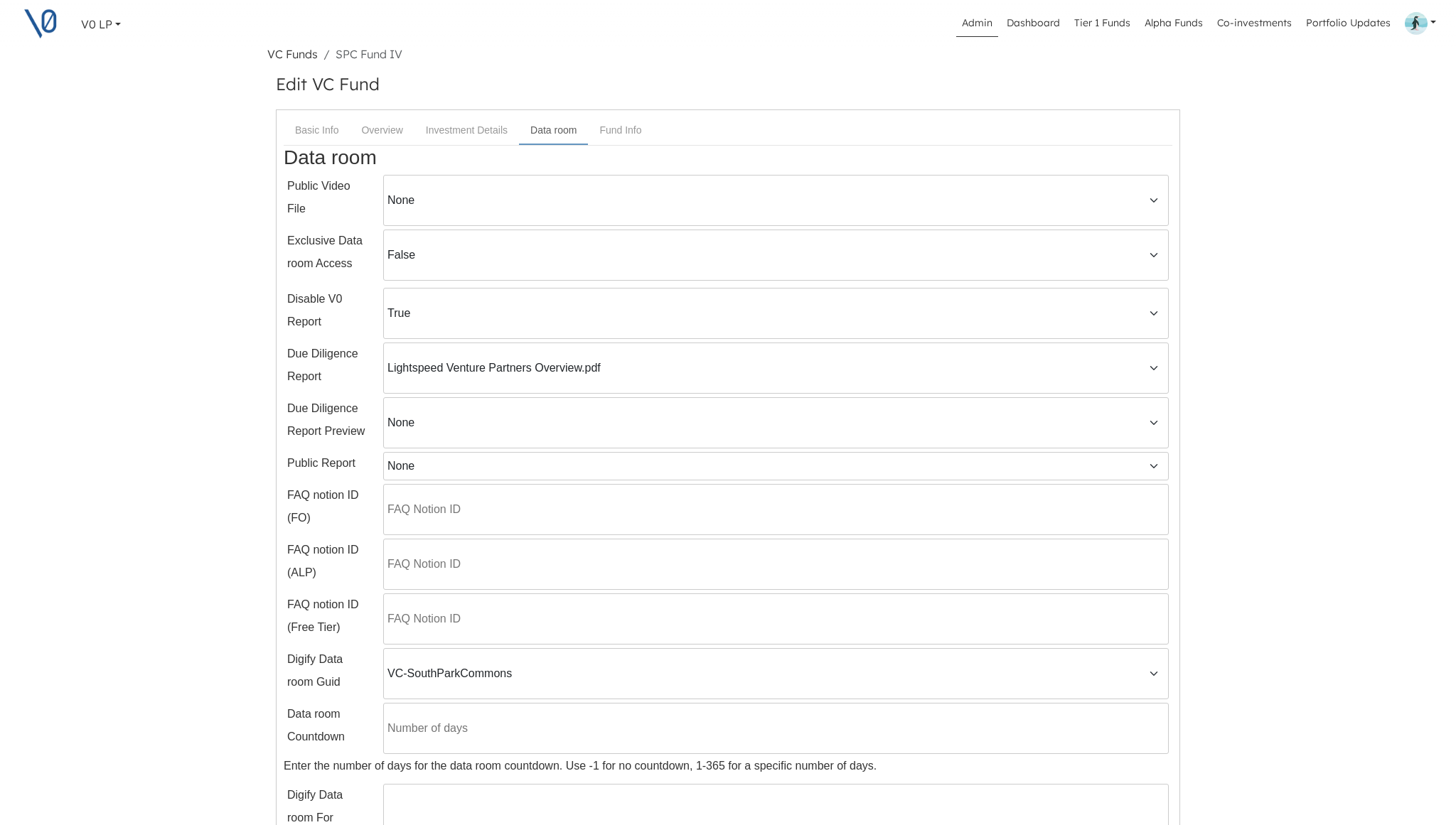
scroll to position [0, 0]
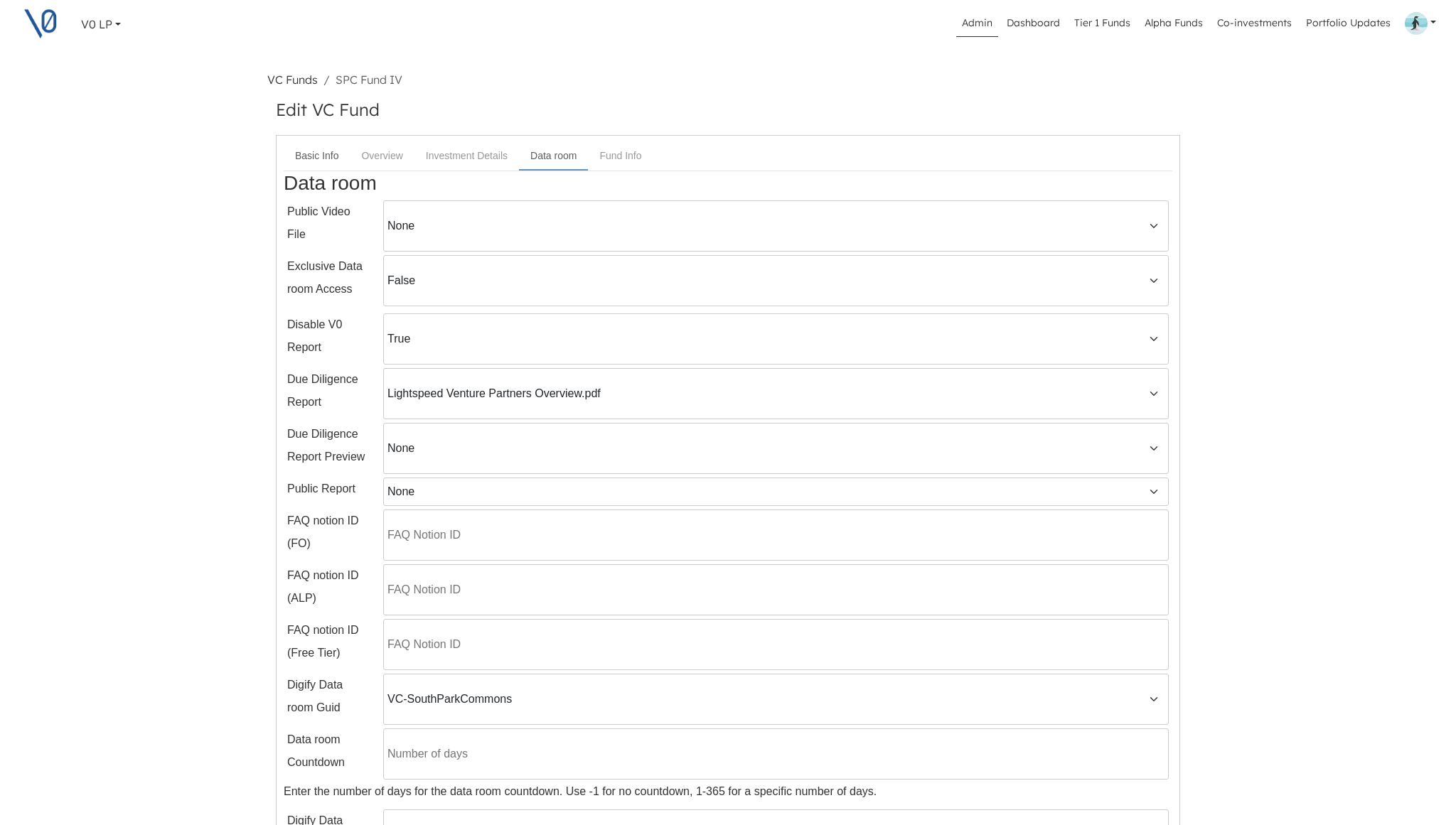
click at [319, 149] on link "Basic Info" at bounding box center [316, 156] width 66 height 26
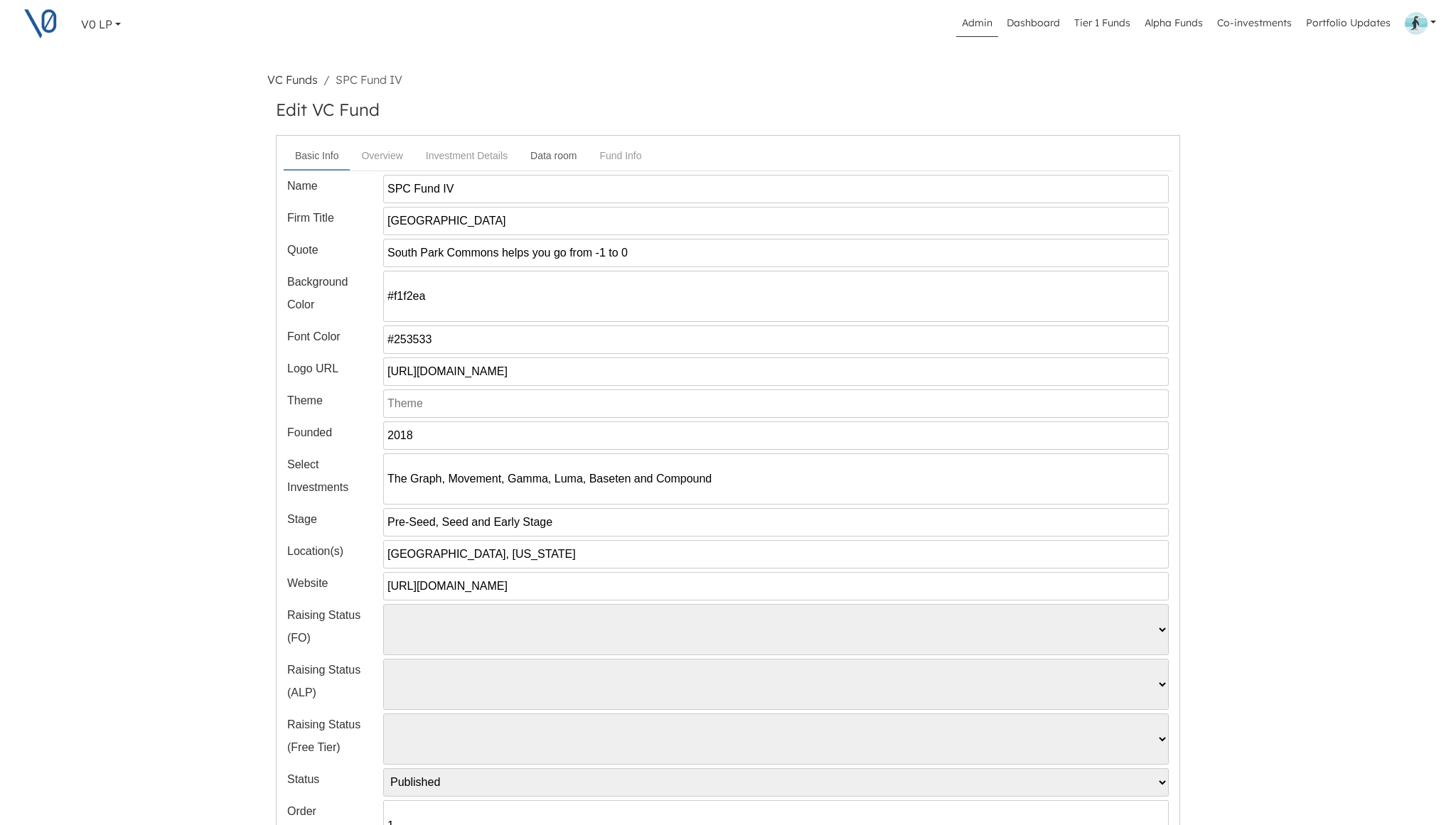
click at [554, 161] on link "Data room" at bounding box center [553, 156] width 69 height 26
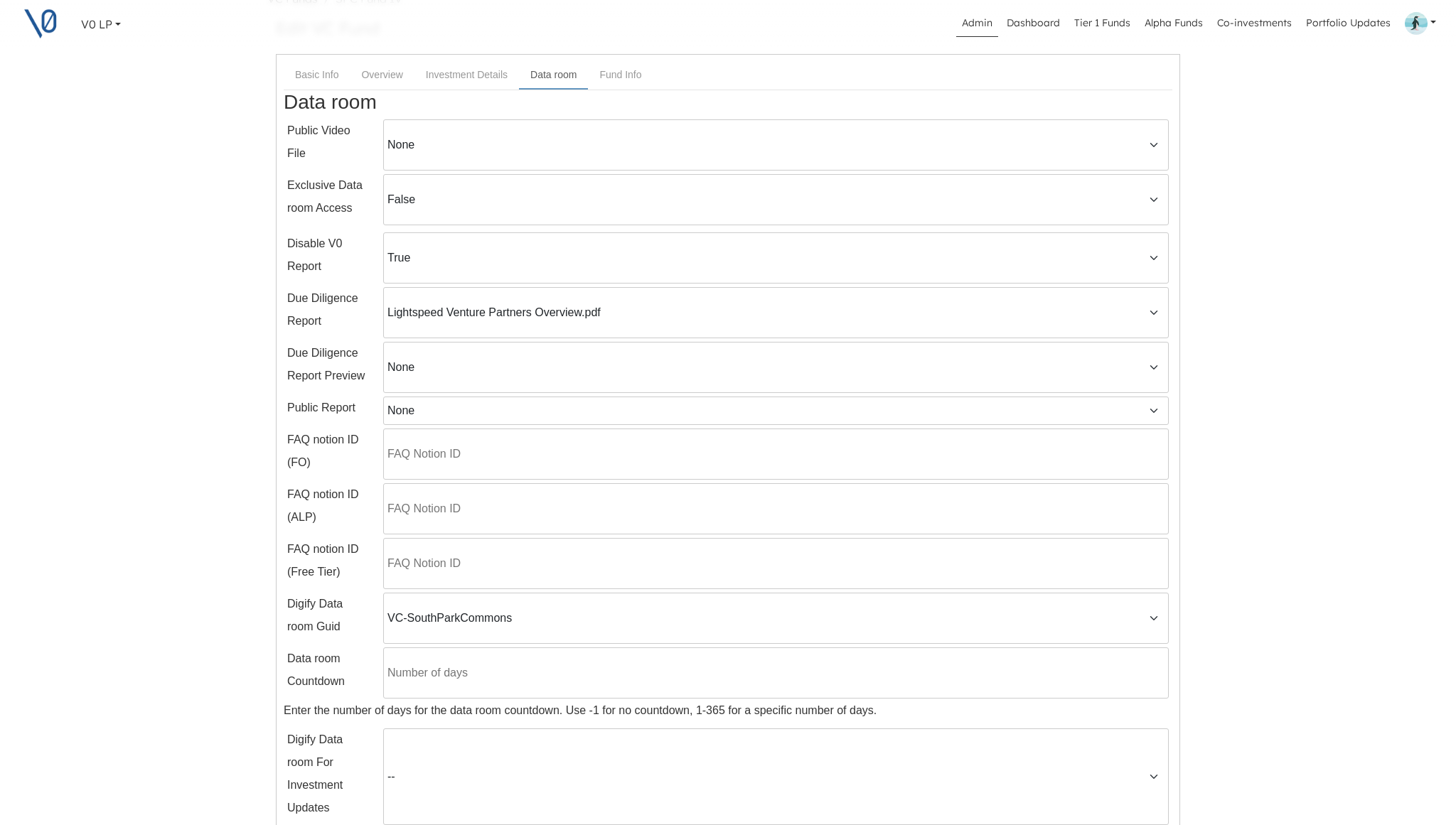
scroll to position [288, 0]
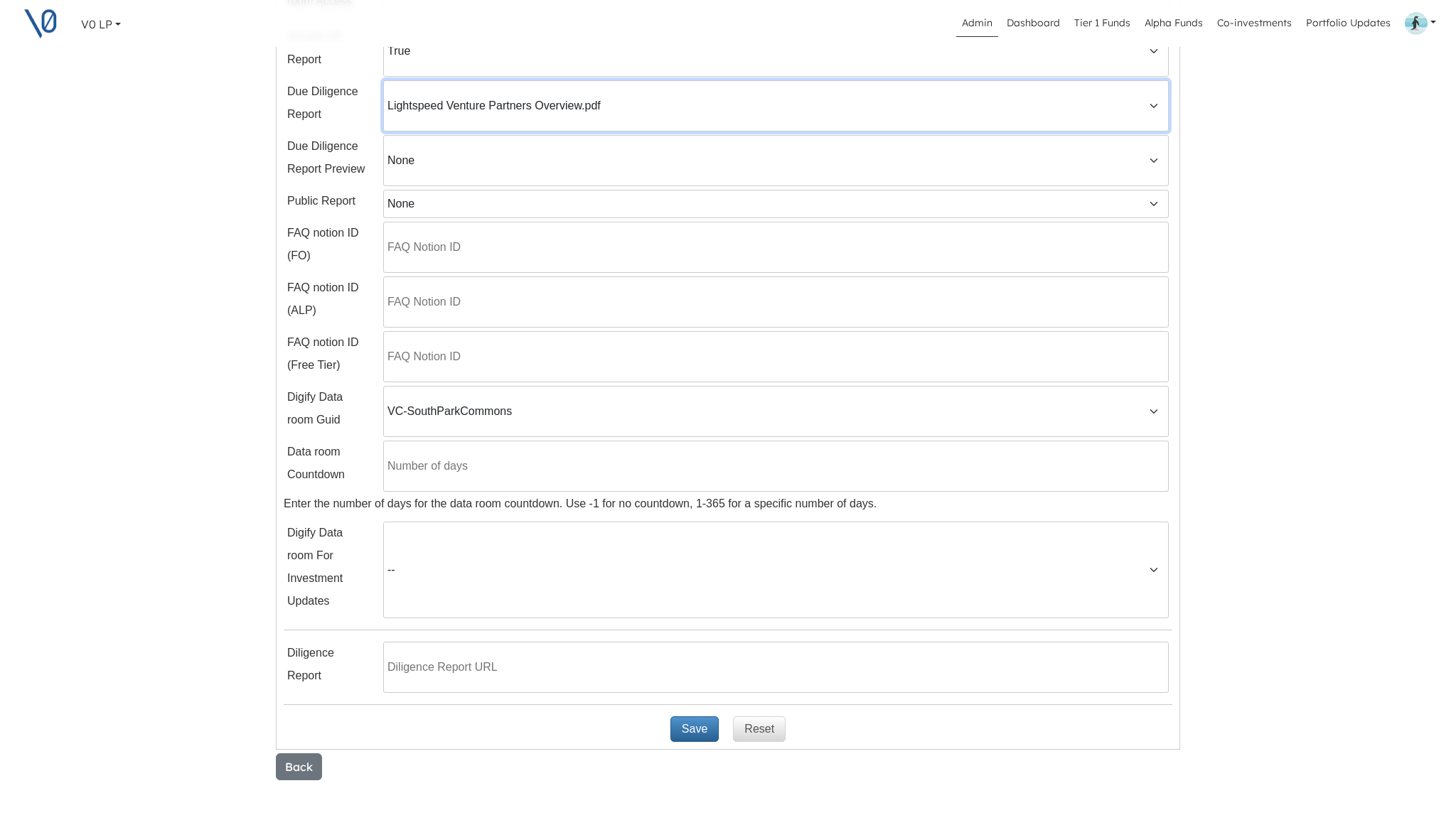
click at [576, 107] on select "None 2025 Aug Member Call.pdf Cognition_Data_Room_Combined.pdf OpenAI Usage Dat…" at bounding box center [776, 106] width 785 height 52
select select
click at [383, 81] on select "None 2025 Aug Member Call.pdf Cognition_Data_Room_Combined.pdf OpenAI Usage Dat…" at bounding box center [776, 106] width 785 height 52
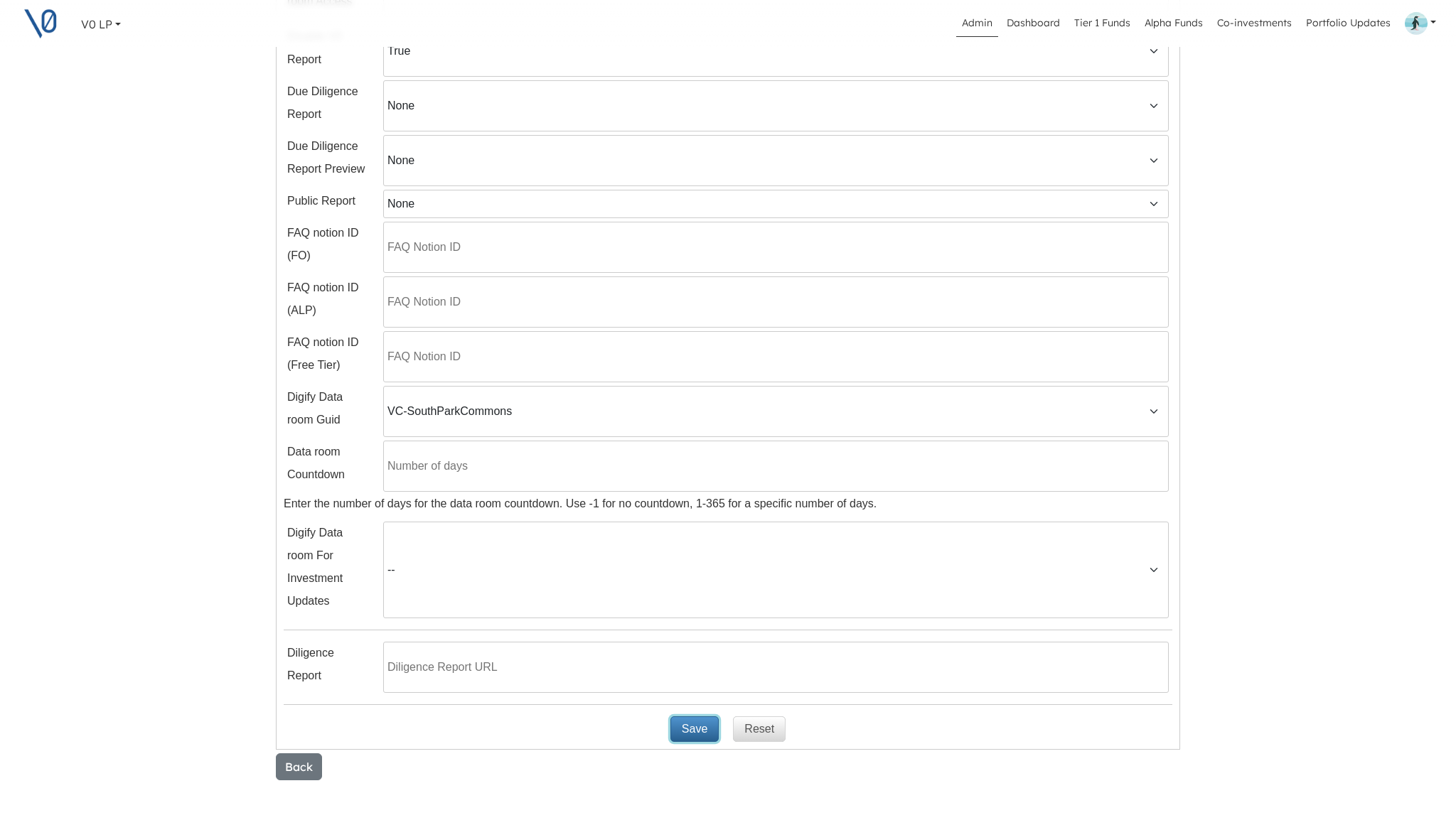
click at [693, 735] on button "Save" at bounding box center [695, 729] width 49 height 25
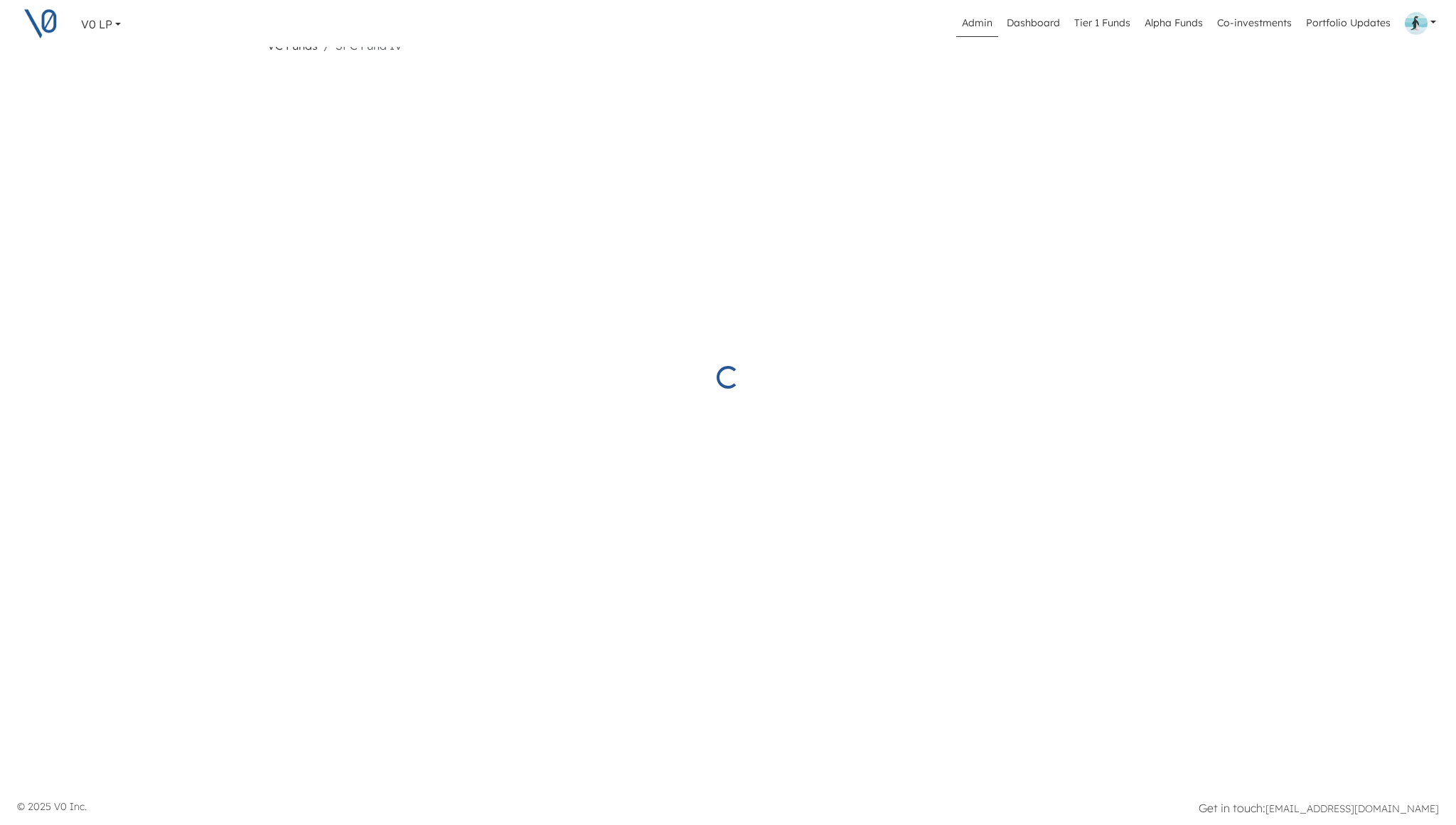
scroll to position [34, 0]
select select "Published"
select select "true"
select select "fae1cea9244c4e5f8a645f10645ed168"
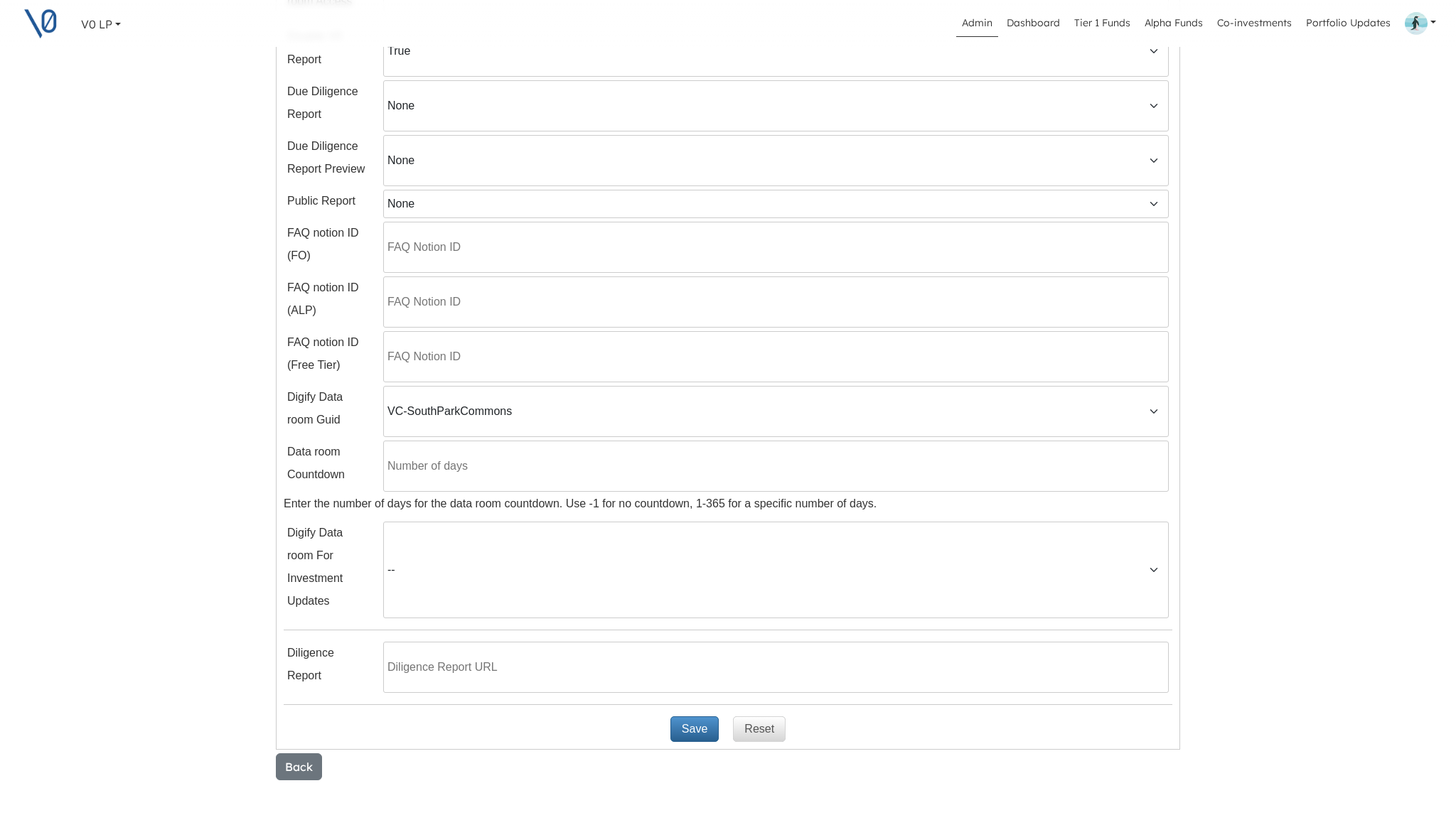
scroll to position [0, 0]
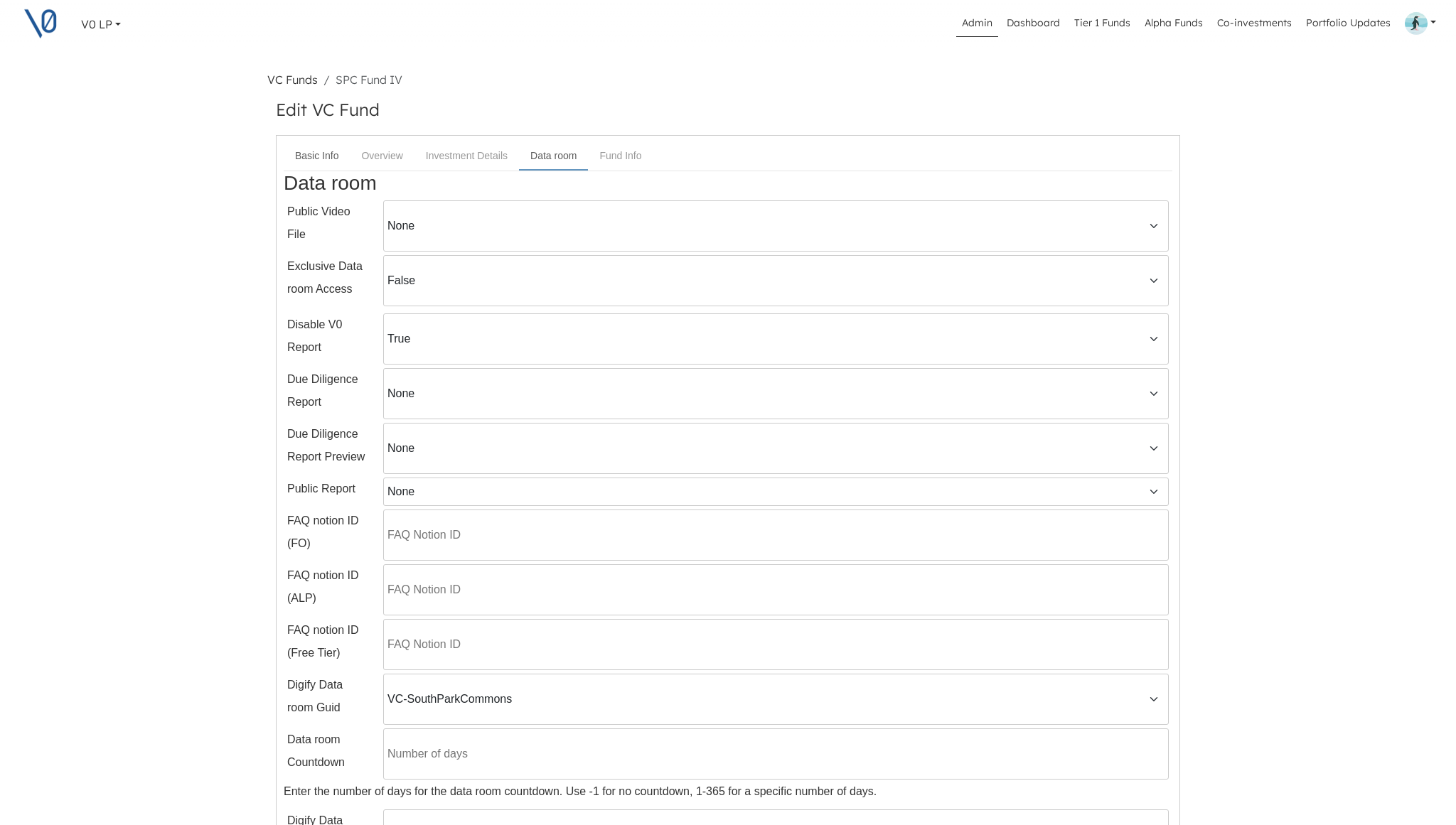
click at [318, 162] on link "Basic Info" at bounding box center [316, 156] width 66 height 26
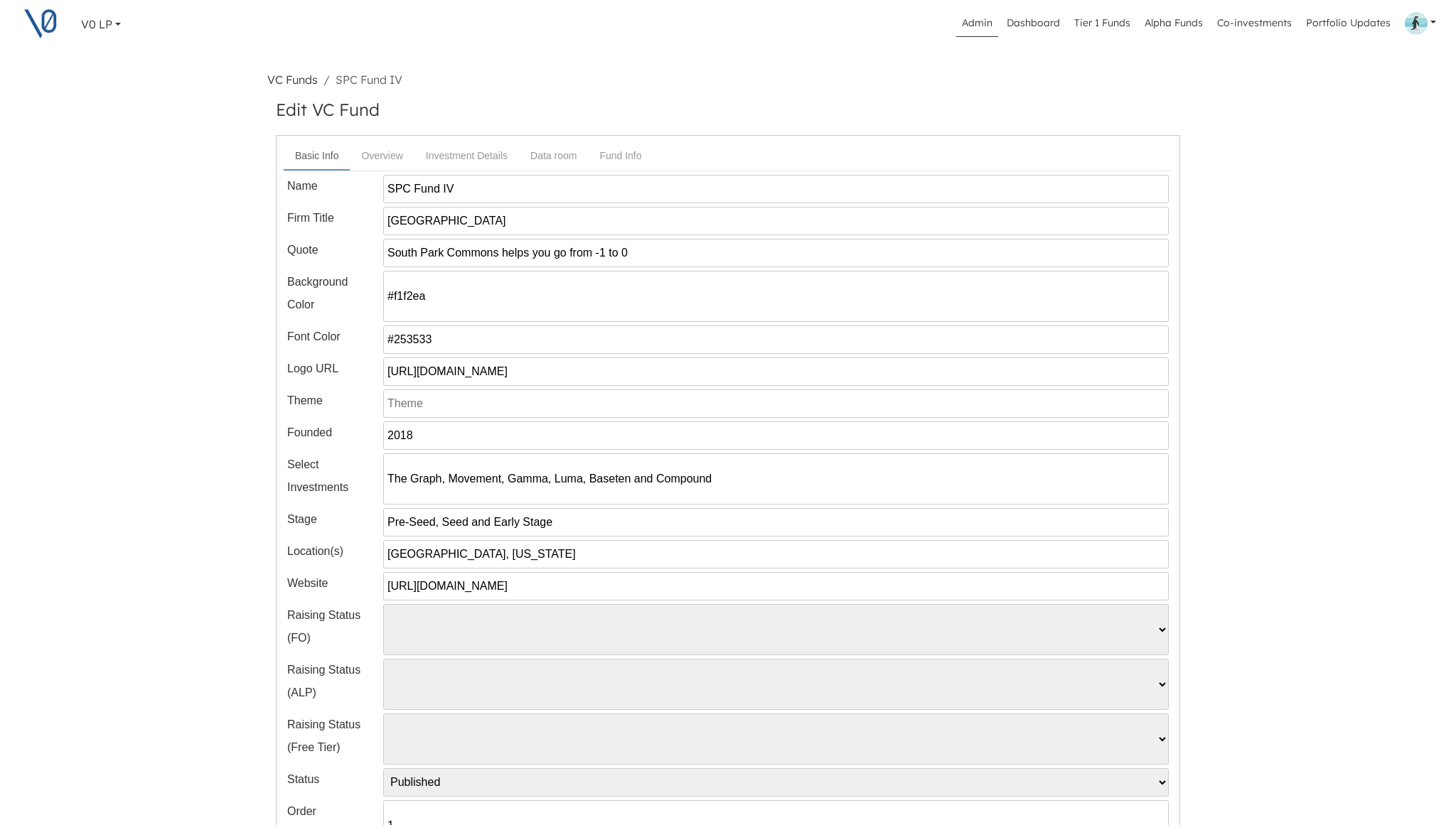
scroll to position [240, 0]
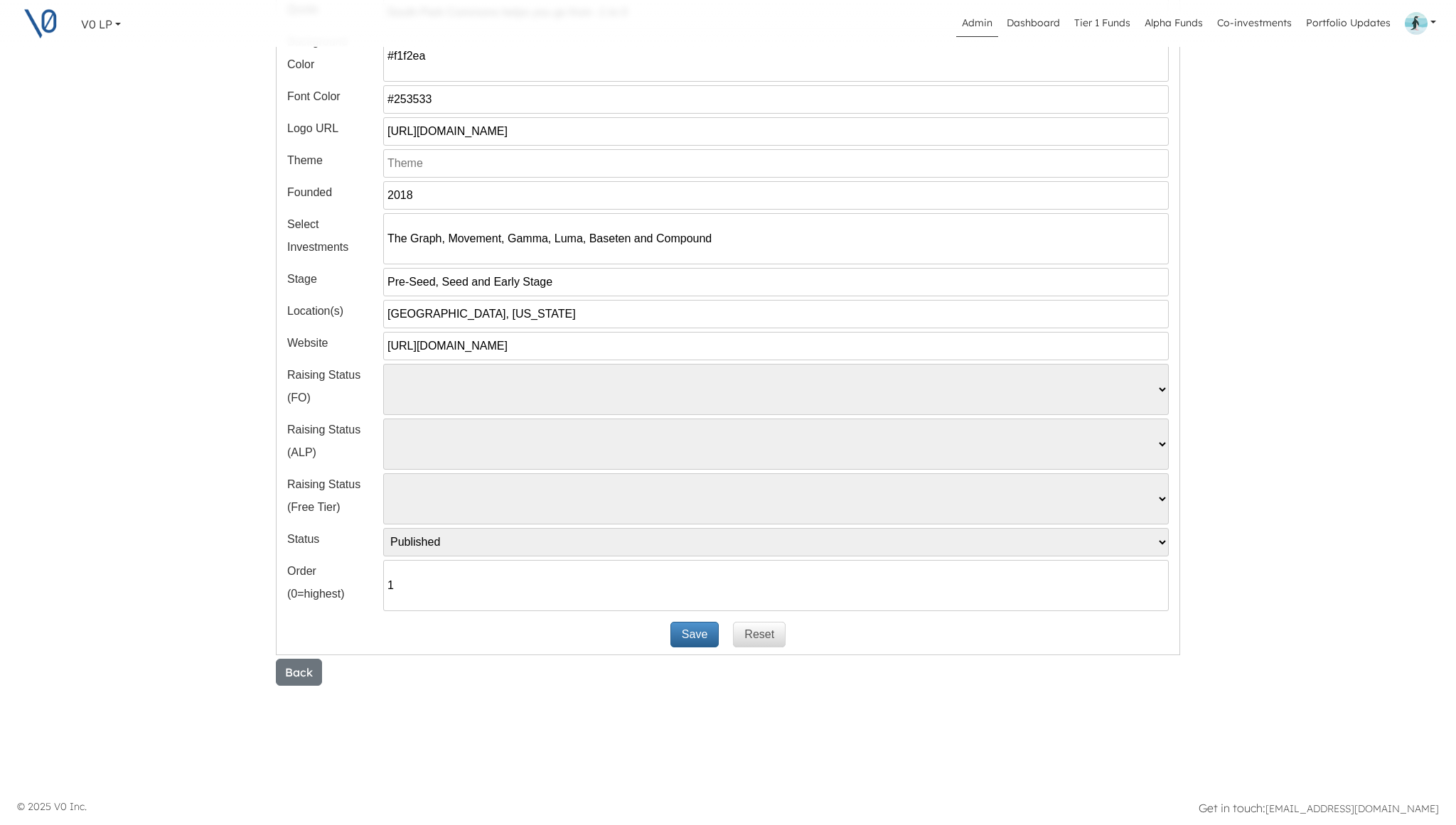
click at [445, 397] on select "Pending Started Closed" at bounding box center [776, 389] width 785 height 52
select select "Started"
click at [383, 364] on select "Pending Started Closed" at bounding box center [776, 389] width 785 height 52
click at [690, 636] on button "Save" at bounding box center [695, 634] width 49 height 25
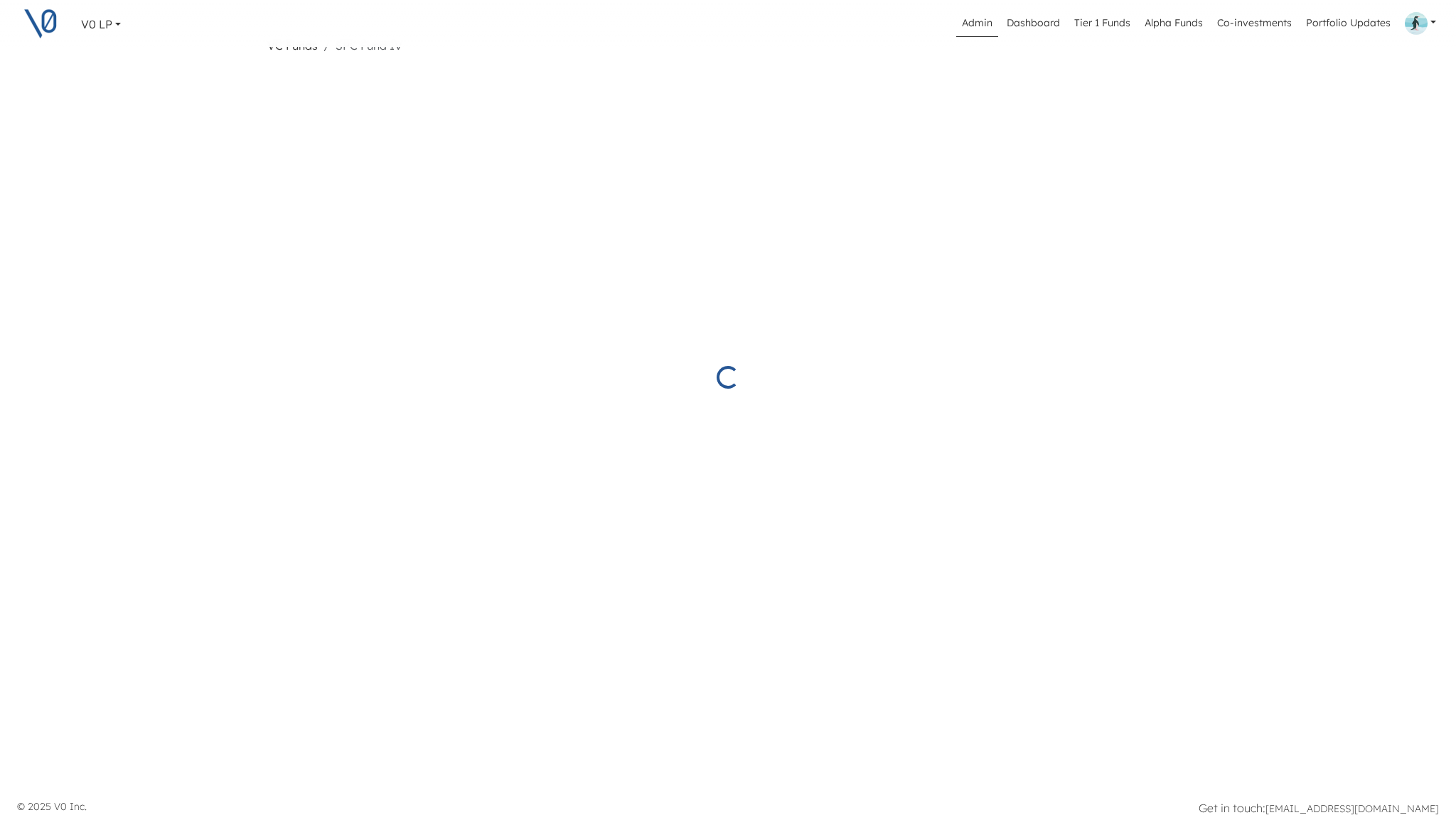
select select "Started"
select select "Published"
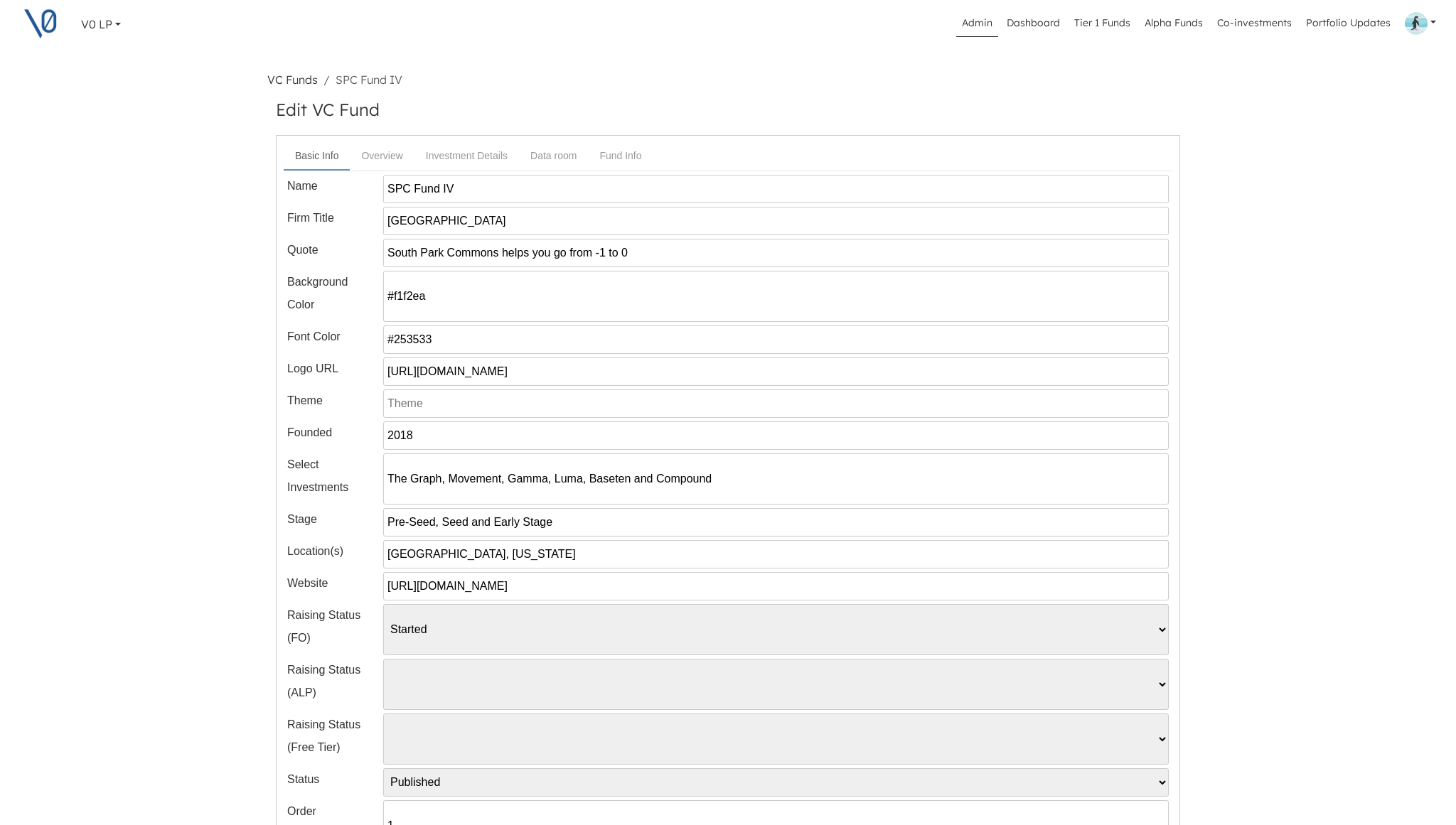
scroll to position [240, 0]
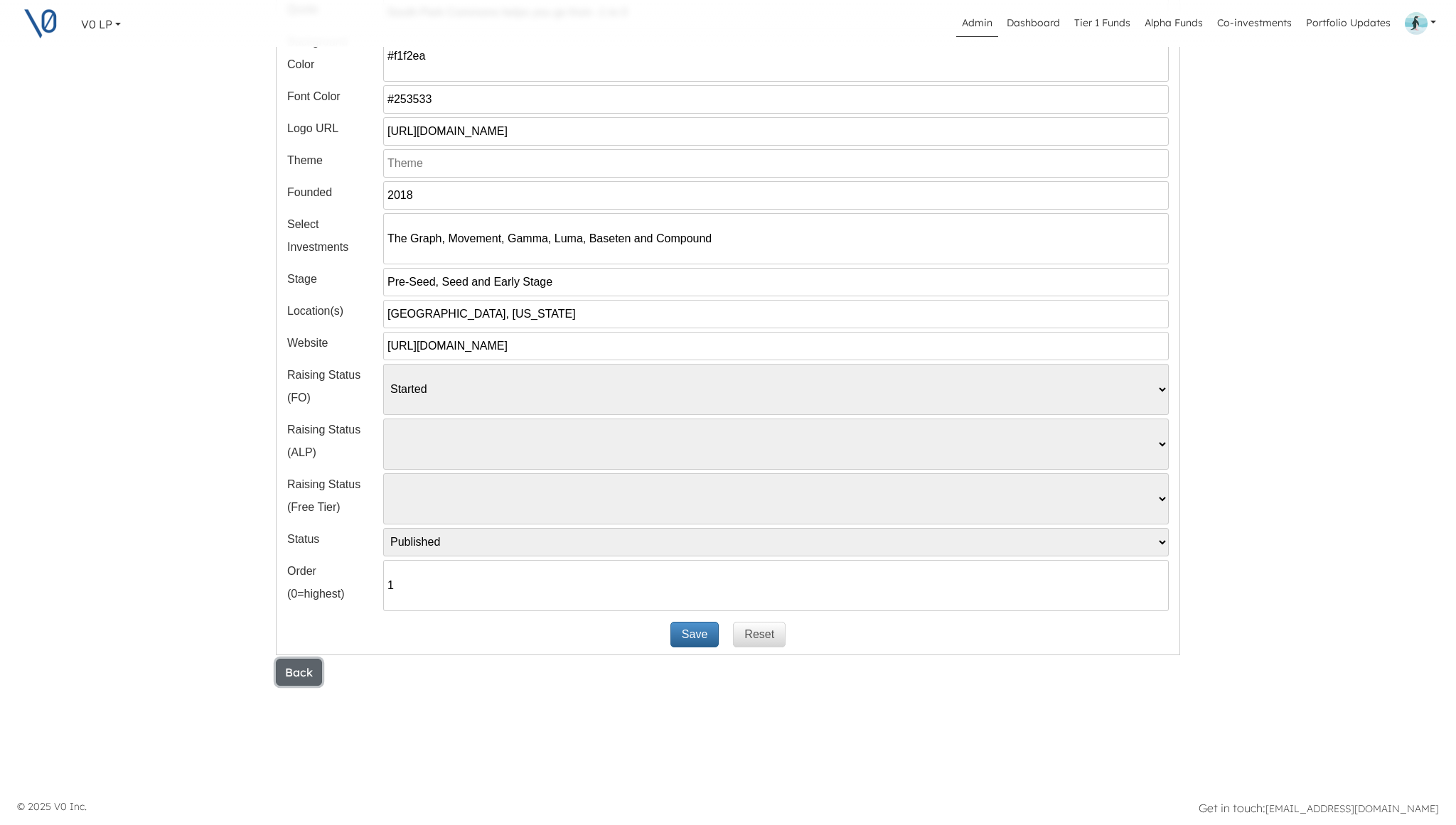
click at [302, 668] on button "Back" at bounding box center [298, 672] width 46 height 27
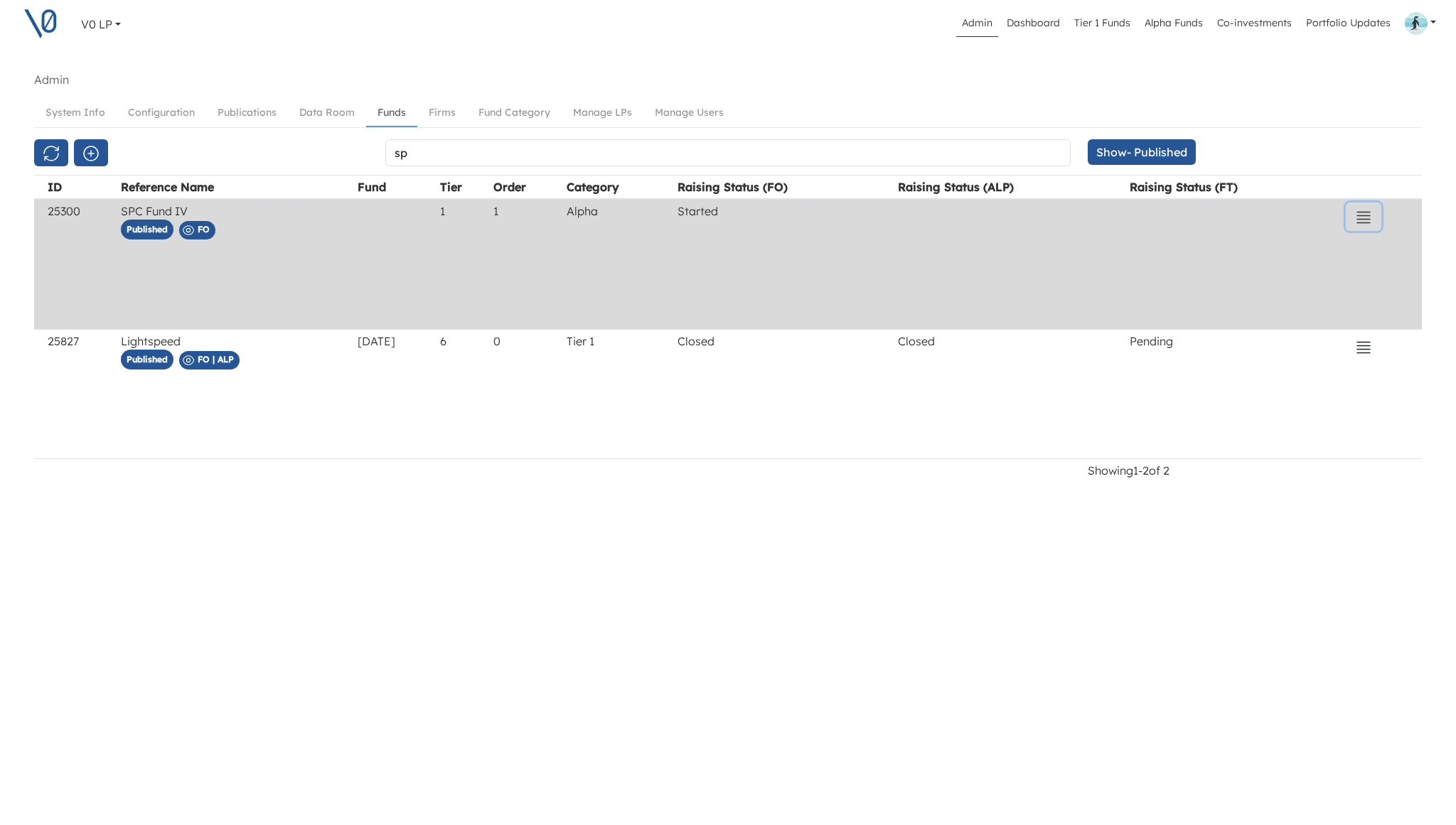
click at [1372, 212] on icon "button" at bounding box center [1364, 218] width 18 height 18
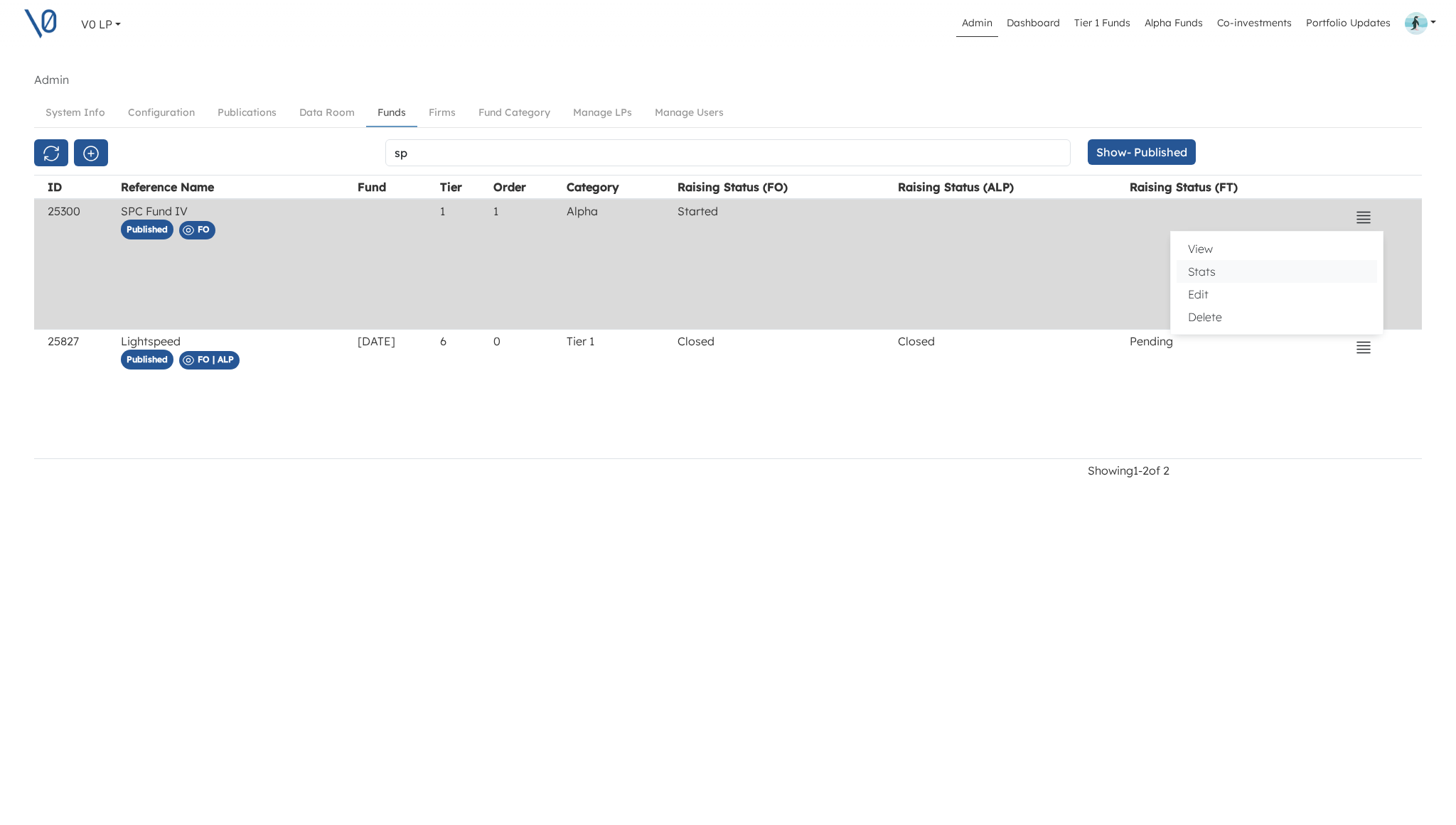
click at [1274, 278] on button "Stats" at bounding box center [1277, 270] width 200 height 22
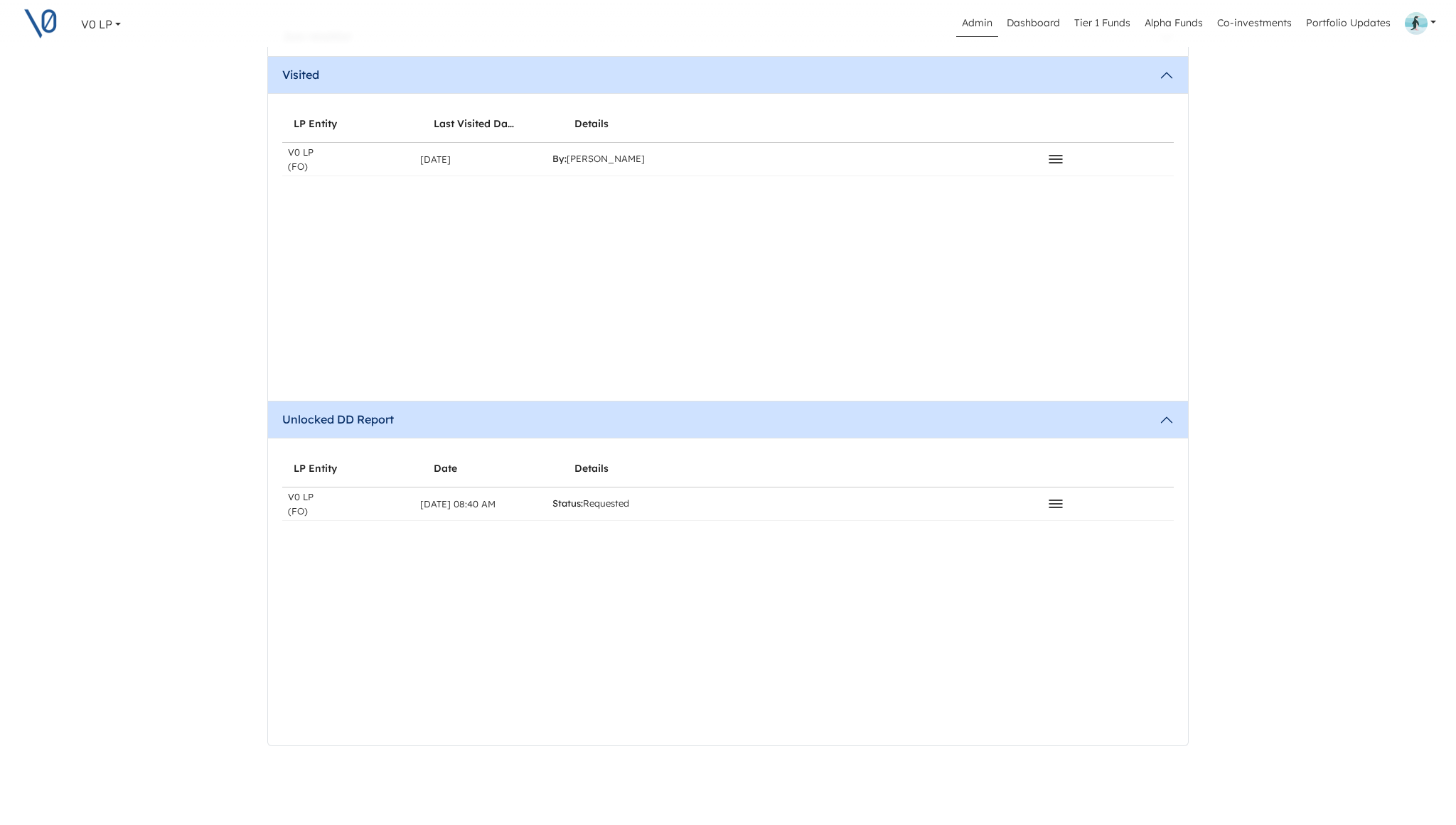
scroll to position [328, 0]
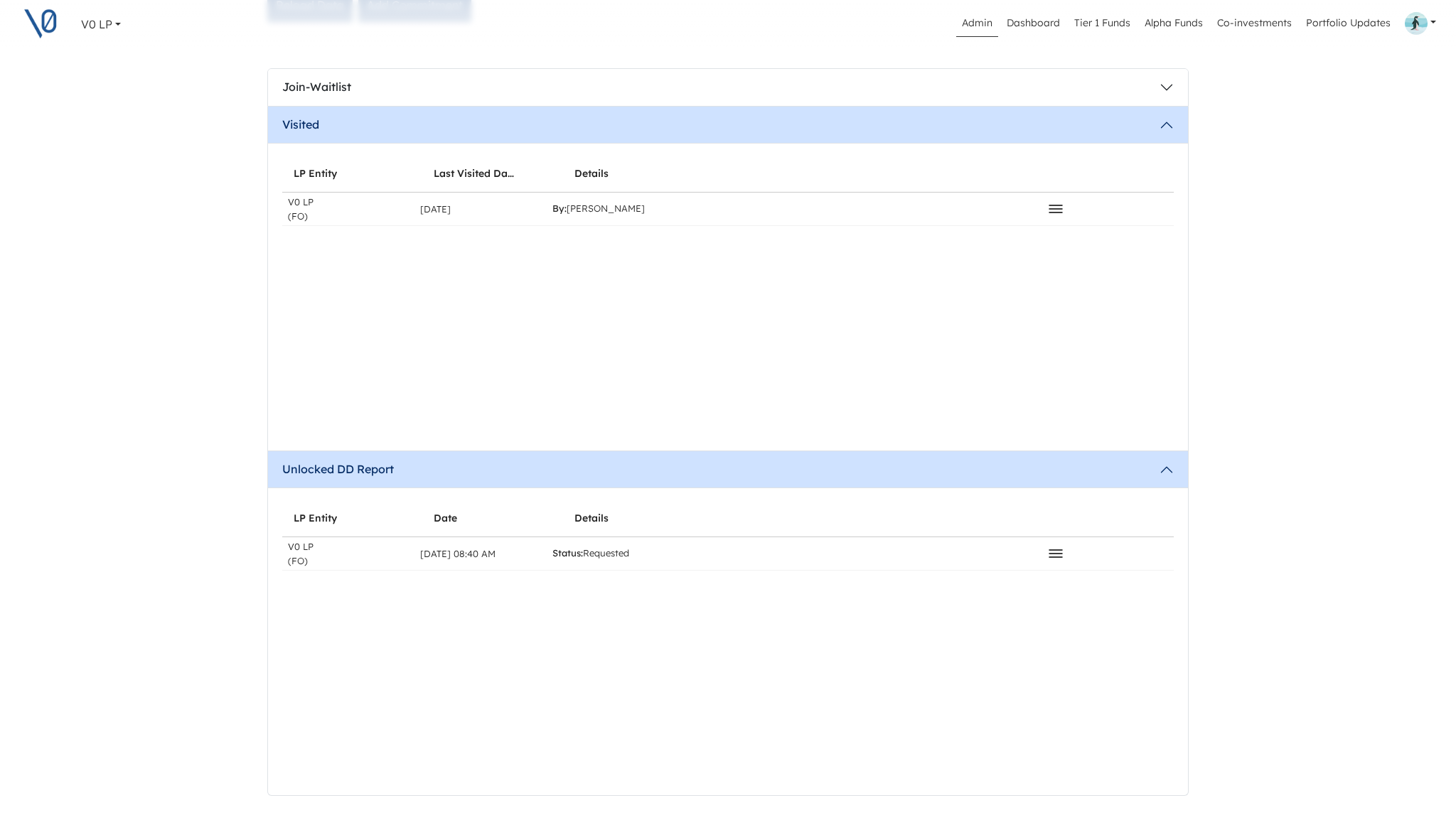
click at [1056, 553] on icon at bounding box center [1056, 554] width 18 height 18
click at [964, 577] on button "Relock DD" at bounding box center [958, 578] width 200 height 19
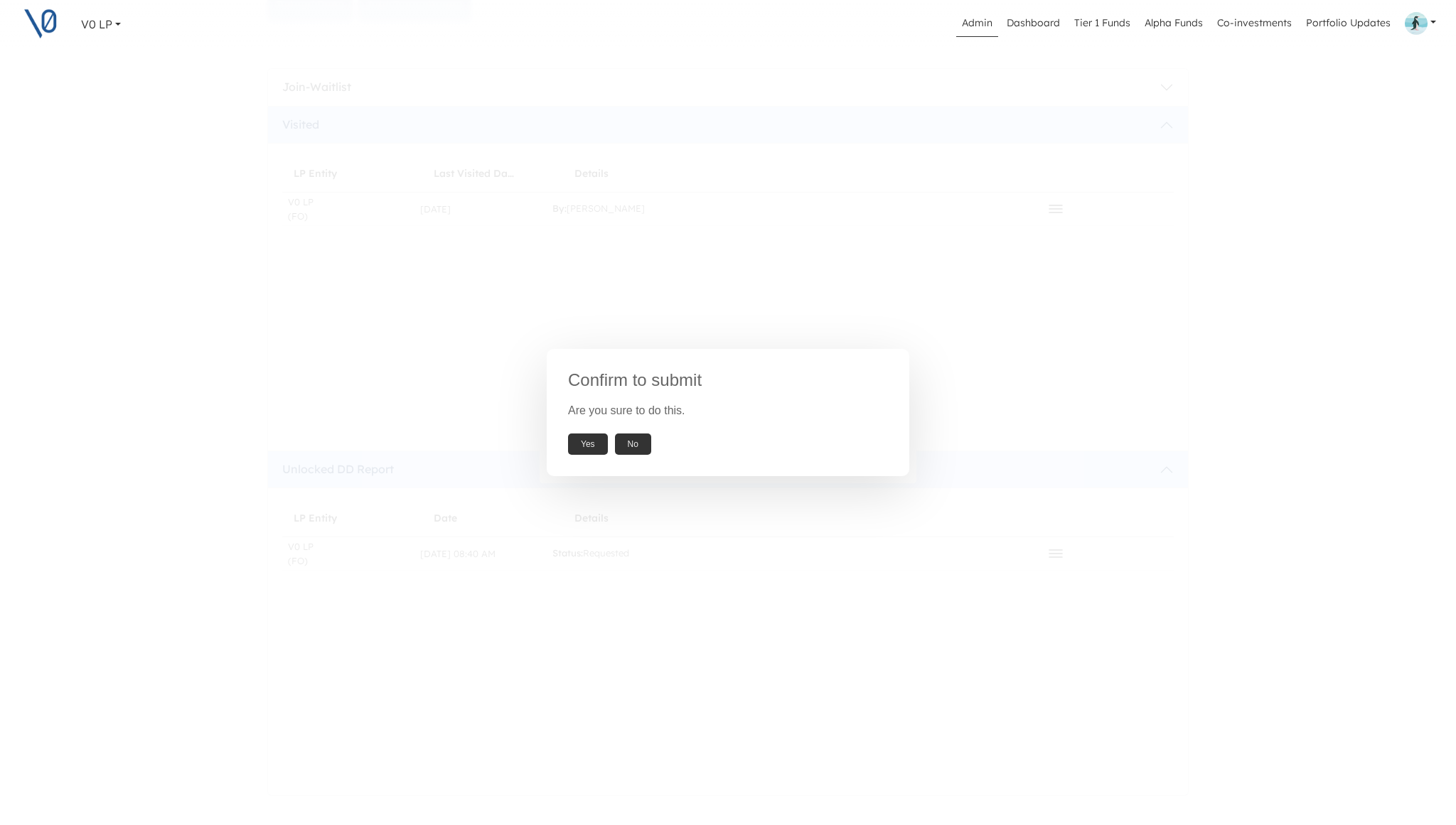
click at [590, 437] on button "Yes" at bounding box center [588, 445] width 40 height 21
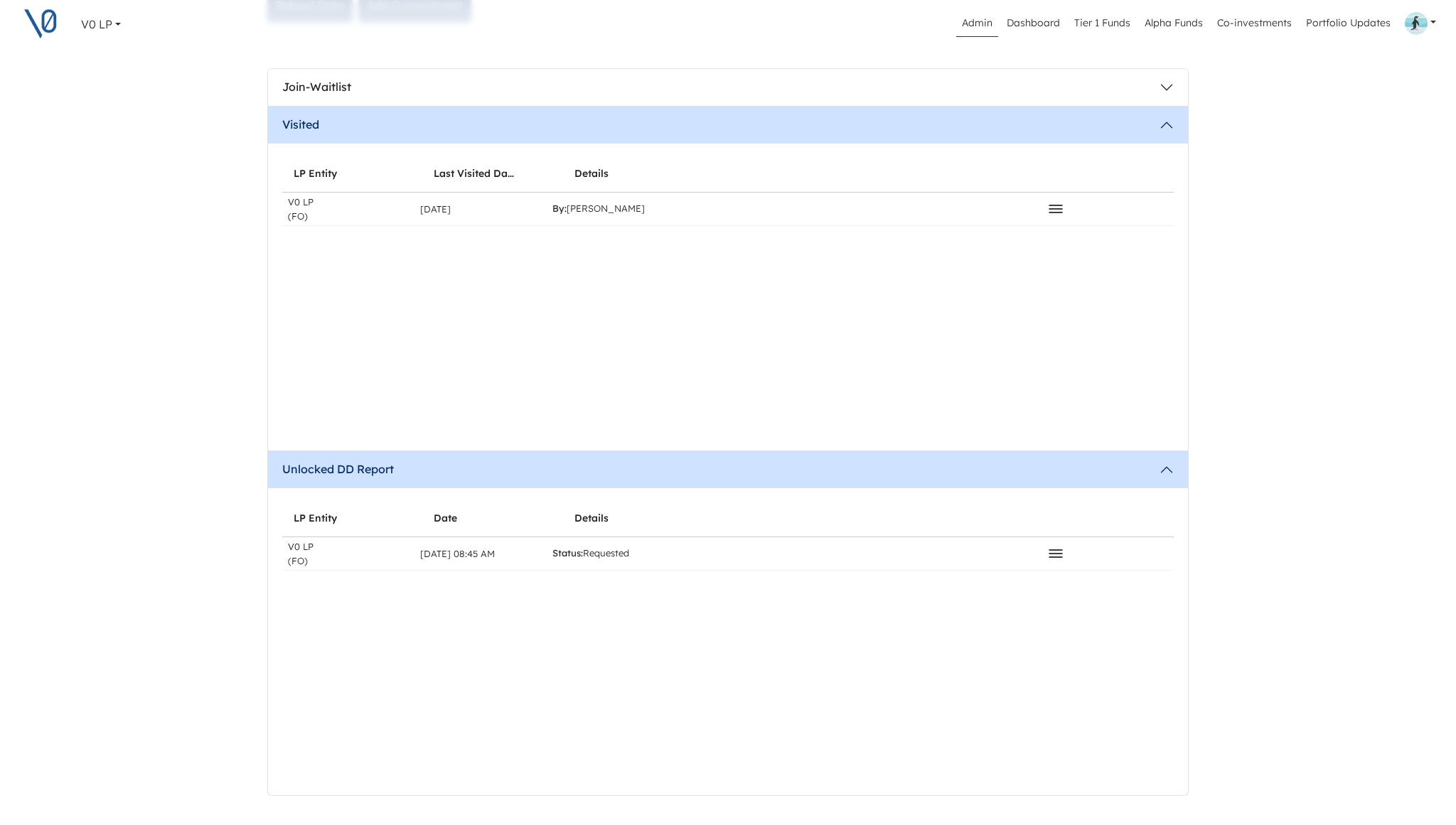
click at [1059, 555] on icon at bounding box center [1056, 554] width 18 height 18
click at [922, 578] on button "Relock DD" at bounding box center [958, 578] width 200 height 19
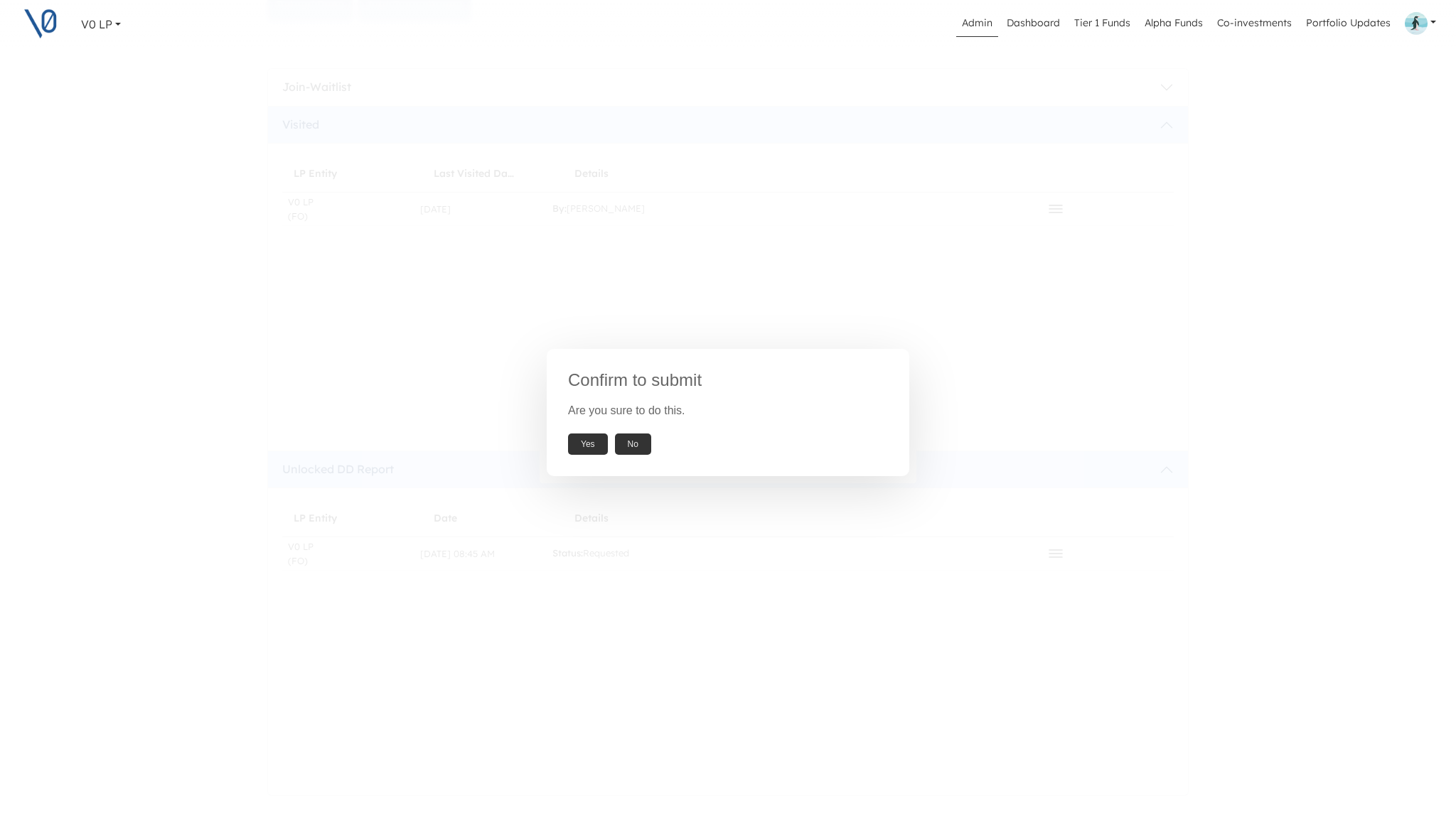
click at [586, 442] on button "Yes" at bounding box center [588, 445] width 40 height 21
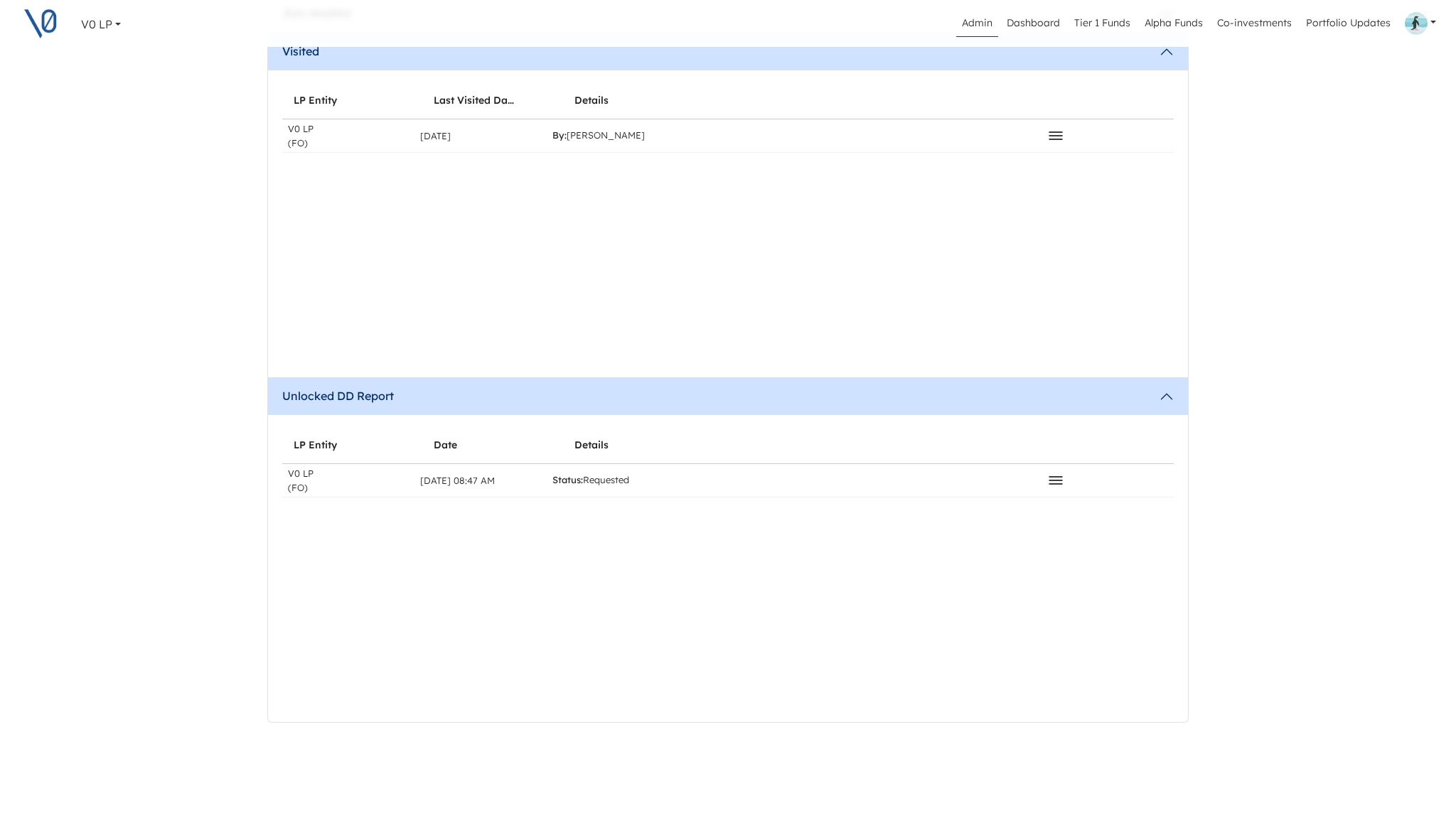
scroll to position [439, 0]
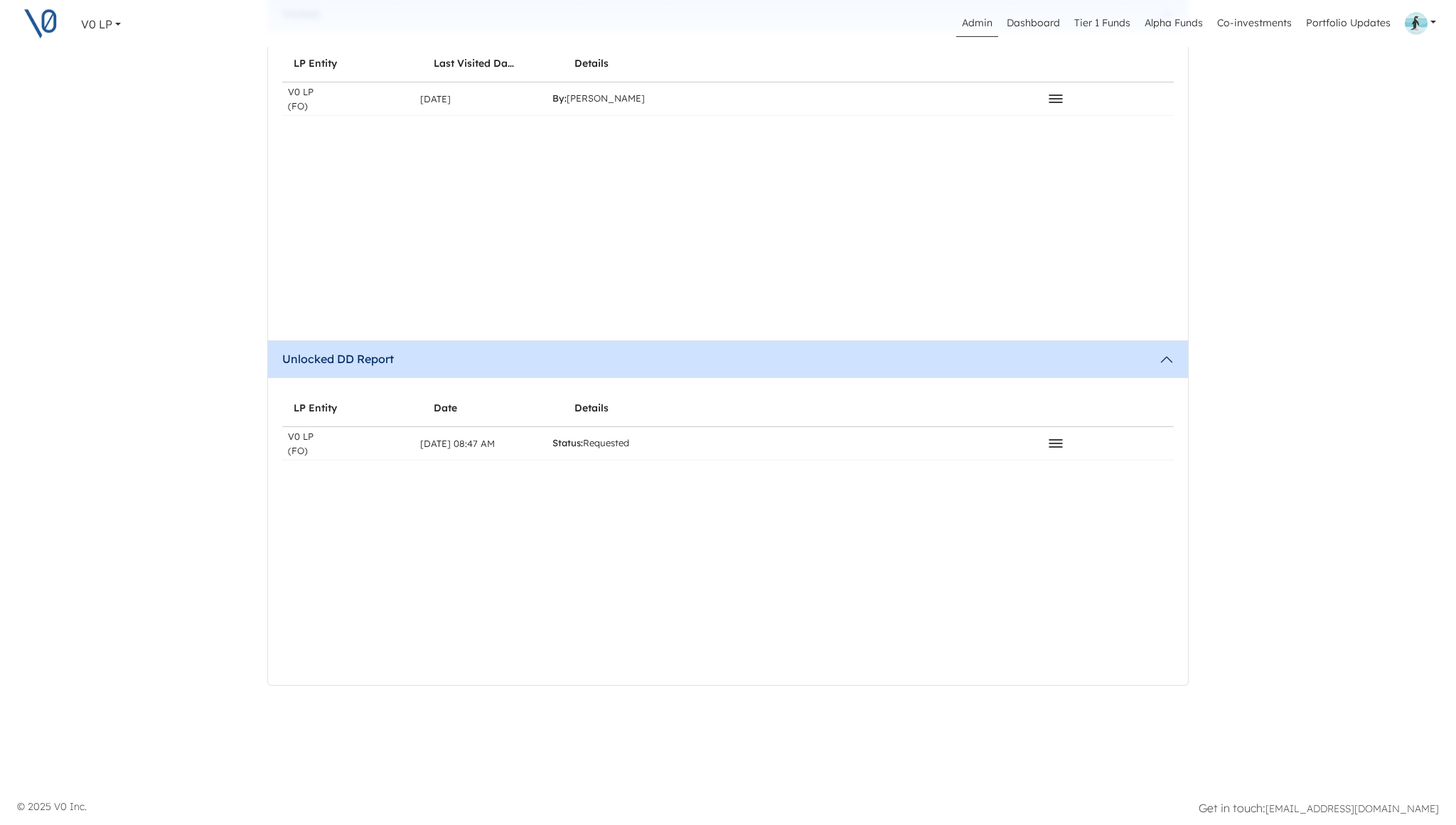
click at [1053, 447] on icon at bounding box center [1056, 444] width 18 height 18
click at [613, 535] on div "LP Entity Date Details V0 LP (FO) Sep 30, 2025 08:47 AM Status: Requested Reloc…" at bounding box center [728, 531] width 892 height 284
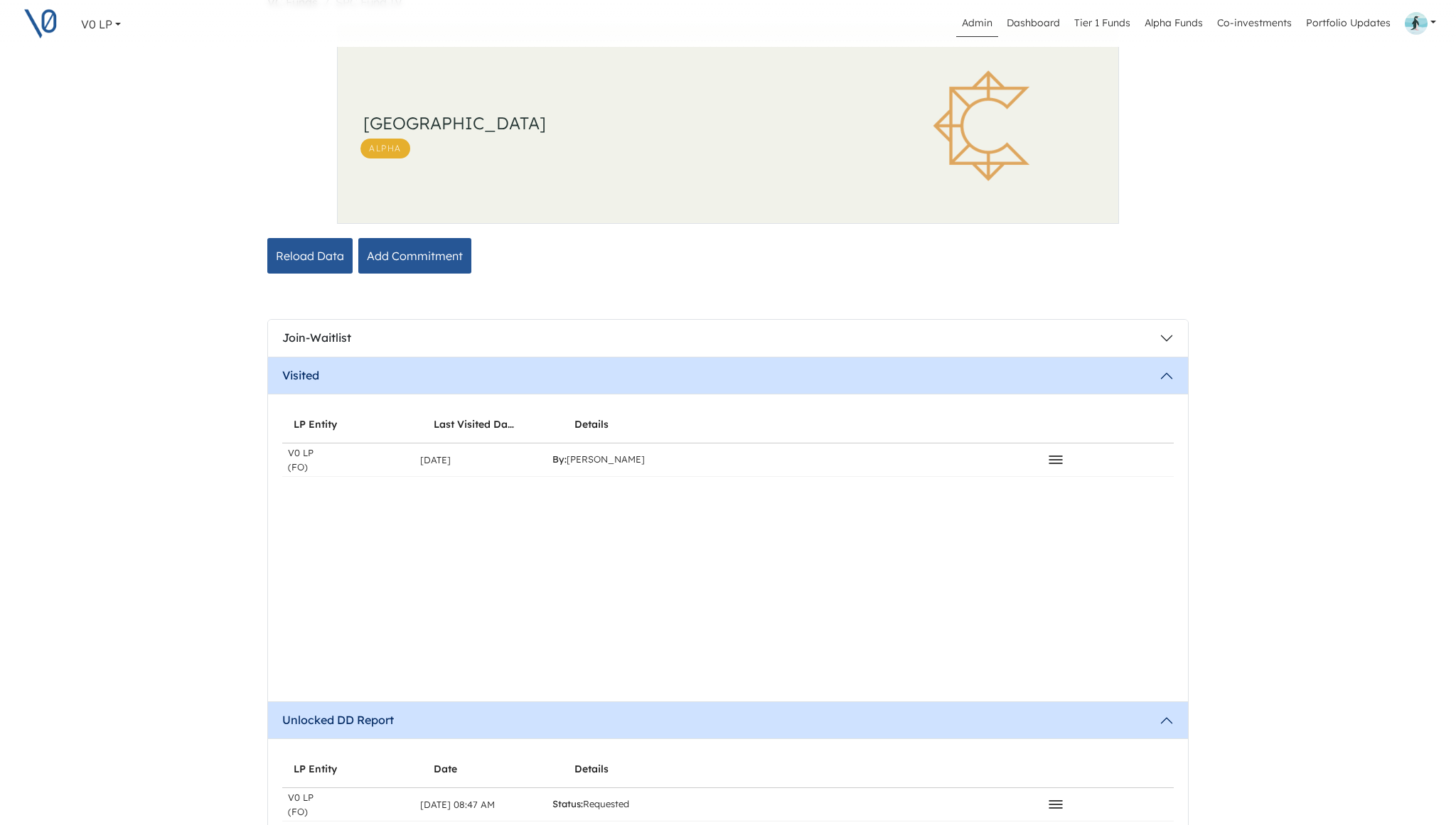
scroll to position [0, 0]
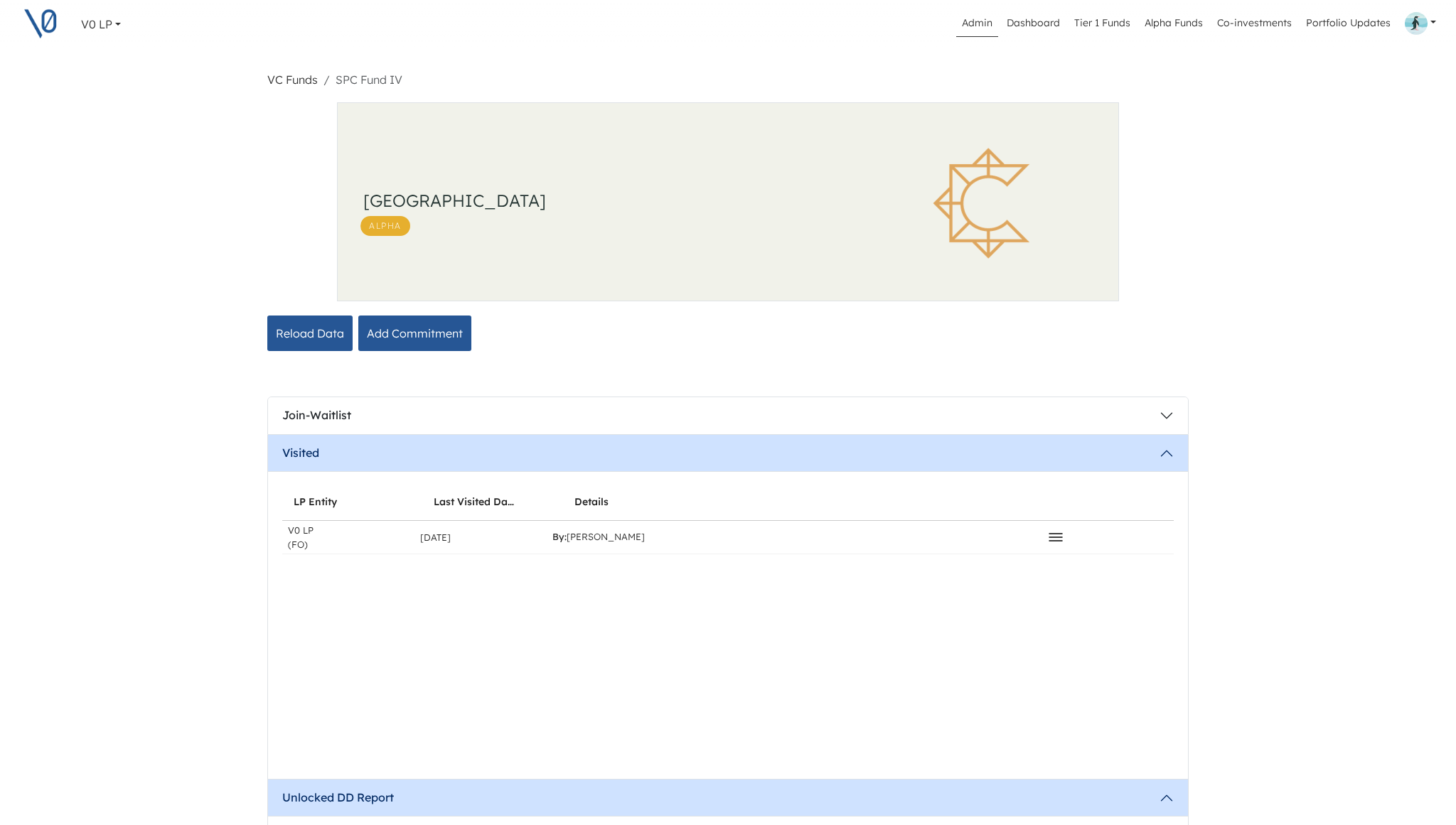
click at [300, 78] on link "VC Funds" at bounding box center [293, 80] width 51 height 15
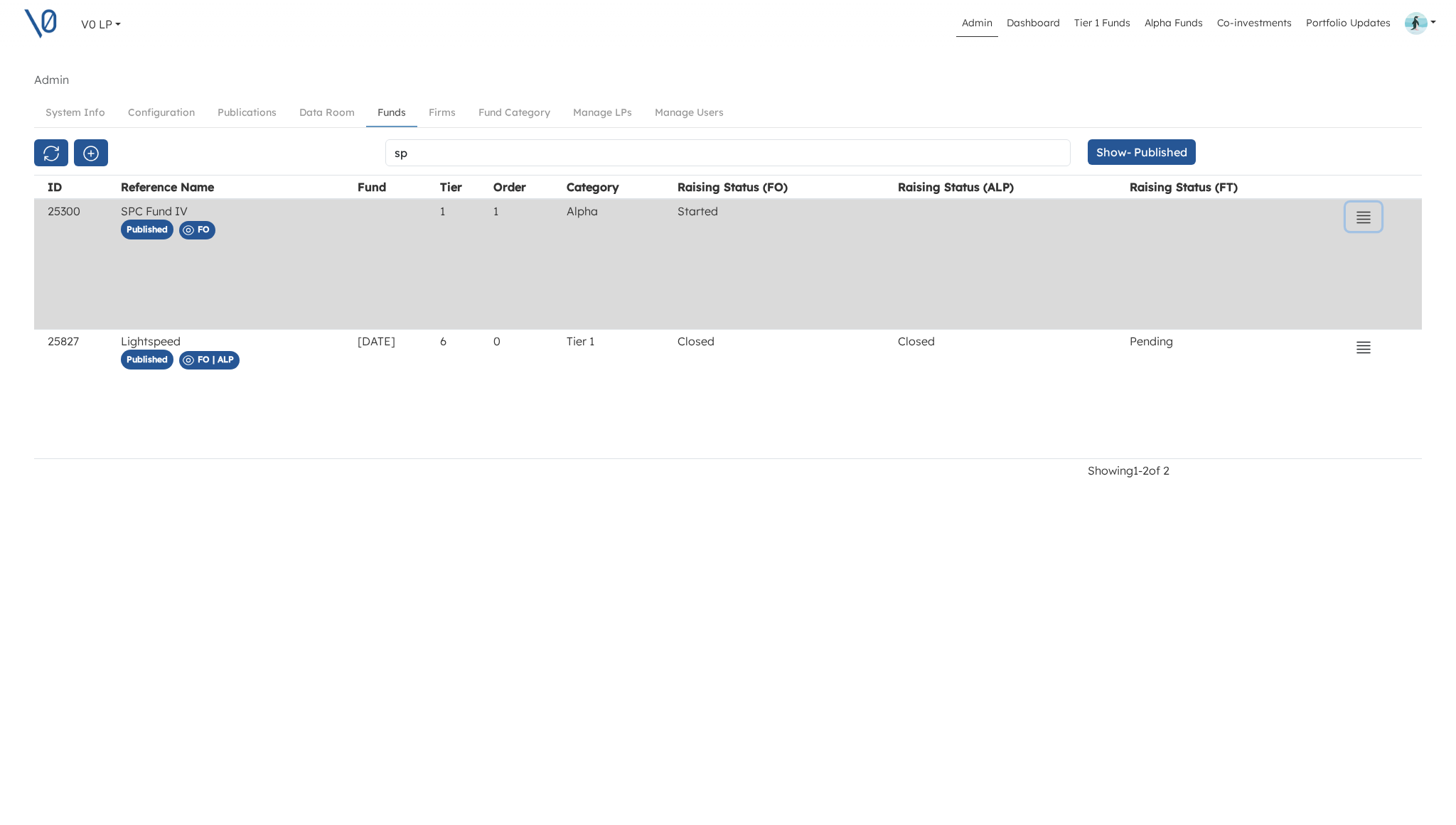
click at [1367, 215] on icon "button" at bounding box center [1363, 217] width 13 height 11
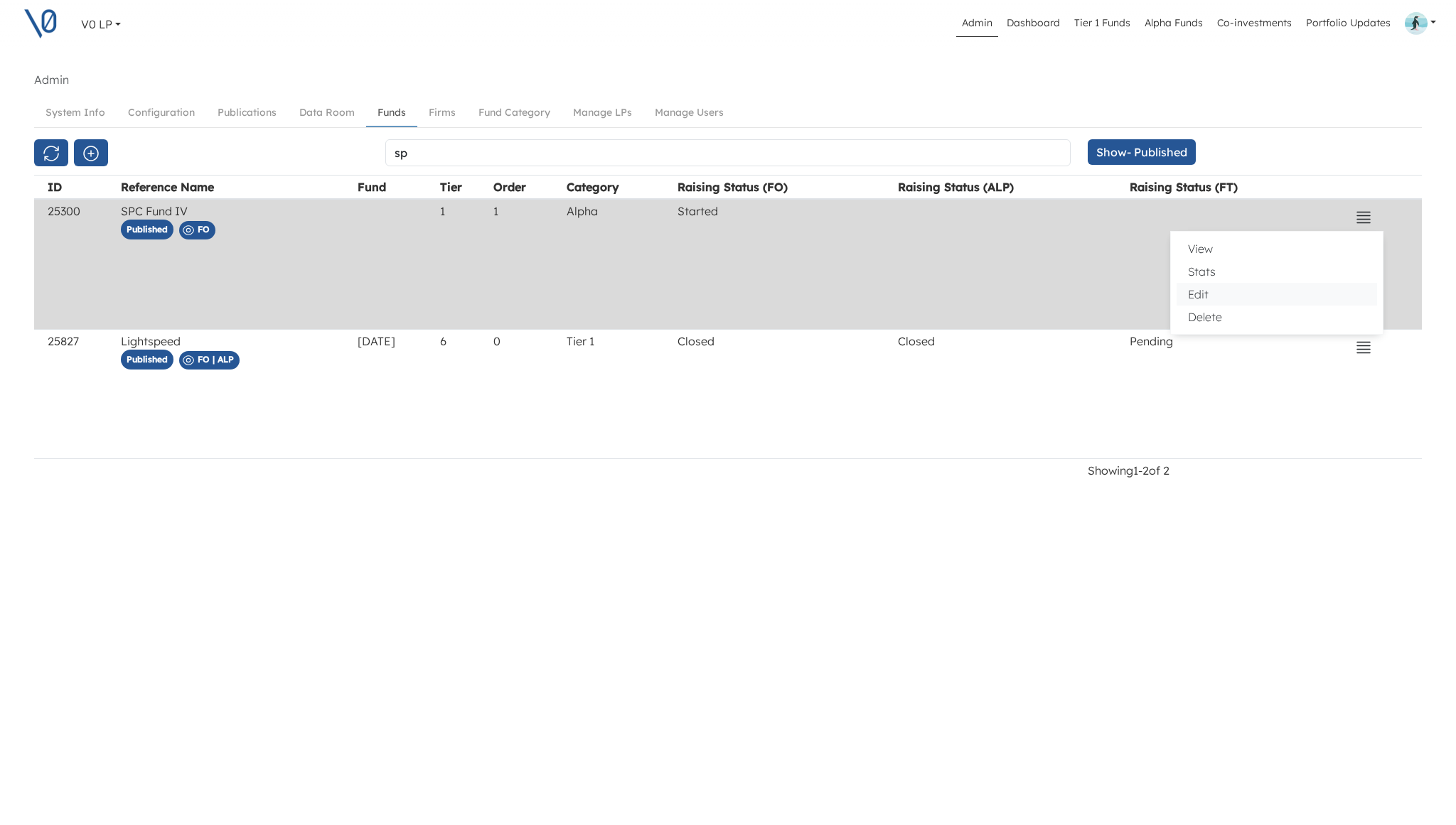
click at [1235, 297] on button "Edit" at bounding box center [1277, 294] width 200 height 22
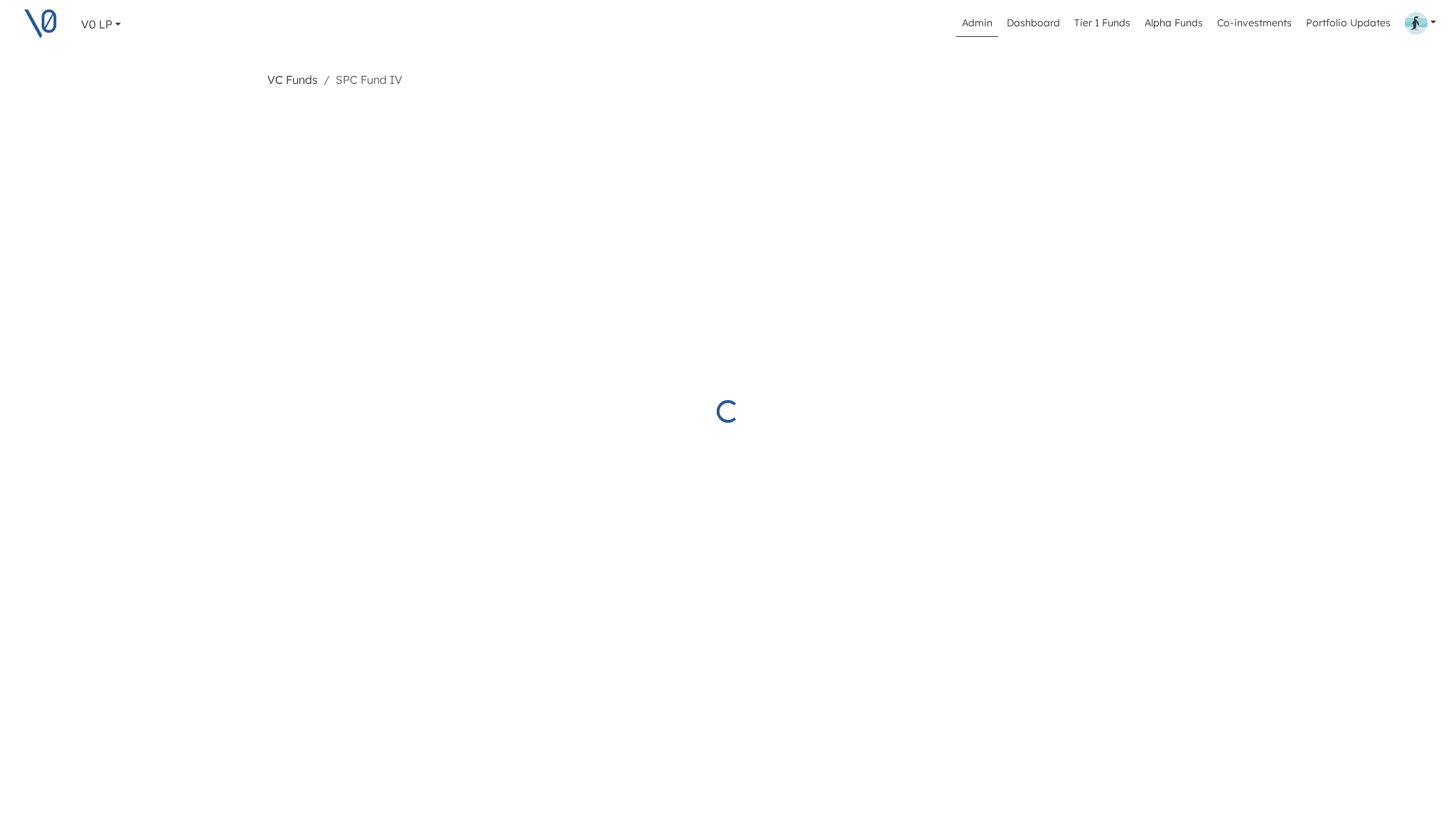
select select "Started"
select select "Published"
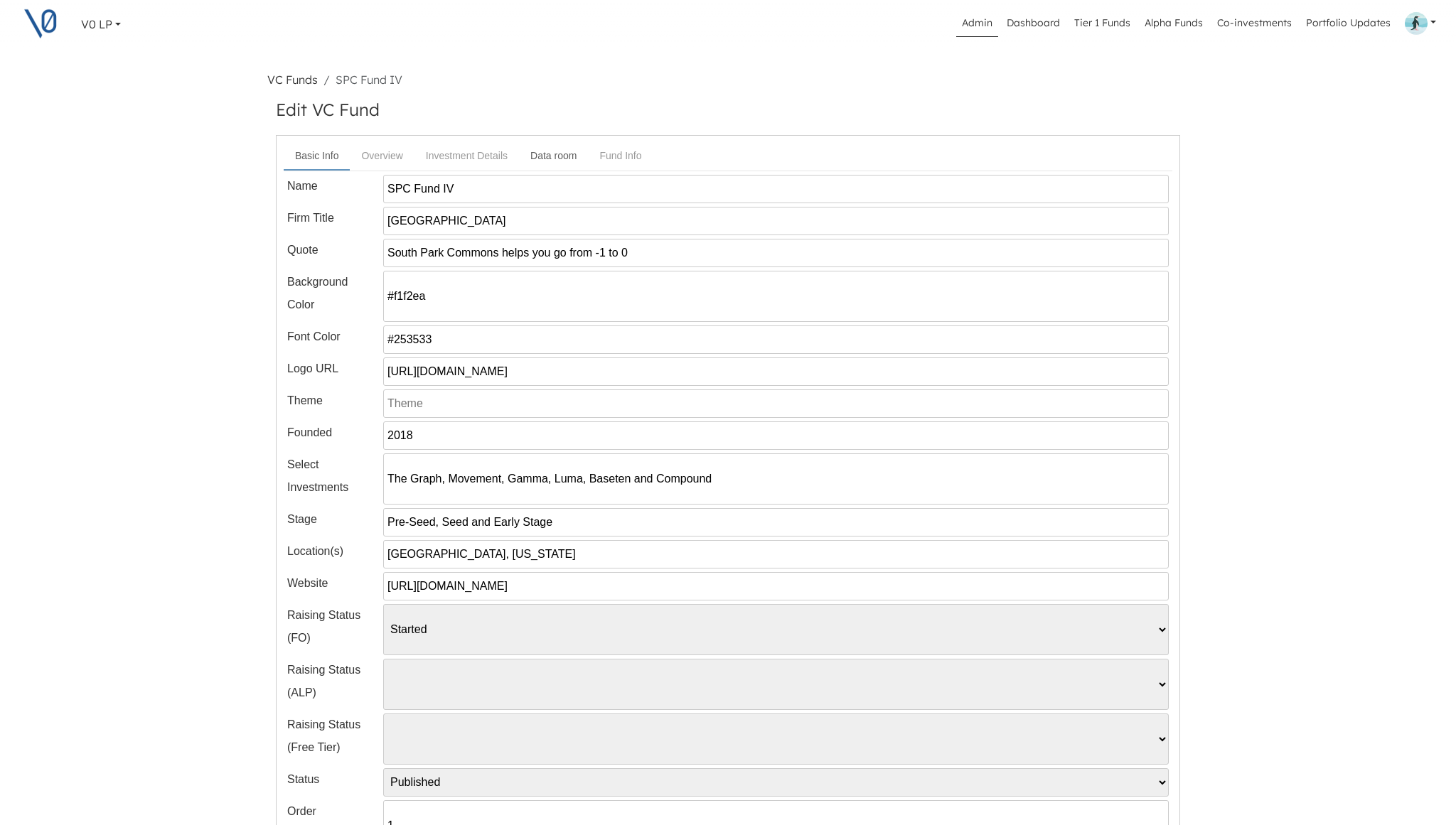
click at [557, 157] on link "Data room" at bounding box center [553, 156] width 69 height 26
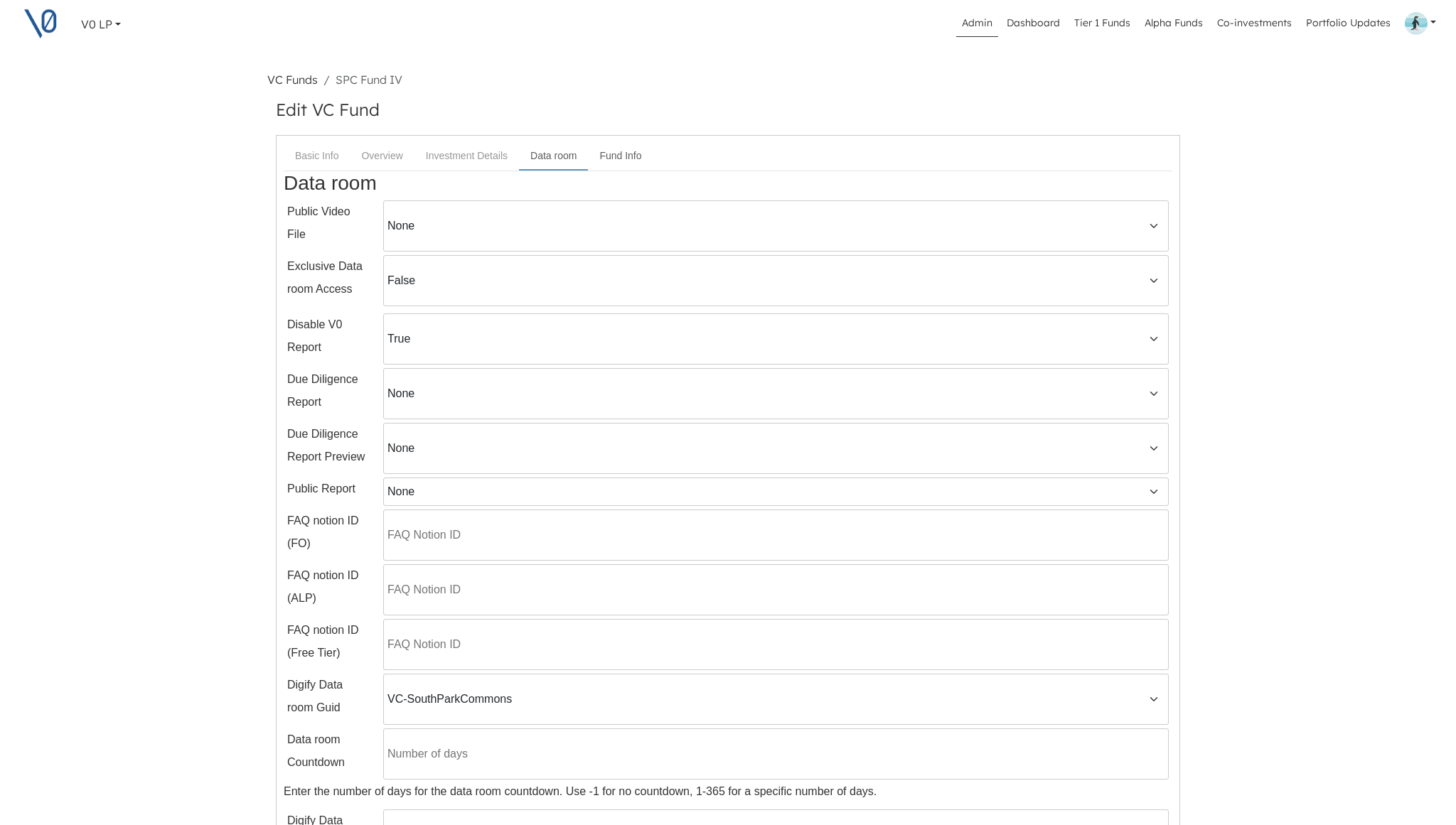
click at [616, 160] on link "Fund Info" at bounding box center [620, 156] width 64 height 26
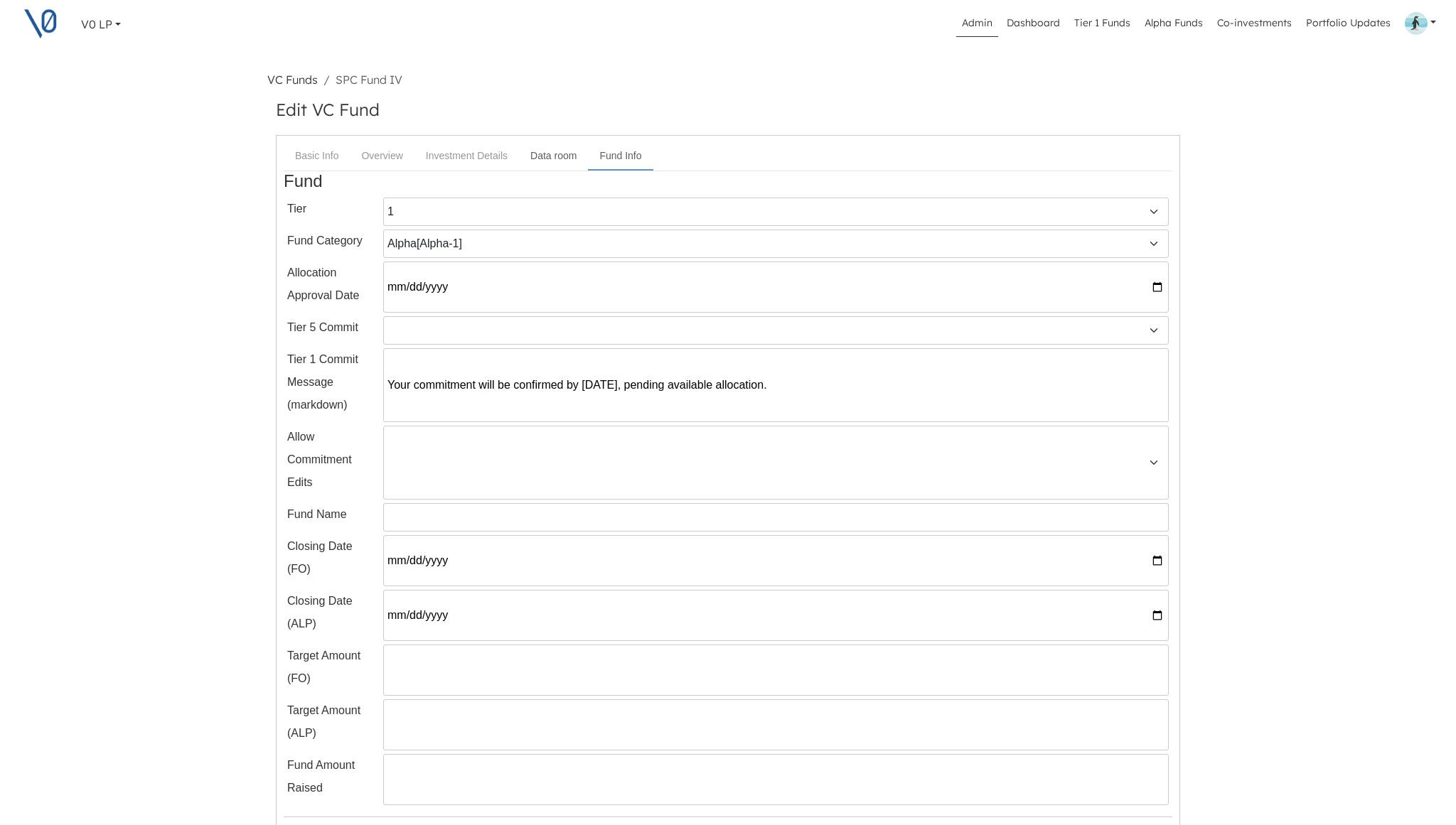
click at [564, 160] on link "Data room" at bounding box center [553, 156] width 69 height 26
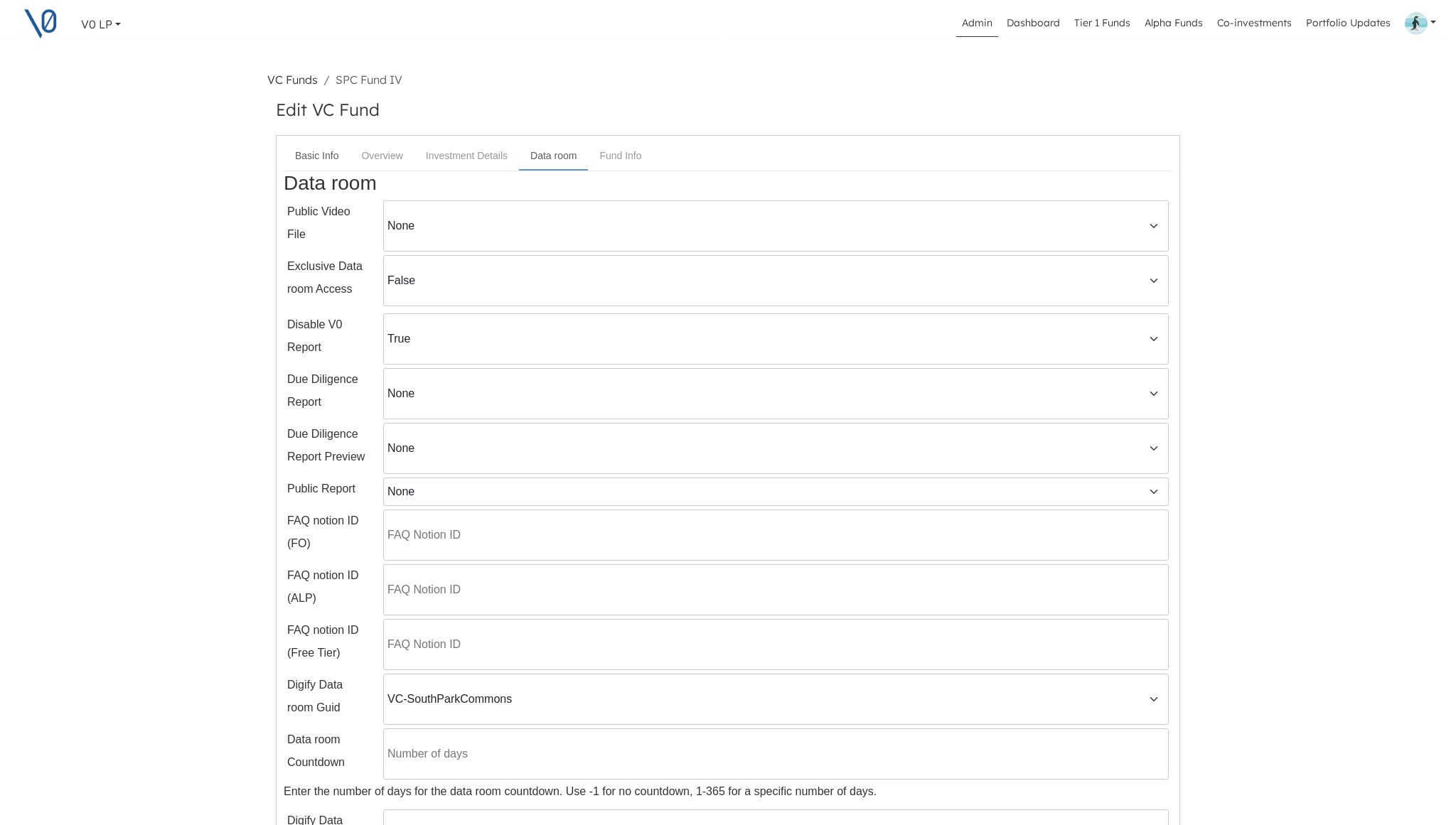
click at [321, 144] on link "Basic Info" at bounding box center [316, 156] width 66 height 26
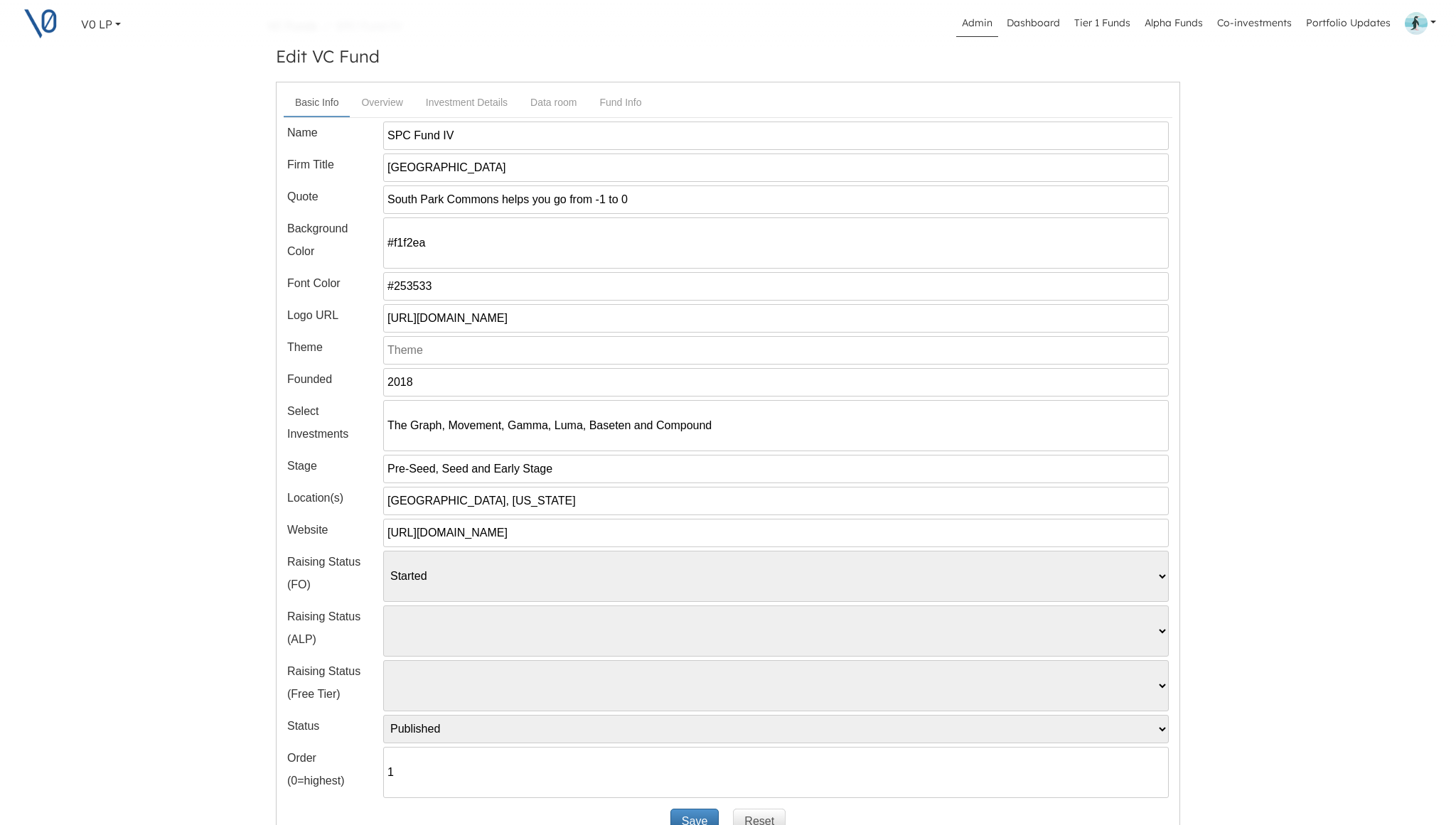
scroll to position [240, 0]
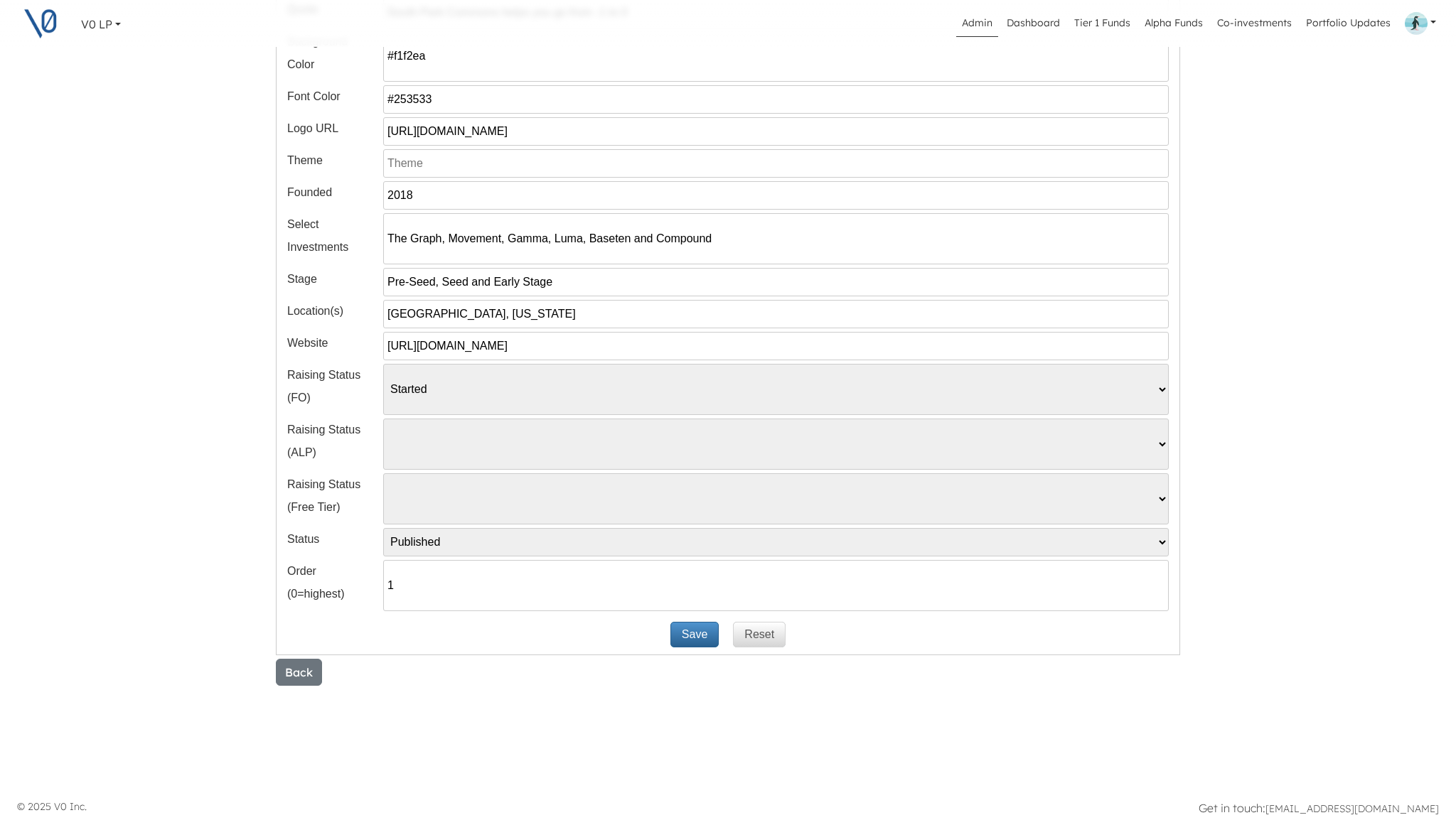
click at [450, 453] on select "Pending Started Closed" at bounding box center [776, 444] width 785 height 52
select select "Started"
click at [383, 418] on select "Pending Started Closed" at bounding box center [776, 444] width 785 height 52
click at [690, 634] on button "Save" at bounding box center [695, 634] width 49 height 25
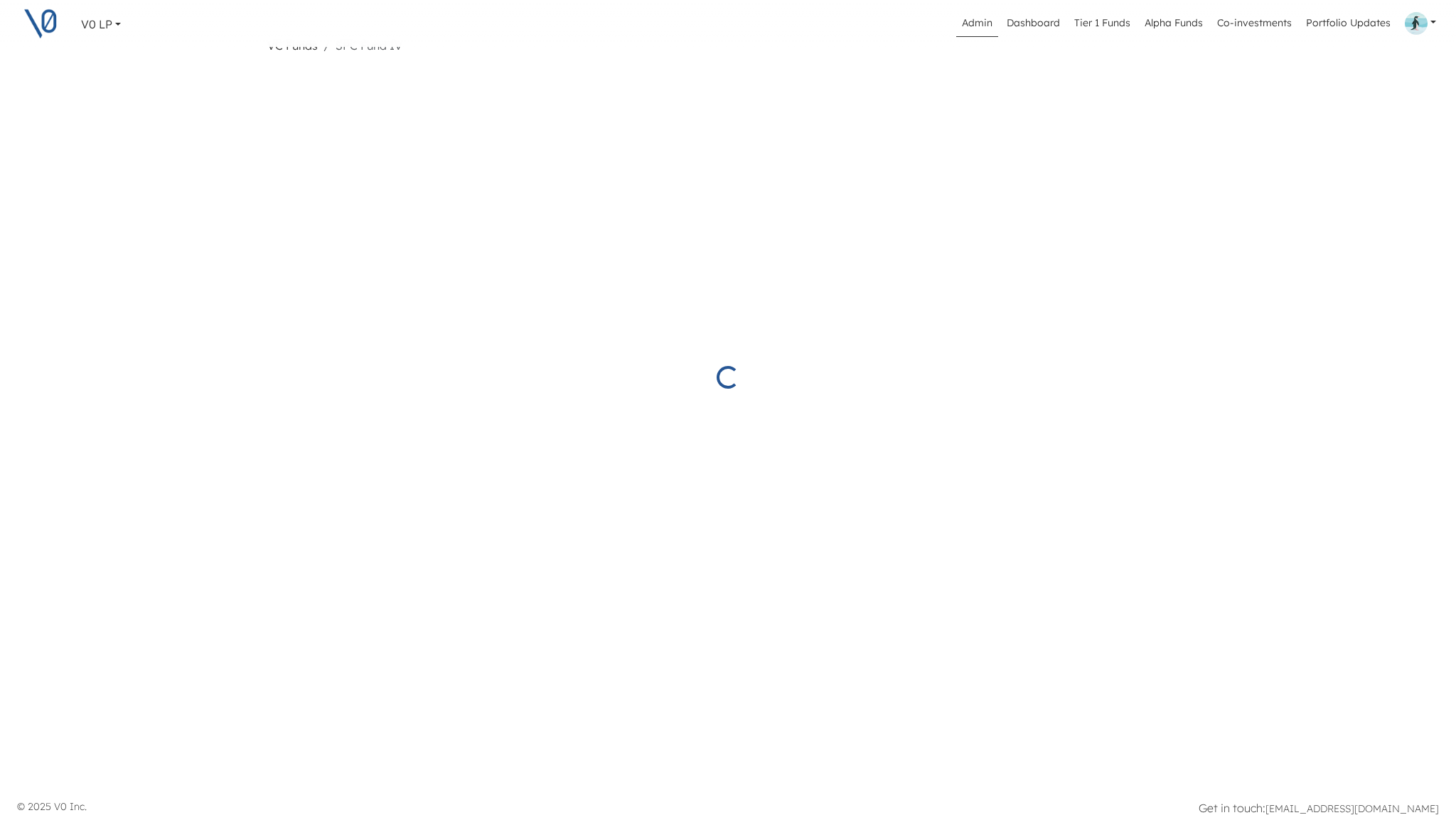
select select "Started"
select select "Published"
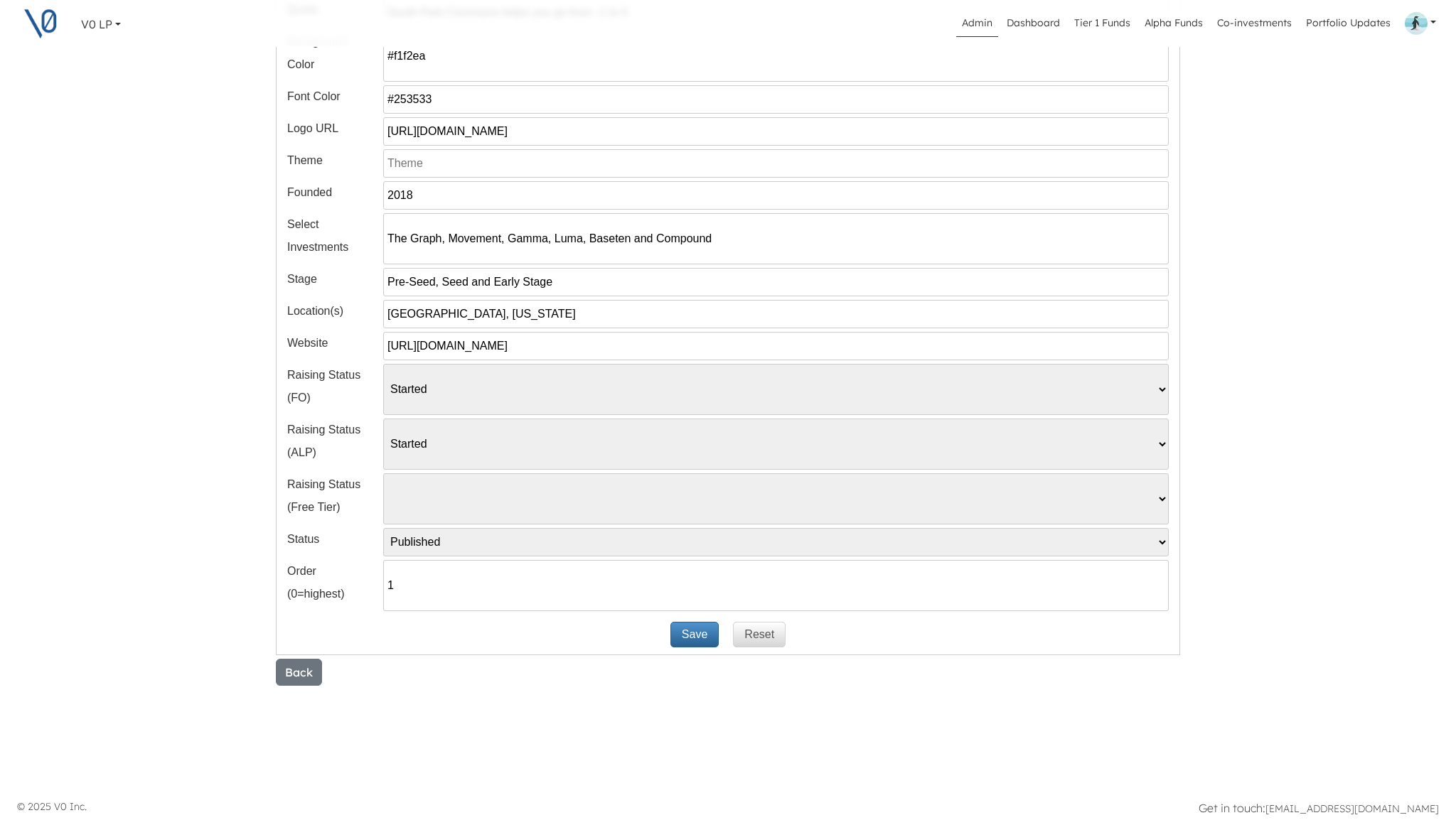
click at [115, 22] on link "V0 LP" at bounding box center [100, 23] width 52 height 28
click at [110, 112] on div "[PERSON_NAME]" at bounding box center [182, 113] width 179 height 21
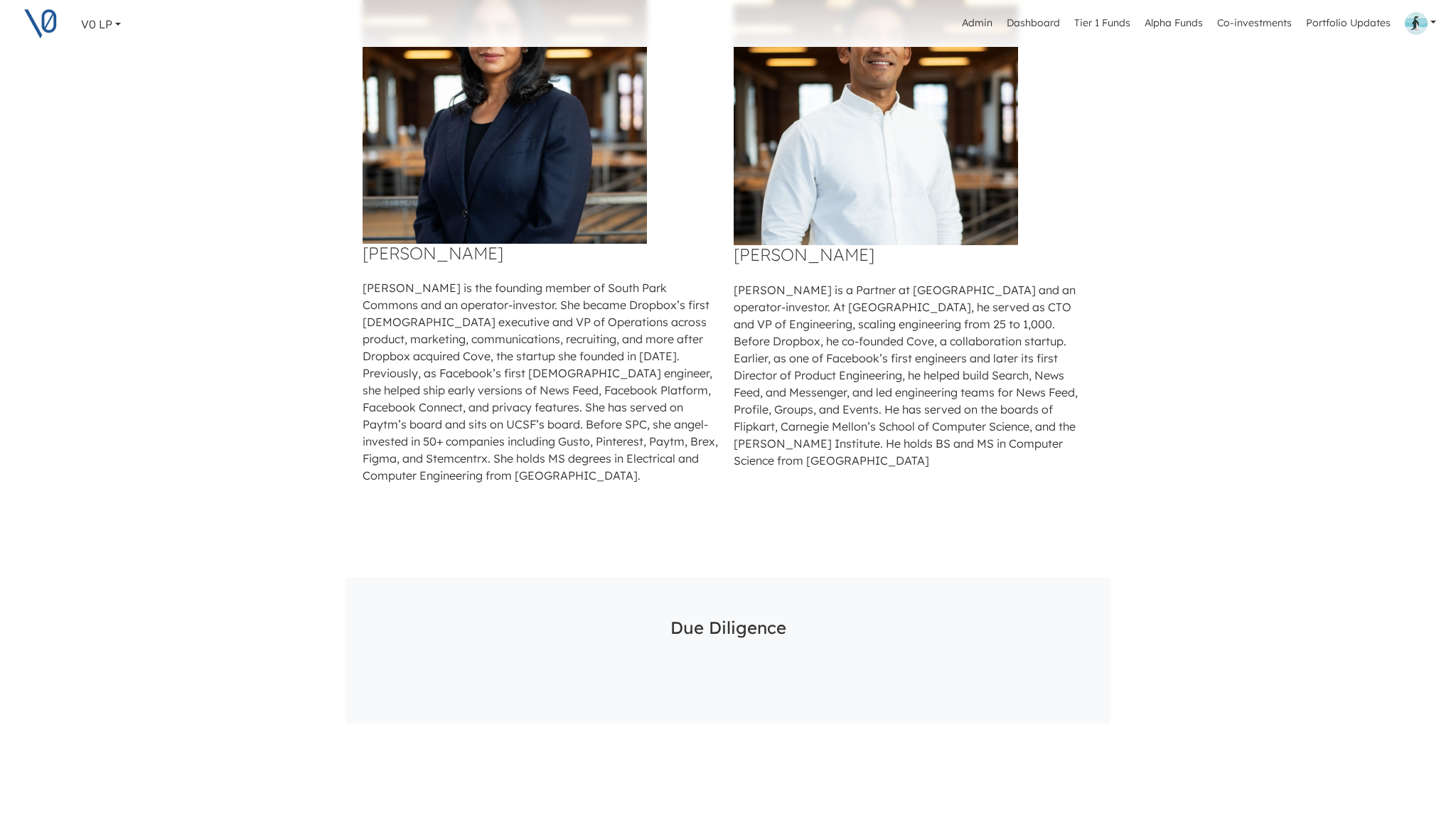
scroll to position [890, 0]
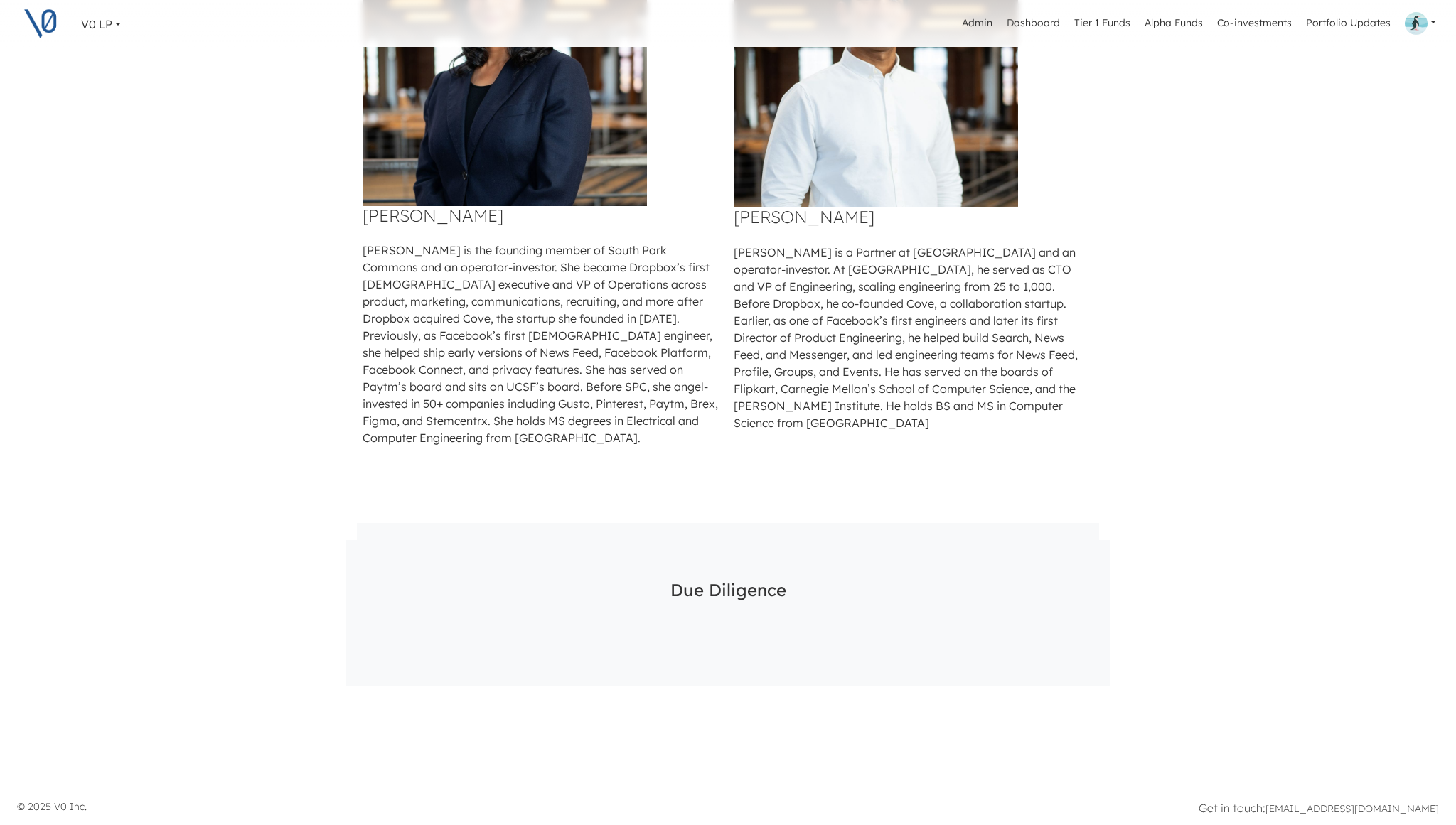
click at [708, 655] on div "Due Diligence The data room is closed" at bounding box center [728, 613] width 765 height 146
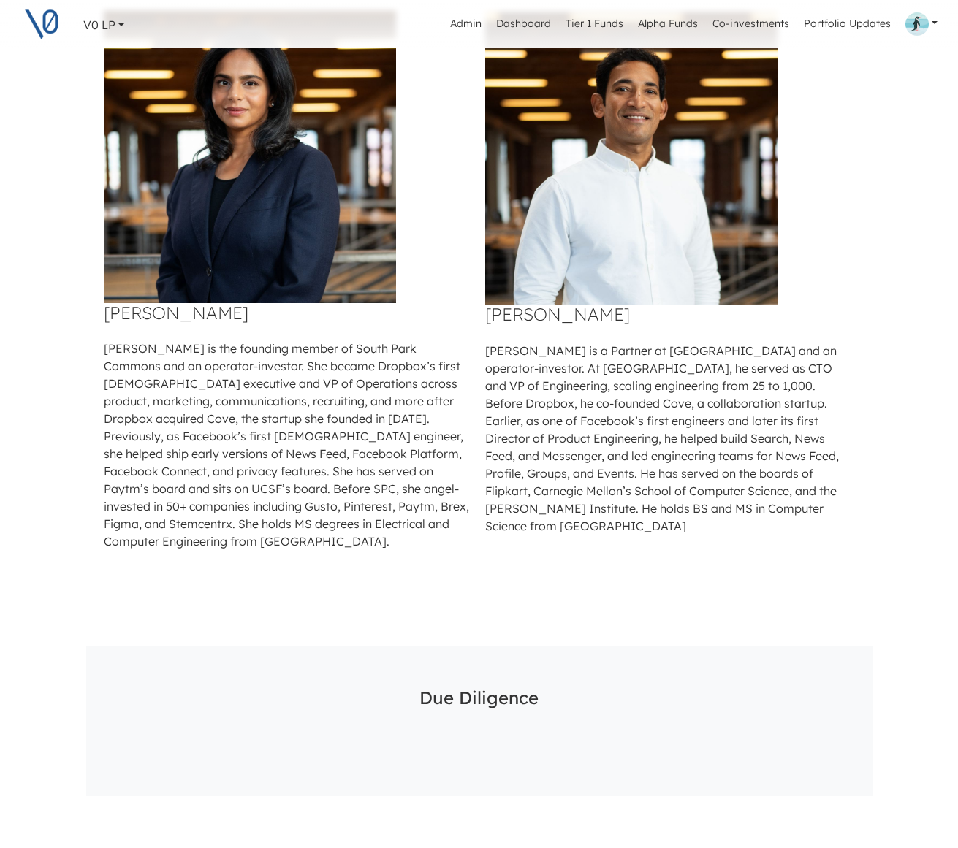
scroll to position [915, 0]
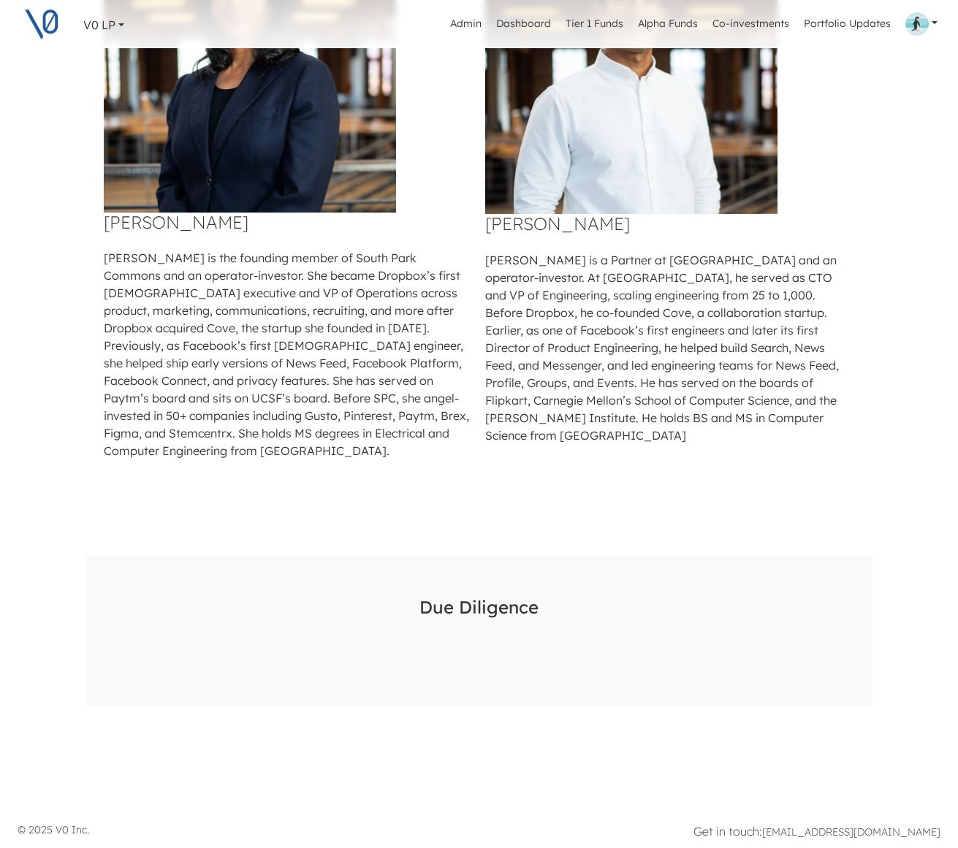
scroll to position [915, 0]
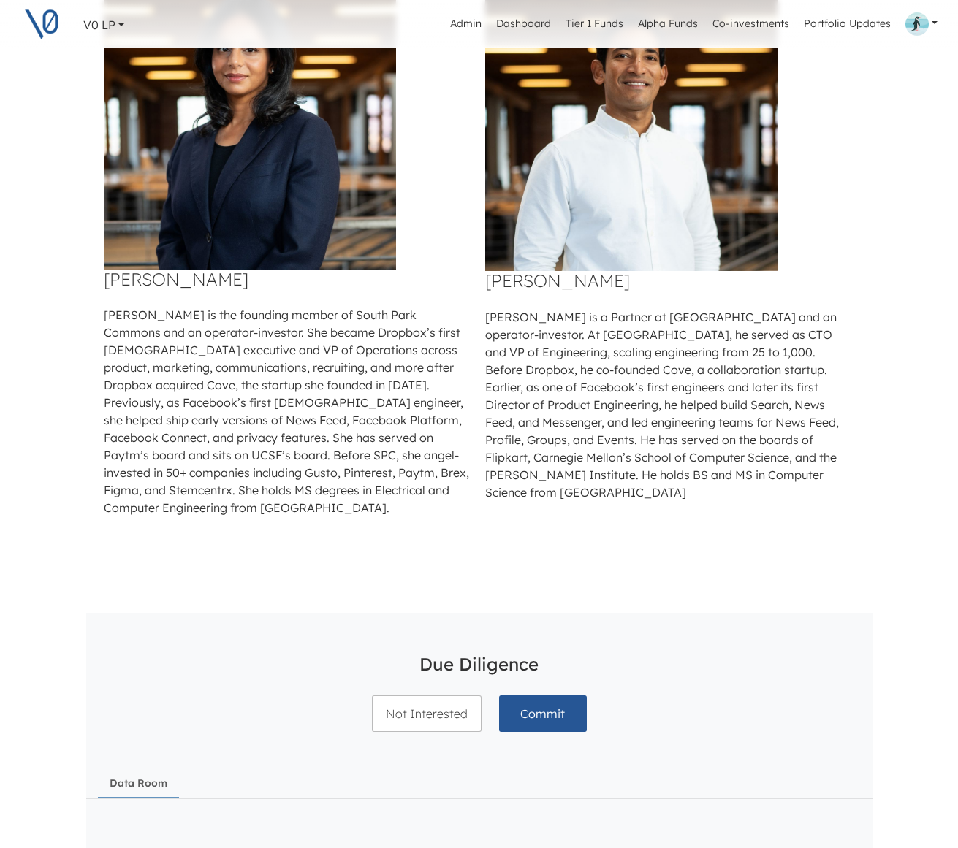
scroll to position [616, 0]
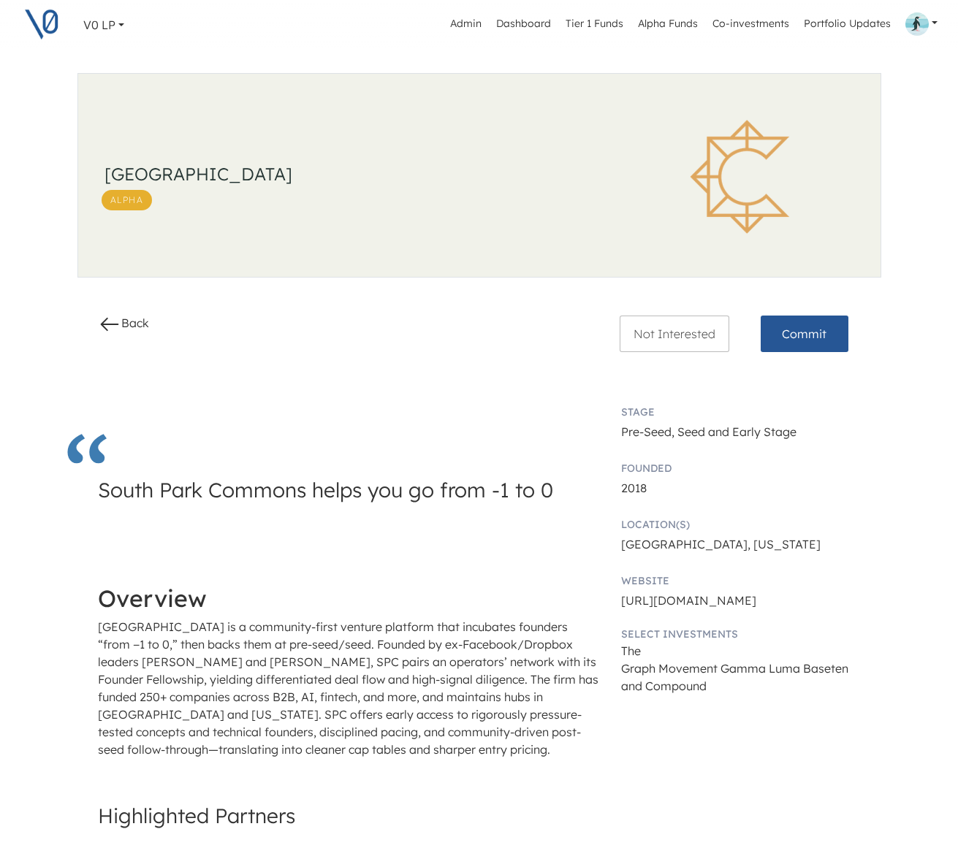
click at [934, 23] on link at bounding box center [921, 24] width 44 height 35
click at [859, 134] on button "Log out" at bounding box center [862, 131] width 145 height 23
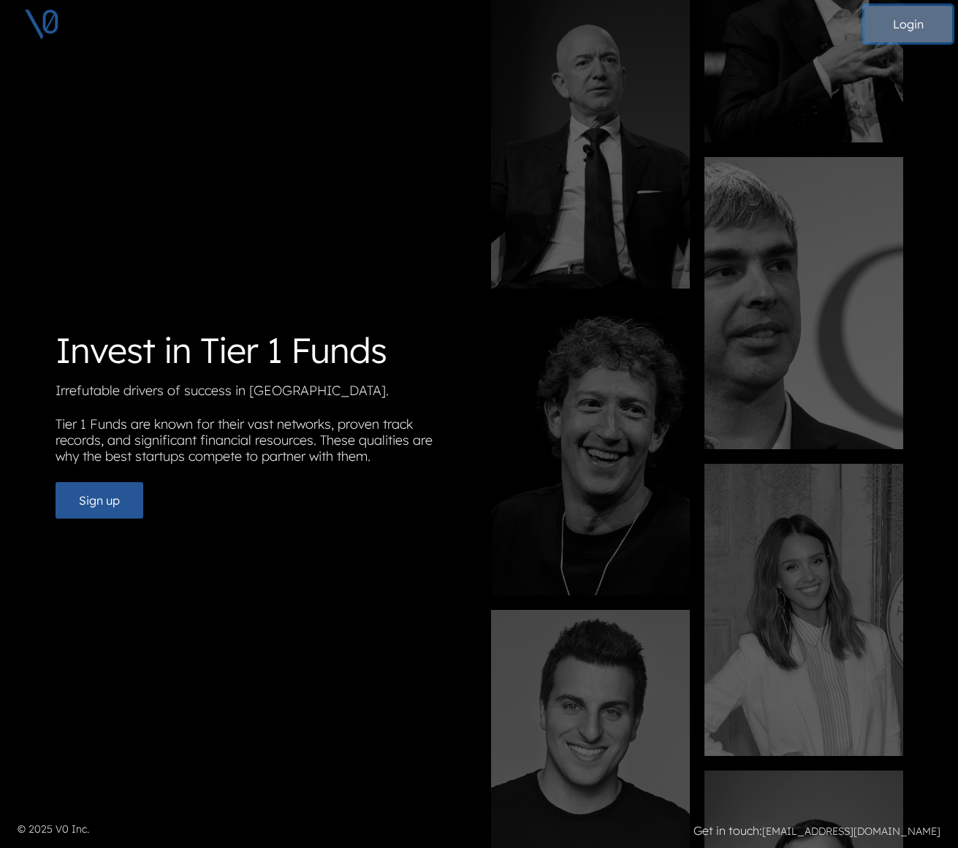
click at [930, 26] on button "Login" at bounding box center [908, 24] width 88 height 37
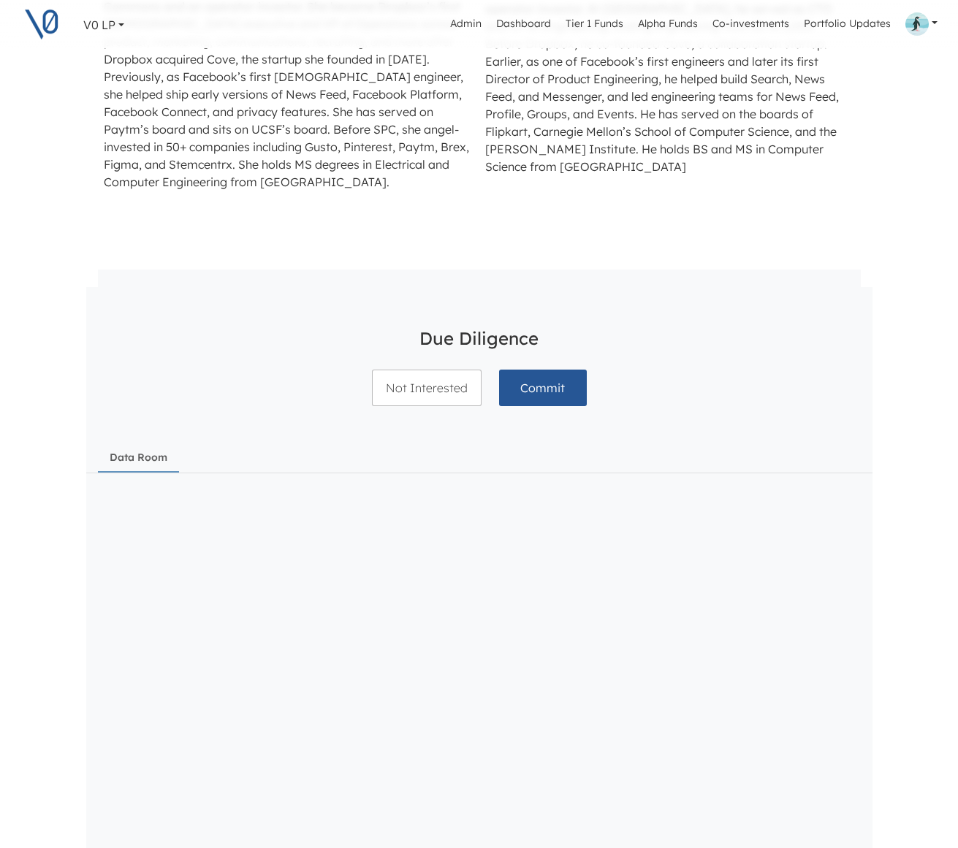
scroll to position [1199, 0]
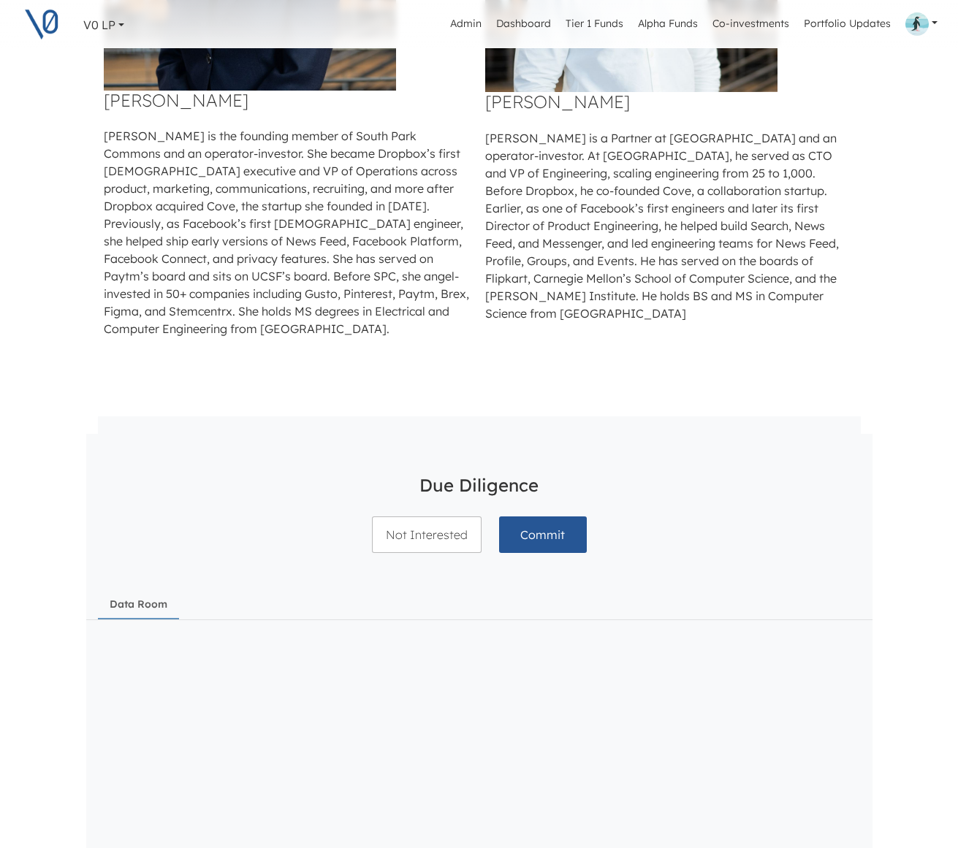
scroll to position [1010, 0]
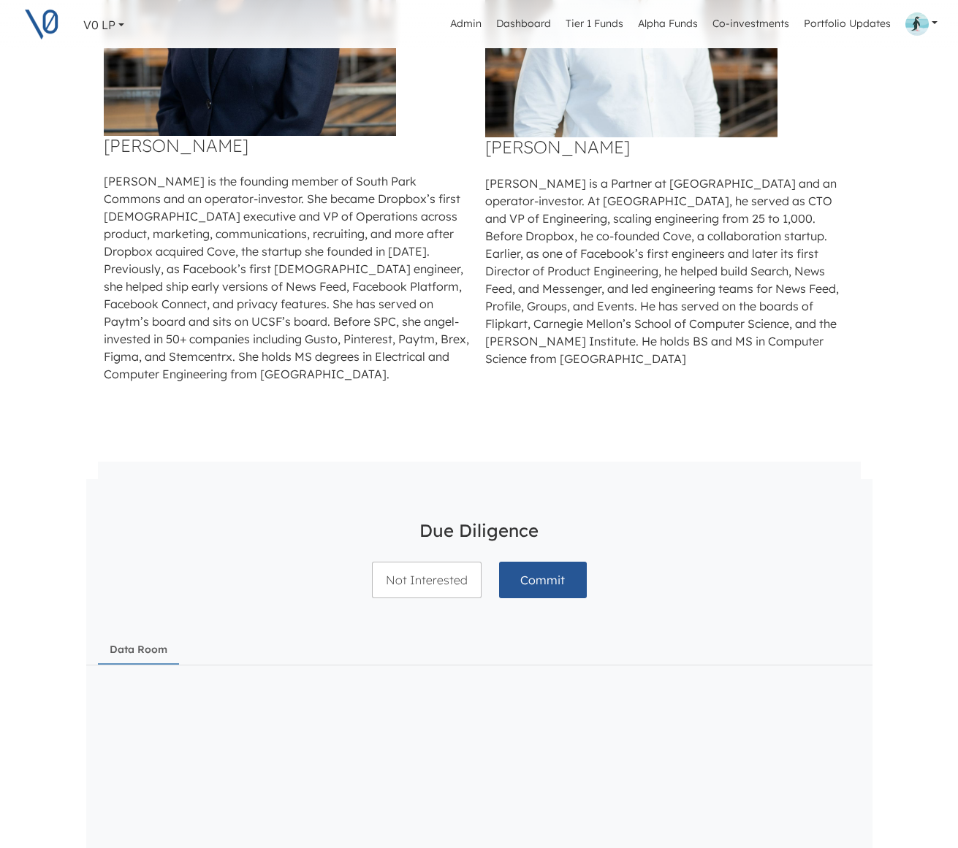
click at [120, 26] on link "V0 LP" at bounding box center [103, 24] width 53 height 29
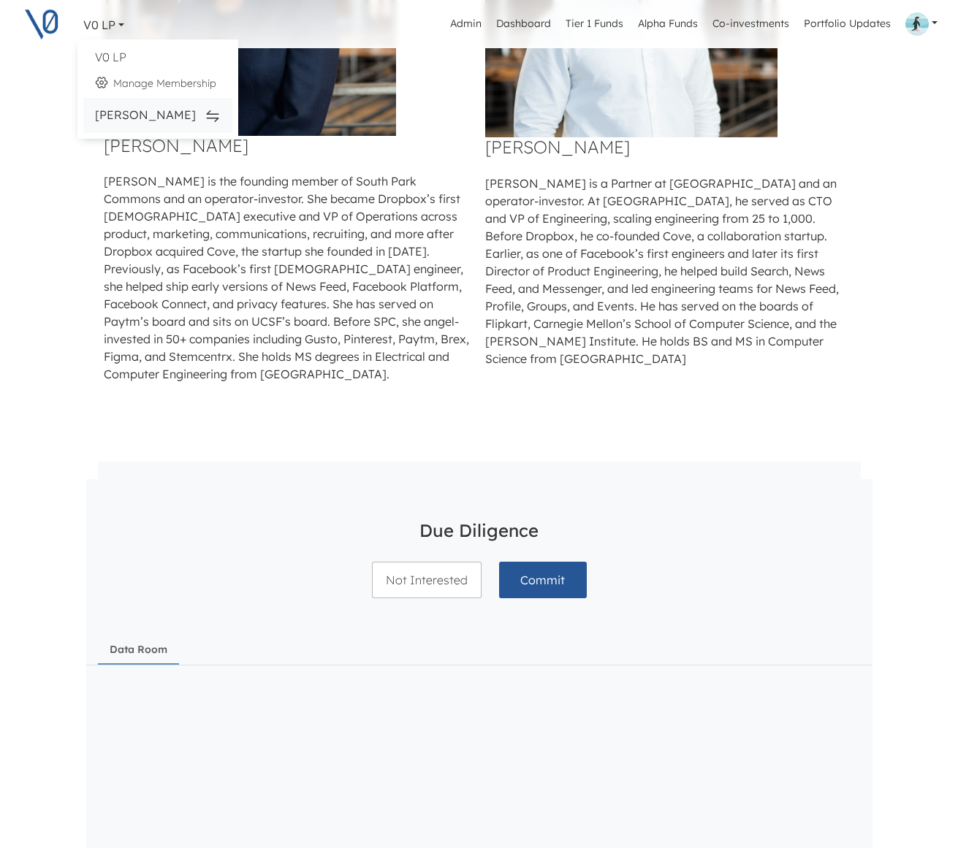
click at [141, 115] on div "[PERSON_NAME]" at bounding box center [158, 116] width 126 height 22
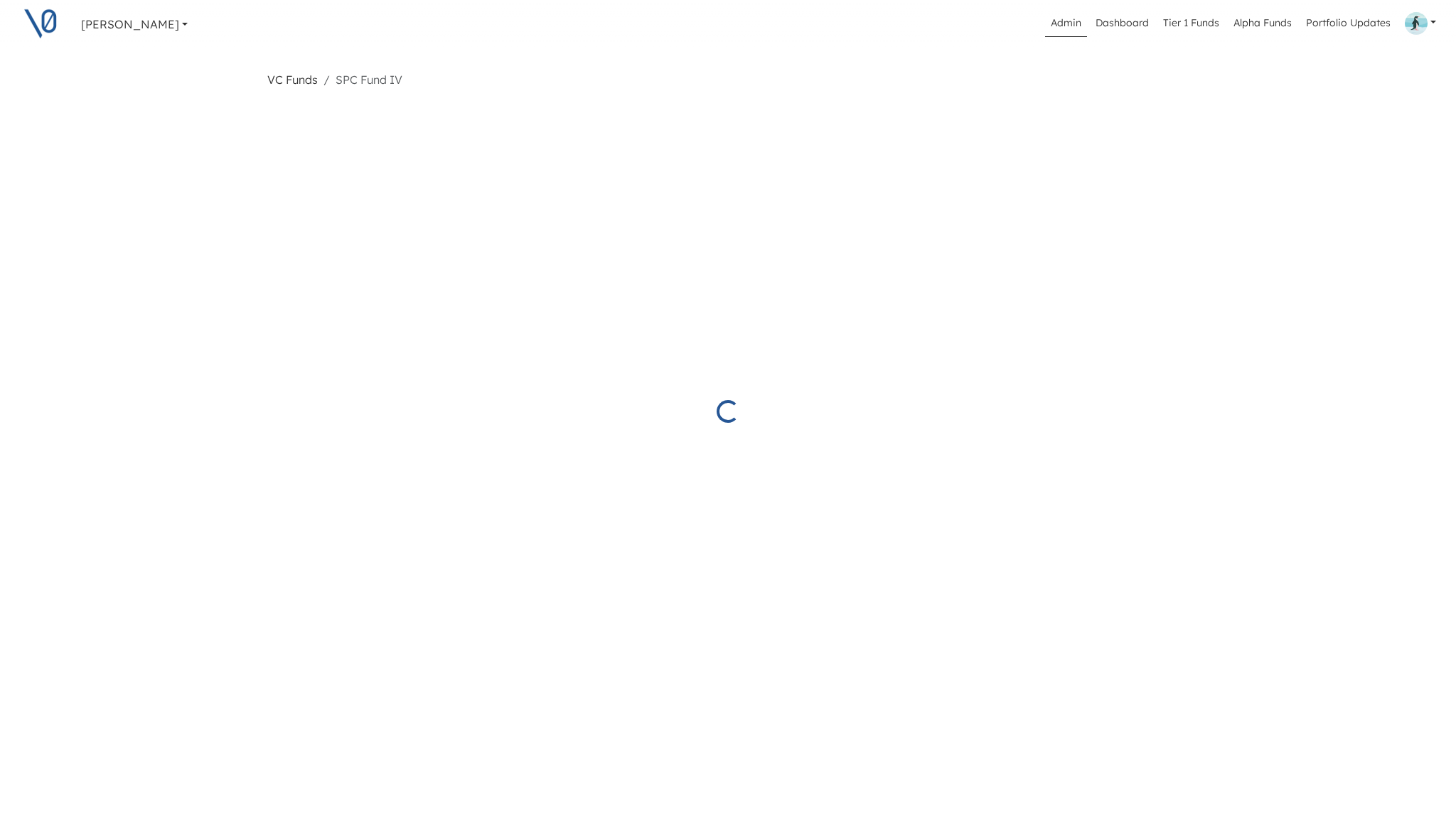
select select "Started"
select select "Published"
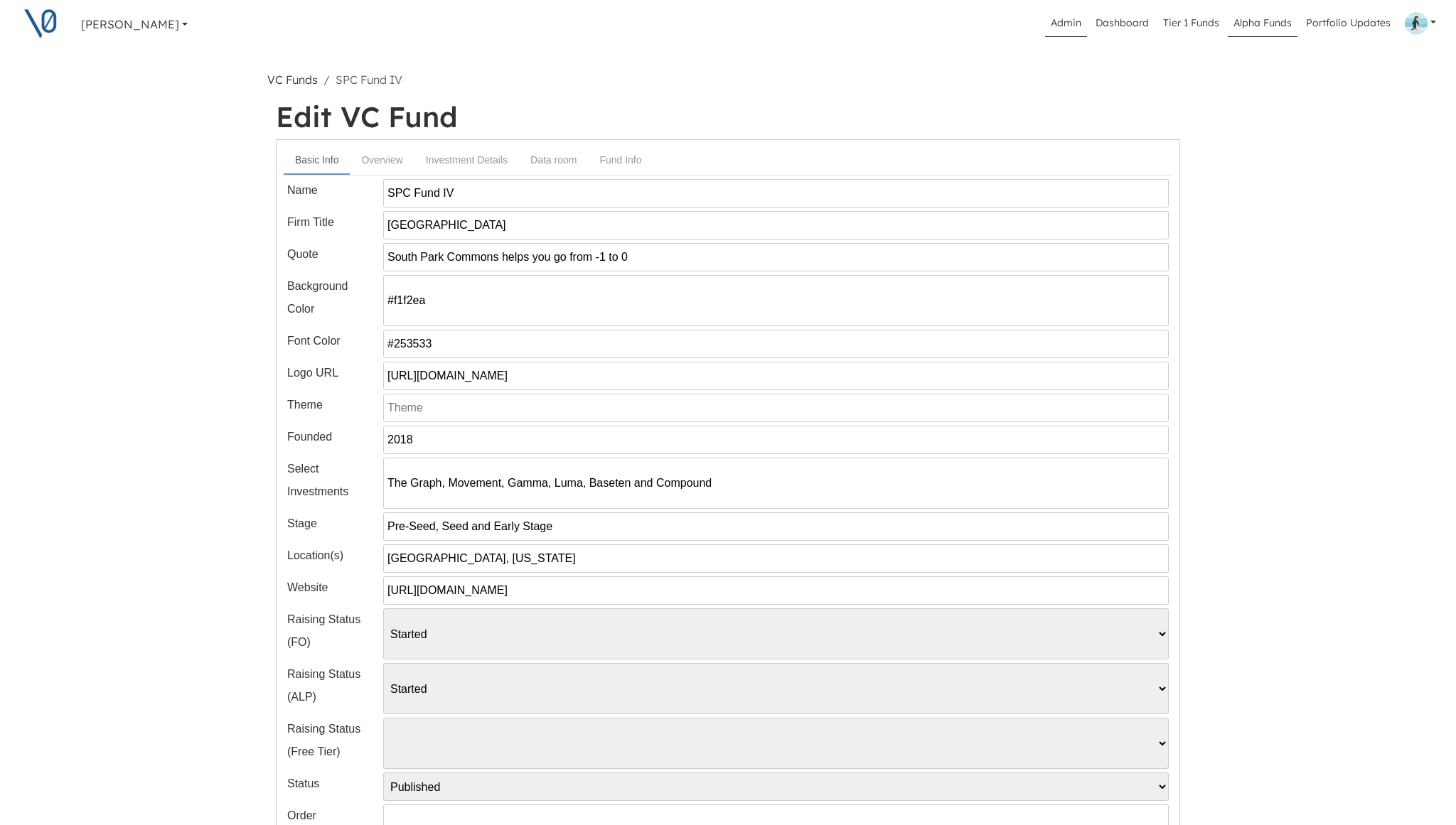
click at [1258, 28] on link "Alpha Funds" at bounding box center [1262, 23] width 70 height 27
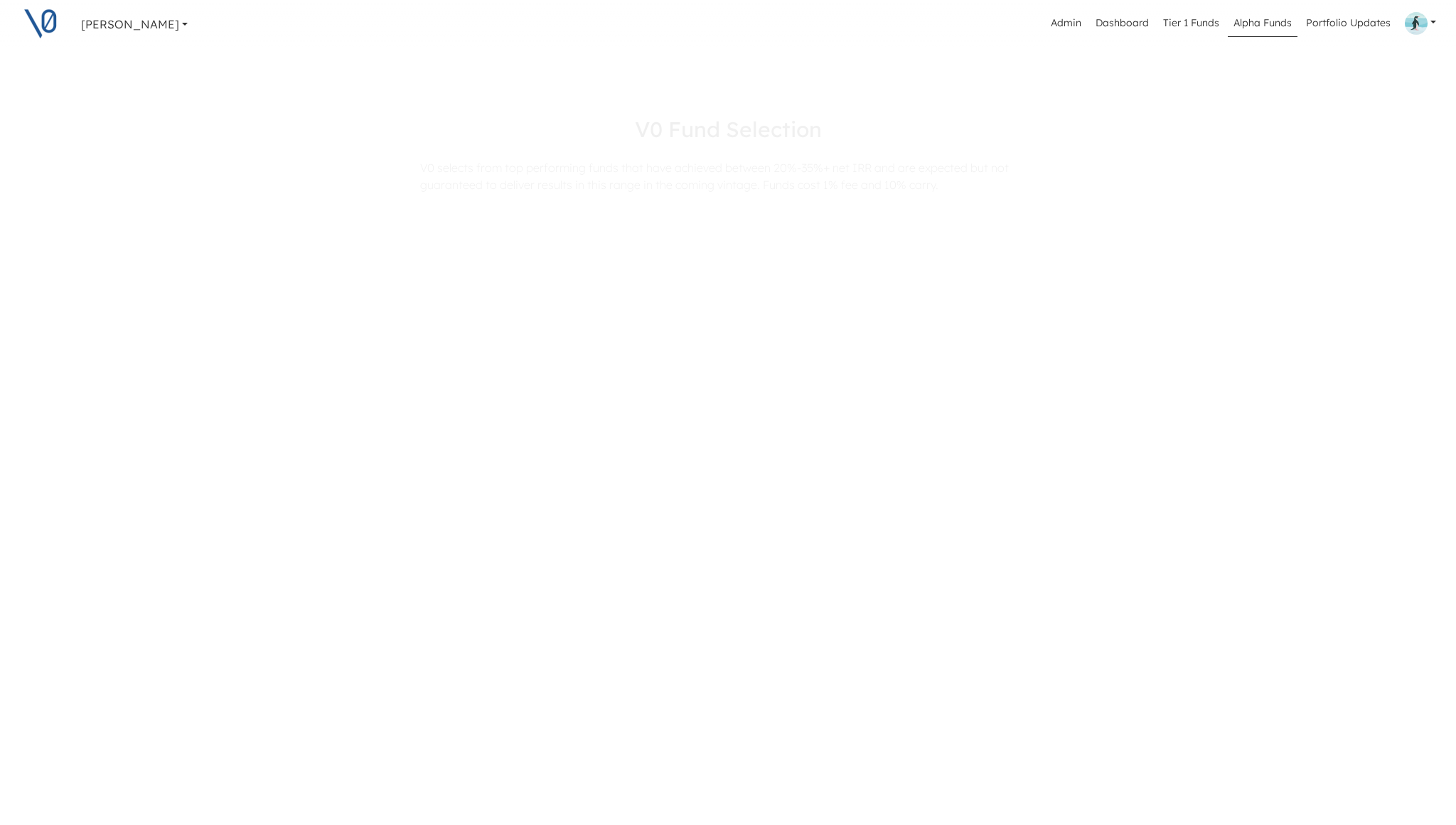
click at [755, 520] on h3 "[GEOGRAPHIC_DATA]" at bounding box center [604, 510] width 484 height 20
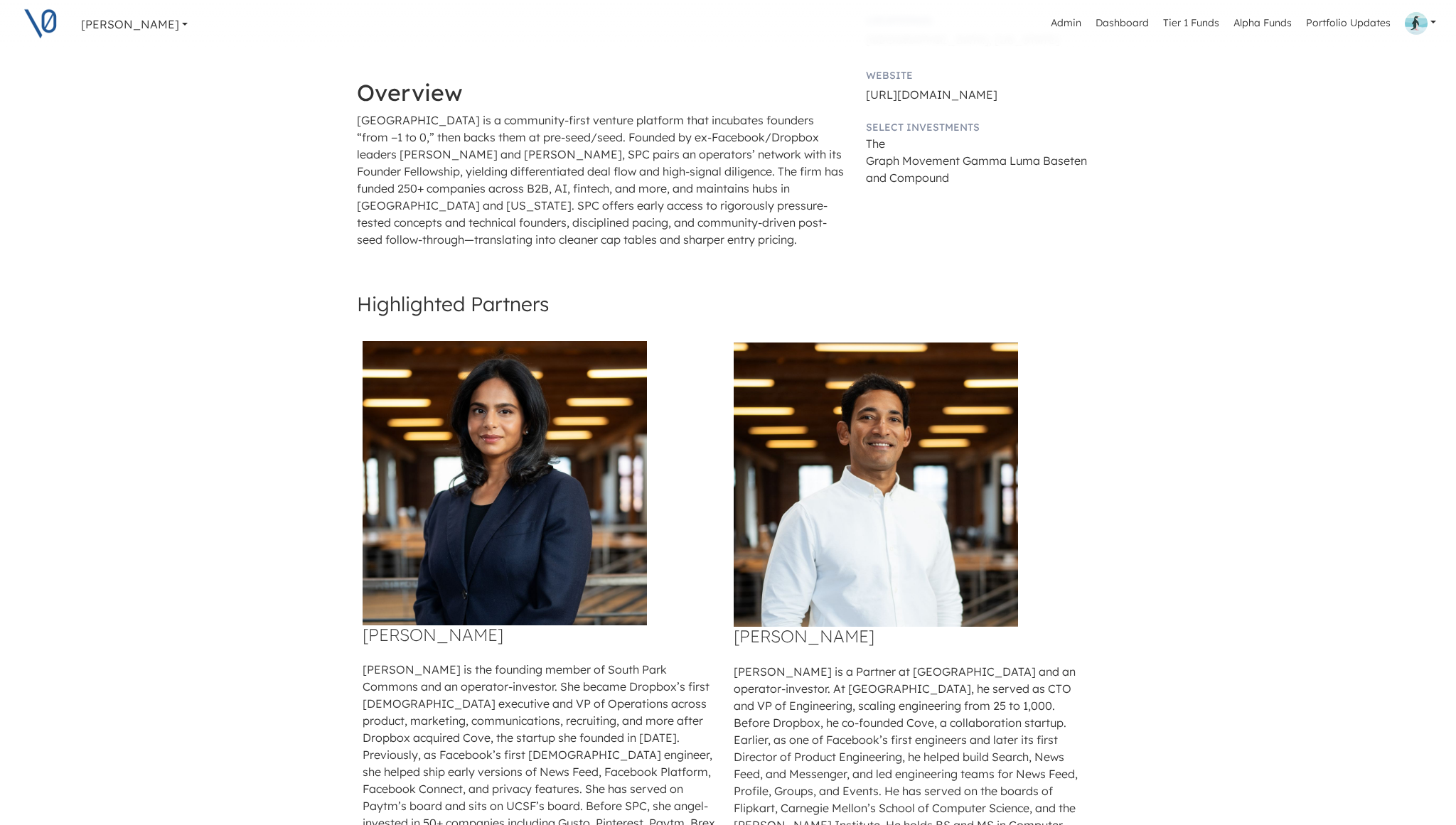
scroll to position [315, 0]
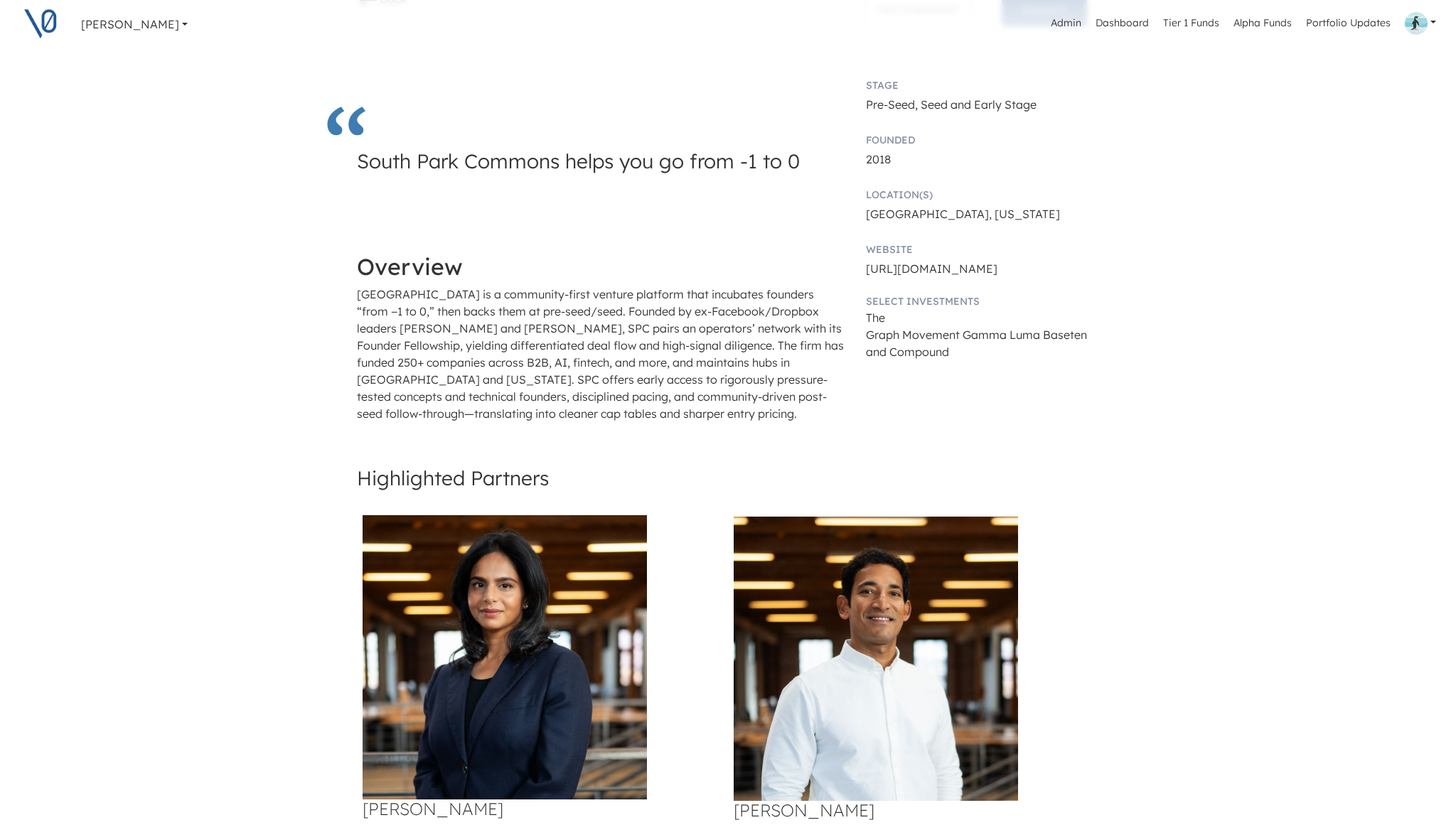
click at [131, 26] on link "[PERSON_NAME]" at bounding box center [133, 23] width 118 height 28
click at [115, 84] on div "V0 LP" at bounding box center [139, 89] width 94 height 21
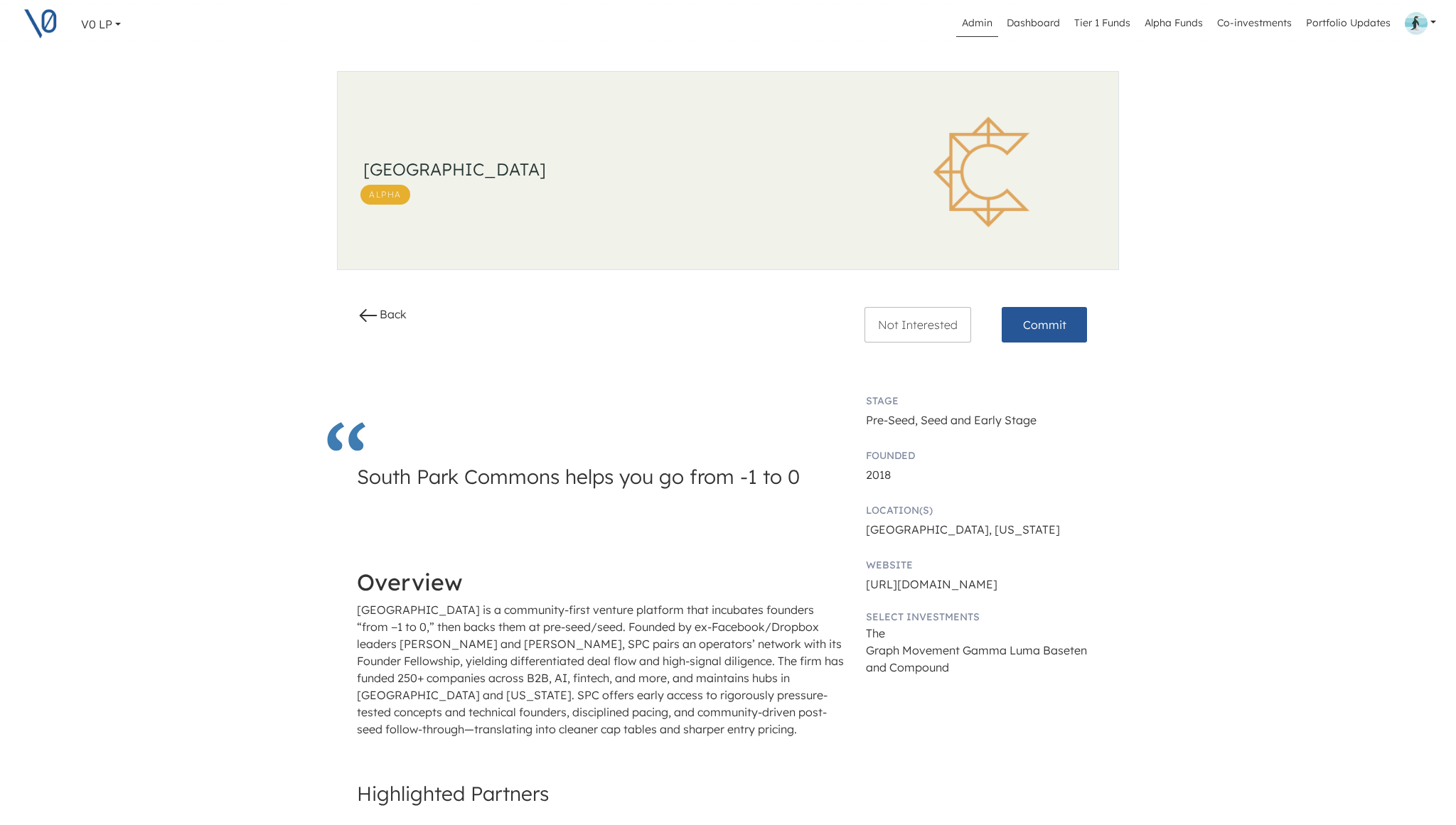
click at [978, 20] on link "Admin" at bounding box center [976, 23] width 42 height 27
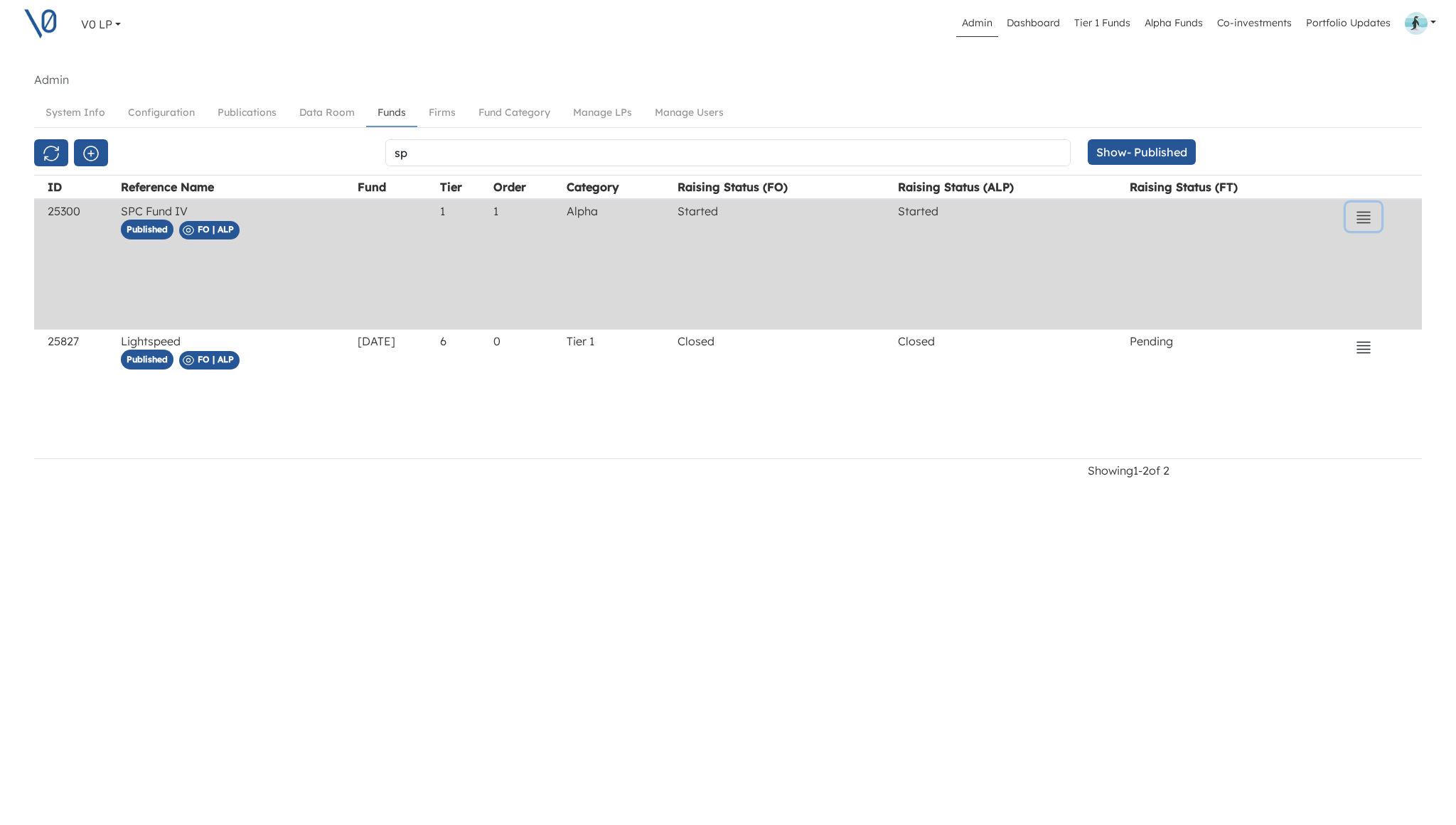
click at [1367, 217] on icon "button" at bounding box center [1364, 218] width 18 height 18
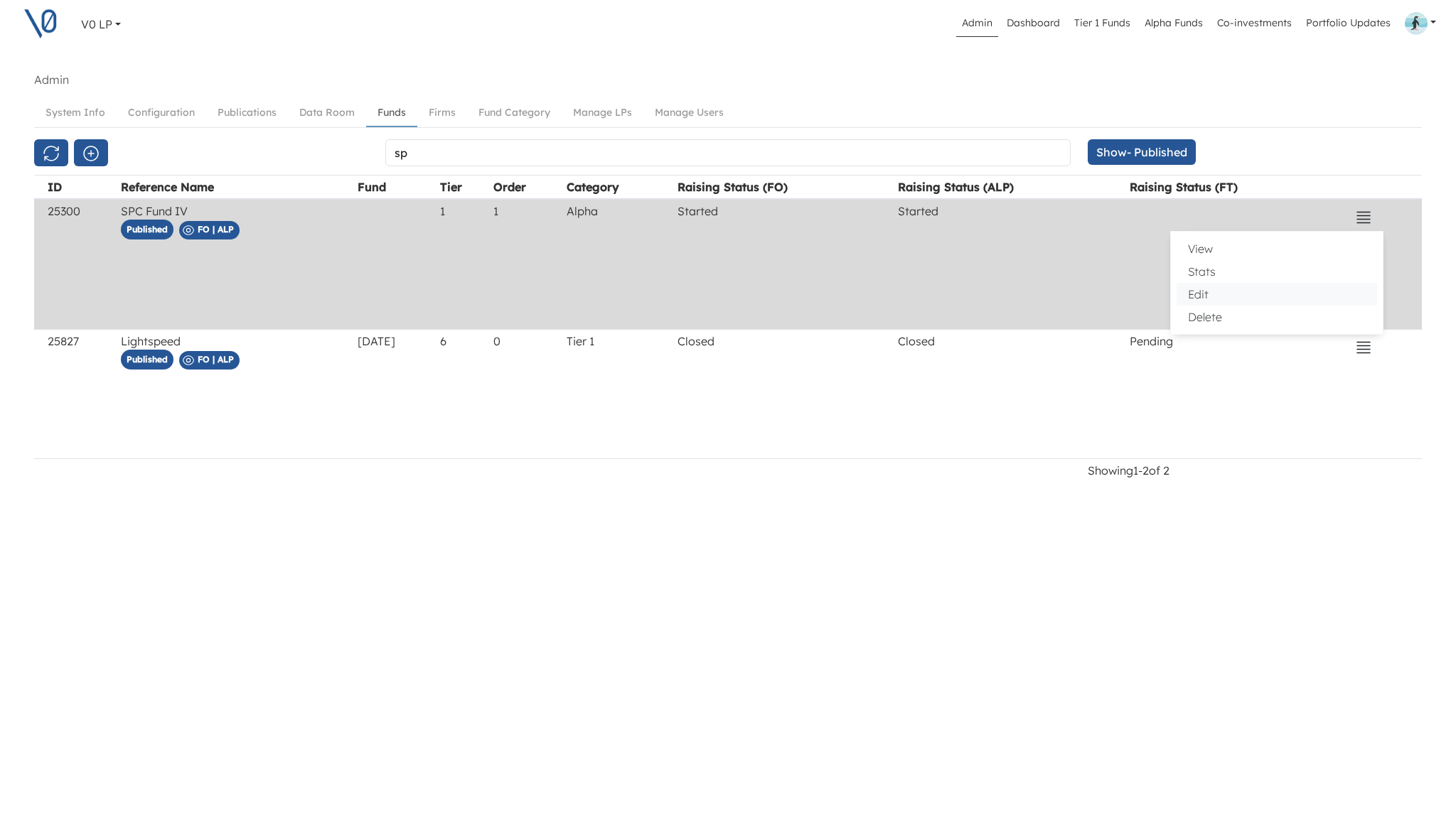
click at [1232, 289] on button "Edit" at bounding box center [1277, 294] width 200 height 22
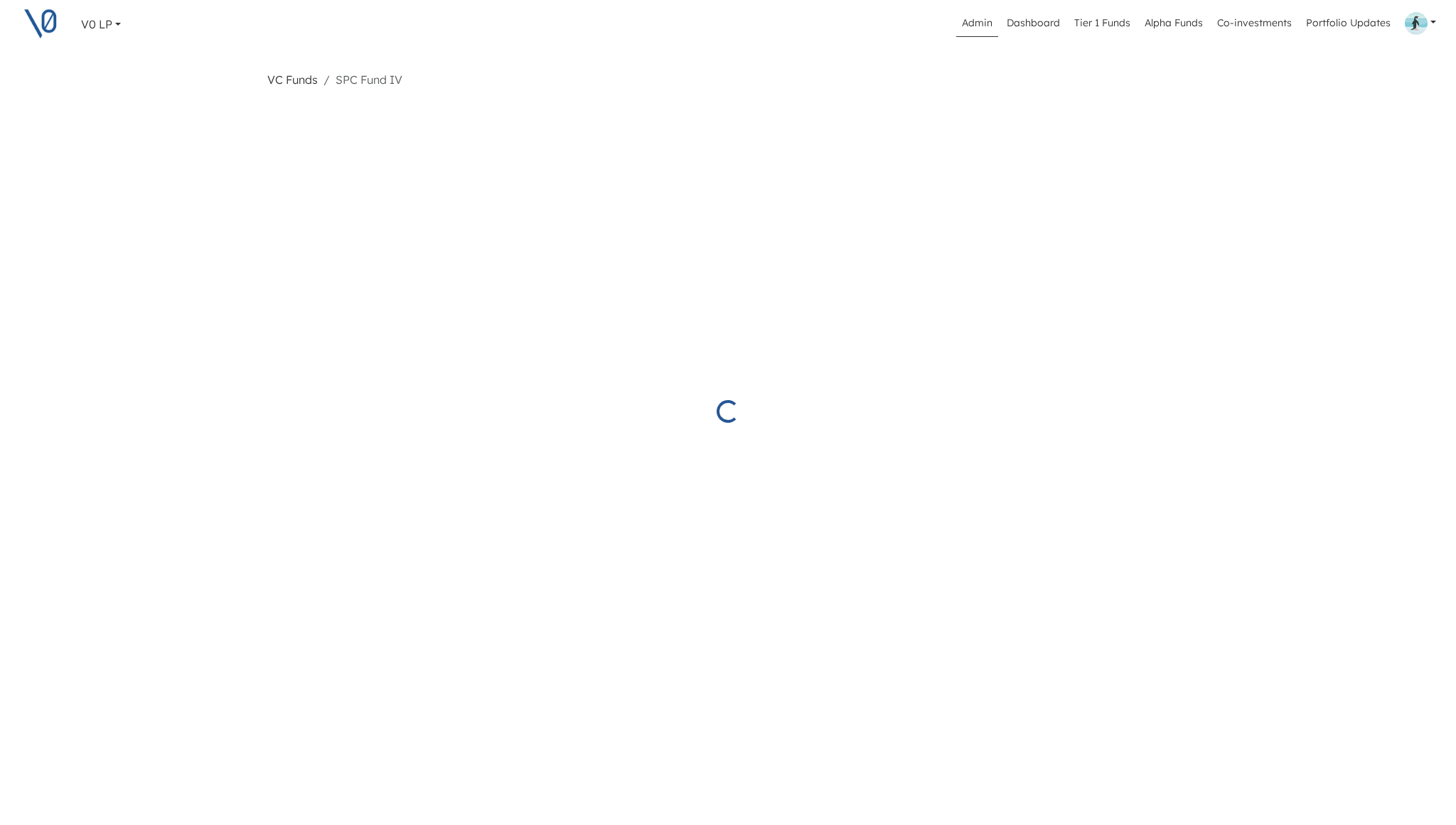
select select "Started"
select select "Published"
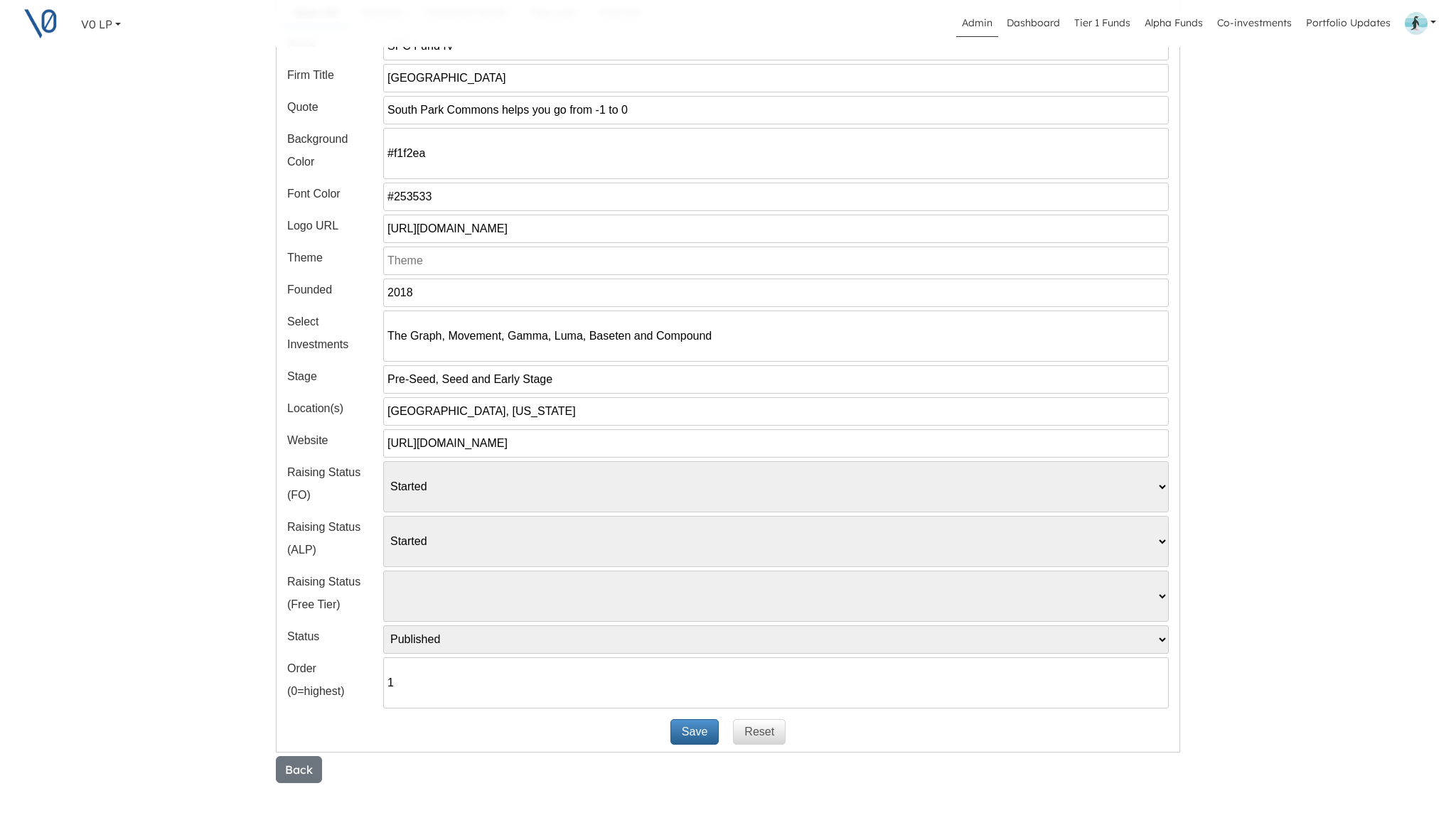
scroll to position [240, 0]
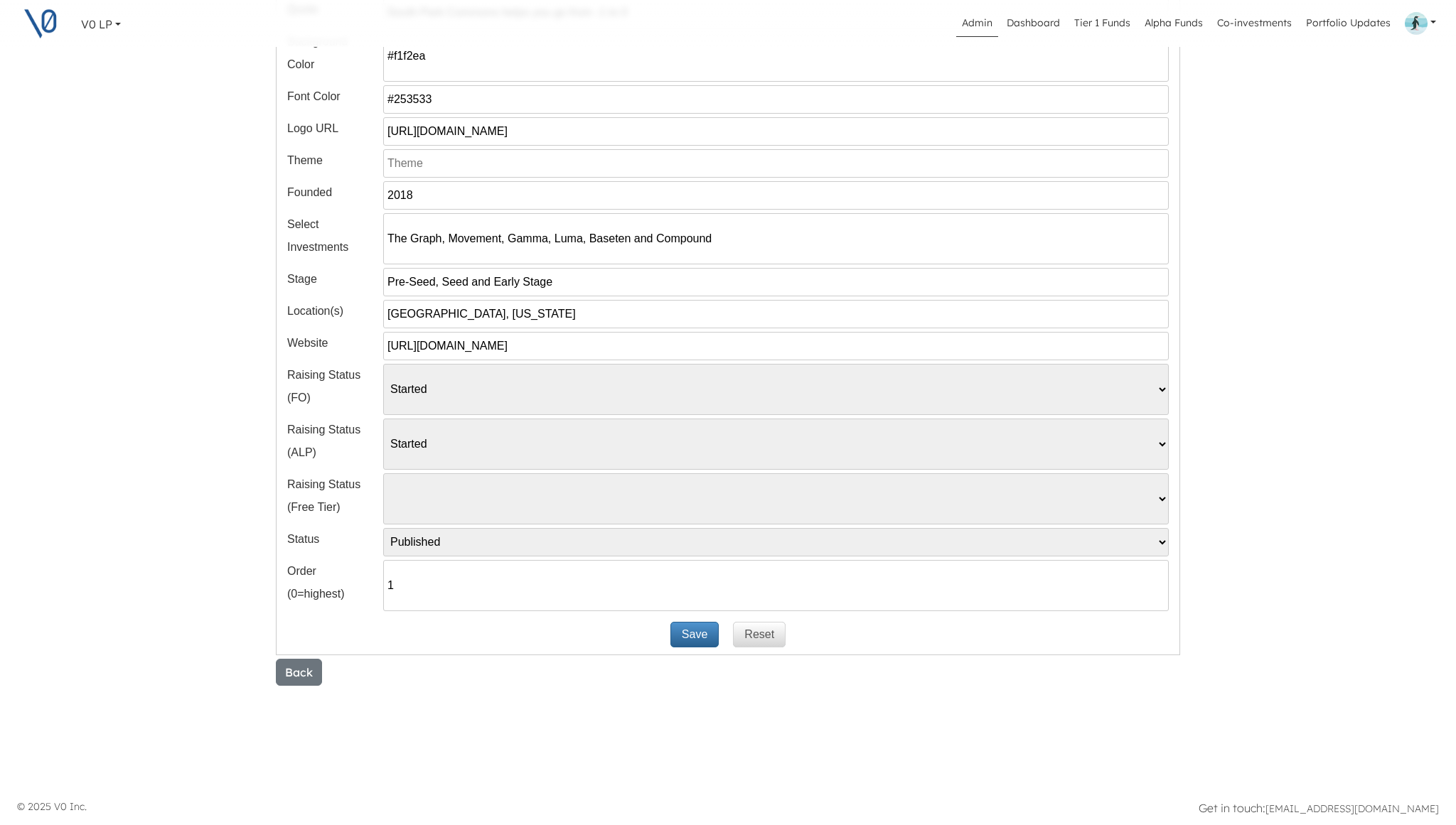
click at [645, 452] on select "Pending Started Closed" at bounding box center [776, 444] width 785 height 52
select select
click at [383, 418] on select "Pending Started Closed" at bounding box center [776, 444] width 785 height 52
click at [696, 636] on button "Save" at bounding box center [695, 634] width 49 height 25
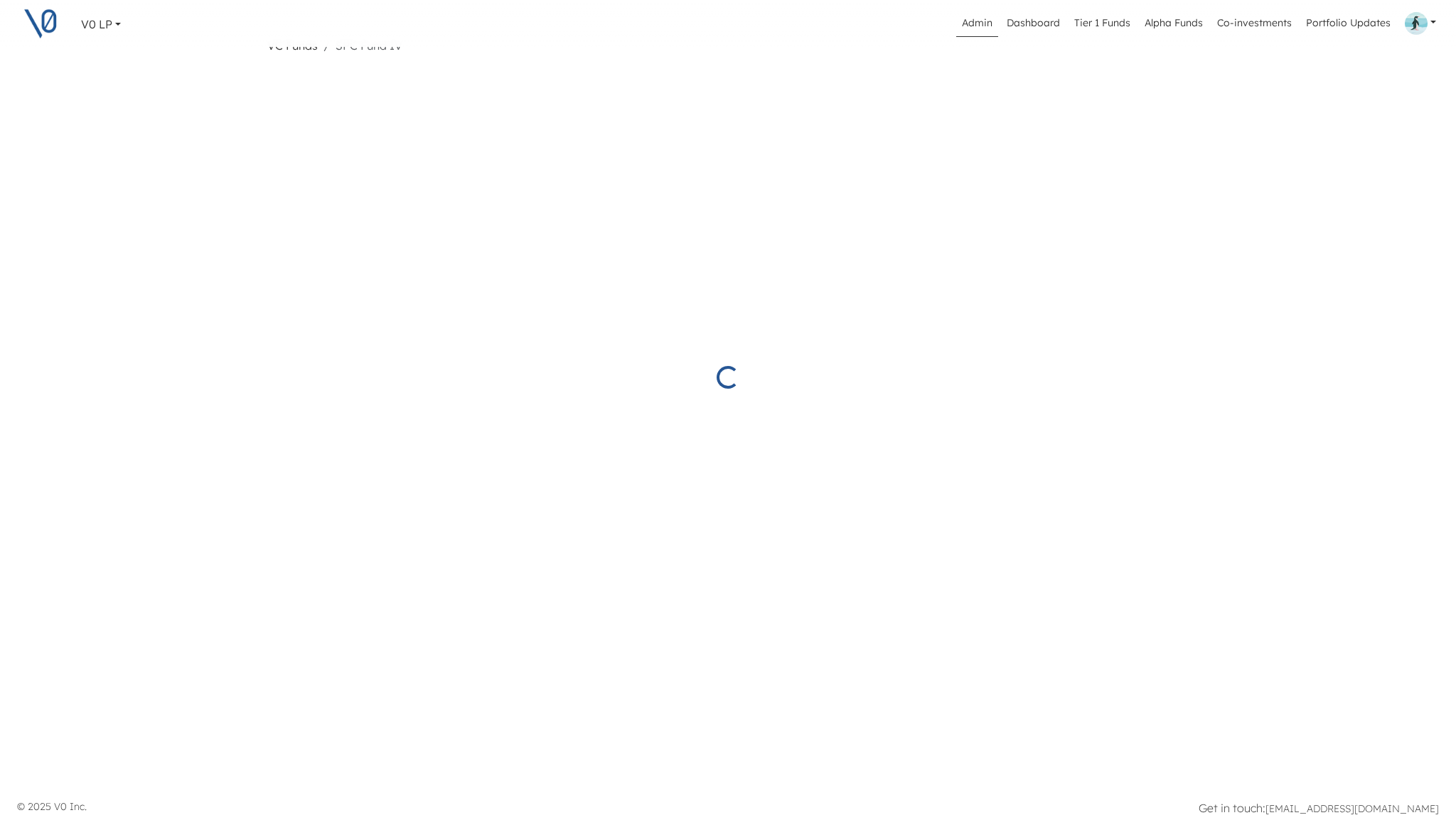
select select "Started"
select select "Published"
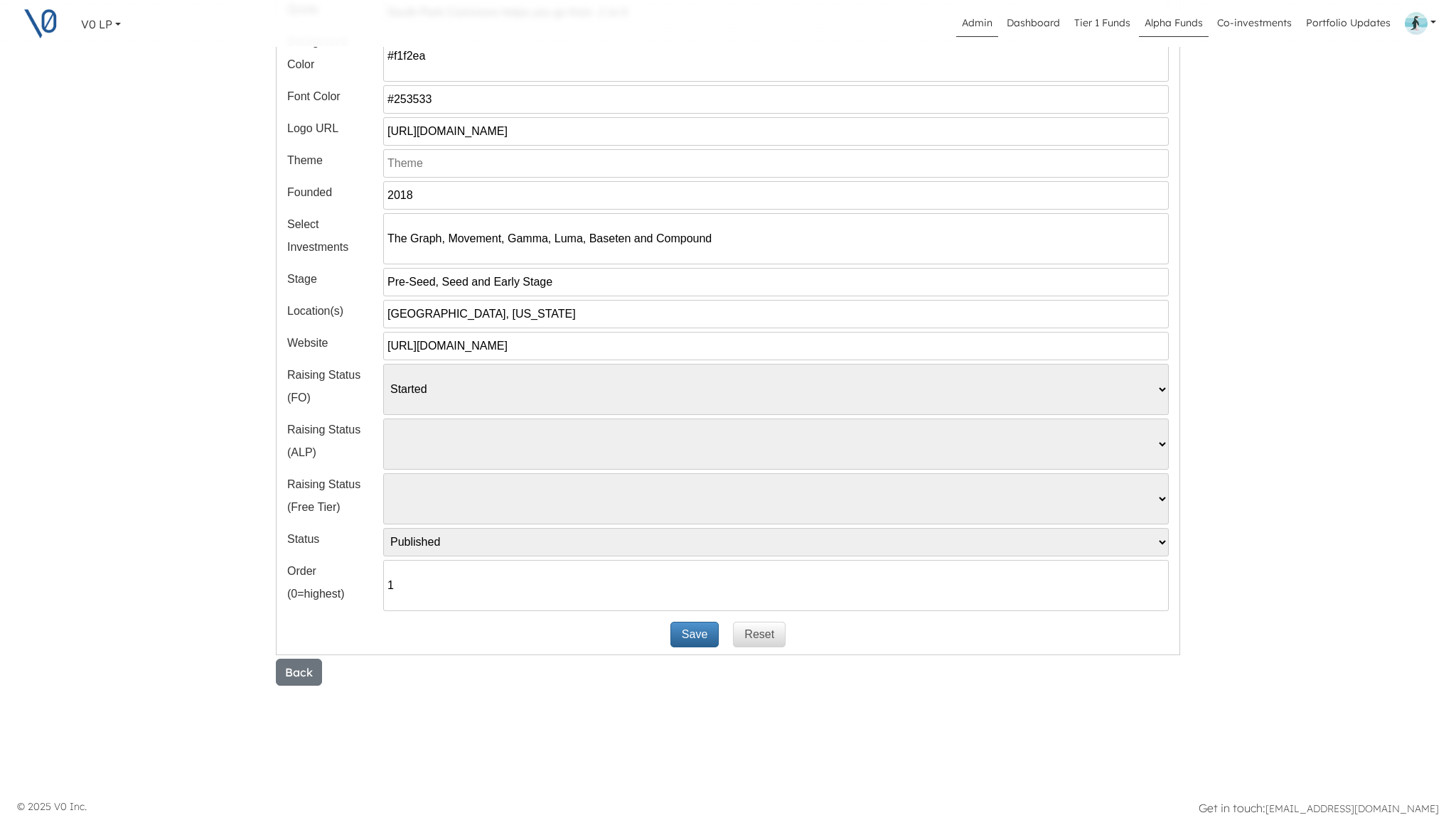
click at [1176, 26] on link "Alpha Funds" at bounding box center [1174, 23] width 70 height 27
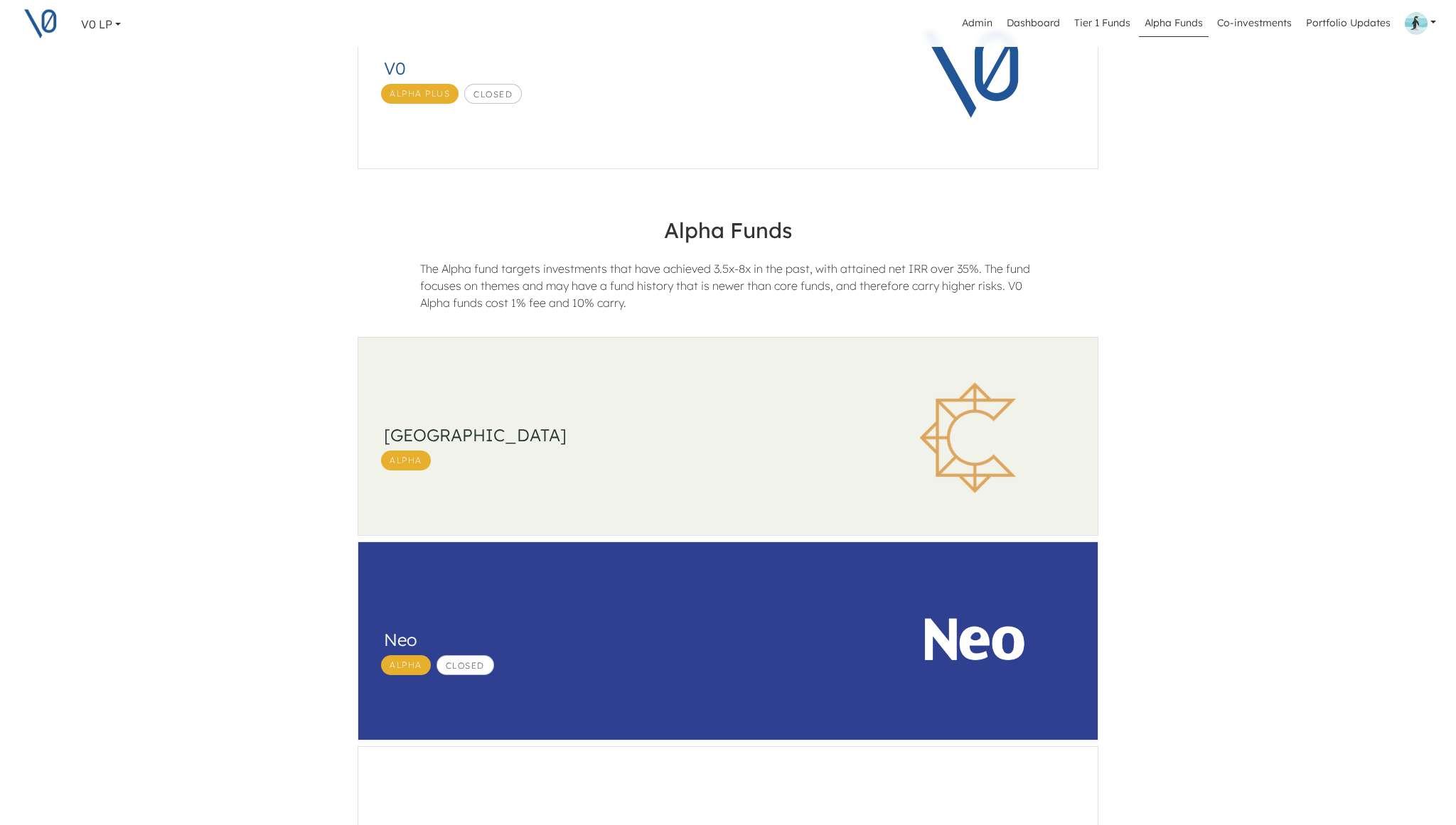
scroll to position [270, 0]
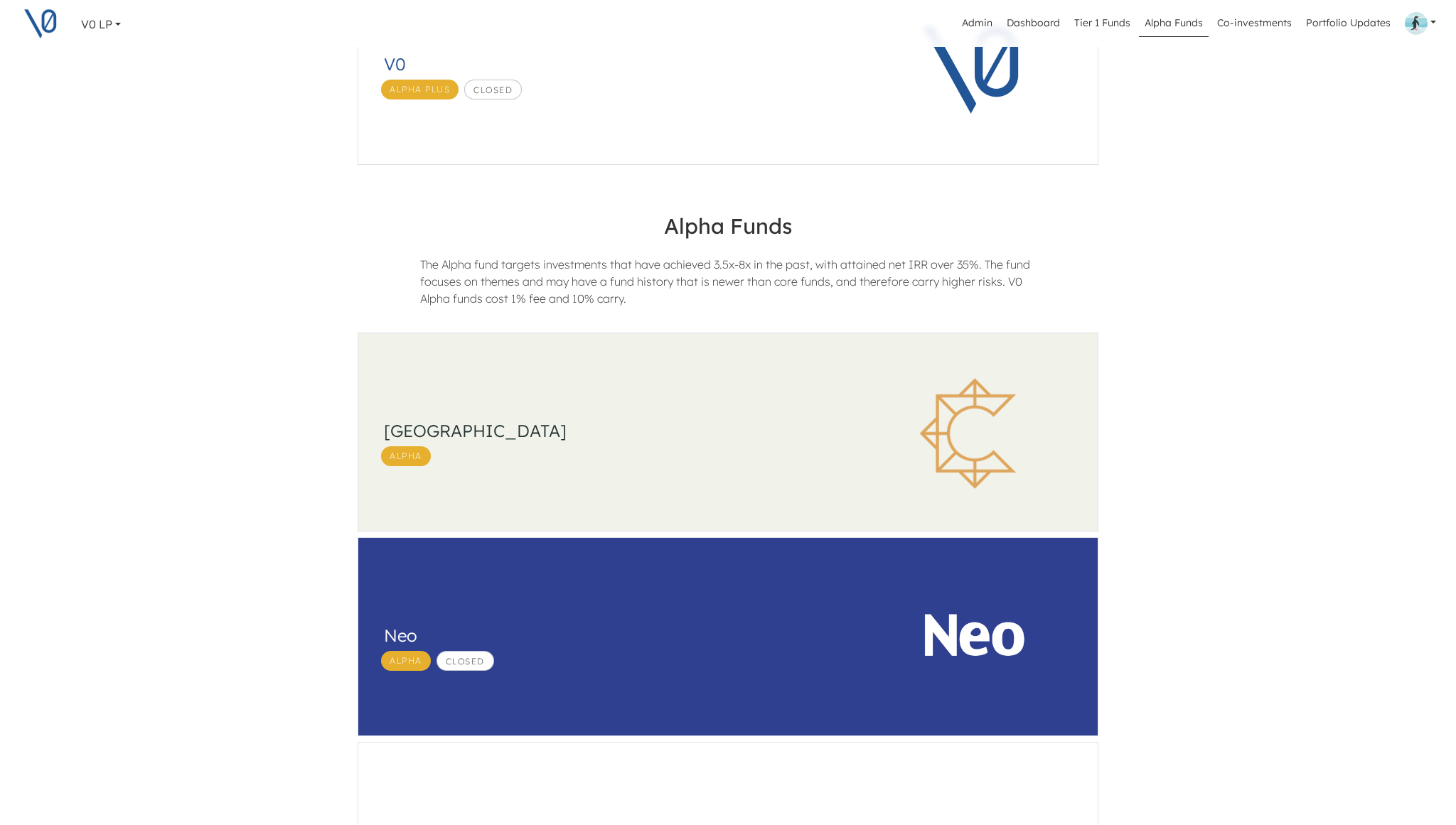
click at [814, 460] on div "Alpha" at bounding box center [612, 456] width 473 height 19
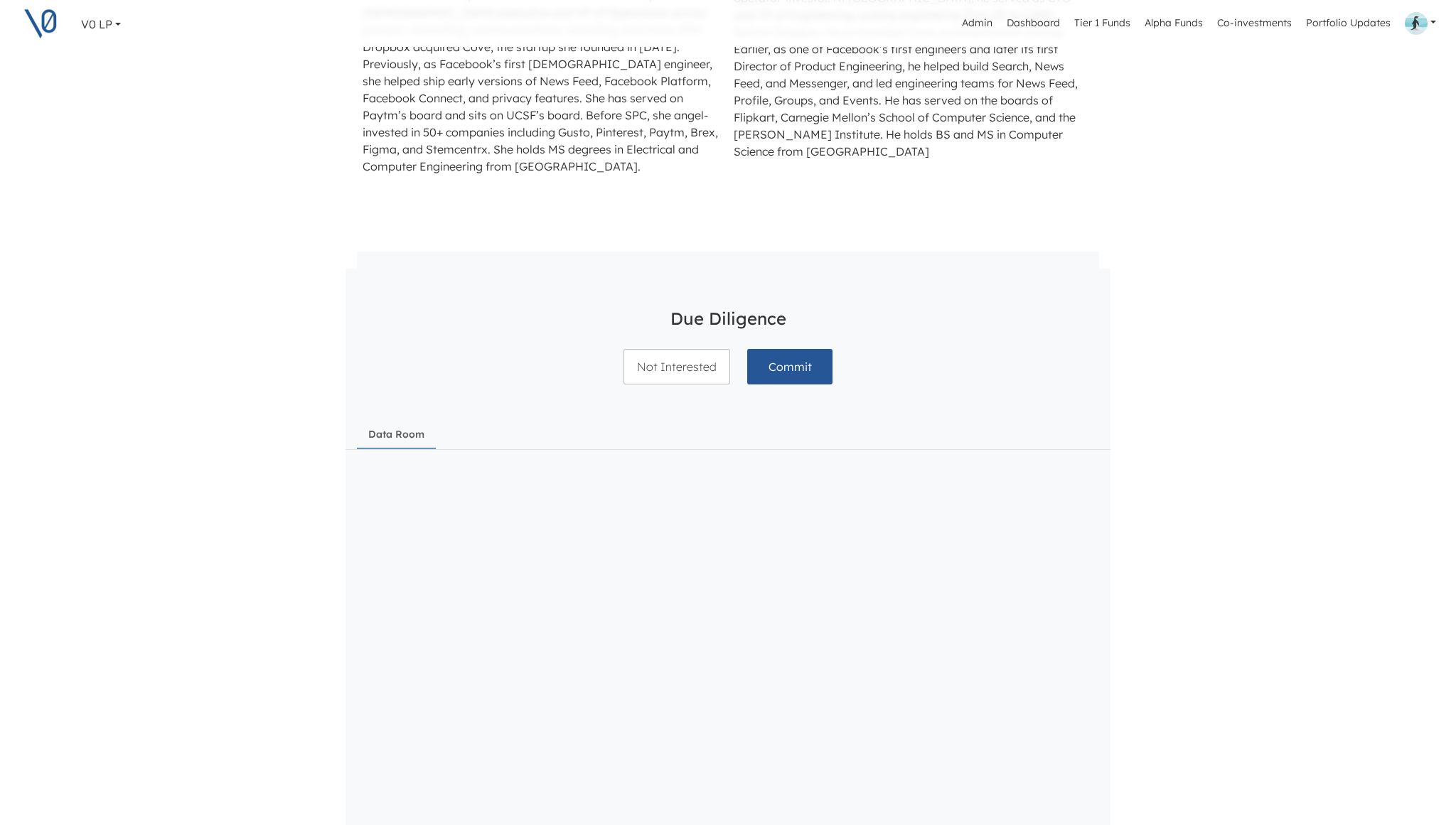
scroll to position [1175, 0]
click at [819, 377] on button "Commit" at bounding box center [790, 372] width 86 height 36
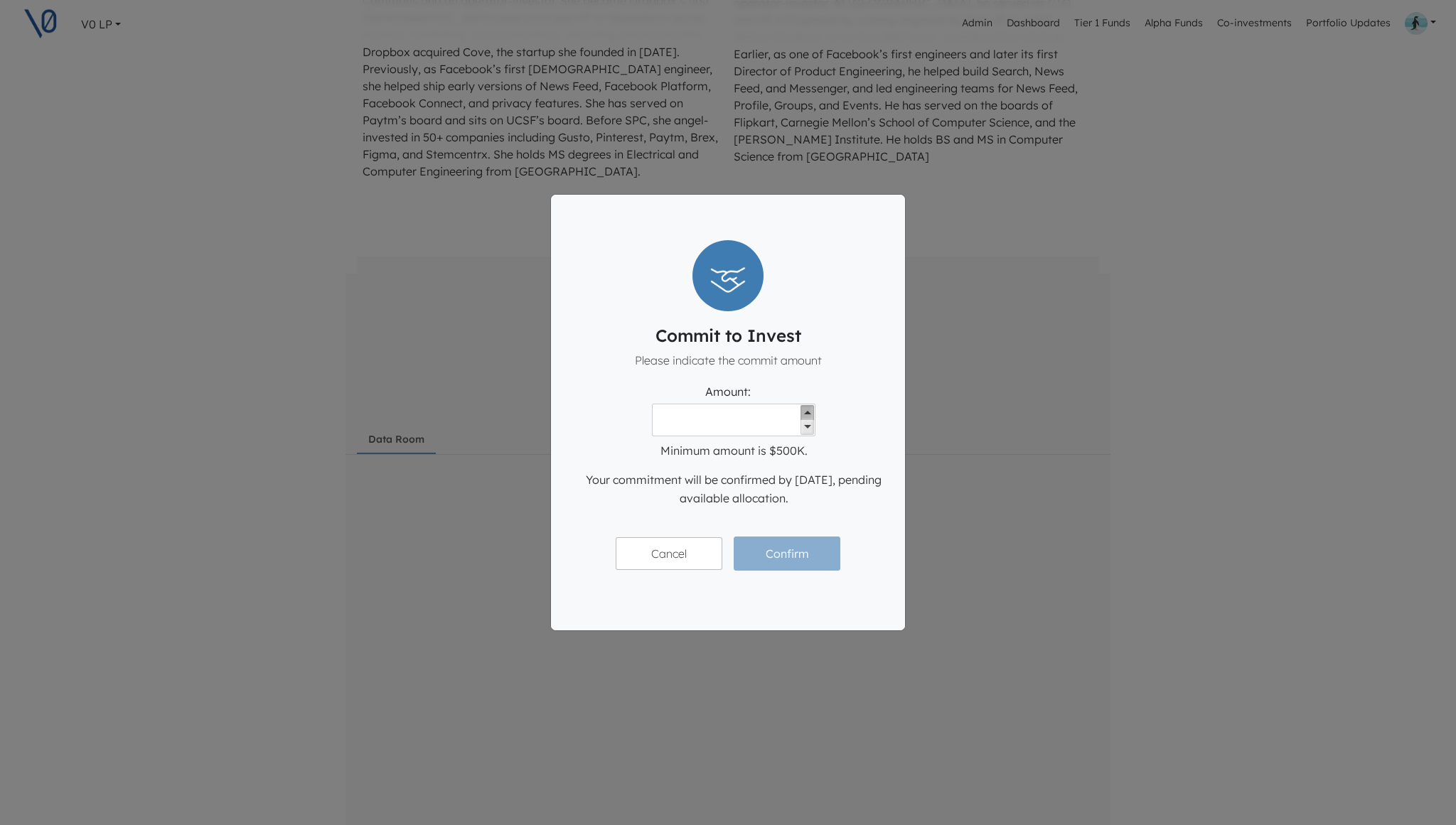
click at [804, 412] on icon at bounding box center [807, 412] width 7 height 4
type input "500000"
click at [800, 430] on b at bounding box center [807, 427] width 14 height 15
click at [679, 544] on button "Cancel" at bounding box center [670, 554] width 107 height 33
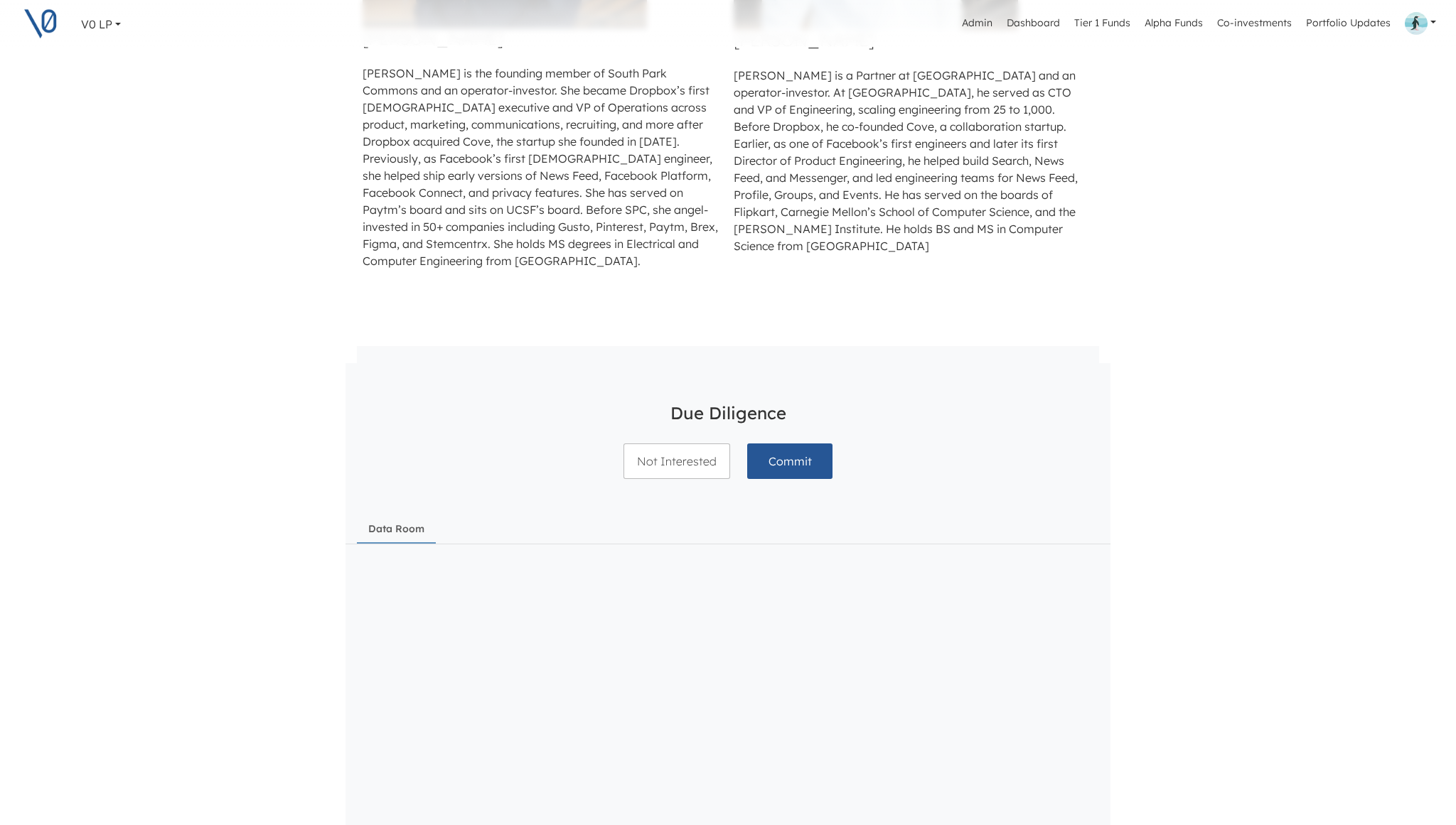
scroll to position [1086, 9]
click at [784, 462] on button "Commit" at bounding box center [782, 461] width 86 height 36
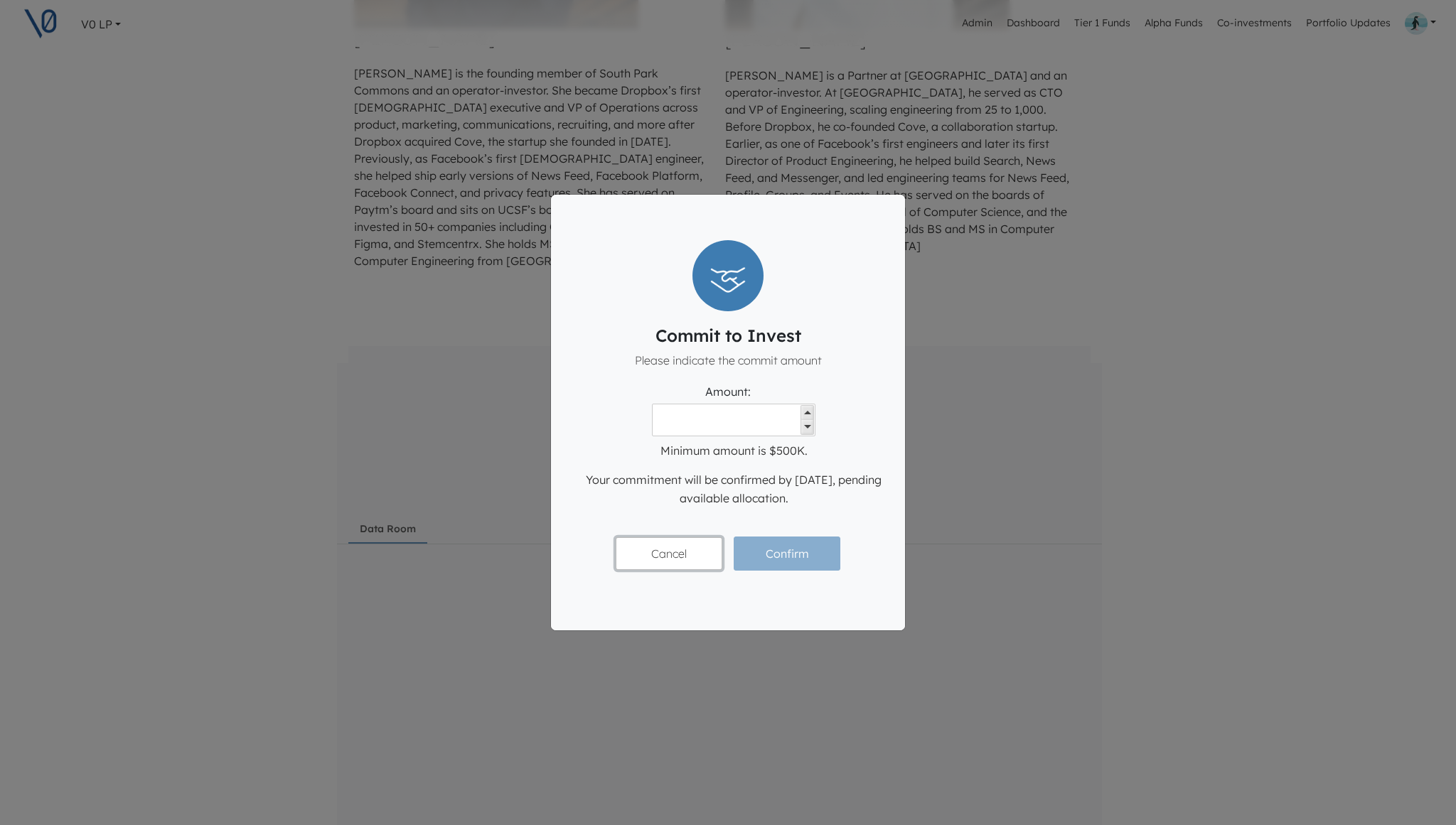
click at [676, 558] on button "Cancel" at bounding box center [670, 554] width 107 height 33
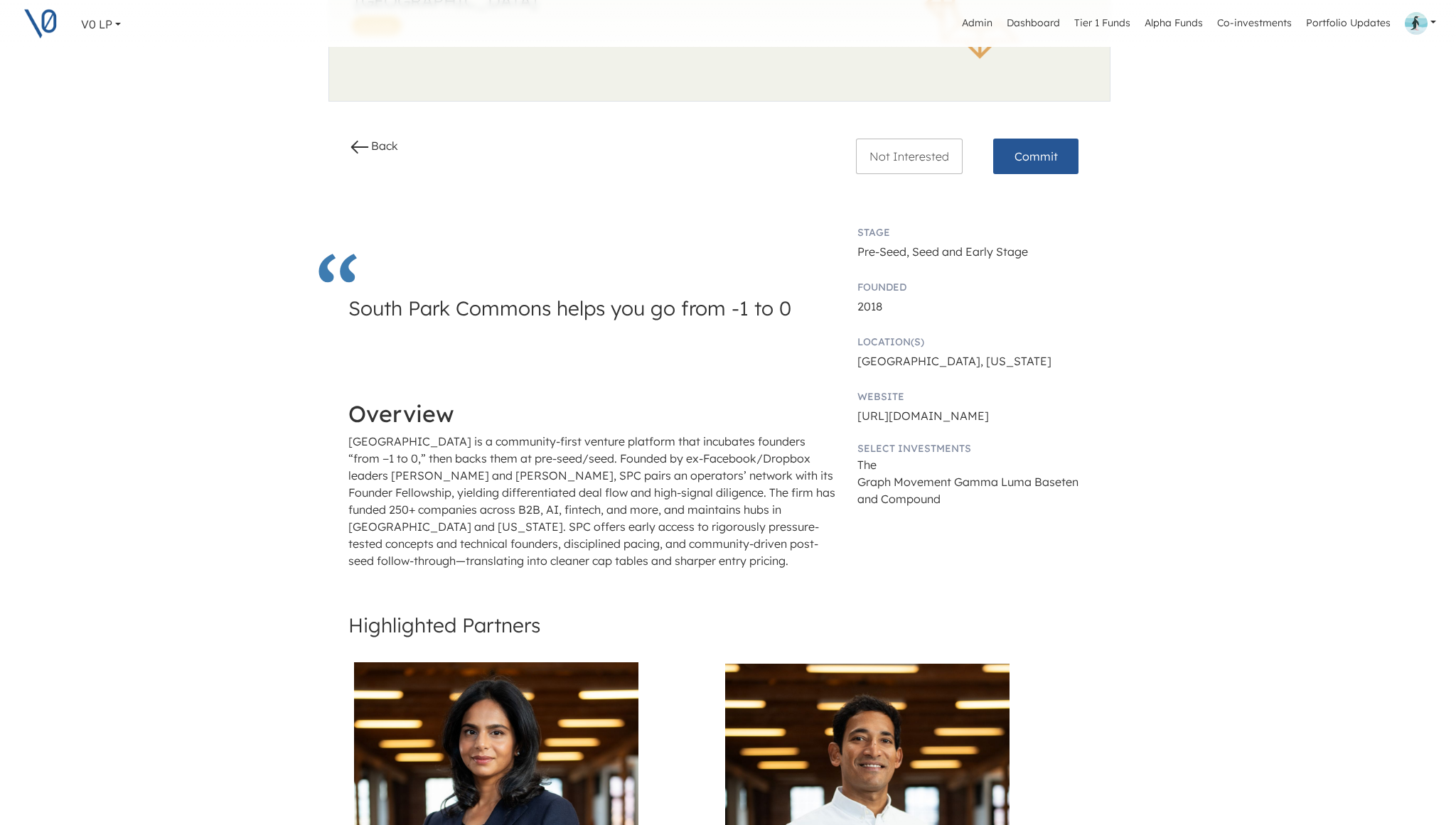
scroll to position [0, 9]
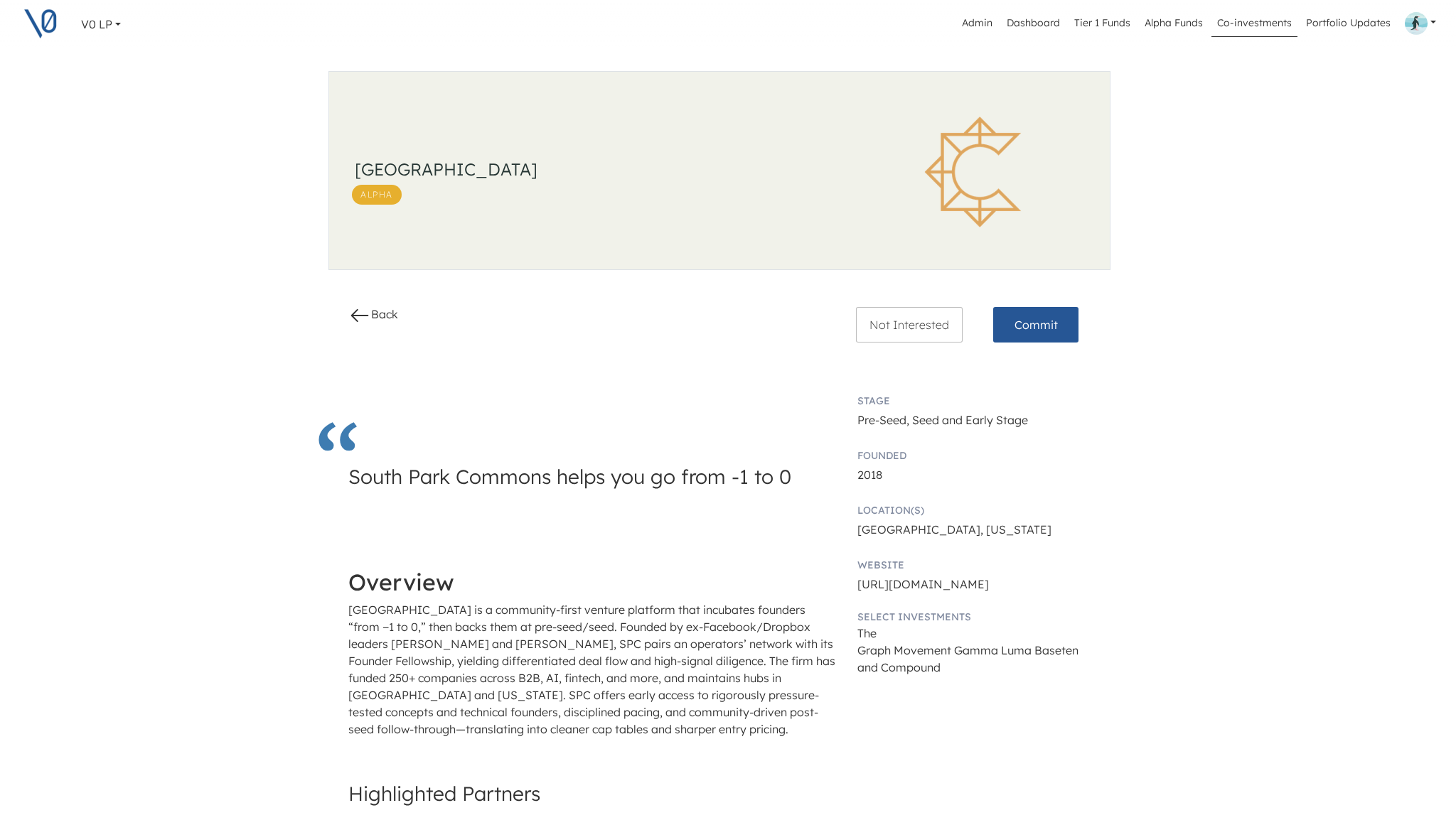
click at [1260, 21] on link "Co-investments" at bounding box center [1255, 23] width 86 height 27
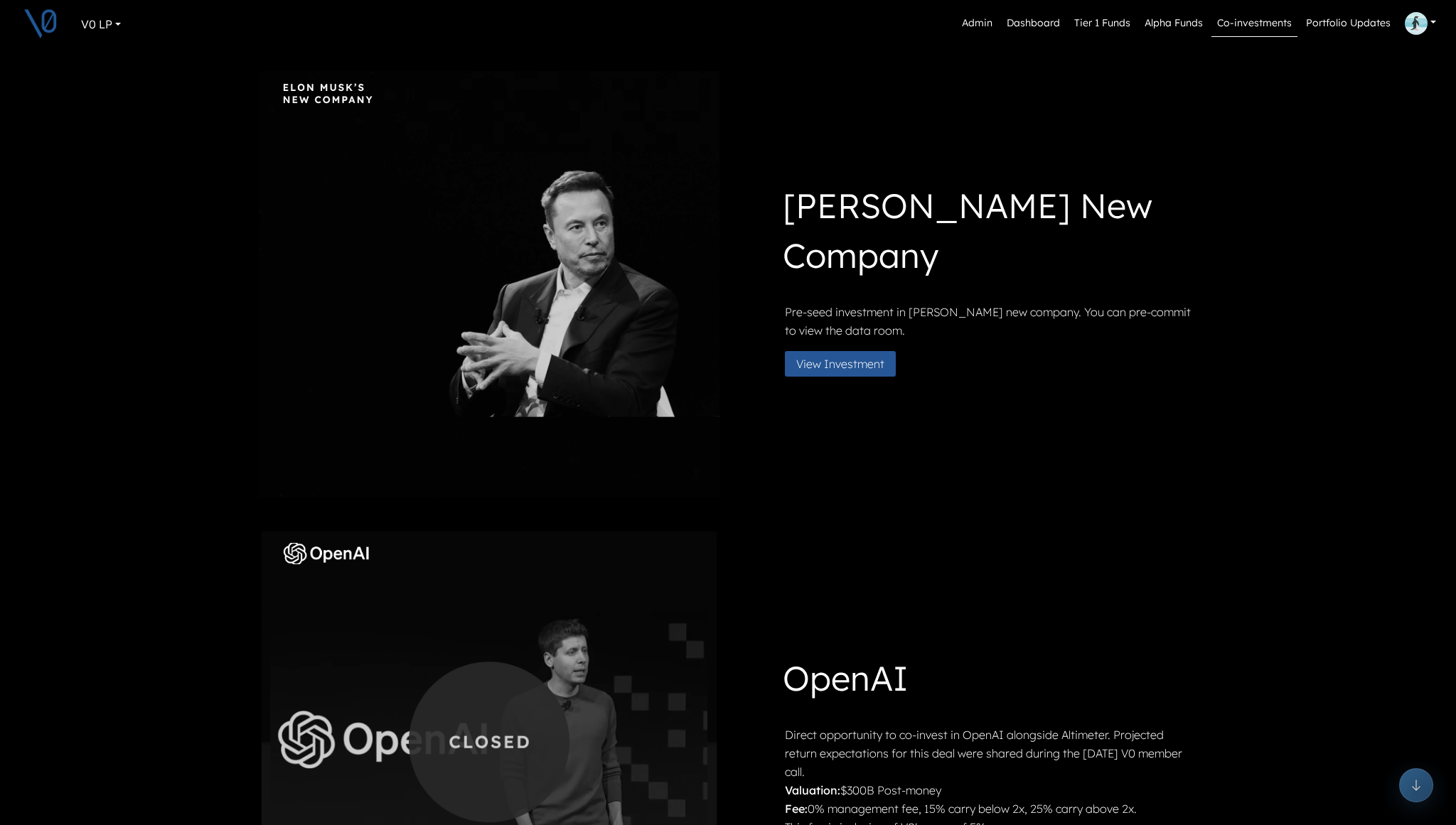
click at [1031, 428] on div "[PERSON_NAME] New Company Pre-seed investment in [PERSON_NAME] new company. You…" at bounding box center [728, 284] width 956 height 426
click at [874, 360] on button "View Investment" at bounding box center [840, 364] width 111 height 25
click at [1122, 22] on link "Tier 1 Funds" at bounding box center [1102, 23] width 67 height 27
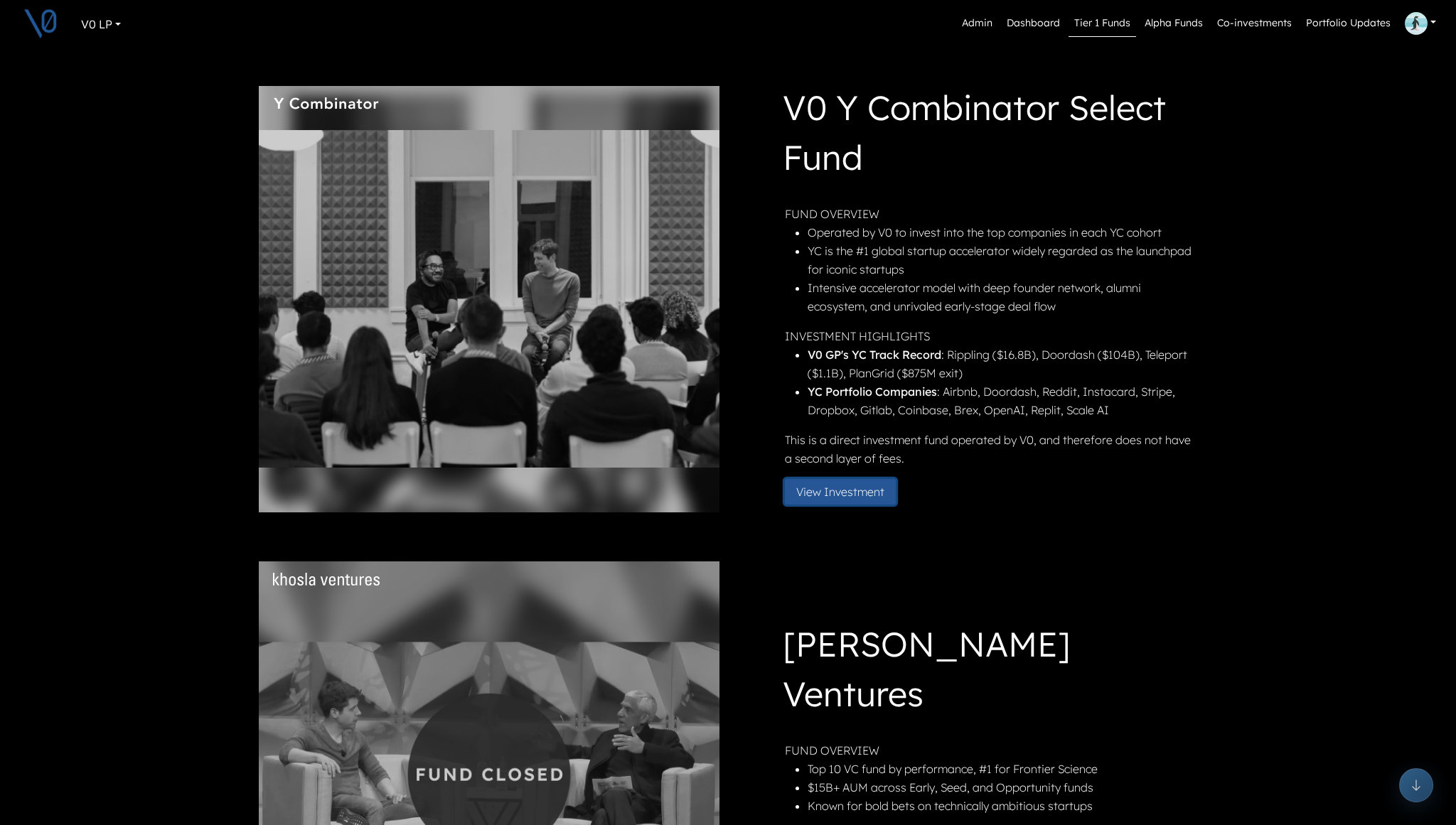
click at [843, 488] on button "View Investment" at bounding box center [840, 491] width 111 height 25
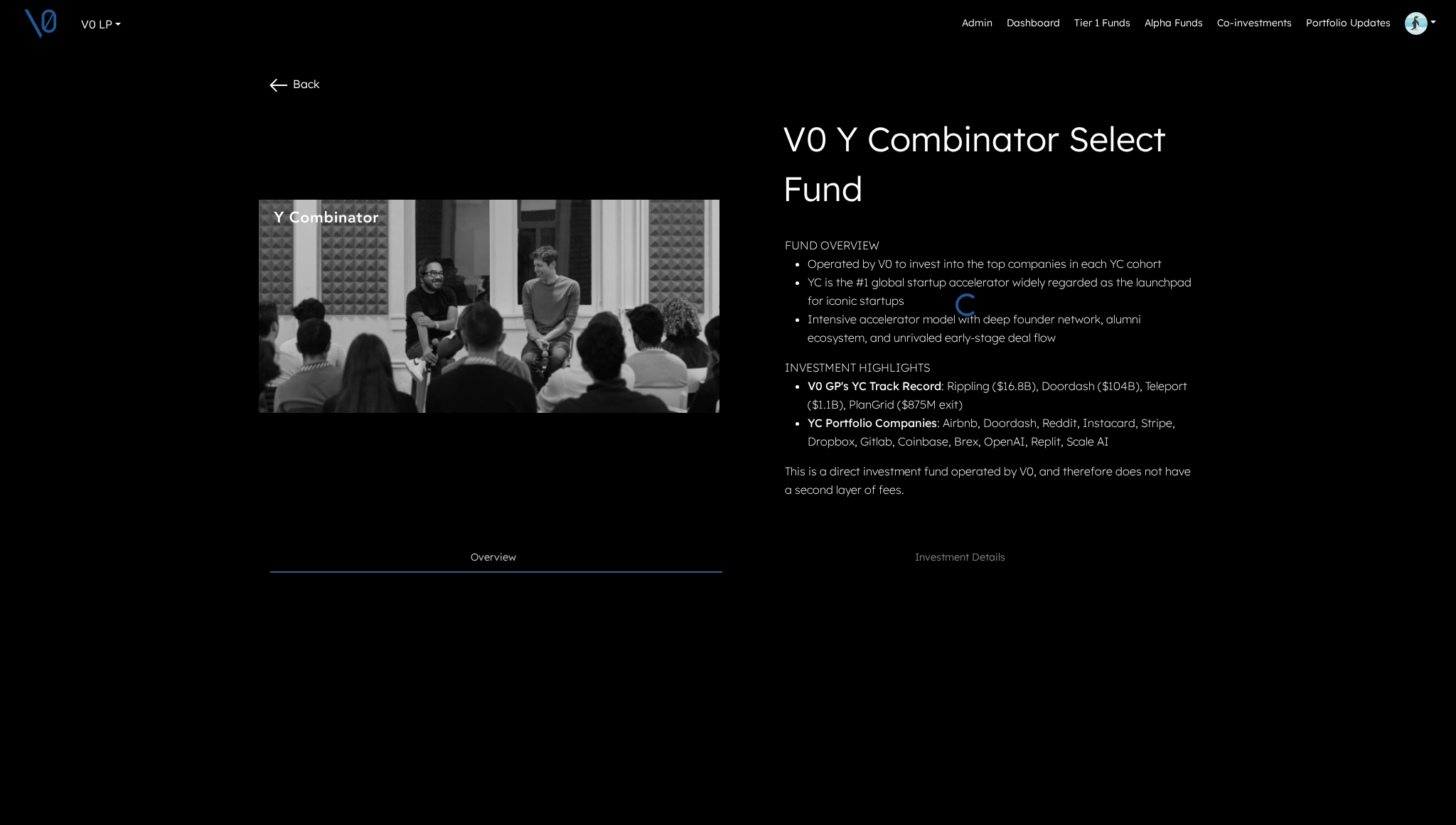
click at [970, 499] on div "FUND OVERVIEW Operated by V0 to invest into the top companies in each YC cohort…" at bounding box center [989, 367] width 410 height 263
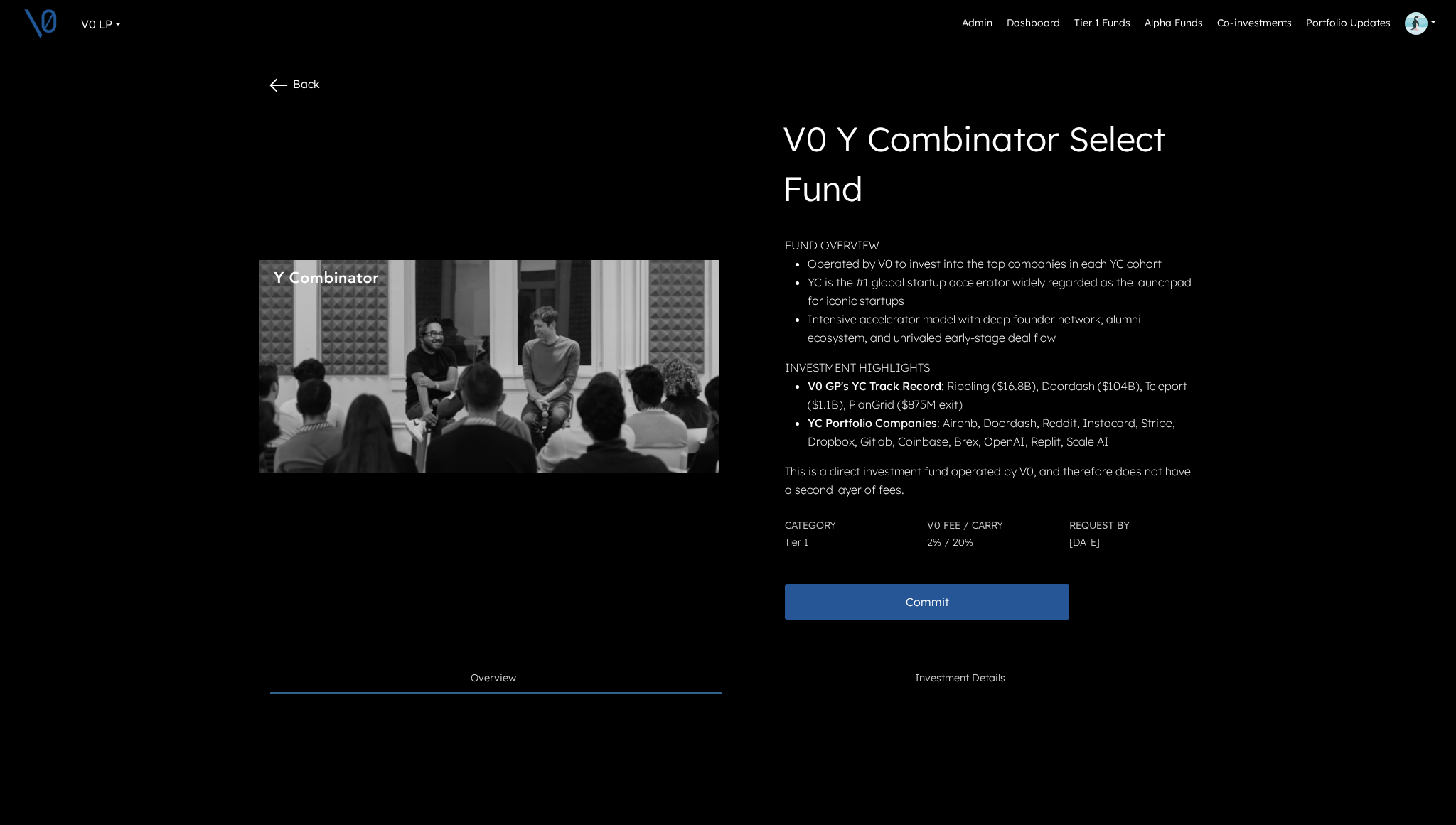
click at [976, 673] on span "Investment Details" at bounding box center [960, 679] width 91 height 16
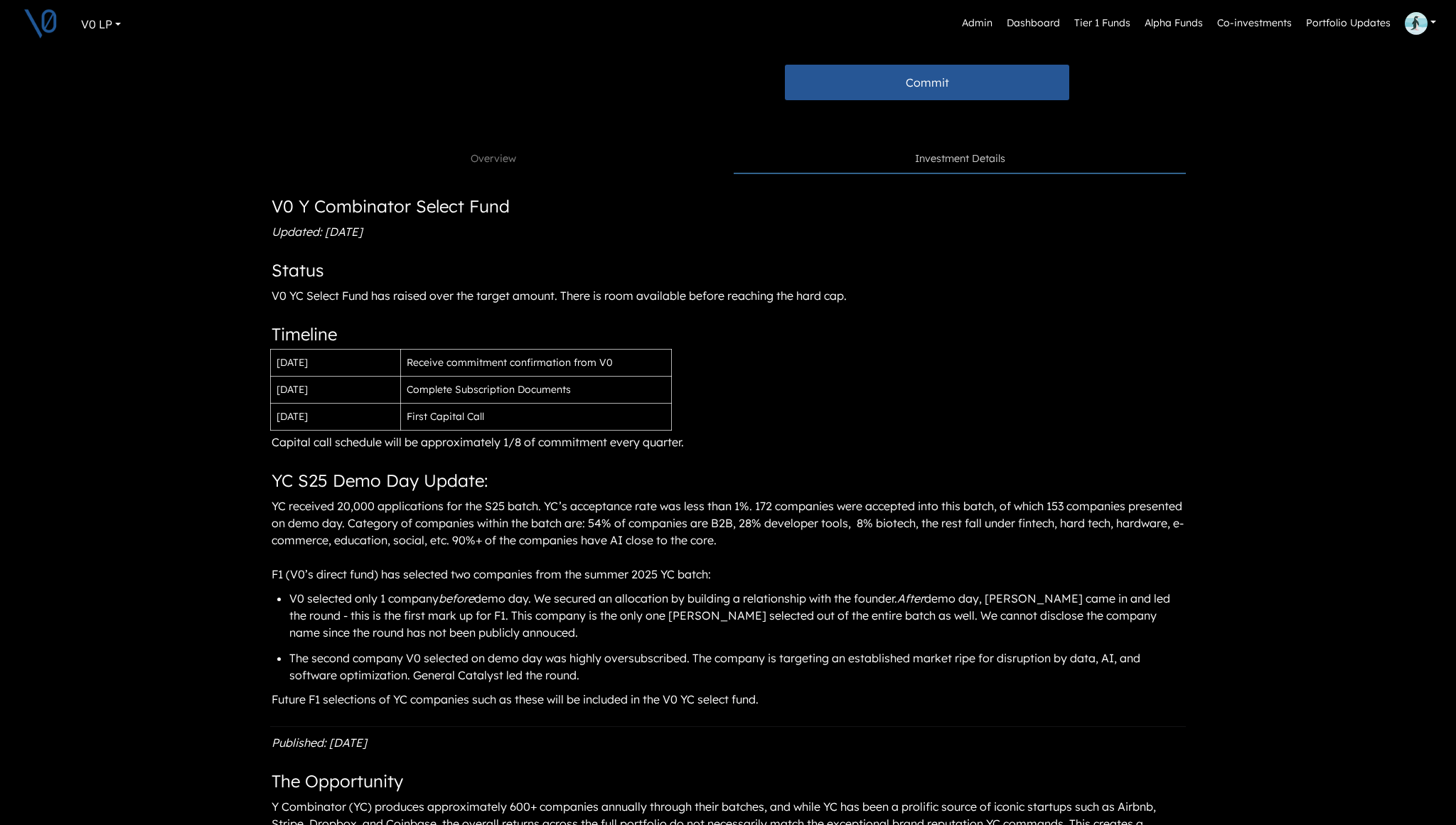
scroll to position [520, 0]
